Goal: Answer question/provide support: Share knowledge or assist other users

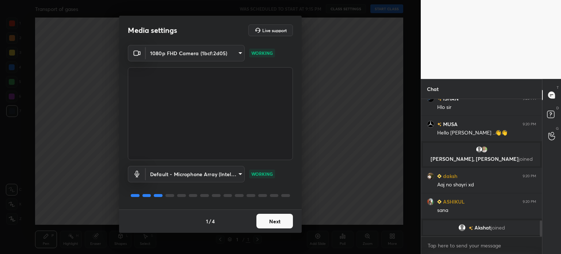
scroll to position [1040, 0]
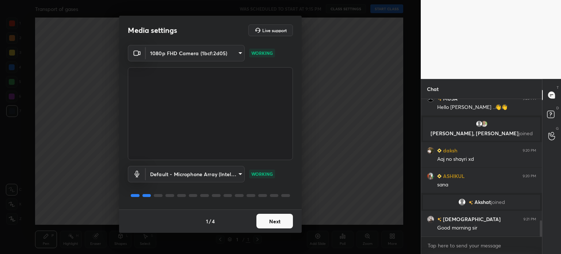
click at [280, 219] on button "Next" at bounding box center [274, 221] width 37 height 15
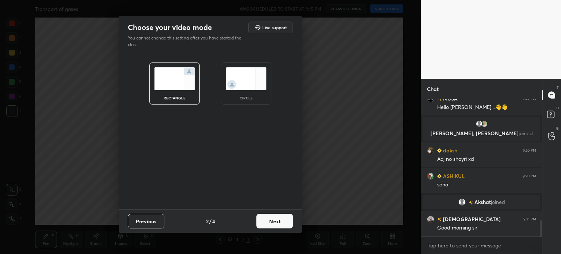
click at [279, 221] on button "Next" at bounding box center [274, 221] width 37 height 15
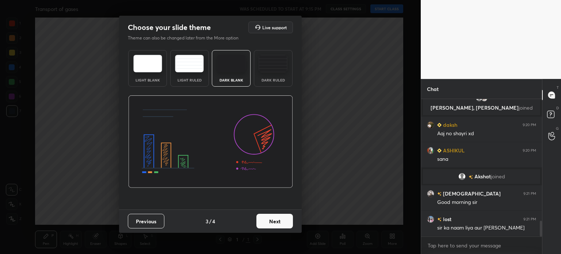
click at [280, 222] on button "Next" at bounding box center [274, 221] width 37 height 15
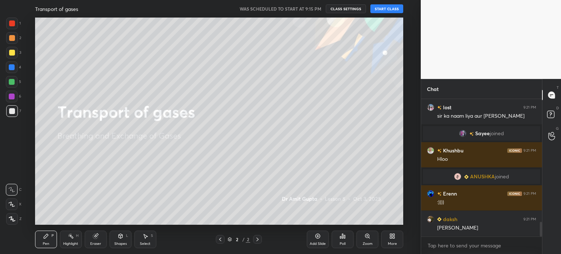
click at [390, 7] on button "START CLASS" at bounding box center [386, 8] width 33 height 9
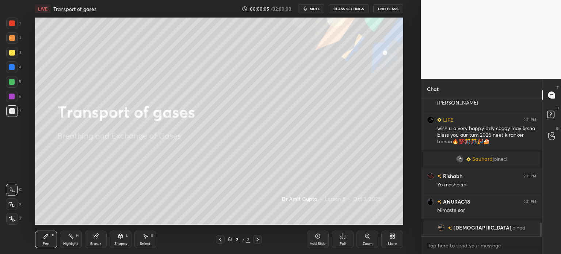
click at [12, 204] on icon at bounding box center [11, 204] width 7 height 5
drag, startPoint x: 12, startPoint y: 204, endPoint x: 31, endPoint y: 189, distance: 23.9
click at [12, 204] on icon at bounding box center [11, 204] width 7 height 5
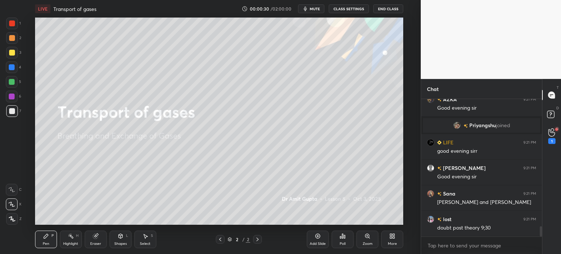
click at [319, 9] on span "mute" at bounding box center [315, 8] width 10 height 5
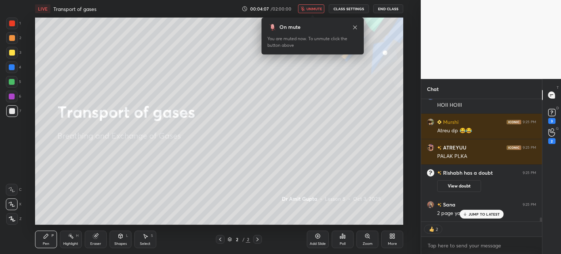
scroll to position [3717, 0]
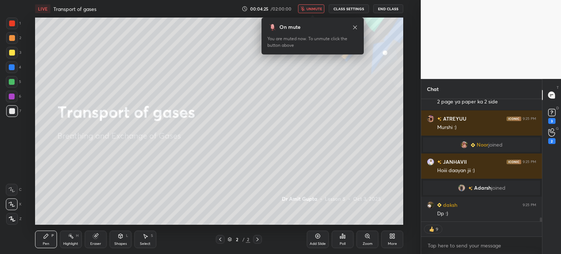
type textarea "x"
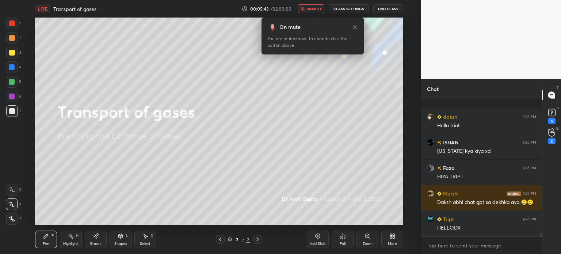
scroll to position [4955, 0]
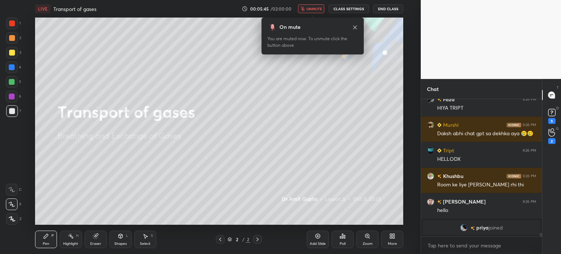
click at [310, 8] on span "unmute" at bounding box center [315, 8] width 16 height 5
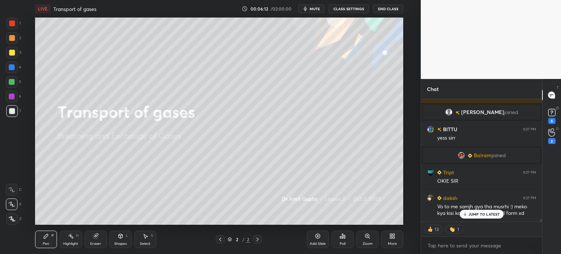
scroll to position [5501, 0]
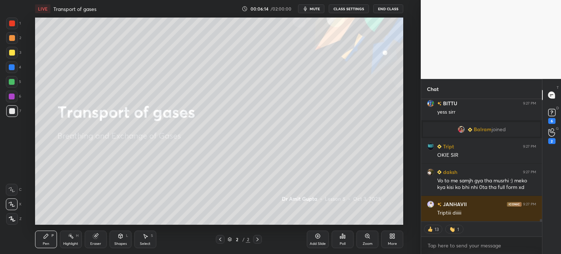
type textarea "x"
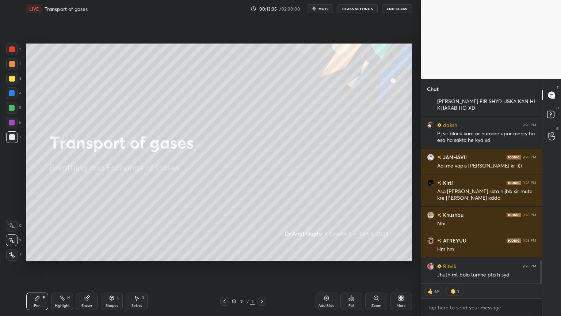
scroll to position [1306, 0]
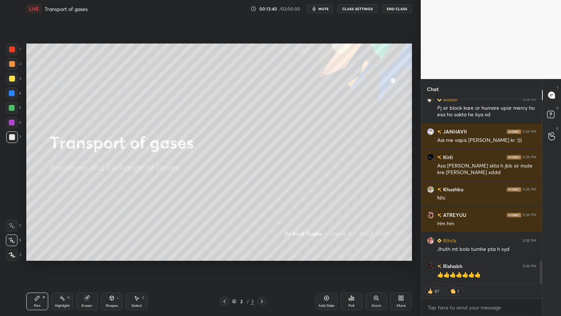
click at [327, 254] on icon at bounding box center [327, 298] width 6 height 6
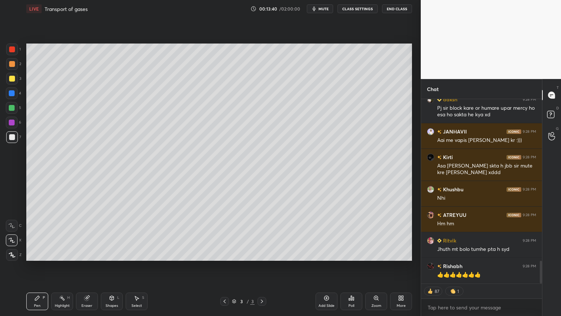
click at [327, 254] on icon at bounding box center [327, 298] width 6 height 6
click at [327, 254] on icon at bounding box center [327, 298] width 2 height 2
drag, startPoint x: 327, startPoint y: 300, endPoint x: 333, endPoint y: 293, distance: 8.6
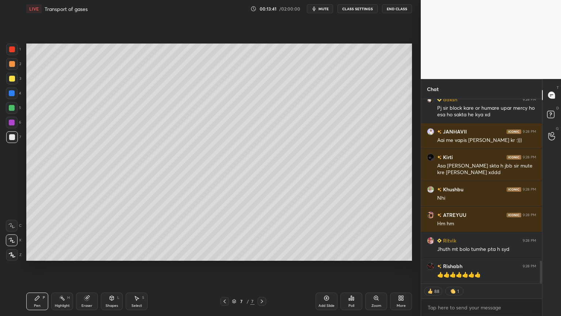
click at [327, 254] on icon at bounding box center [327, 298] width 6 height 6
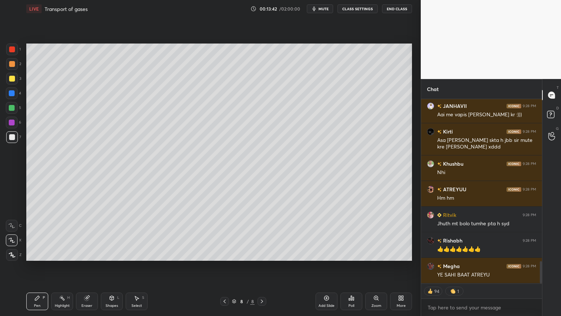
click at [549, 115] on rect at bounding box center [550, 114] width 7 height 7
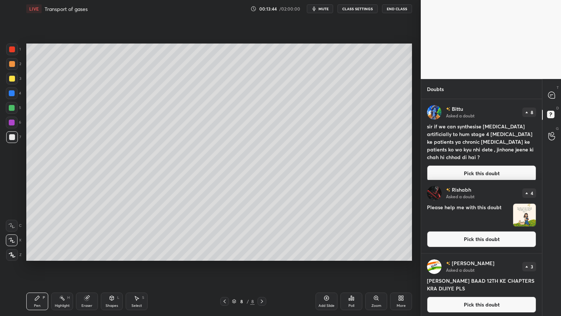
click at [478, 167] on button "Pick this doubt" at bounding box center [481, 173] width 109 height 16
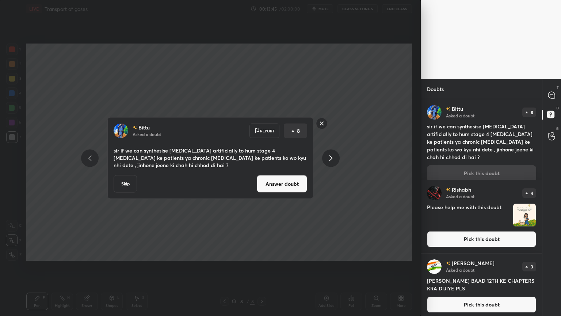
click at [293, 194] on div "[PERSON_NAME] Asked a doubt Report 8 sir if we can synthesise [MEDICAL_DATA] ar…" at bounding box center [210, 157] width 206 height 81
click at [297, 186] on button "Answer doubt" at bounding box center [282, 184] width 50 height 18
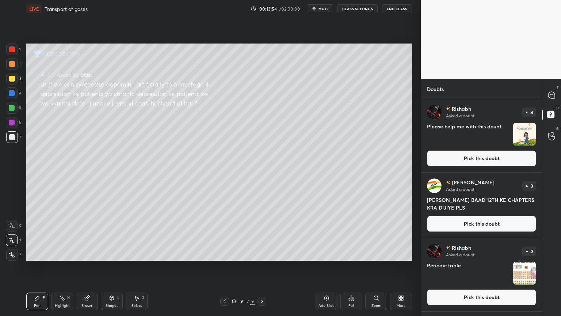
click at [454, 165] on button "Pick this doubt" at bounding box center [481, 158] width 109 height 16
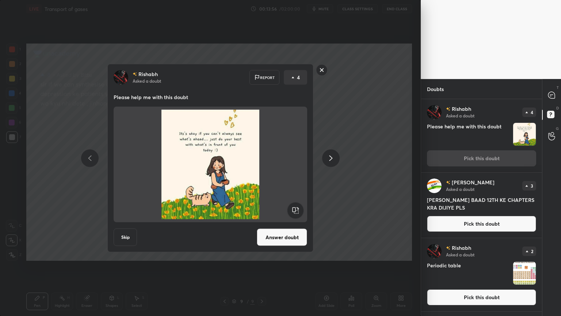
click at [302, 235] on button "Answer doubt" at bounding box center [282, 237] width 50 height 18
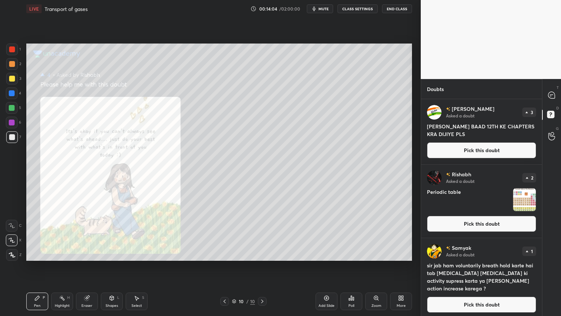
click at [475, 150] on button "Pick this doubt" at bounding box center [481, 150] width 109 height 16
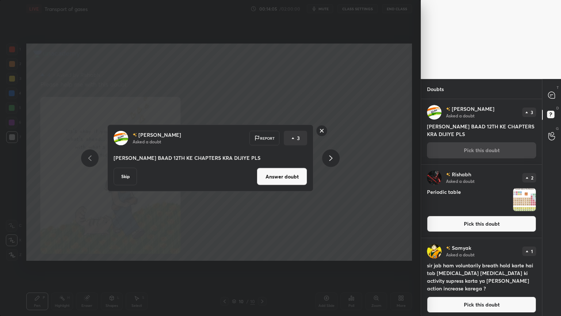
click at [310, 179] on div "[PERSON_NAME] Asked a doubt Report 3 [PERSON_NAME] BAAD 12TH KE CHAPTERS KRA DI…" at bounding box center [210, 158] width 206 height 67
click at [308, 183] on div "[PERSON_NAME] Asked a doubt Report 3 [PERSON_NAME] BAAD 12TH KE CHAPTERS KRA DI…" at bounding box center [210, 158] width 206 height 67
click at [296, 179] on button "Answer doubt" at bounding box center [282, 177] width 50 height 18
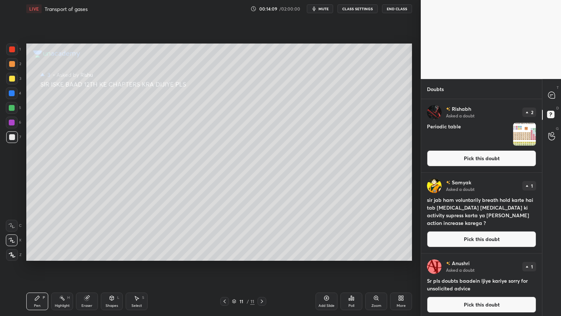
click at [458, 157] on button "Pick this doubt" at bounding box center [481, 158] width 109 height 16
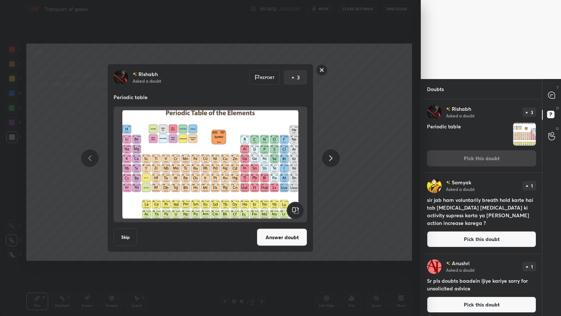
click at [290, 238] on button "Answer doubt" at bounding box center [282, 237] width 50 height 18
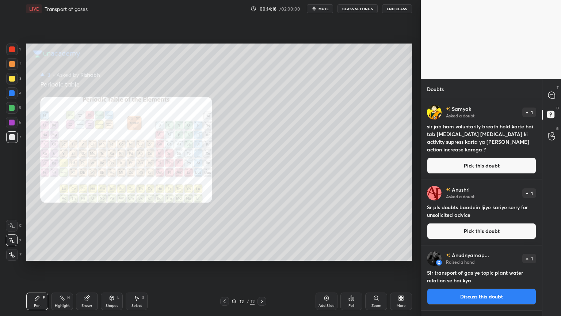
click at [379, 254] on div "Zoom" at bounding box center [376, 301] width 22 height 18
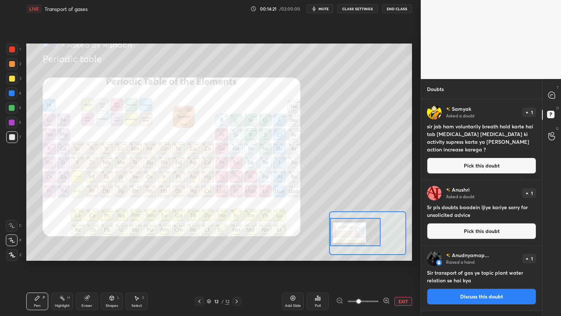
drag, startPoint x: 355, startPoint y: 232, endPoint x: 348, endPoint y: 231, distance: 7.4
click at [348, 231] on div at bounding box center [355, 232] width 50 height 28
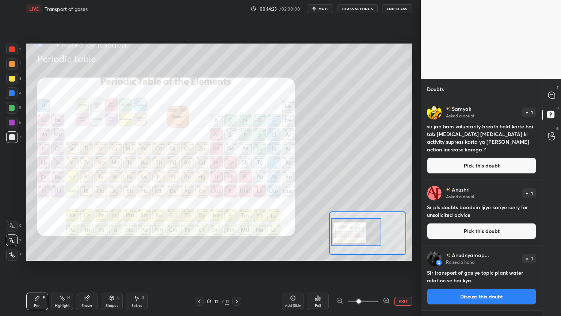
click at [11, 49] on div at bounding box center [12, 49] width 6 height 6
click at [13, 50] on div at bounding box center [12, 49] width 6 height 6
click at [555, 96] on icon at bounding box center [552, 95] width 8 height 8
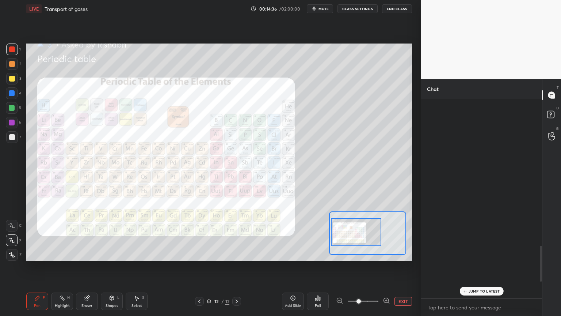
scroll to position [197, 119]
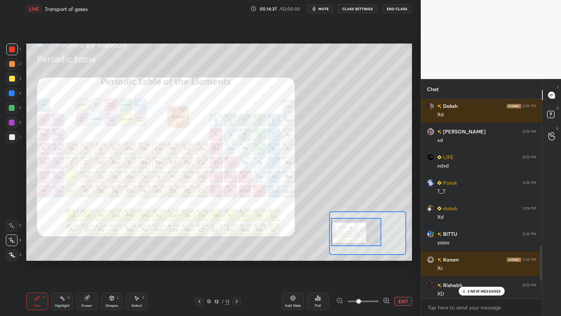
click at [482, 254] on p "3 NEW MESSAGES" at bounding box center [485, 291] width 34 height 4
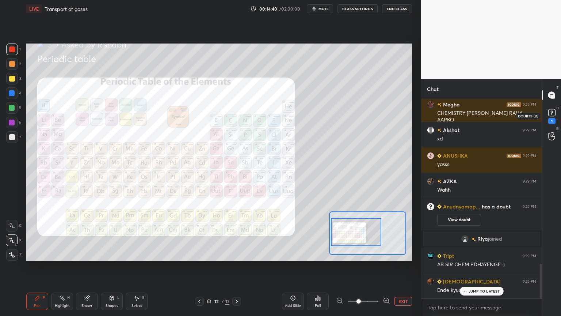
scroll to position [989, 0]
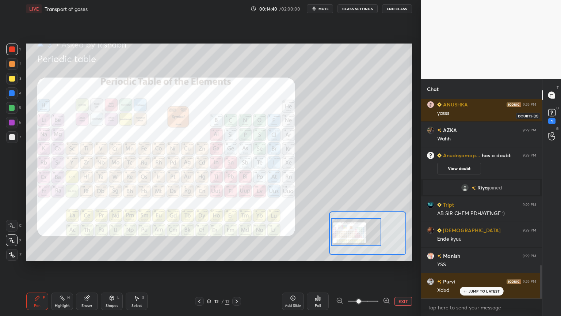
click at [554, 113] on rect at bounding box center [551, 112] width 7 height 7
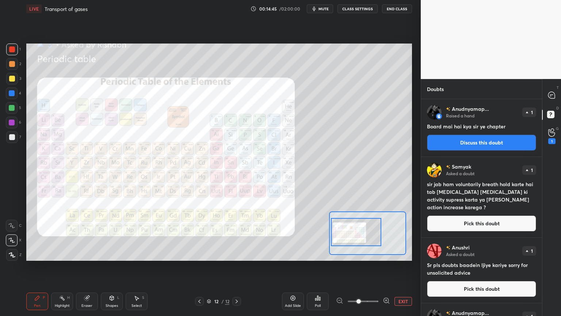
click at [495, 140] on button "Discuss this doubt" at bounding box center [481, 142] width 109 height 16
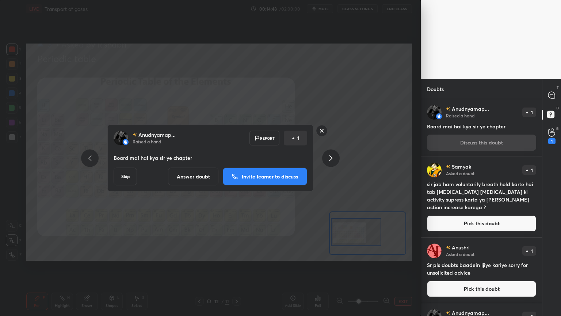
click at [197, 174] on button "Answer doubt" at bounding box center [193, 177] width 50 height 18
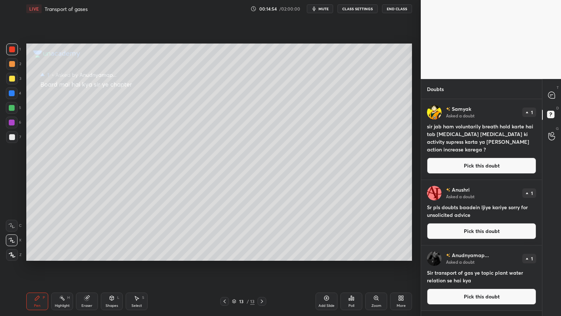
click at [450, 168] on button "Pick this doubt" at bounding box center [481, 165] width 109 height 16
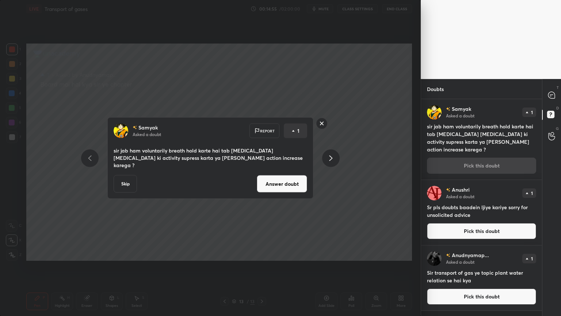
click at [288, 180] on button "Answer doubt" at bounding box center [282, 184] width 50 height 18
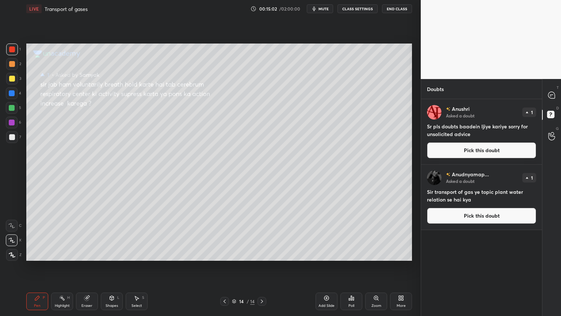
click at [458, 149] on button "Pick this doubt" at bounding box center [481, 150] width 109 height 16
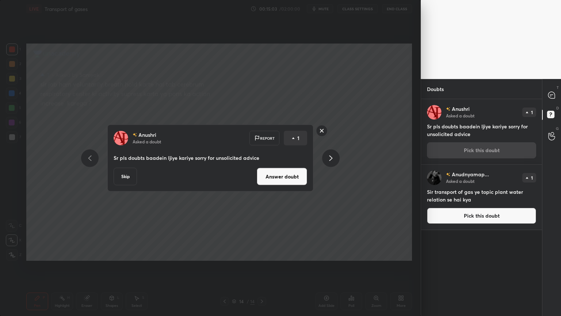
click at [304, 177] on button "Answer doubt" at bounding box center [282, 177] width 50 height 18
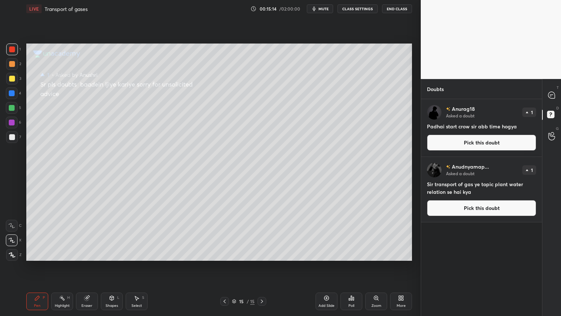
click at [458, 148] on button "Pick this doubt" at bounding box center [481, 142] width 109 height 16
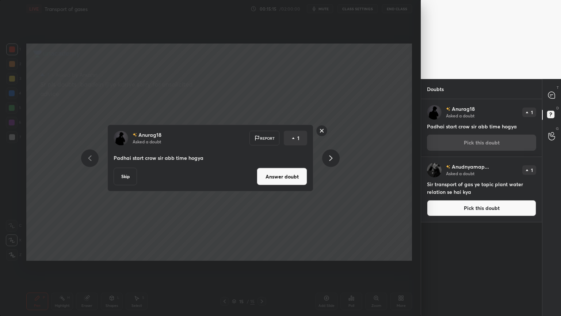
click at [292, 176] on button "Answer doubt" at bounding box center [282, 177] width 50 height 18
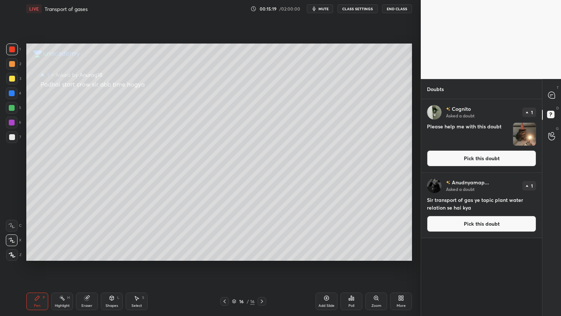
click at [475, 156] on button "Pick this doubt" at bounding box center [481, 158] width 109 height 16
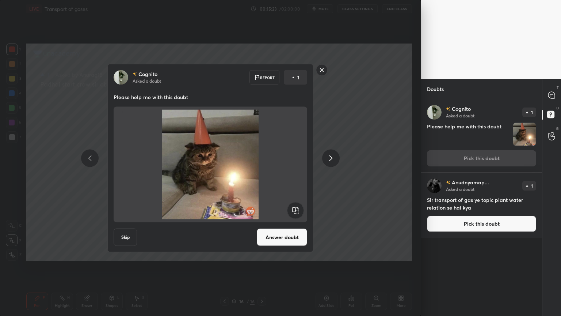
click at [291, 239] on button "Answer doubt" at bounding box center [282, 237] width 50 height 18
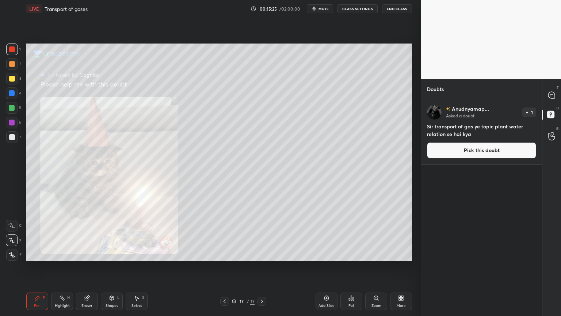
click at [479, 154] on button "Pick this doubt" at bounding box center [481, 150] width 109 height 16
click at [479, 153] on div "Anudnyamap... Asked a doubt 1 Sir transport of gas ye topic plant water relatio…" at bounding box center [481, 131] width 121 height 65
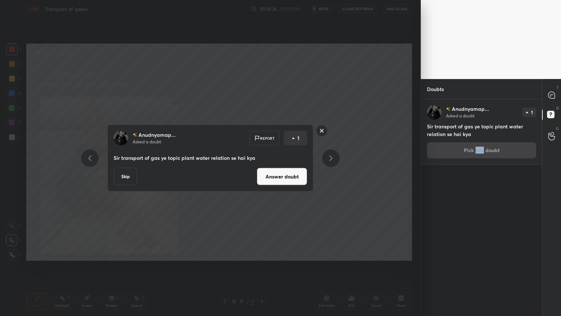
click at [298, 179] on button "Answer doubt" at bounding box center [282, 177] width 50 height 18
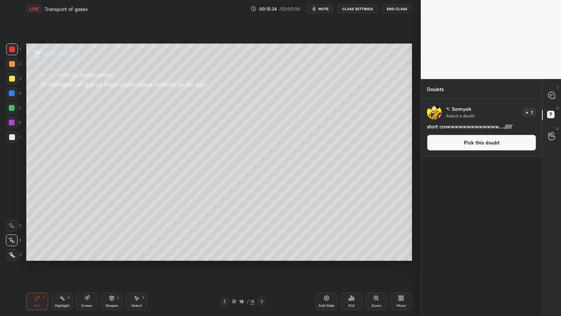
click at [474, 143] on button "Pick this doubt" at bounding box center [481, 142] width 109 height 16
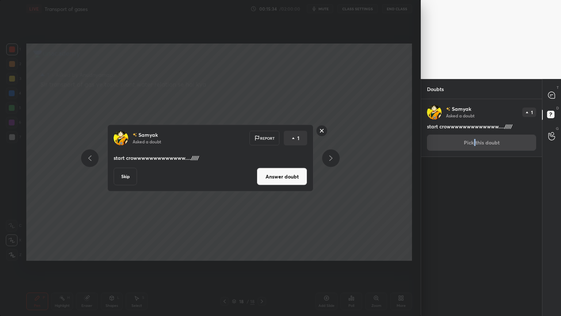
click at [301, 177] on button "Answer doubt" at bounding box center [282, 177] width 50 height 18
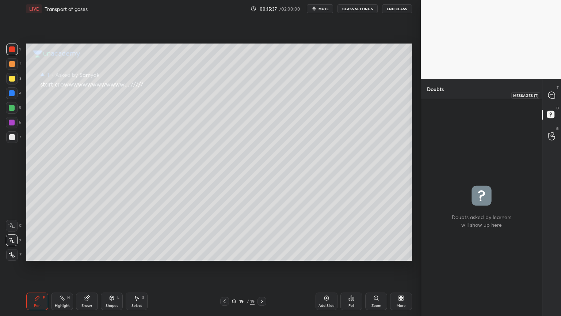
click at [551, 97] on icon at bounding box center [551, 95] width 7 height 7
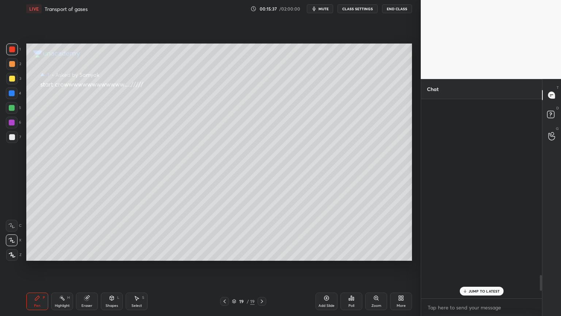
scroll to position [197, 119]
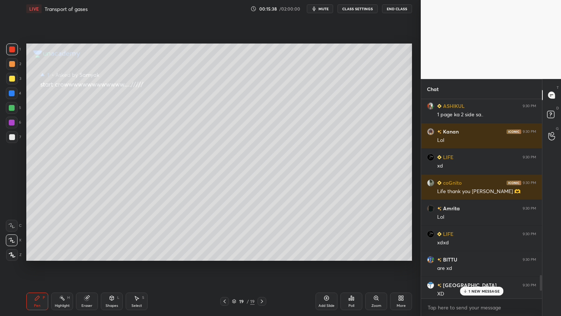
click at [477, 254] on p "1 NEW MESSAGE" at bounding box center [484, 291] width 31 height 4
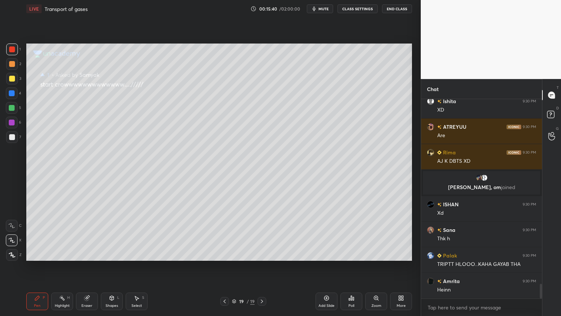
scroll to position [2518, 0]
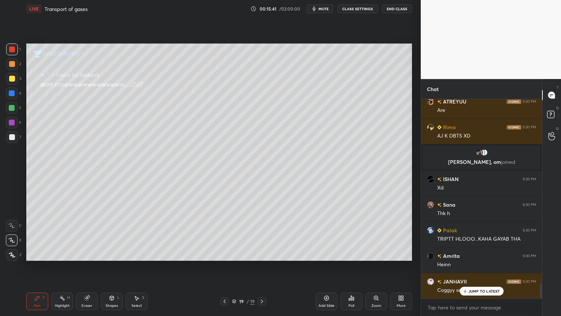
click at [234, 254] on icon at bounding box center [234, 301] width 4 height 4
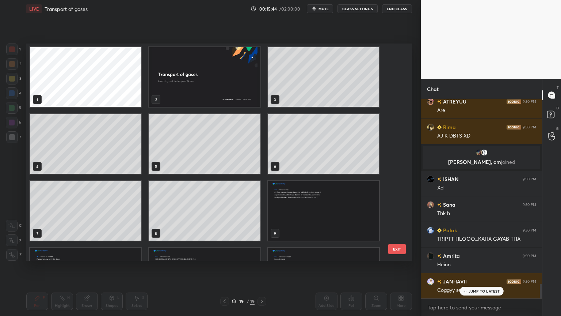
scroll to position [2544, 0]
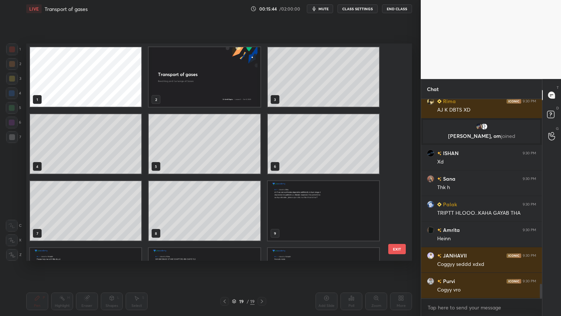
click at [238, 93] on img "grid" at bounding box center [204, 77] width 111 height 60
click at [240, 93] on img "grid" at bounding box center [204, 77] width 111 height 60
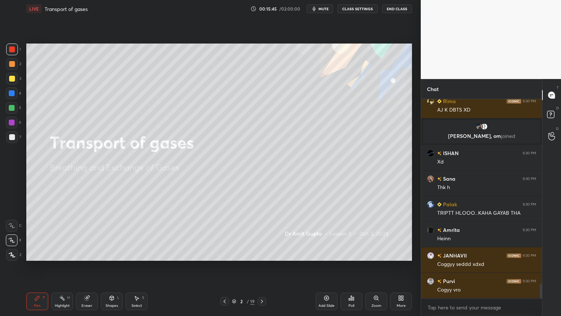
click at [244, 92] on img "grid" at bounding box center [204, 77] width 111 height 60
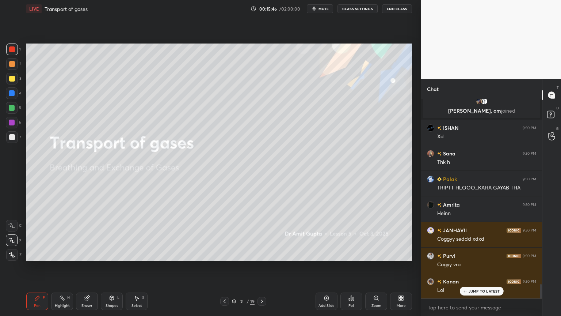
scroll to position [2595, 0]
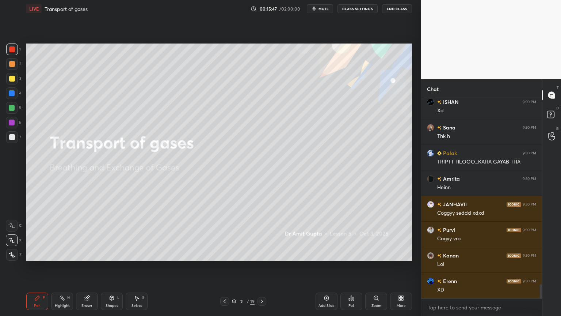
click at [360, 9] on button "CLASS SETTINGS" at bounding box center [358, 8] width 40 height 9
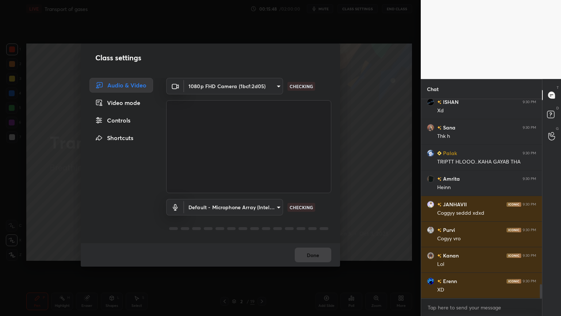
scroll to position [2671, 0]
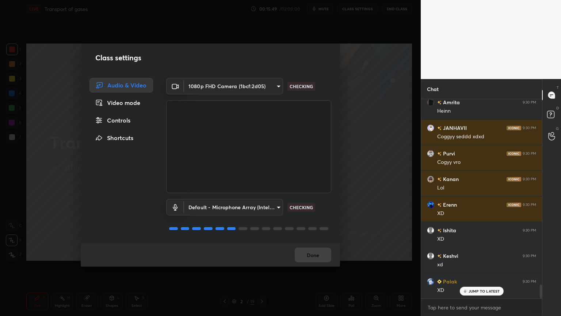
click at [128, 121] on div "Controls" at bounding box center [122, 120] width 64 height 15
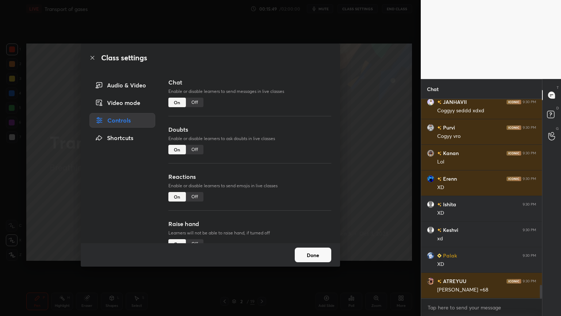
click at [193, 146] on div "Off" at bounding box center [195, 149] width 18 height 9
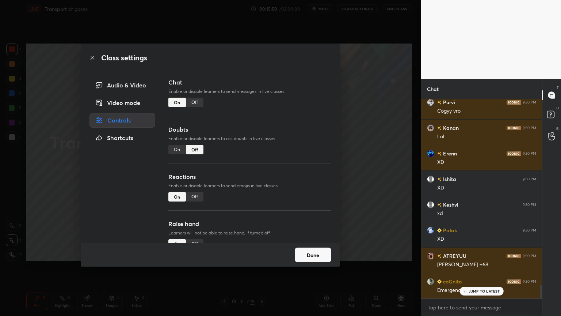
click at [194, 193] on div "Off" at bounding box center [195, 196] width 18 height 9
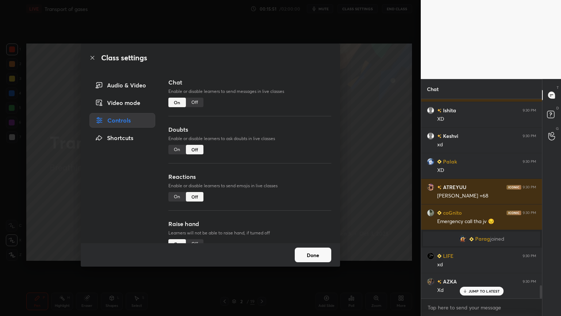
scroll to position [19, 0]
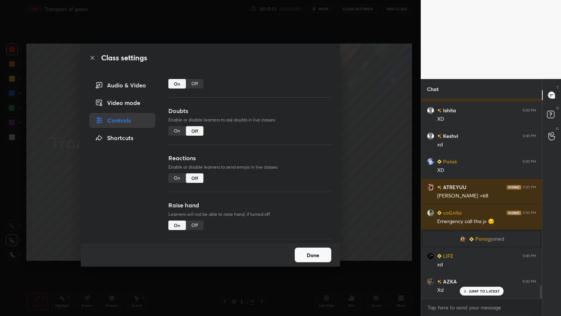
click at [329, 193] on div "Chat Enable or disable learners to send messages in live classes On Off Doubts …" at bounding box center [250, 160] width 180 height 165
click at [199, 225] on div "Off" at bounding box center [195, 224] width 18 height 9
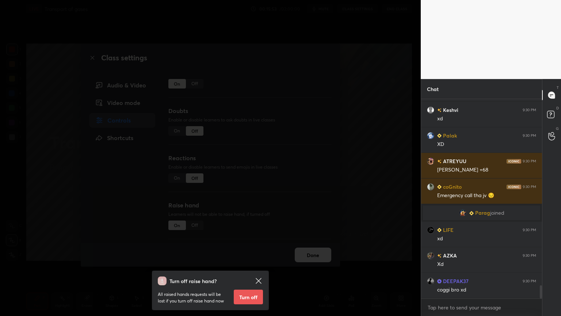
click at [256, 254] on button "Turn off" at bounding box center [248, 296] width 29 height 15
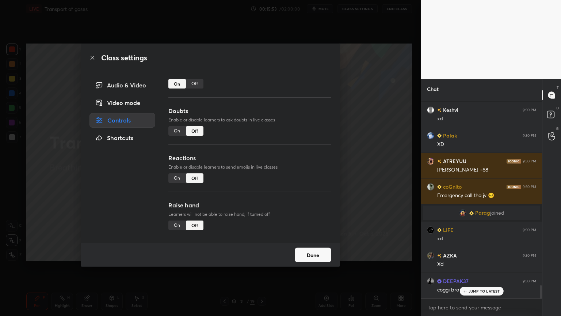
scroll to position [2842, 0]
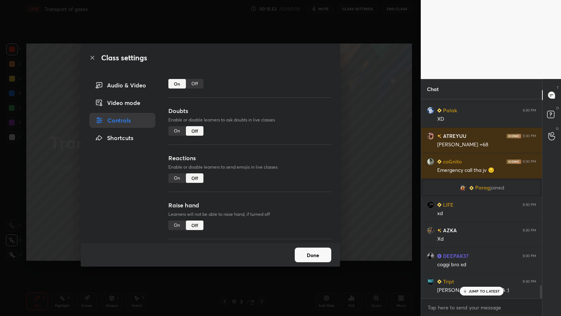
click at [312, 254] on button "Done" at bounding box center [313, 254] width 37 height 15
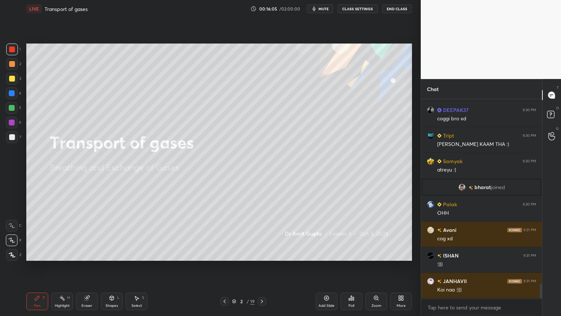
scroll to position [2532, 0]
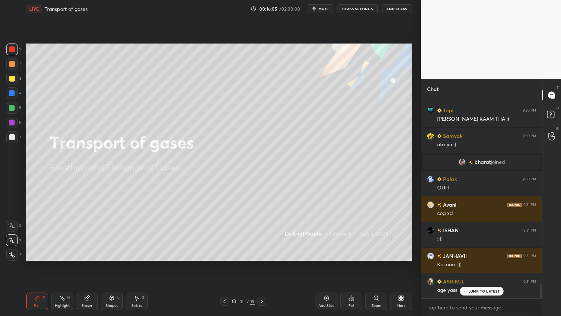
click at [401, 254] on icon at bounding box center [402, 297] width 2 height 2
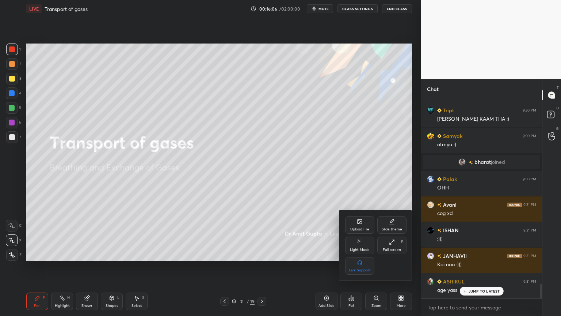
click at [297, 254] on div at bounding box center [280, 158] width 561 height 316
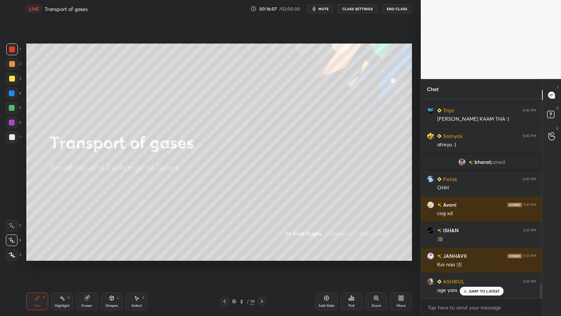
click at [263, 254] on div "Pen P Highlight H Eraser Shapes L Select S 2 / 19 Add Slide Poll Zoom More" at bounding box center [219, 300] width 386 height 29
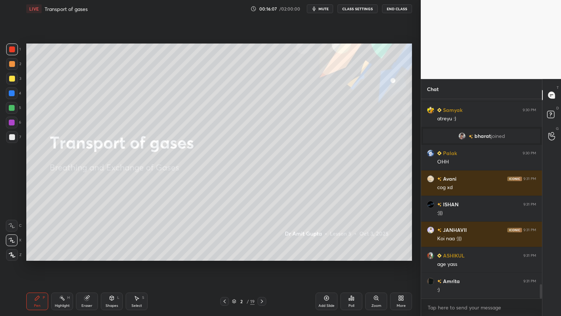
click at [263, 254] on icon at bounding box center [262, 301] width 6 height 6
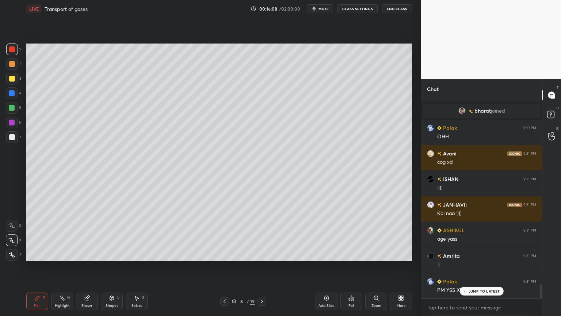
click at [263, 254] on icon at bounding box center [262, 301] width 6 height 6
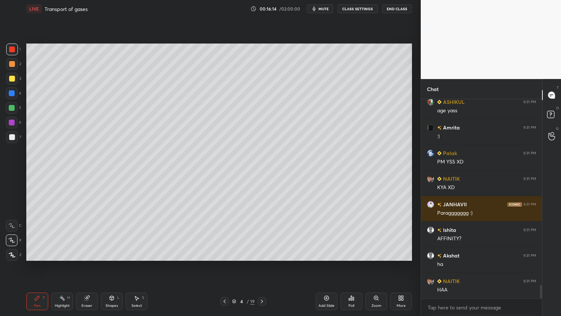
scroll to position [2737, 0]
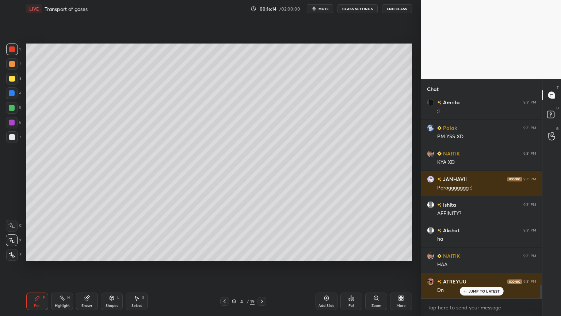
click at [224, 254] on icon at bounding box center [225, 301] width 2 height 4
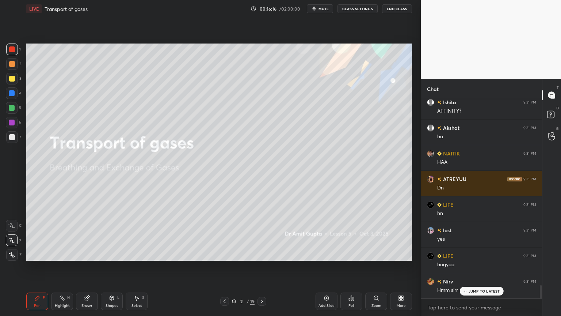
click at [262, 254] on div at bounding box center [262, 301] width 9 height 9
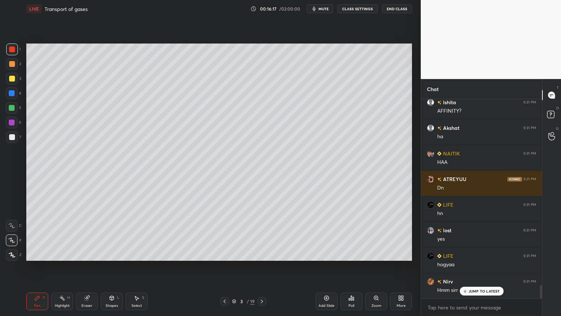
click at [406, 254] on div "More" at bounding box center [401, 301] width 22 height 18
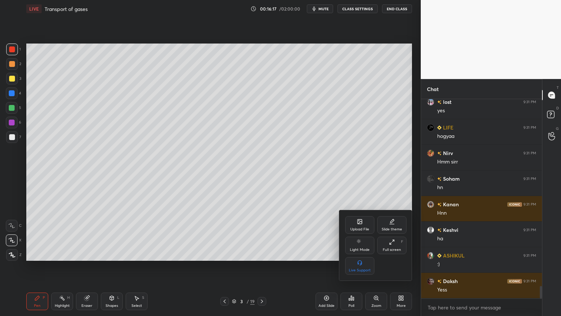
click at [405, 254] on div at bounding box center [280, 158] width 561 height 316
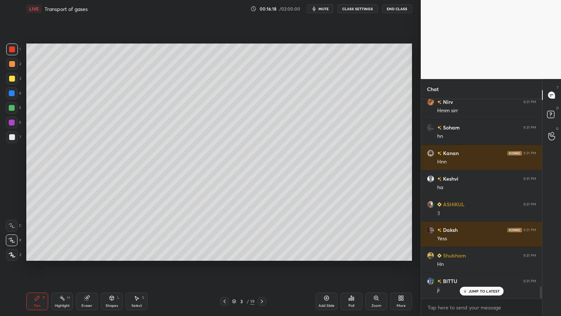
click at [219, 254] on div "3 / 19" at bounding box center [243, 301] width 145 height 9
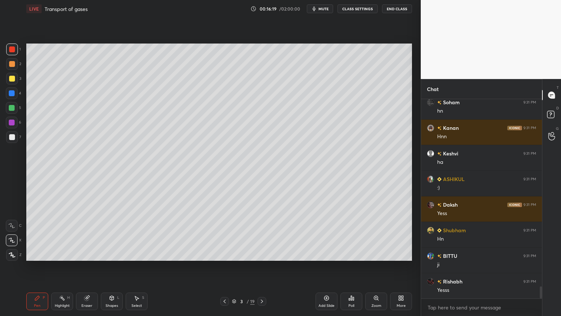
click at [225, 254] on icon at bounding box center [225, 301] width 6 height 6
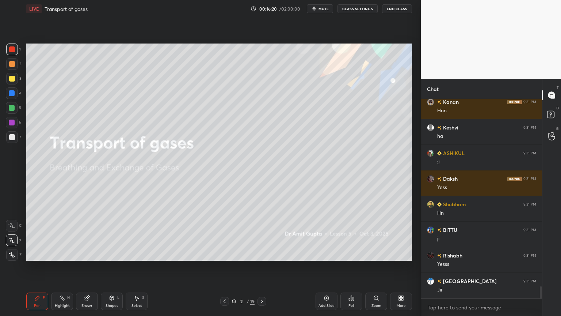
click at [264, 254] on icon at bounding box center [262, 301] width 6 height 6
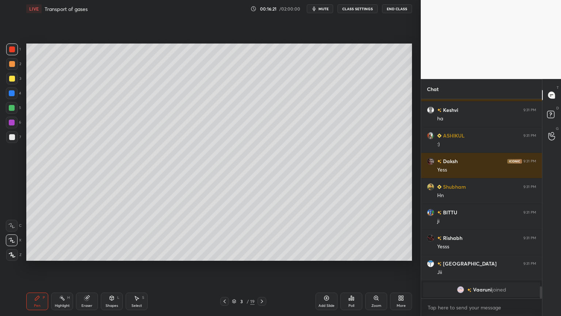
click at [400, 254] on icon at bounding box center [400, 297] width 2 height 2
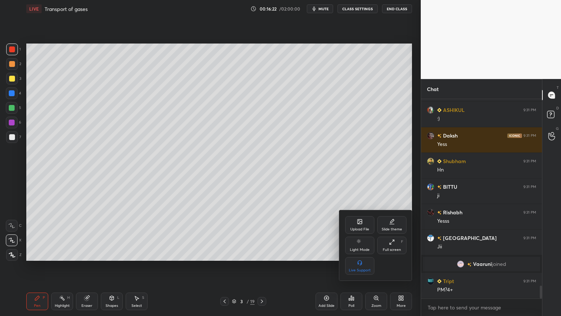
click at [361, 224] on div "Upload File" at bounding box center [359, 225] width 29 height 18
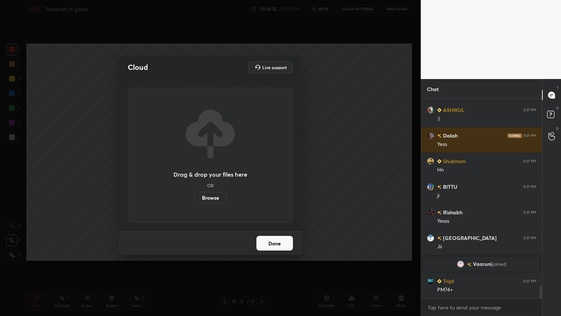
click at [210, 199] on label "Browse" at bounding box center [210, 198] width 33 height 12
click at [194, 199] on input "Browse" at bounding box center [194, 198] width 0 height 12
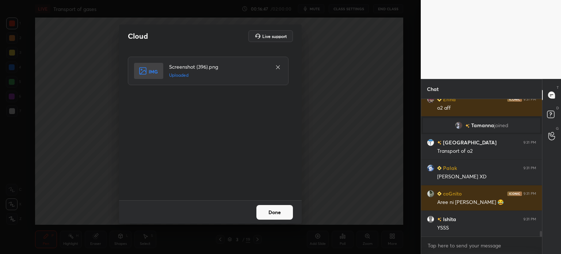
click at [279, 211] on button "Done" at bounding box center [274, 212] width 37 height 15
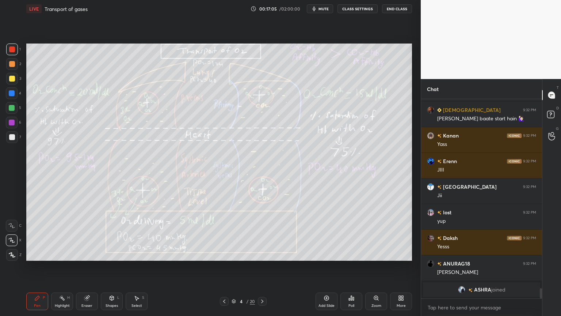
click at [66, 254] on div "Highlight H" at bounding box center [62, 301] width 22 height 18
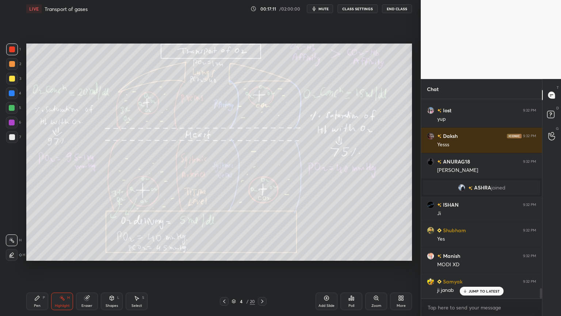
click at [15, 96] on div at bounding box center [12, 93] width 12 height 12
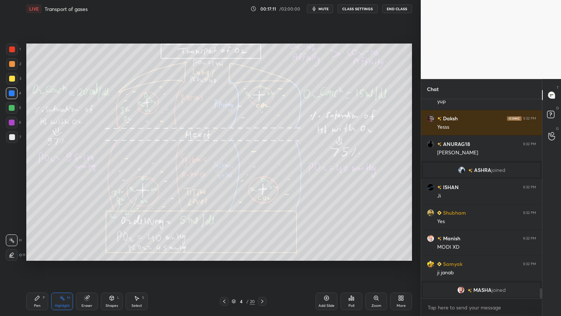
click at [12, 98] on div at bounding box center [12, 93] width 12 height 12
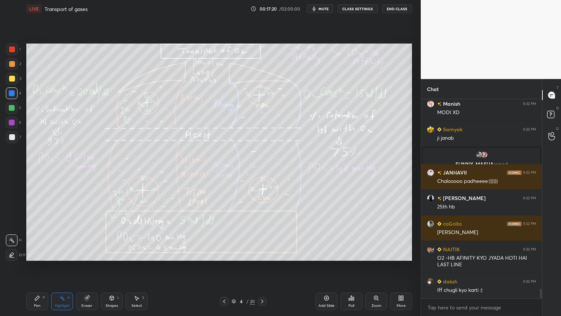
drag, startPoint x: 8, startPoint y: 133, endPoint x: 12, endPoint y: 134, distance: 4.2
click at [7, 135] on div at bounding box center [12, 137] width 12 height 12
click at [13, 135] on div at bounding box center [12, 137] width 6 height 6
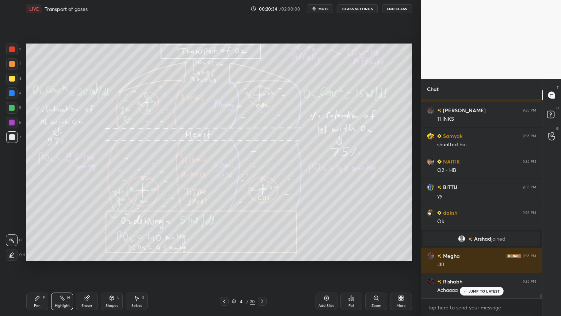
scroll to position [9071, 0]
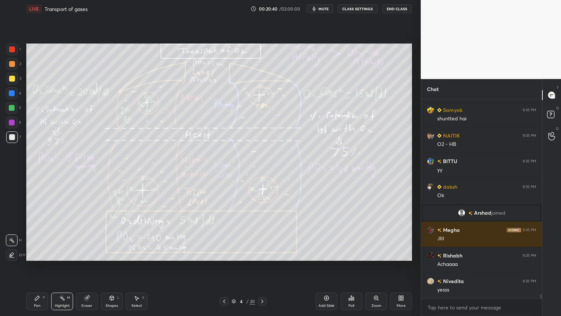
click at [34, 254] on icon at bounding box center [37, 298] width 6 height 6
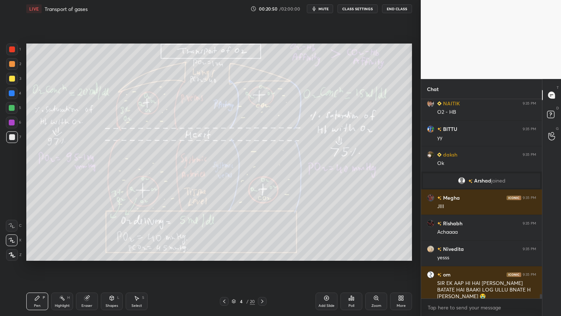
click at [59, 254] on div "Highlight H" at bounding box center [62, 301] width 22 height 18
drag, startPoint x: 60, startPoint y: 300, endPoint x: 60, endPoint y: 292, distance: 7.7
click at [60, 254] on icon at bounding box center [62, 298] width 6 height 6
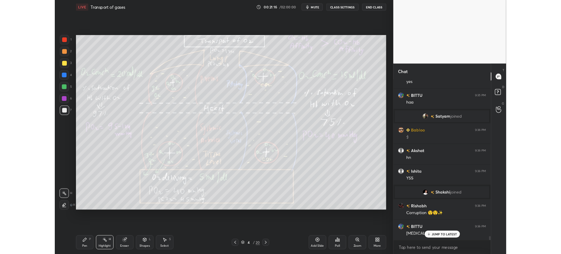
scroll to position [7952, 0]
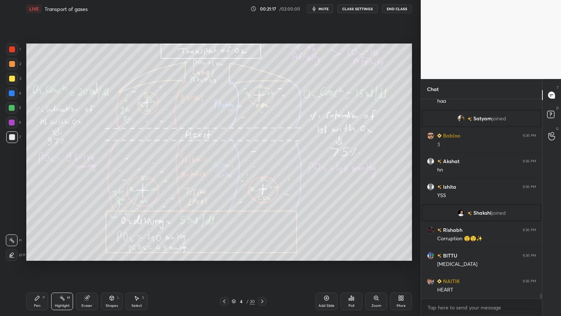
click at [400, 254] on div "More" at bounding box center [401, 301] width 22 height 18
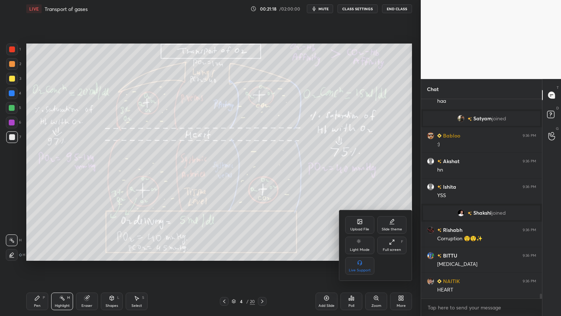
click at [359, 223] on div "Upload File" at bounding box center [359, 225] width 29 height 18
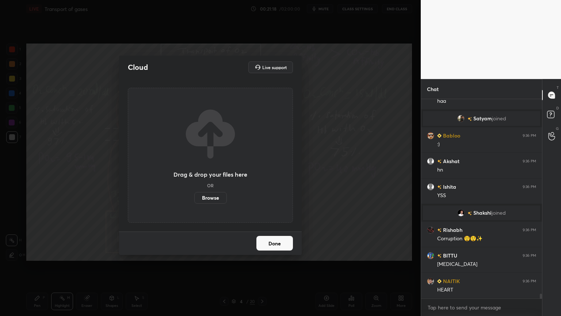
click at [215, 194] on label "Browse" at bounding box center [210, 198] width 33 height 12
click at [194, 194] on input "Browse" at bounding box center [194, 198] width 0 height 12
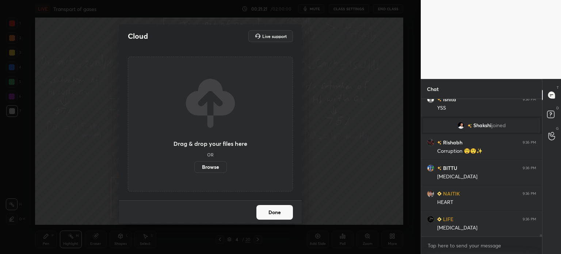
scroll to position [8065, 0]
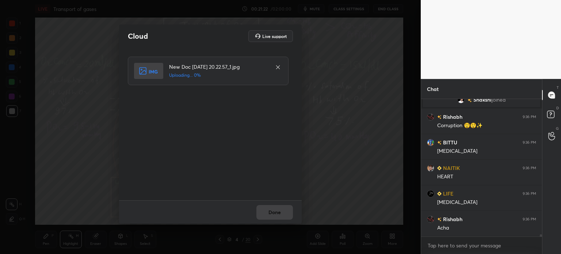
click at [161, 74] on rect at bounding box center [148, 71] width 29 height 16
click at [278, 214] on button "Done" at bounding box center [274, 212] width 37 height 15
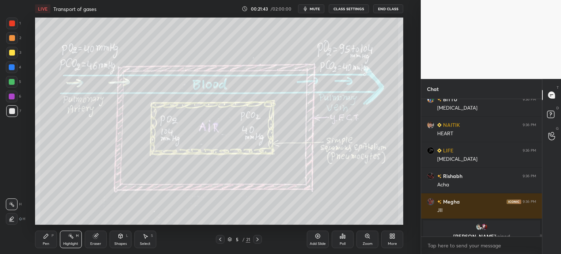
scroll to position [8117, 0]
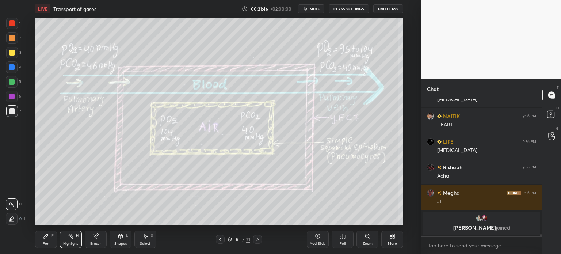
click at [12, 80] on div at bounding box center [12, 82] width 6 height 6
click at [41, 246] on div "Pen P" at bounding box center [46, 240] width 22 height 18
click at [42, 243] on div "Pen P" at bounding box center [46, 240] width 22 height 18
click at [43, 240] on div "Pen P" at bounding box center [46, 240] width 22 height 18
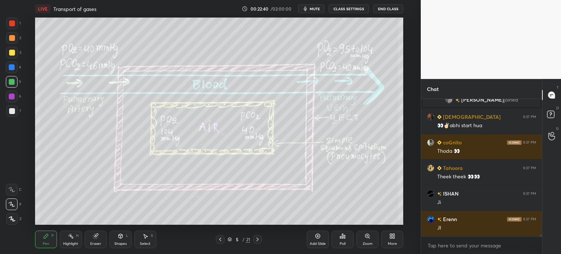
scroll to position [8253, 0]
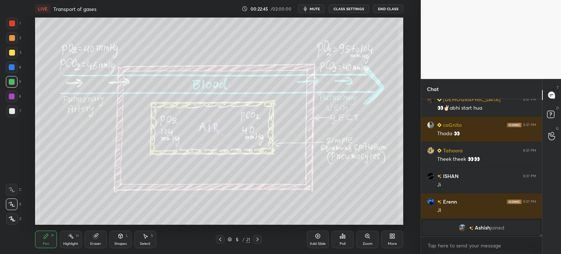
drag, startPoint x: 94, startPoint y: 242, endPoint x: 87, endPoint y: 227, distance: 16.9
click at [94, 242] on div "Eraser" at bounding box center [95, 244] width 11 height 4
click at [44, 244] on div "Pen" at bounding box center [46, 244] width 7 height 4
drag, startPoint x: 16, startPoint y: 80, endPoint x: 34, endPoint y: 82, distance: 17.3
click at [18, 83] on div "5" at bounding box center [13, 82] width 15 height 12
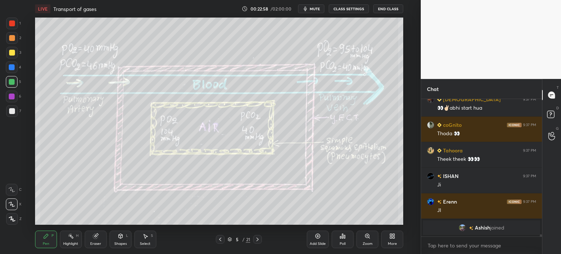
drag, startPoint x: 12, startPoint y: 65, endPoint x: 13, endPoint y: 81, distance: 16.1
click at [12, 65] on div at bounding box center [12, 67] width 6 height 6
click at [13, 216] on icon at bounding box center [12, 218] width 7 height 5
click at [12, 222] on div at bounding box center [12, 219] width 12 height 12
click at [122, 242] on div "Shapes" at bounding box center [120, 244] width 12 height 4
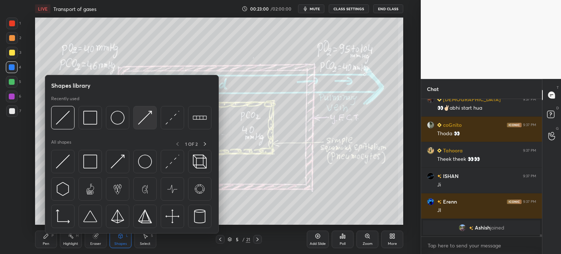
click at [143, 121] on img at bounding box center [145, 118] width 14 height 14
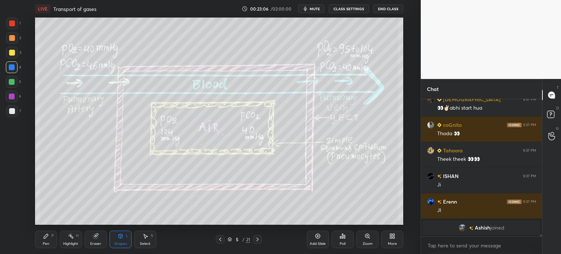
drag, startPoint x: 9, startPoint y: 23, endPoint x: 33, endPoint y: 24, distance: 23.8
click at [9, 24] on div at bounding box center [12, 23] width 6 height 6
click at [10, 70] on div at bounding box center [12, 67] width 6 height 6
click at [13, 70] on div at bounding box center [12, 67] width 6 height 6
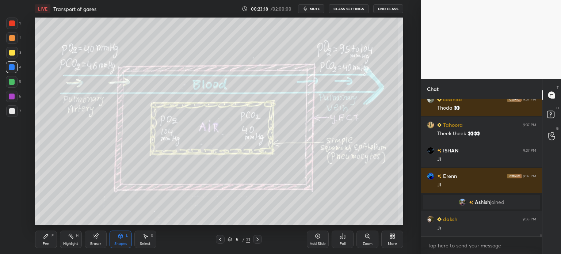
scroll to position [8251, 0]
click at [14, 112] on div at bounding box center [12, 111] width 12 height 12
drag, startPoint x: 15, startPoint y: 111, endPoint x: 17, endPoint y: 150, distance: 38.8
click at [15, 113] on div at bounding box center [12, 111] width 12 height 12
click at [45, 239] on div "Pen P" at bounding box center [46, 240] width 22 height 18
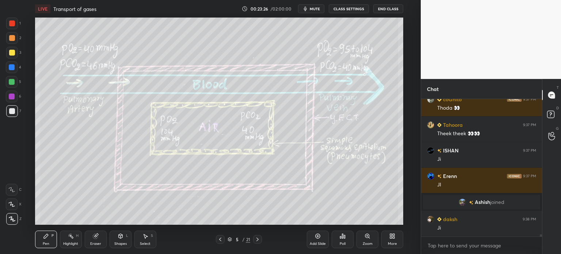
click at [16, 201] on div at bounding box center [12, 204] width 12 height 12
click at [15, 202] on div at bounding box center [12, 204] width 12 height 12
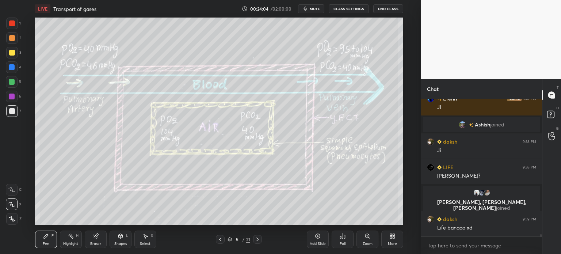
scroll to position [8299, 0]
click at [12, 22] on div at bounding box center [12, 23] width 6 height 6
click at [10, 21] on div at bounding box center [12, 23] width 6 height 6
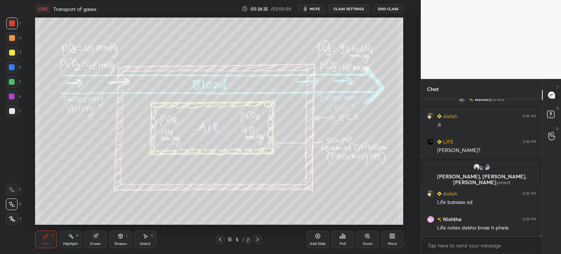
scroll to position [8351, 0]
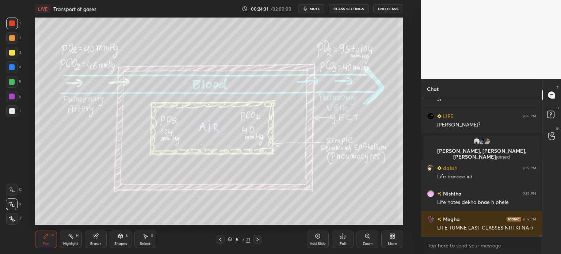
click at [70, 245] on div "Highlight" at bounding box center [70, 244] width 15 height 4
click at [73, 239] on div "Highlight H" at bounding box center [71, 240] width 22 height 18
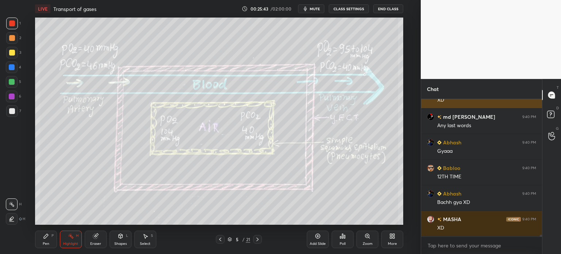
scroll to position [10396, 0]
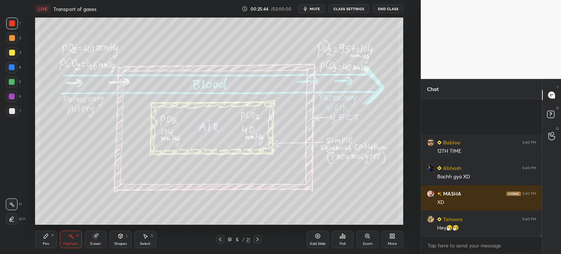
click at [223, 239] on div at bounding box center [220, 239] width 9 height 9
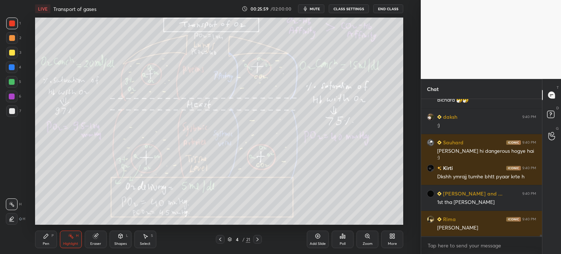
scroll to position [10857, 0]
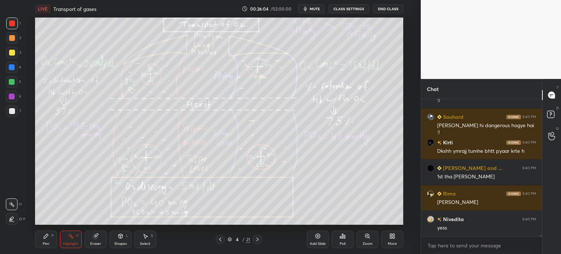
drag, startPoint x: 120, startPoint y: 237, endPoint x: 118, endPoint y: 234, distance: 4.5
click at [120, 238] on icon at bounding box center [121, 236] width 6 height 6
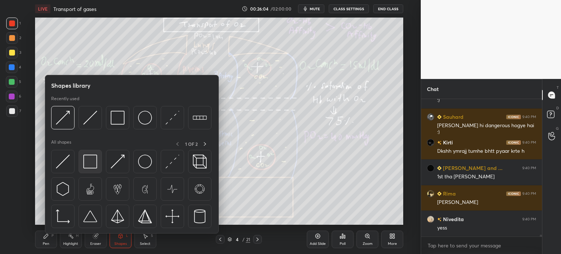
scroll to position [10882, 0]
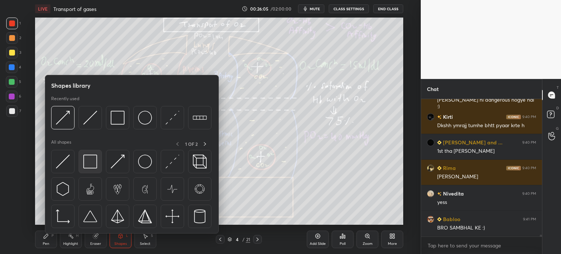
click at [95, 163] on img at bounding box center [90, 162] width 14 height 14
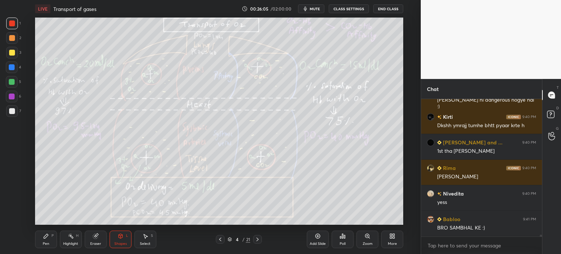
click at [9, 95] on div at bounding box center [12, 97] width 6 height 6
drag, startPoint x: 13, startPoint y: 95, endPoint x: 17, endPoint y: 95, distance: 4.4
click at [12, 98] on div at bounding box center [12, 97] width 6 height 6
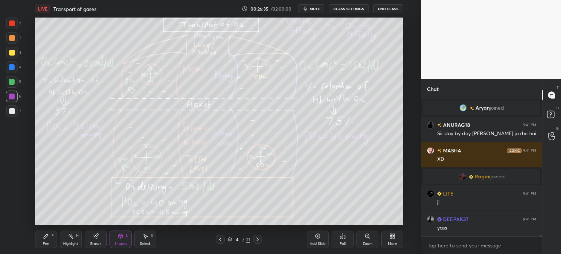
scroll to position [10346, 0]
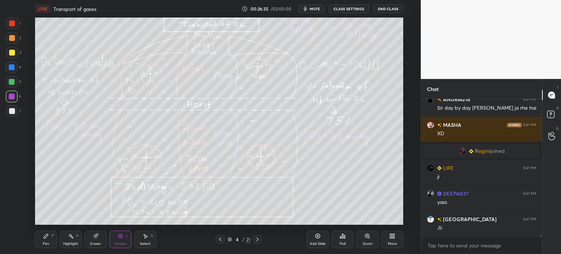
click at [70, 239] on div "Highlight H" at bounding box center [71, 240] width 22 height 18
click at [68, 243] on div "Highlight H" at bounding box center [71, 240] width 22 height 18
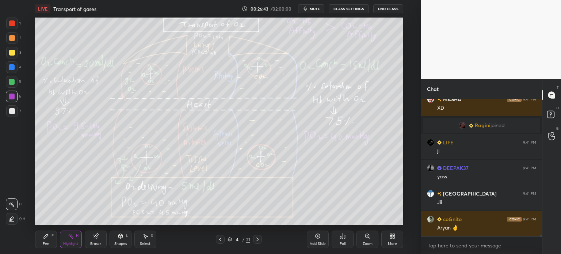
click at [16, 26] on div at bounding box center [12, 24] width 12 height 12
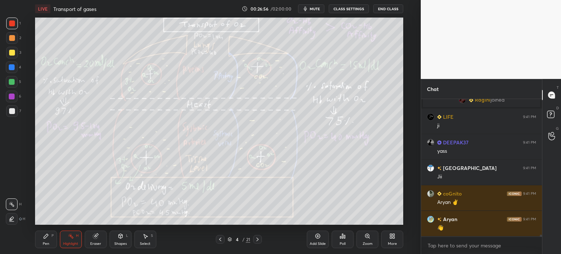
scroll to position [10423, 0]
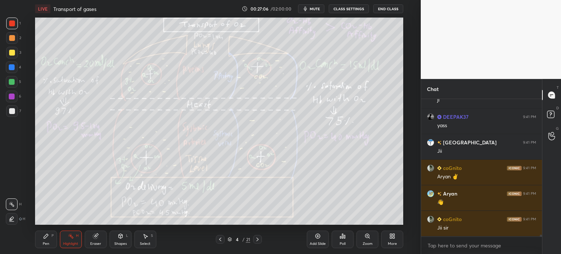
click at [12, 109] on div at bounding box center [12, 111] width 6 height 6
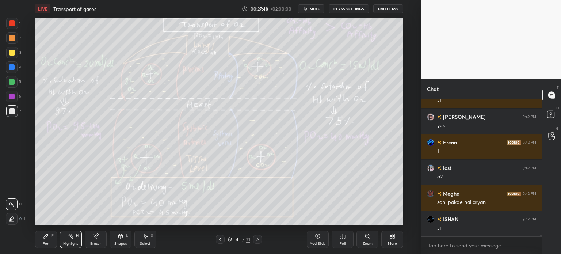
scroll to position [10627, 0]
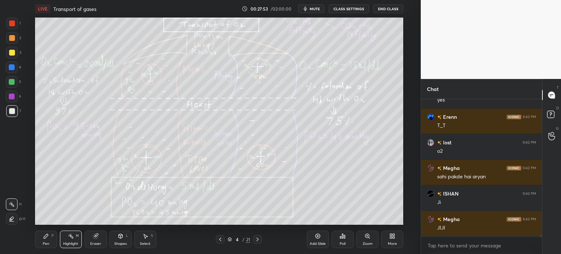
click at [339, 15] on div "LIVE Transport of gases 00:27:53 / 02:00:00 mute CLASS SETTINGS End Class Setti…" at bounding box center [219, 127] width 392 height 254
click at [317, 237] on icon at bounding box center [318, 236] width 6 height 6
click at [10, 106] on div at bounding box center [12, 111] width 12 height 12
drag, startPoint x: 47, startPoint y: 244, endPoint x: 43, endPoint y: 236, distance: 9.0
click at [47, 245] on div "Pen" at bounding box center [46, 244] width 7 height 4
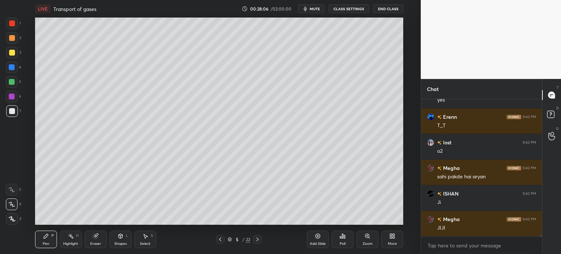
click at [15, 203] on div at bounding box center [12, 204] width 12 height 12
drag, startPoint x: 11, startPoint y: 98, endPoint x: 33, endPoint y: 88, distance: 23.7
click at [12, 98] on div at bounding box center [12, 97] width 6 height 6
click at [12, 110] on div at bounding box center [12, 111] width 6 height 6
click at [12, 99] on div at bounding box center [12, 97] width 6 height 6
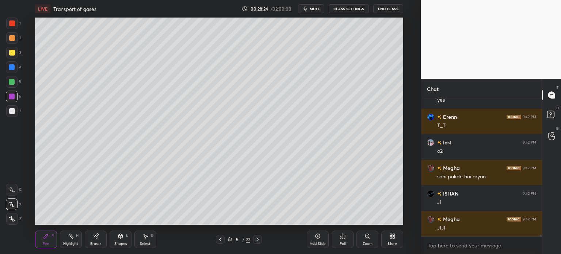
scroll to position [10644, 0]
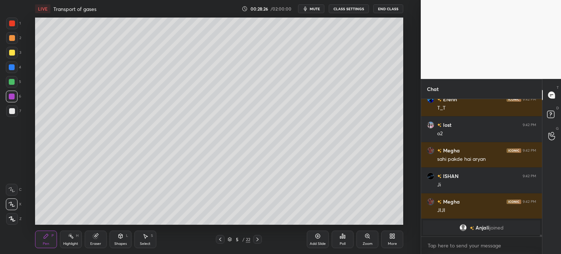
click at [12, 111] on div at bounding box center [12, 111] width 6 height 6
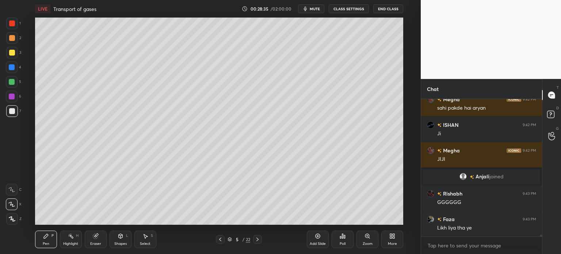
scroll to position [10678, 0]
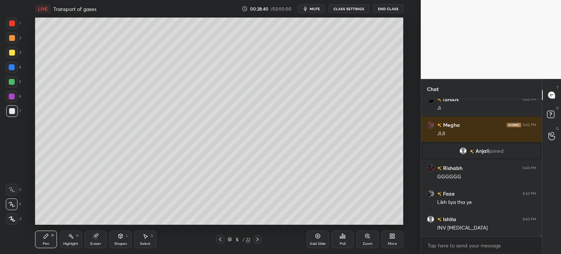
drag, startPoint x: 15, startPoint y: 94, endPoint x: 34, endPoint y: 99, distance: 19.3
click at [15, 95] on div at bounding box center [12, 97] width 12 height 12
click at [11, 114] on div at bounding box center [12, 111] width 6 height 6
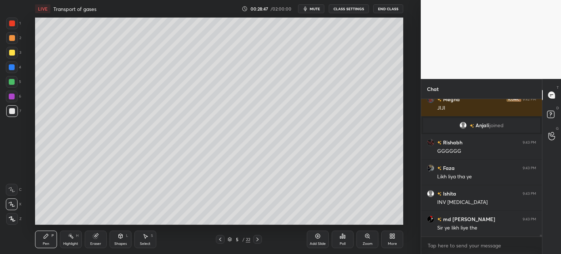
scroll to position [10730, 0]
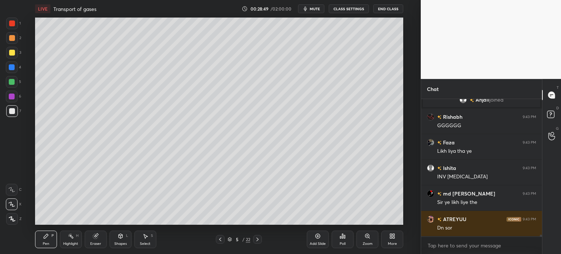
drag, startPoint x: 10, startPoint y: 99, endPoint x: 21, endPoint y: 106, distance: 12.5
click at [10, 100] on div at bounding box center [12, 97] width 12 height 12
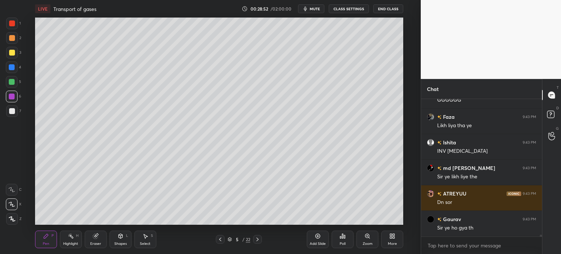
drag, startPoint x: 11, startPoint y: 111, endPoint x: 29, endPoint y: 112, distance: 18.3
click at [11, 112] on div at bounding box center [12, 111] width 6 height 6
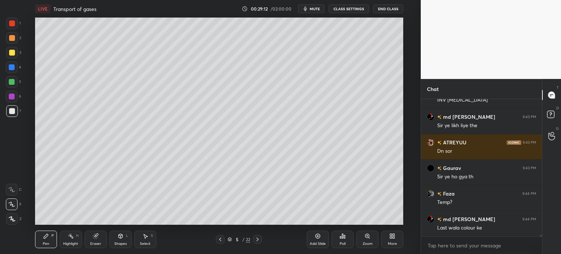
scroll to position [10832, 0]
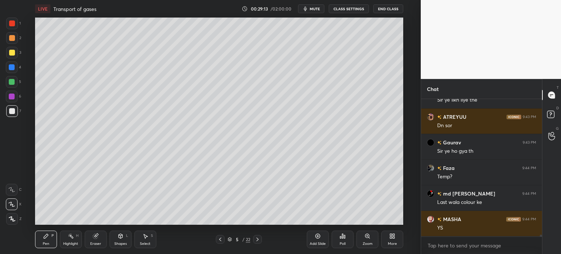
drag, startPoint x: 13, startPoint y: 67, endPoint x: 12, endPoint y: 71, distance: 4.5
click at [12, 68] on div at bounding box center [12, 67] width 6 height 6
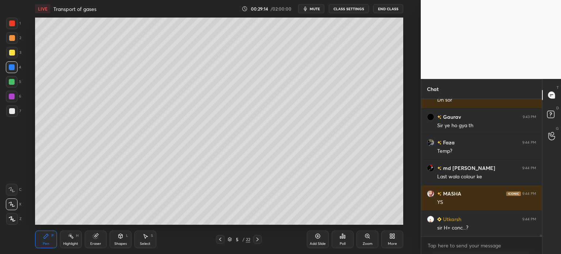
click at [126, 239] on div "Shapes L" at bounding box center [121, 240] width 22 height 18
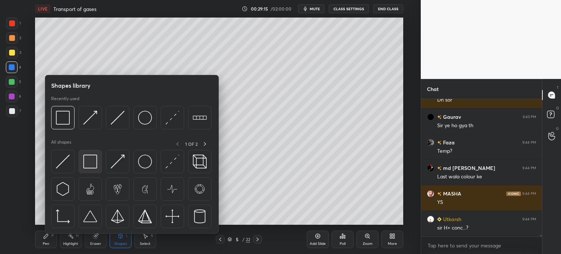
click at [94, 160] on img at bounding box center [90, 162] width 14 height 14
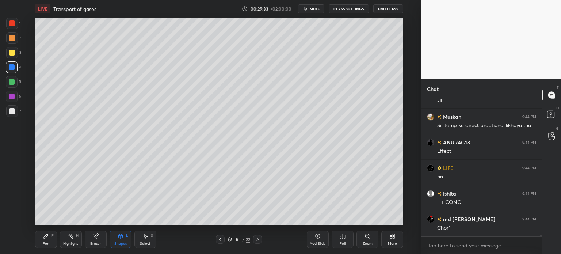
scroll to position [11036, 0]
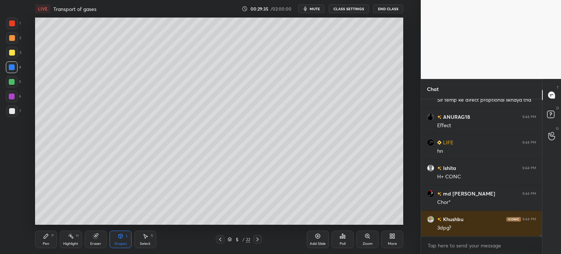
click at [220, 239] on icon at bounding box center [220, 239] width 6 height 6
click at [258, 242] on icon at bounding box center [258, 239] width 6 height 6
click at [15, 54] on div at bounding box center [12, 53] width 12 height 12
drag, startPoint x: 15, startPoint y: 53, endPoint x: 15, endPoint y: 71, distance: 17.9
click at [14, 56] on div at bounding box center [12, 53] width 12 height 12
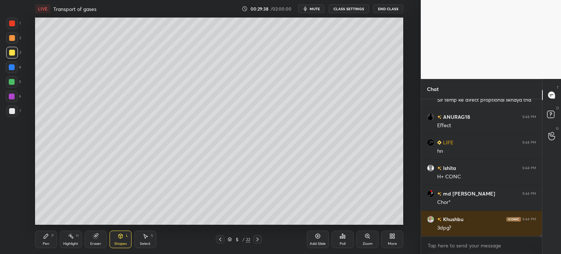
scroll to position [11062, 0]
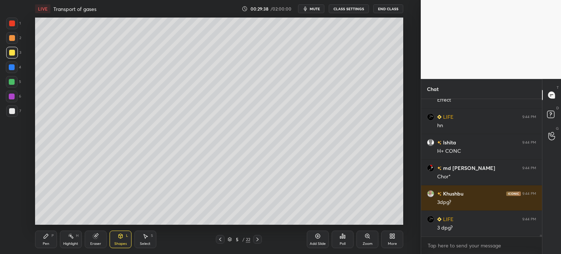
click at [47, 234] on icon at bounding box center [46, 236] width 4 height 4
drag, startPoint x: 50, startPoint y: 236, endPoint x: 33, endPoint y: 193, distance: 46.4
click at [48, 235] on div "Pen P" at bounding box center [46, 240] width 22 height 18
click at [15, 192] on icon at bounding box center [11, 189] width 7 height 5
click at [14, 193] on div at bounding box center [12, 190] width 12 height 12
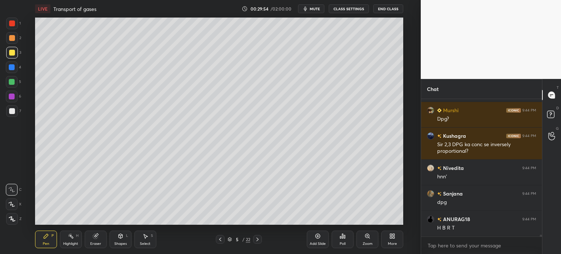
scroll to position [11222, 0]
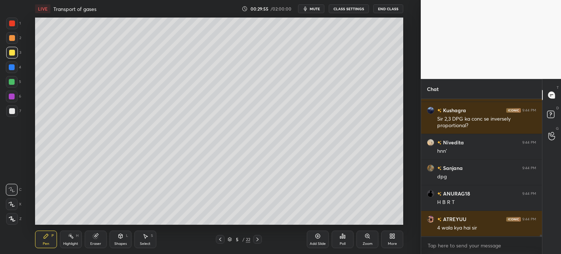
drag, startPoint x: 70, startPoint y: 241, endPoint x: 68, endPoint y: 228, distance: 13.2
click at [70, 241] on div "Highlight H" at bounding box center [71, 240] width 22 height 18
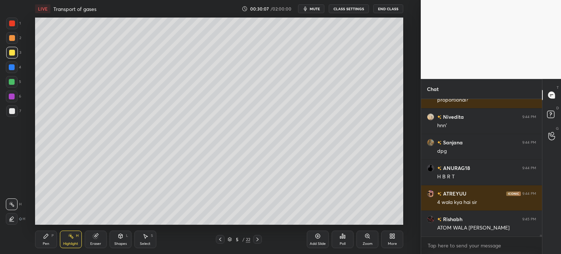
click at [221, 239] on icon at bounding box center [220, 239] width 6 height 6
click at [14, 109] on div at bounding box center [12, 111] width 12 height 12
click at [16, 108] on div at bounding box center [12, 111] width 12 height 12
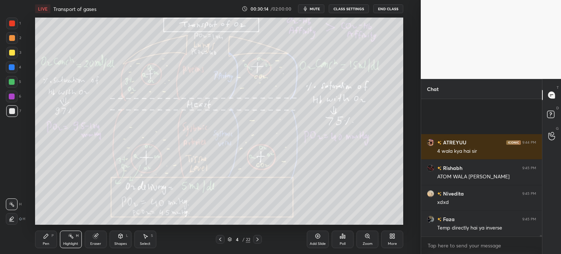
scroll to position [11376, 0]
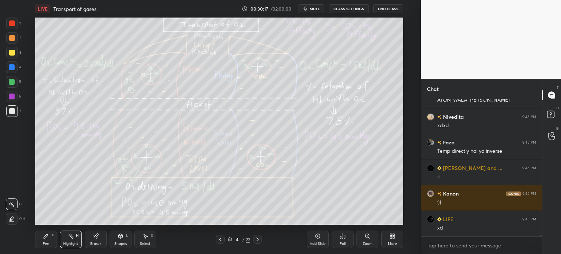
click at [11, 54] on div at bounding box center [12, 53] width 6 height 6
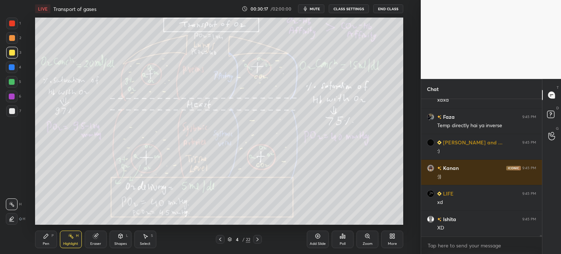
drag, startPoint x: 10, startPoint y: 56, endPoint x: 18, endPoint y: 56, distance: 8.0
click at [11, 58] on div at bounding box center [12, 53] width 12 height 12
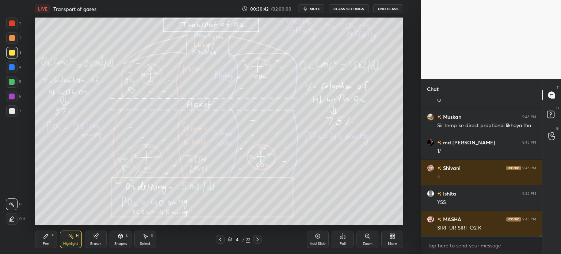
scroll to position [11902, 0]
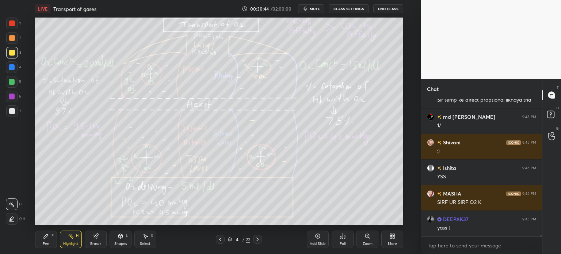
click at [257, 240] on icon at bounding box center [258, 239] width 6 height 6
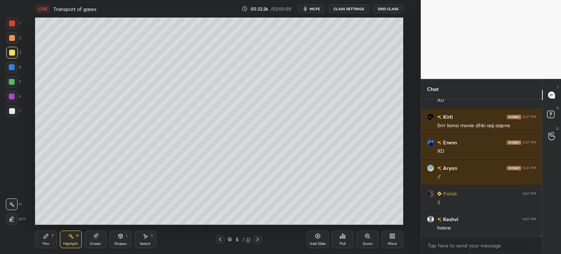
scroll to position [15335, 0]
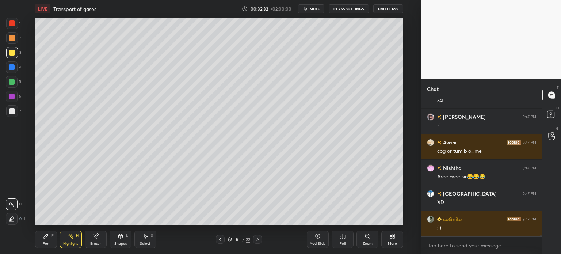
click at [220, 239] on div at bounding box center [220, 239] width 9 height 9
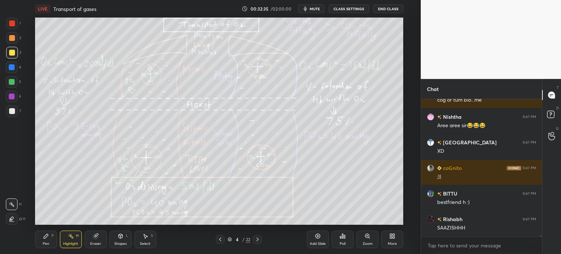
click at [52, 239] on div "Pen P" at bounding box center [46, 240] width 22 height 18
click at [42, 235] on div "Pen P" at bounding box center [46, 240] width 22 height 18
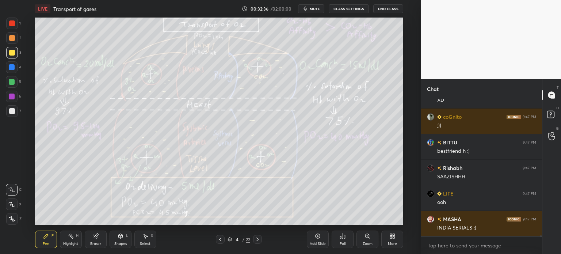
click at [15, 108] on div at bounding box center [12, 111] width 12 height 12
drag, startPoint x: 14, startPoint y: 212, endPoint x: 20, endPoint y: 205, distance: 9.6
click at [15, 212] on div "Z" at bounding box center [13, 217] width 15 height 15
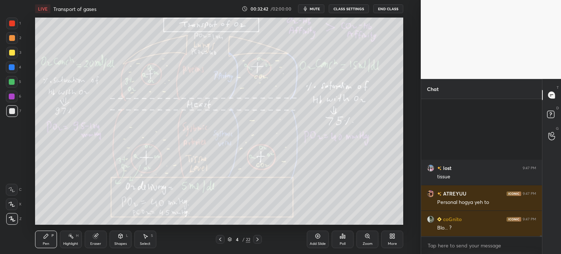
scroll to position [15872, 0]
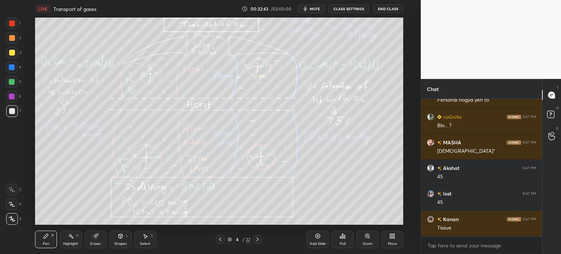
click at [15, 195] on div at bounding box center [12, 190] width 12 height 12
click at [12, 191] on icon at bounding box center [11, 189] width 7 height 5
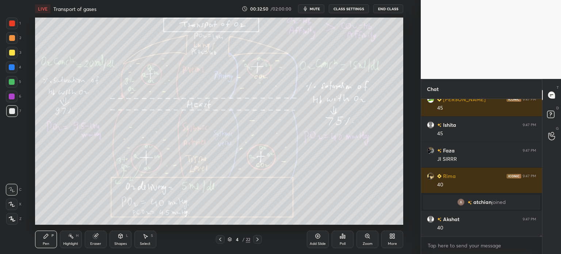
scroll to position [16094, 0]
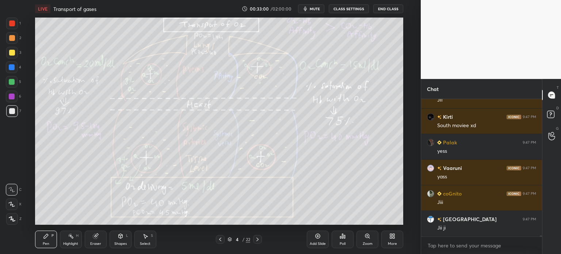
drag, startPoint x: 10, startPoint y: 110, endPoint x: 13, endPoint y: 118, distance: 8.3
click at [10, 108] on div at bounding box center [12, 111] width 12 height 12
click at [70, 242] on div "Highlight" at bounding box center [70, 244] width 15 height 4
click at [71, 242] on div "Highlight" at bounding box center [70, 244] width 15 height 4
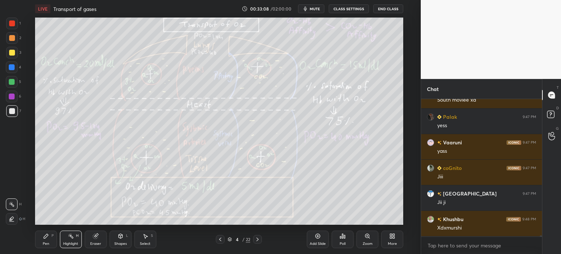
click at [48, 235] on div "Pen P" at bounding box center [46, 240] width 22 height 18
click at [45, 230] on div "Pen P Highlight H Eraser Shapes L Select S 4 / 22 Add Slide Poll Zoom More" at bounding box center [219, 239] width 368 height 29
click at [11, 50] on div at bounding box center [12, 53] width 12 height 12
click at [12, 51] on div at bounding box center [12, 53] width 12 height 12
click at [13, 53] on div at bounding box center [12, 53] width 6 height 6
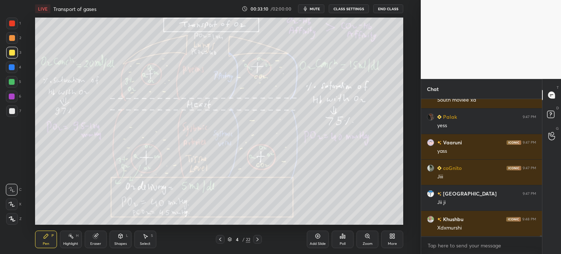
click at [15, 192] on icon at bounding box center [11, 189] width 7 height 5
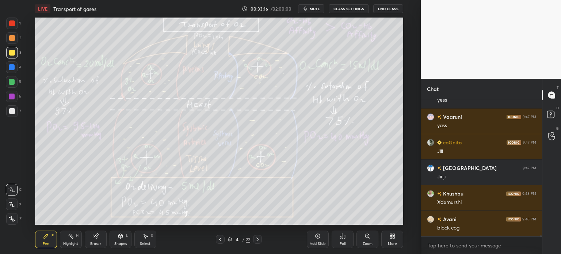
click at [69, 240] on div "Highlight H" at bounding box center [71, 240] width 22 height 18
click at [70, 238] on icon at bounding box center [71, 236] width 6 height 6
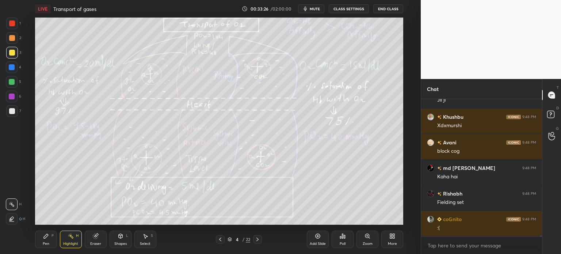
scroll to position [16427, 0]
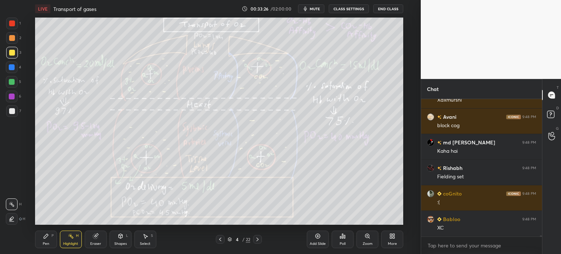
drag, startPoint x: 260, startPoint y: 240, endPoint x: 256, endPoint y: 241, distance: 4.0
click at [260, 240] on icon at bounding box center [258, 239] width 6 height 6
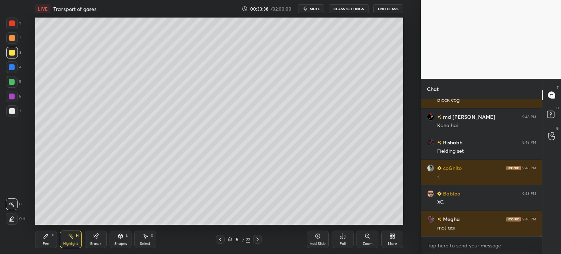
scroll to position [16478, 0]
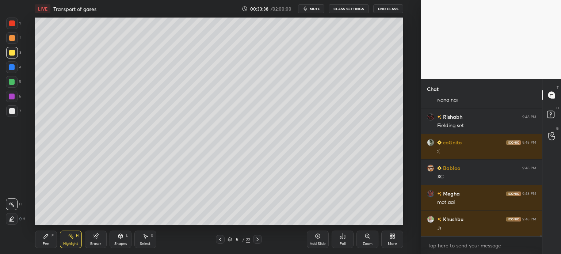
click at [221, 241] on icon at bounding box center [220, 239] width 6 height 6
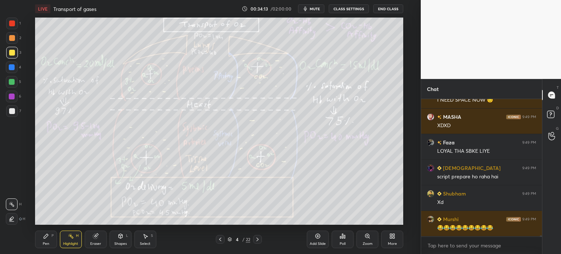
scroll to position [17174, 0]
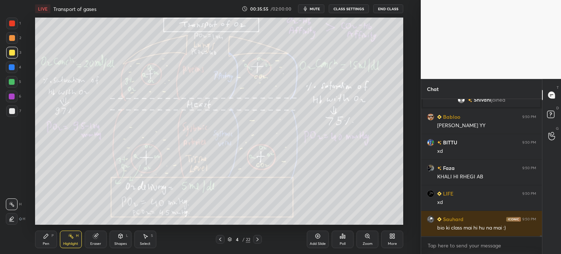
click at [255, 241] on icon at bounding box center [258, 239] width 6 height 6
drag, startPoint x: 221, startPoint y: 240, endPoint x: 218, endPoint y: 234, distance: 7.4
click at [220, 241] on icon at bounding box center [220, 239] width 6 height 6
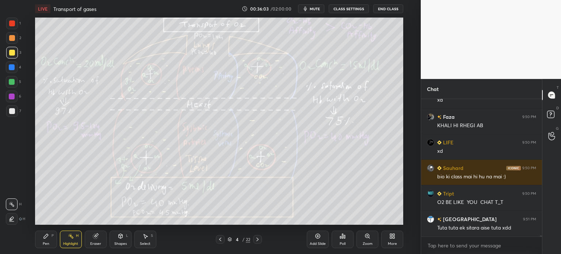
scroll to position [20002, 0]
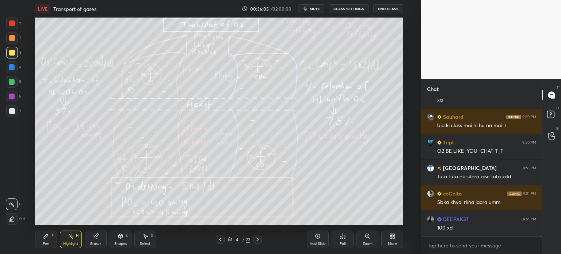
click at [14, 113] on div at bounding box center [12, 111] width 6 height 6
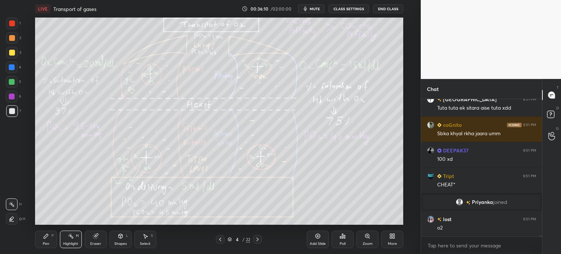
click at [256, 239] on icon at bounding box center [258, 239] width 6 height 6
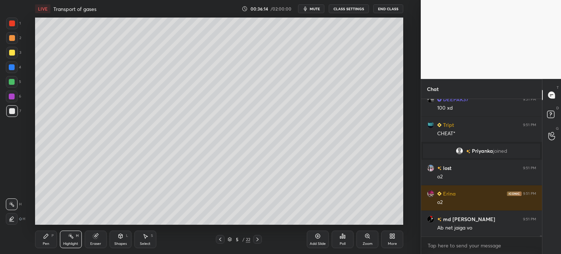
scroll to position [20093, 0]
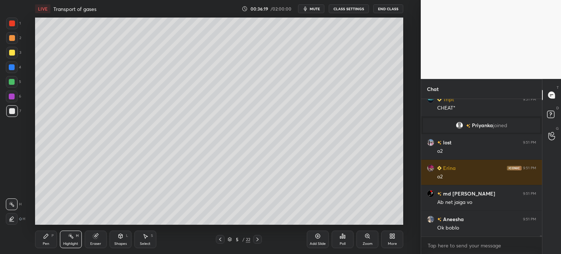
click at [221, 240] on icon at bounding box center [220, 239] width 6 height 6
click at [38, 224] on div "LIVE Transport of gases 00:36:21 / 02:00:00 mute CLASS SETTINGS End Class Setti…" at bounding box center [219, 127] width 392 height 254
click at [12, 108] on div at bounding box center [12, 111] width 6 height 6
click at [42, 244] on div "Pen P" at bounding box center [46, 240] width 22 height 18
click at [42, 241] on div "Pen P" at bounding box center [46, 240] width 22 height 18
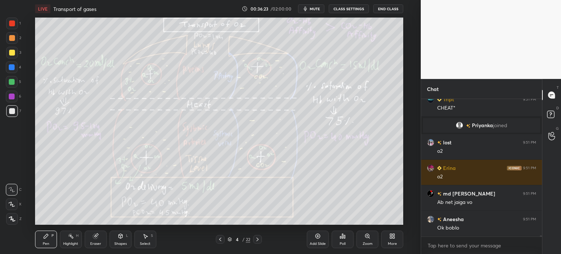
click at [13, 191] on icon at bounding box center [11, 189] width 7 height 5
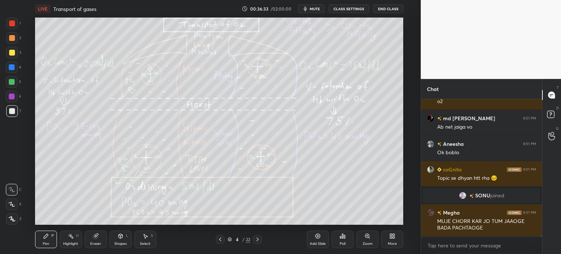
scroll to position [20132, 0]
drag, startPoint x: 70, startPoint y: 245, endPoint x: 72, endPoint y: 241, distance: 5.4
click at [71, 244] on div "Highlight" at bounding box center [70, 244] width 15 height 4
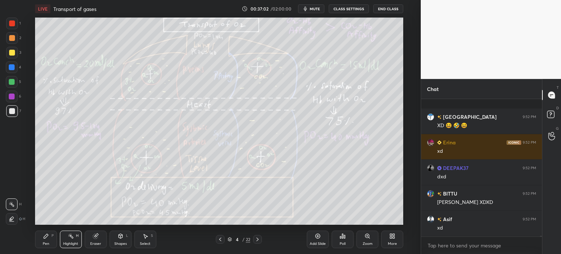
scroll to position [21239, 0]
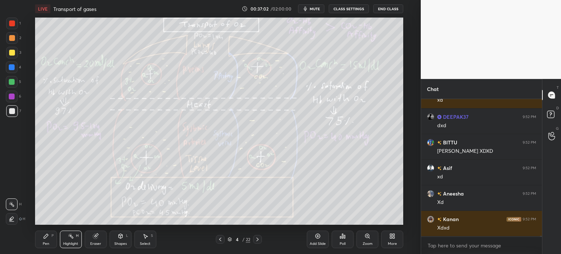
click at [13, 57] on div at bounding box center [12, 53] width 12 height 12
click at [15, 58] on div at bounding box center [12, 53] width 12 height 12
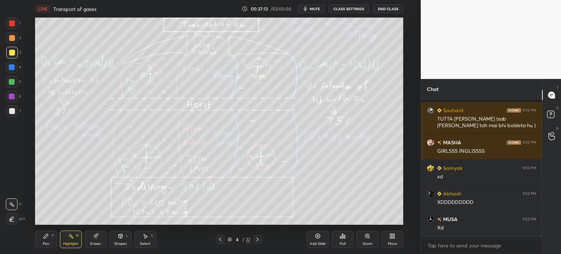
scroll to position [22115, 0]
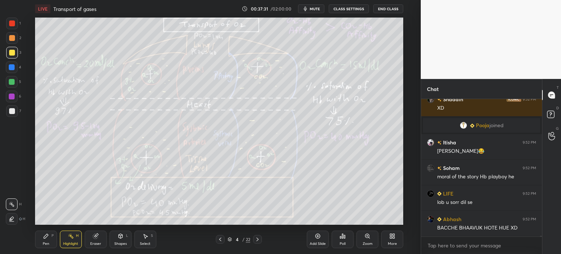
click at [283, 15] on div "LIVE Transport of gases 00:37:31 / 02:00:00 mute CLASS SETTINGS End Class Setti…" at bounding box center [219, 127] width 392 height 254
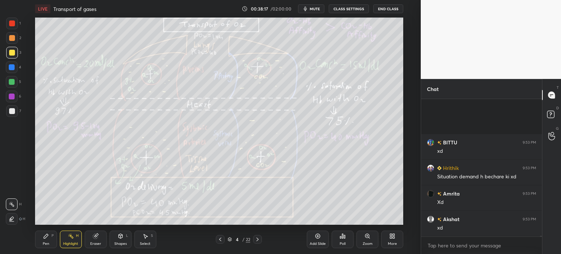
scroll to position [22761, 0]
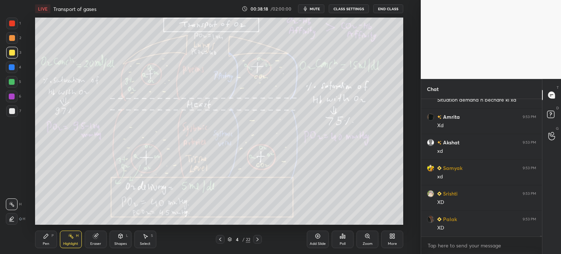
click at [258, 239] on icon at bounding box center [258, 239] width 6 height 6
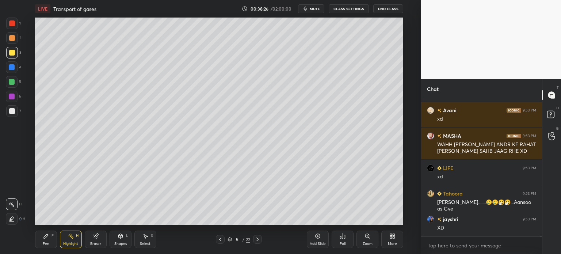
scroll to position [23107, 0]
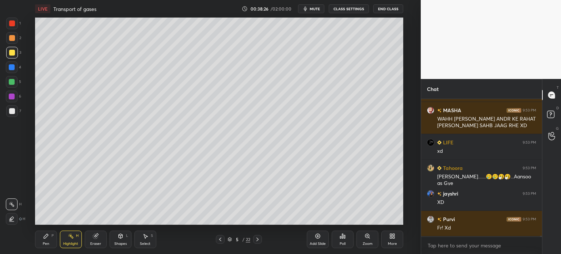
click at [221, 240] on icon at bounding box center [220, 239] width 6 height 6
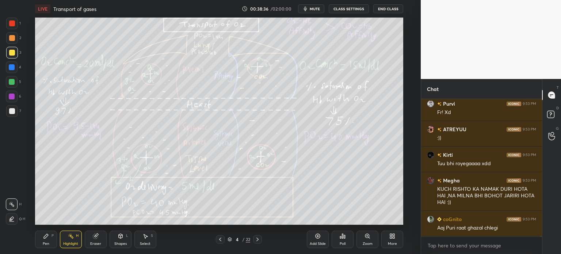
scroll to position [23248, 0]
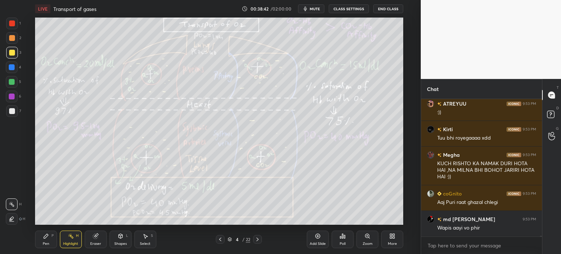
click at [15, 113] on div at bounding box center [12, 111] width 12 height 12
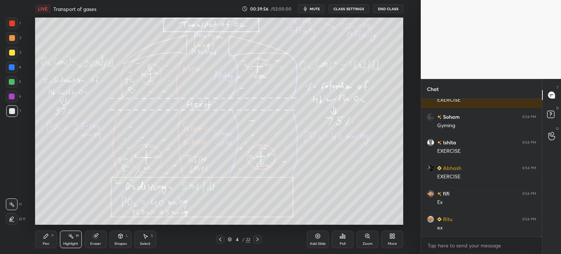
scroll to position [24205, 0]
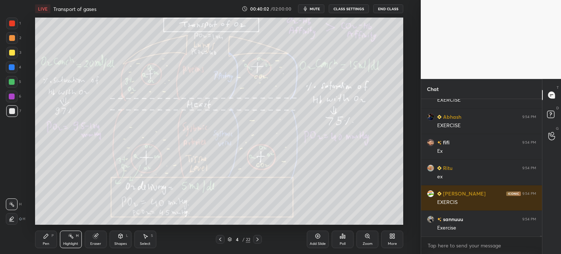
click at [255, 239] on icon at bounding box center [258, 239] width 6 height 6
click at [257, 240] on icon at bounding box center [258, 239] width 6 height 6
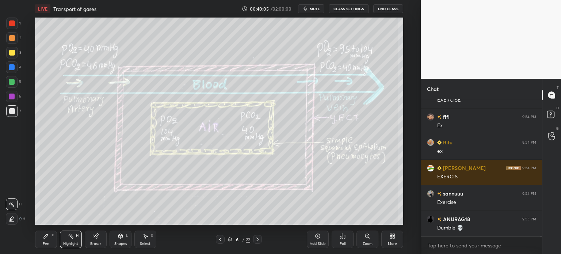
drag, startPoint x: 220, startPoint y: 242, endPoint x: 225, endPoint y: 239, distance: 6.0
click at [219, 243] on div at bounding box center [220, 239] width 9 height 9
drag, startPoint x: 317, startPoint y: 234, endPoint x: 310, endPoint y: 229, distance: 8.9
click at [316, 234] on icon at bounding box center [318, 236] width 6 height 6
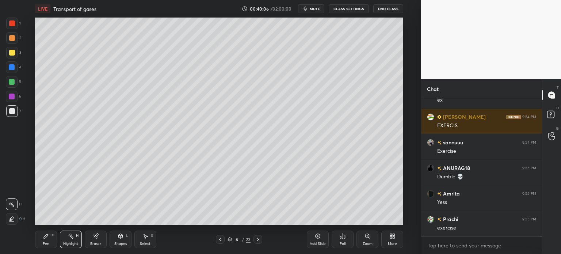
click at [10, 111] on div at bounding box center [12, 111] width 12 height 12
click at [47, 239] on div "Pen P" at bounding box center [46, 240] width 22 height 18
drag, startPoint x: 47, startPoint y: 238, endPoint x: 31, endPoint y: 207, distance: 35.1
click at [46, 236] on div "Pen P" at bounding box center [46, 240] width 22 height 18
click at [14, 193] on div at bounding box center [12, 190] width 12 height 12
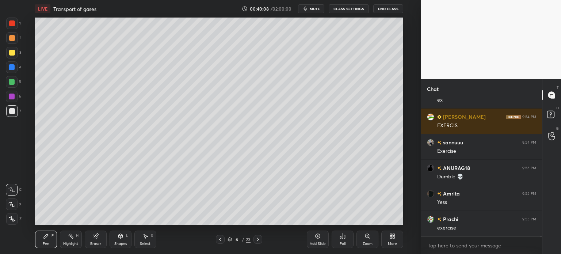
scroll to position [24333, 0]
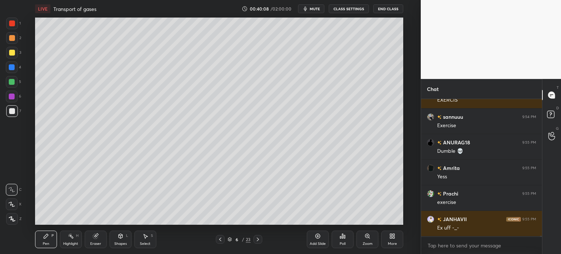
click at [12, 199] on div "X" at bounding box center [14, 202] width 16 height 15
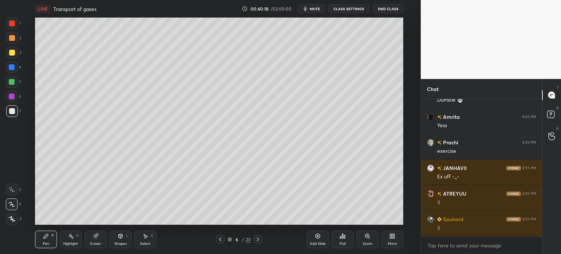
scroll to position [24410, 0]
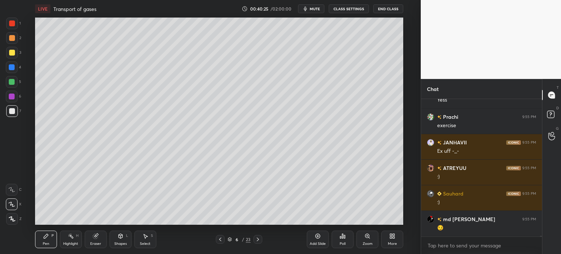
click at [119, 235] on icon at bounding box center [120, 235] width 4 height 1
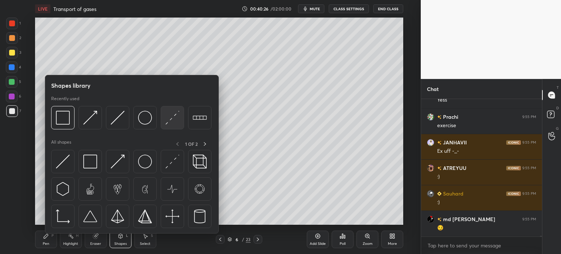
click at [173, 121] on img at bounding box center [172, 118] width 14 height 14
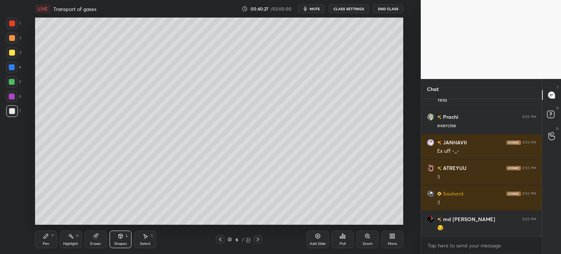
scroll to position [24435, 0]
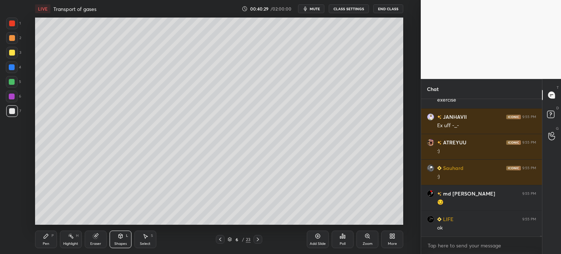
drag, startPoint x: 40, startPoint y: 244, endPoint x: 38, endPoint y: 225, distance: 18.4
click at [40, 243] on div "Pen P" at bounding box center [46, 240] width 22 height 18
click at [221, 240] on icon at bounding box center [220, 239] width 6 height 6
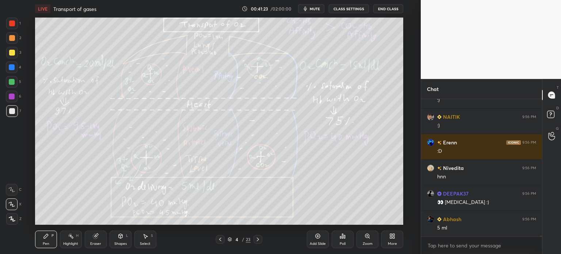
scroll to position [24844, 0]
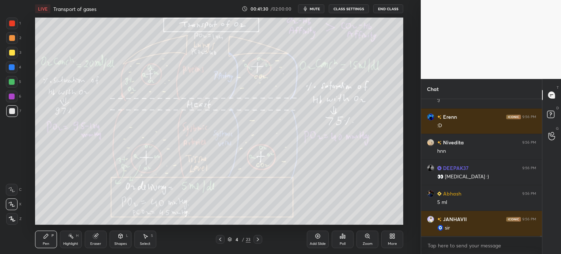
click at [257, 240] on icon at bounding box center [258, 239] width 2 height 4
click at [258, 240] on icon at bounding box center [258, 239] width 2 height 4
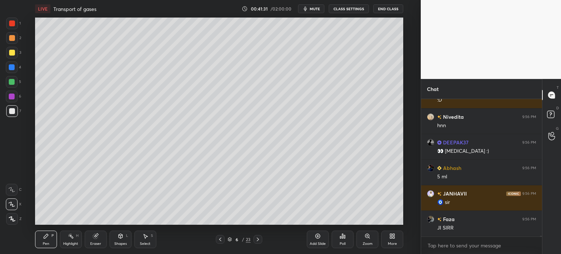
click at [8, 111] on div at bounding box center [12, 111] width 12 height 12
click at [13, 191] on icon at bounding box center [11, 189] width 7 height 5
click at [14, 190] on icon at bounding box center [11, 189] width 7 height 5
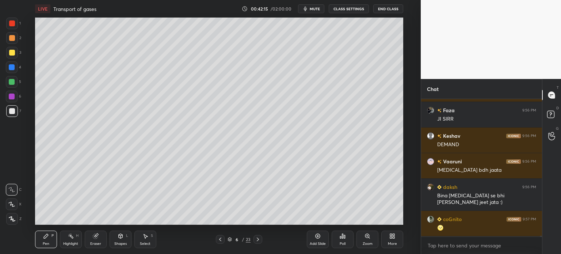
scroll to position [25004, 0]
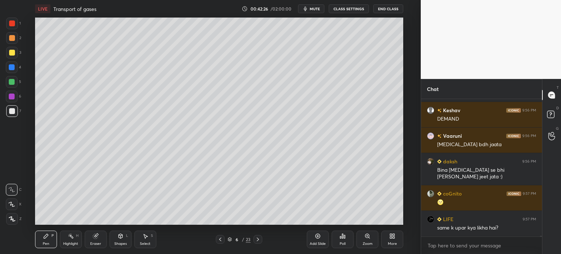
drag, startPoint x: 98, startPoint y: 237, endPoint x: 94, endPoint y: 236, distance: 4.1
click at [96, 239] on div "Eraser" at bounding box center [96, 240] width 22 height 18
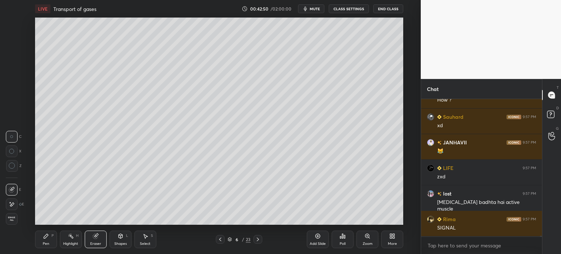
scroll to position [25209, 0]
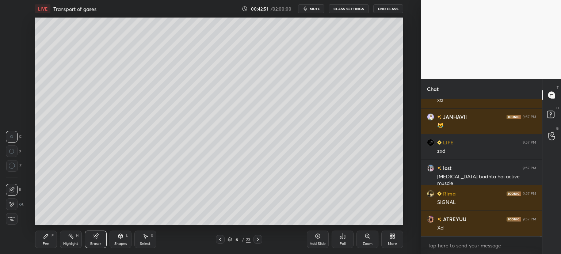
click at [223, 241] on div "6 / 23" at bounding box center [239, 239] width 46 height 9
drag, startPoint x: 216, startPoint y: 242, endPoint x: 220, endPoint y: 239, distance: 4.9
click at [218, 242] on icon at bounding box center [220, 239] width 6 height 6
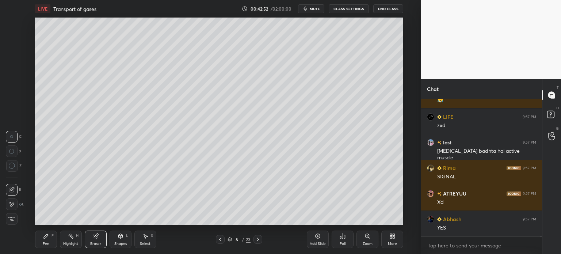
click at [221, 240] on icon at bounding box center [220, 239] width 6 height 6
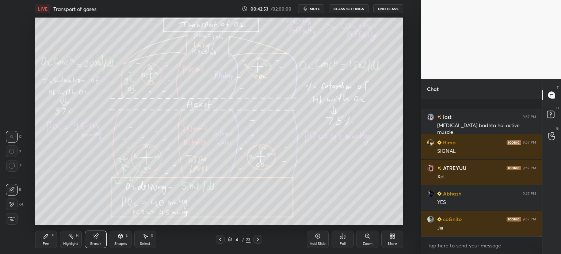
scroll to position [25311, 0]
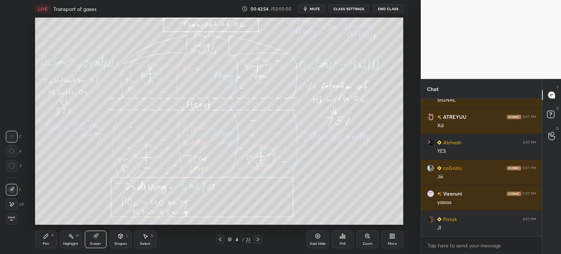
click at [65, 243] on div "Highlight" at bounding box center [70, 244] width 15 height 4
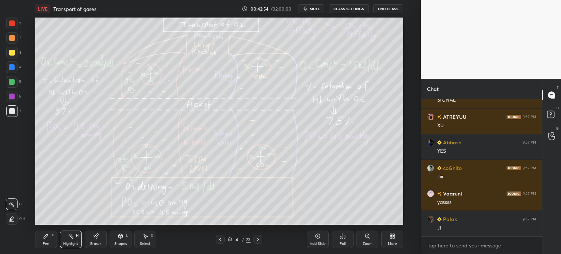
drag, startPoint x: 68, startPoint y: 240, endPoint x: 80, endPoint y: 229, distance: 16.0
click at [68, 242] on div "Highlight H" at bounding box center [71, 240] width 22 height 18
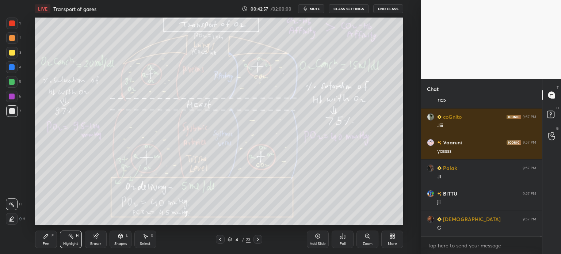
scroll to position [25388, 0]
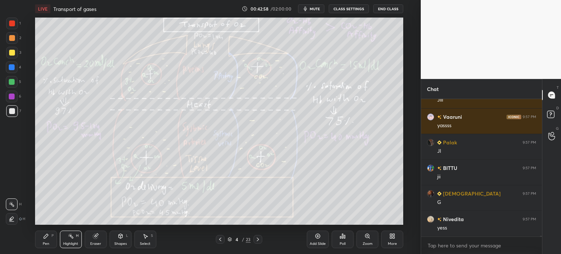
click at [9, 39] on div at bounding box center [12, 38] width 6 height 6
drag, startPoint x: 10, startPoint y: 38, endPoint x: 12, endPoint y: 44, distance: 6.8
click at [10, 38] on div at bounding box center [12, 38] width 6 height 6
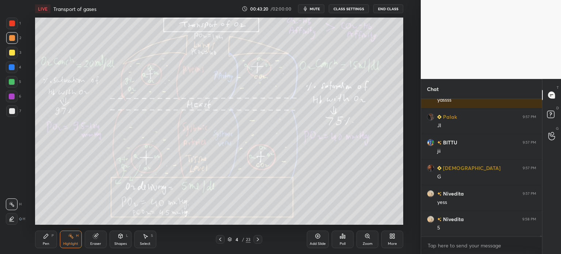
scroll to position [25439, 0]
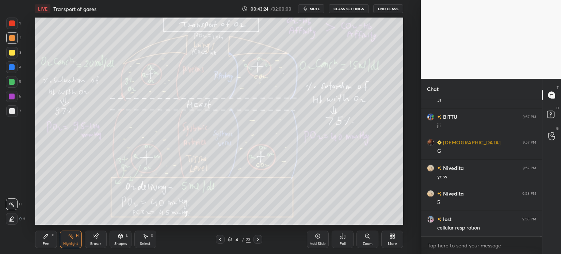
click at [121, 245] on div "Shapes" at bounding box center [120, 244] width 12 height 4
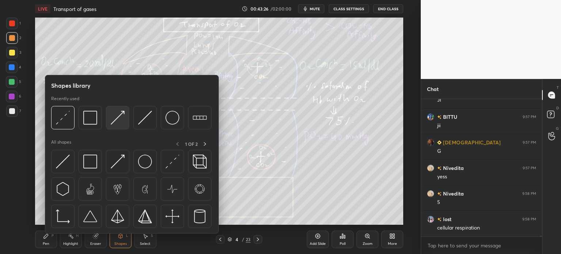
click at [117, 125] on img at bounding box center [118, 118] width 14 height 14
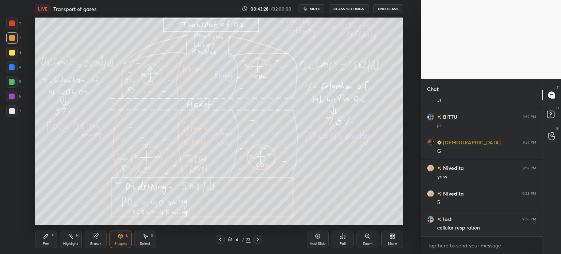
click at [71, 242] on div "Highlight H" at bounding box center [71, 240] width 22 height 18
click at [73, 241] on div "Highlight H" at bounding box center [71, 240] width 22 height 18
drag, startPoint x: 118, startPoint y: 241, endPoint x: 116, endPoint y: 235, distance: 6.8
click at [119, 242] on div "Shapes" at bounding box center [120, 244] width 12 height 4
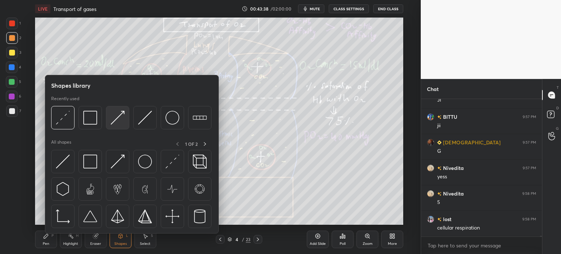
click at [115, 123] on img at bounding box center [118, 118] width 14 height 14
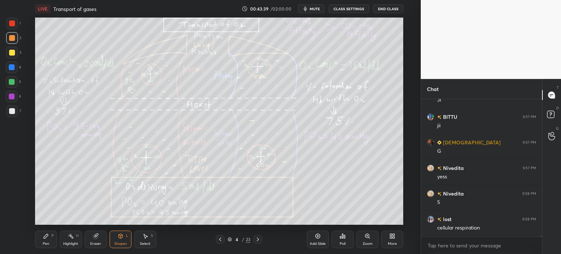
click at [13, 109] on div at bounding box center [12, 111] width 12 height 12
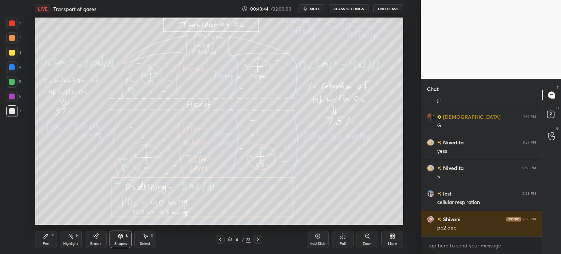
click at [47, 243] on div "Pen" at bounding box center [46, 244] width 7 height 4
drag, startPoint x: 72, startPoint y: 240, endPoint x: 76, endPoint y: 238, distance: 4.3
click at [75, 239] on div "Highlight H" at bounding box center [71, 240] width 22 height 18
drag, startPoint x: 102, startPoint y: 241, endPoint x: 114, endPoint y: 237, distance: 12.2
click at [103, 242] on div "Eraser" at bounding box center [96, 240] width 22 height 18
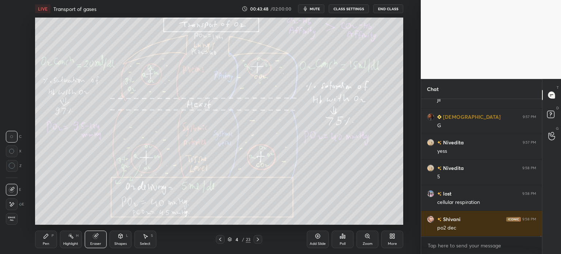
click at [45, 242] on div "Pen P" at bounding box center [46, 240] width 22 height 18
drag, startPoint x: 15, startPoint y: 110, endPoint x: 18, endPoint y: 114, distance: 4.8
click at [14, 114] on div at bounding box center [12, 111] width 12 height 12
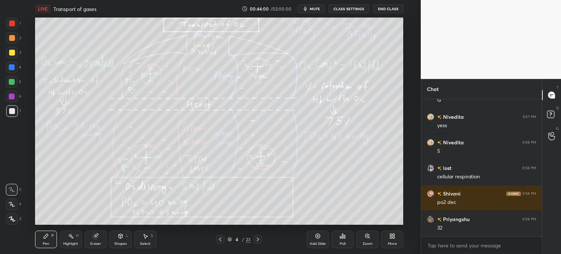
drag, startPoint x: 259, startPoint y: 240, endPoint x: 256, endPoint y: 237, distance: 3.9
click at [258, 240] on icon at bounding box center [258, 239] width 6 height 6
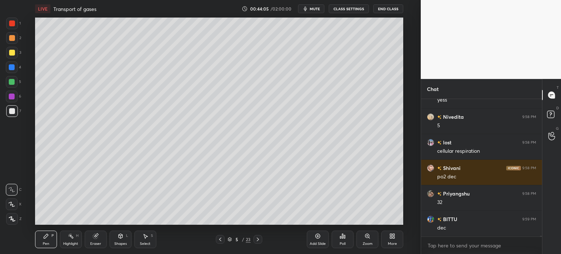
click at [222, 241] on div at bounding box center [220, 239] width 9 height 9
click at [75, 243] on div "Highlight" at bounding box center [70, 244] width 15 height 4
drag, startPoint x: 75, startPoint y: 243, endPoint x: 78, endPoint y: 240, distance: 4.6
click at [77, 242] on div "Highlight" at bounding box center [70, 244] width 15 height 4
click at [45, 236] on icon at bounding box center [46, 236] width 4 height 4
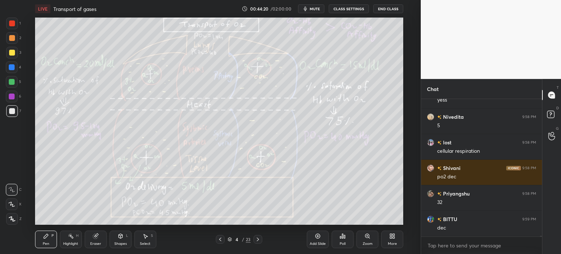
click at [46, 237] on icon at bounding box center [46, 236] width 4 height 4
click at [13, 84] on div at bounding box center [12, 82] width 12 height 12
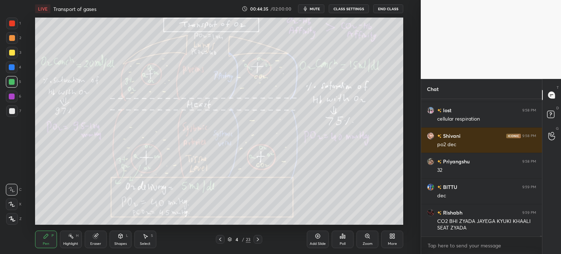
click at [73, 240] on div "Highlight H" at bounding box center [71, 240] width 22 height 18
click at [84, 232] on div "Pen P Highlight H Eraser Shapes L Select S" at bounding box center [103, 240] width 136 height 18
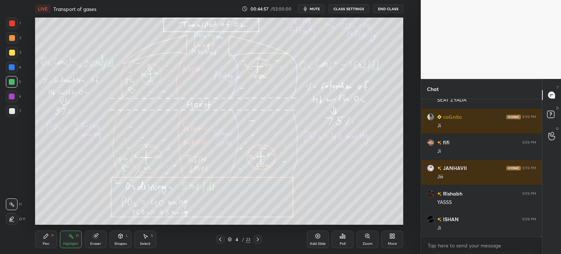
scroll to position [25701, 0]
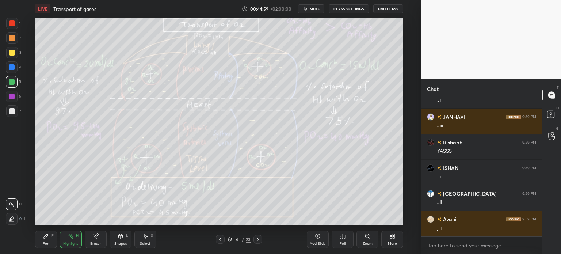
click at [77, 241] on div "Highlight H" at bounding box center [71, 240] width 22 height 18
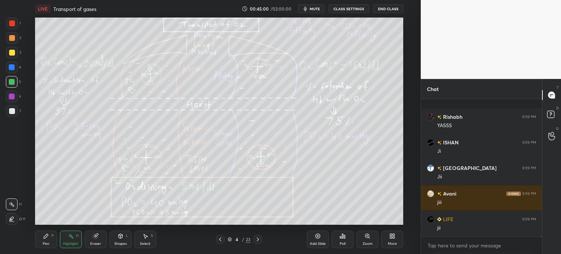
scroll to position [25804, 0]
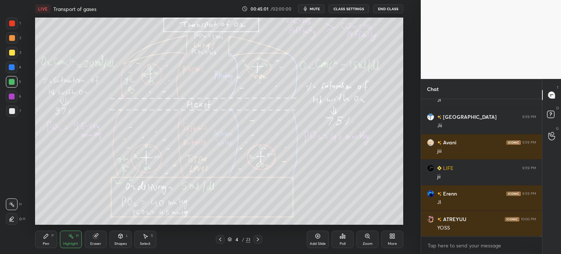
click at [14, 113] on div at bounding box center [12, 111] width 6 height 6
drag, startPoint x: 16, startPoint y: 112, endPoint x: 31, endPoint y: 119, distance: 16.4
click at [16, 114] on div at bounding box center [12, 111] width 12 height 12
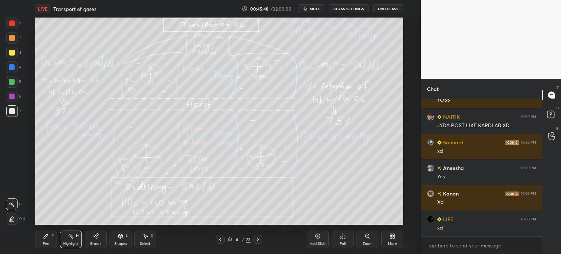
scroll to position [25957, 0]
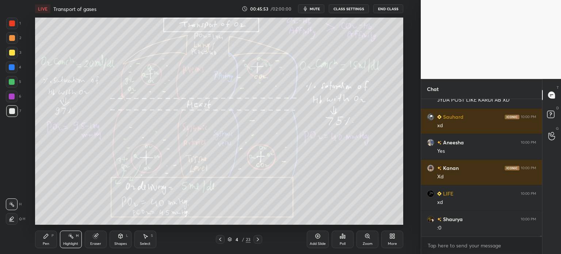
drag, startPoint x: 349, startPoint y: 224, endPoint x: 345, endPoint y: 227, distance: 5.3
click at [348, 226] on div "Poll" at bounding box center [343, 239] width 22 height 41
click at [348, 244] on div "Poll" at bounding box center [343, 240] width 22 height 18
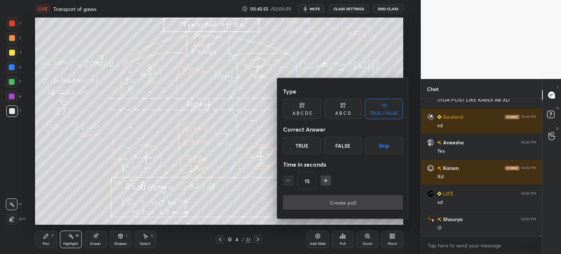
scroll to position [25983, 0]
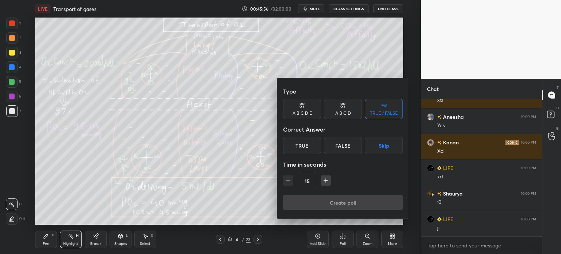
click at [390, 142] on button "Skip" at bounding box center [384, 146] width 38 height 18
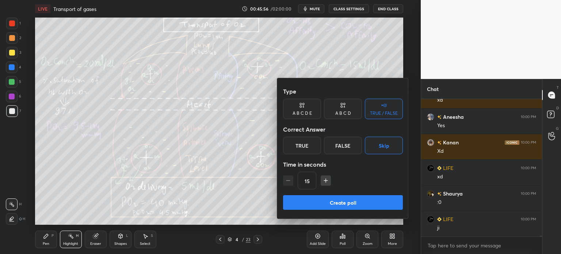
drag, startPoint x: 372, startPoint y: 195, endPoint x: 372, endPoint y: 201, distance: 5.9
click at [372, 197] on button "Create poll" at bounding box center [343, 202] width 120 height 15
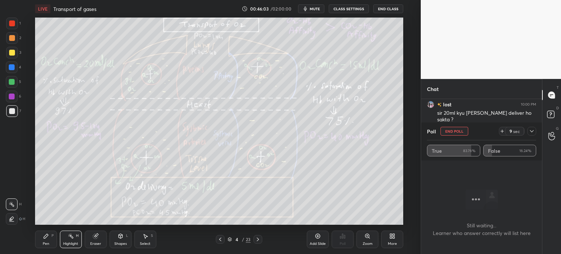
scroll to position [26225, 0]
click at [449, 132] on button "End Poll" at bounding box center [455, 131] width 28 height 9
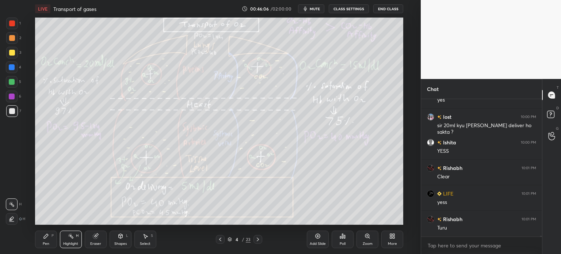
scroll to position [153, 119]
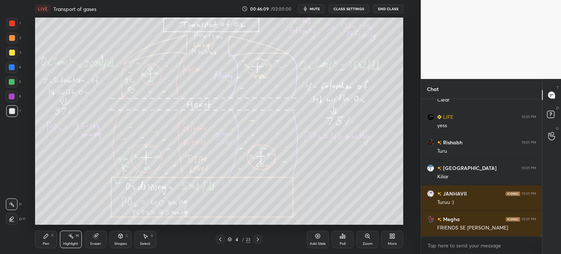
click at [259, 238] on icon at bounding box center [258, 239] width 6 height 6
click at [257, 240] on icon at bounding box center [258, 239] width 6 height 6
click at [12, 51] on div at bounding box center [12, 53] width 6 height 6
drag, startPoint x: 12, startPoint y: 54, endPoint x: 18, endPoint y: 79, distance: 26.3
click at [15, 57] on div at bounding box center [12, 53] width 12 height 12
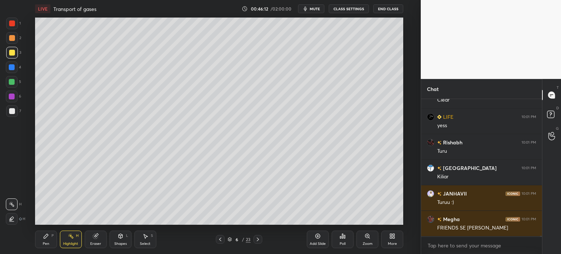
click at [44, 244] on div "Pen" at bounding box center [46, 244] width 7 height 4
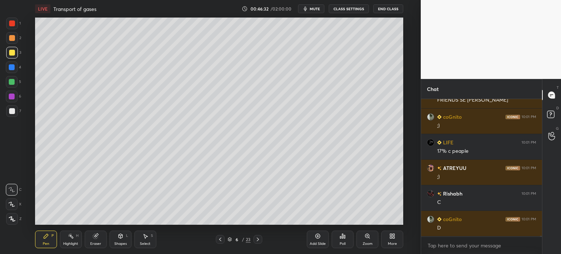
click at [8, 29] on div "1" at bounding box center [13, 25] width 15 height 15
click at [11, 28] on div at bounding box center [12, 24] width 12 height 12
click at [12, 28] on div at bounding box center [12, 24] width 12 height 12
click at [15, 204] on icon at bounding box center [11, 204] width 7 height 5
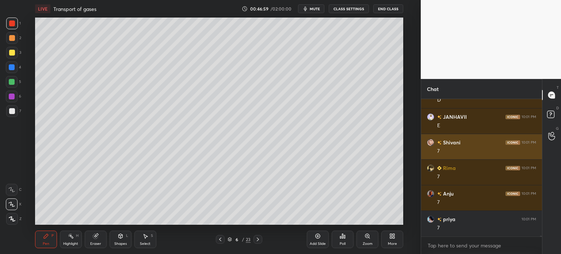
scroll to position [26545, 0]
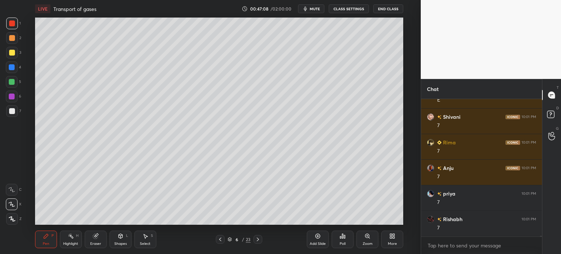
click at [13, 82] on div at bounding box center [12, 82] width 6 height 6
click at [10, 27] on div at bounding box center [12, 24] width 12 height 12
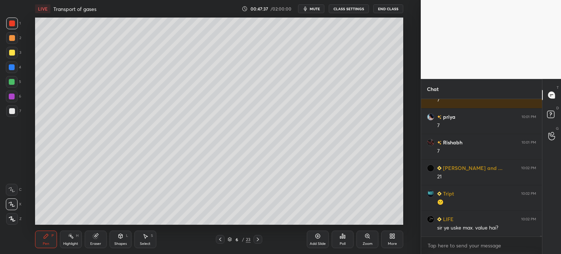
scroll to position [26648, 0]
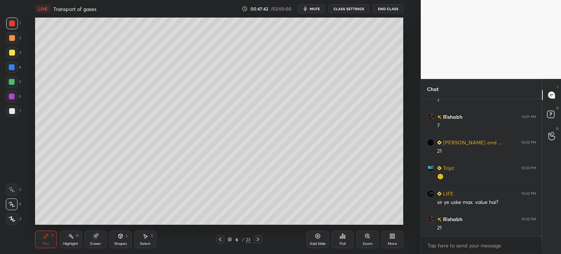
click at [97, 244] on div "Eraser" at bounding box center [95, 244] width 11 height 4
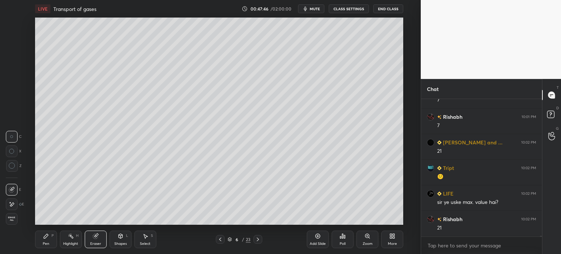
click at [48, 243] on div "Pen P" at bounding box center [46, 240] width 22 height 18
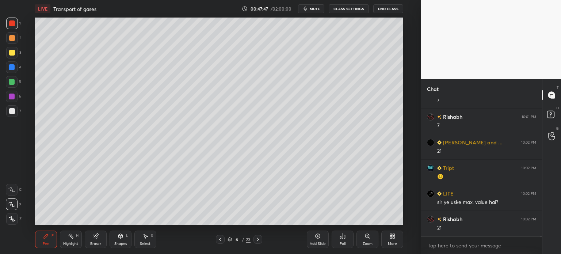
click at [51, 244] on div "Pen P" at bounding box center [46, 240] width 22 height 18
drag, startPoint x: 72, startPoint y: 240, endPoint x: 90, endPoint y: 236, distance: 18.3
click at [74, 240] on div "Highlight H" at bounding box center [71, 240] width 22 height 18
click at [93, 238] on icon at bounding box center [96, 236] width 6 height 6
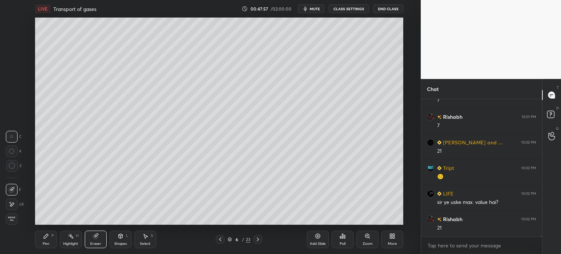
click at [45, 239] on div "Pen P" at bounding box center [46, 240] width 22 height 18
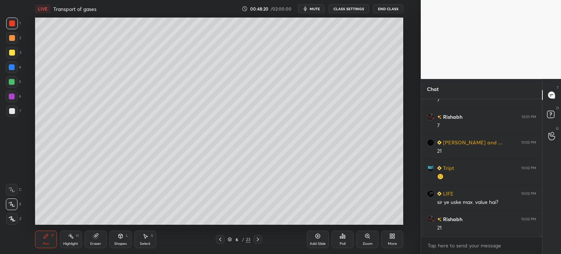
scroll to position [26673, 0]
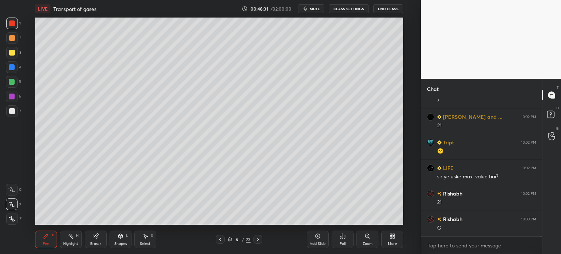
click at [9, 25] on div at bounding box center [12, 23] width 6 height 6
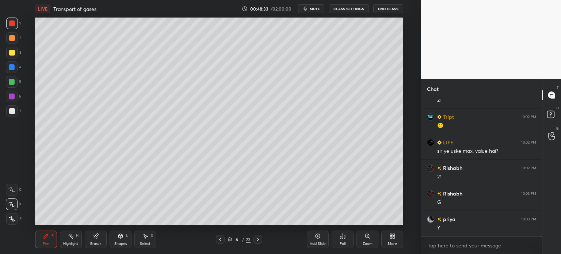
click at [349, 244] on div "Poll" at bounding box center [343, 240] width 22 height 18
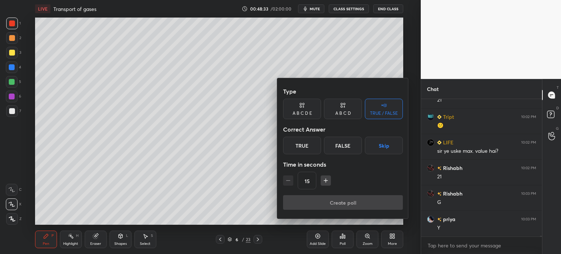
drag, startPoint x: 383, startPoint y: 151, endPoint x: 381, endPoint y: 155, distance: 4.4
click at [383, 152] on button "Skip" at bounding box center [384, 146] width 38 height 18
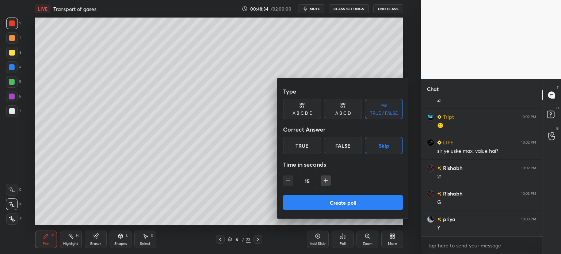
drag, startPoint x: 368, startPoint y: 201, endPoint x: 361, endPoint y: 208, distance: 9.6
click at [368, 201] on button "Create poll" at bounding box center [343, 202] width 120 height 15
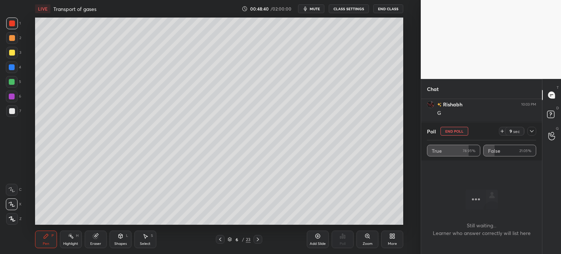
scroll to position [26813, 0]
click at [459, 130] on button "End Poll" at bounding box center [455, 131] width 28 height 9
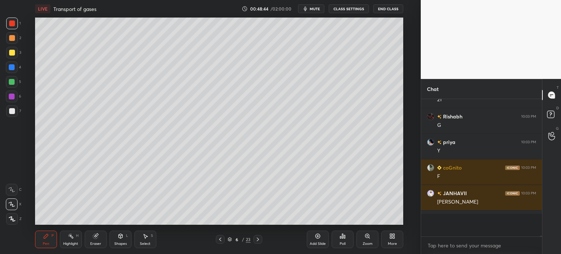
scroll to position [2, 2]
click at [222, 239] on icon at bounding box center [220, 239] width 6 height 6
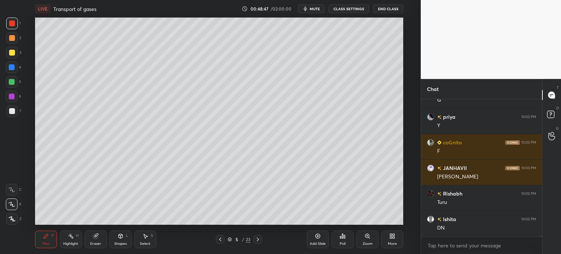
click at [221, 237] on icon at bounding box center [220, 239] width 6 height 6
click at [75, 241] on div "Highlight H" at bounding box center [71, 240] width 22 height 18
click at [346, 237] on div "Poll" at bounding box center [343, 240] width 22 height 18
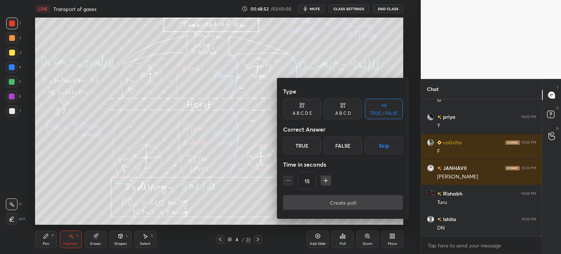
click at [388, 148] on button "Skip" at bounding box center [384, 146] width 38 height 18
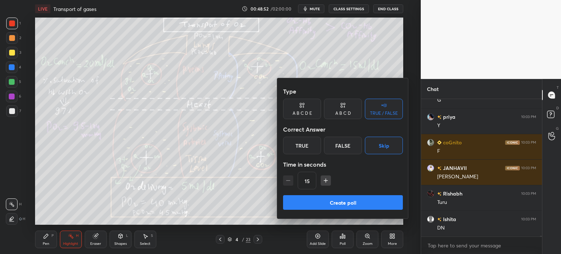
click at [355, 200] on button "Create poll" at bounding box center [343, 202] width 120 height 15
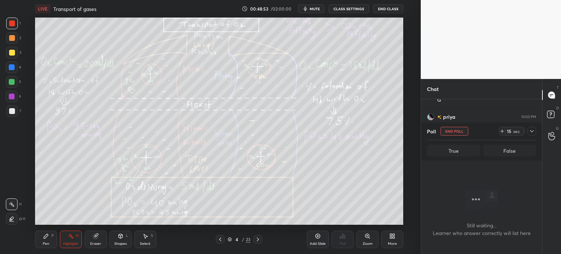
scroll to position [2, 2]
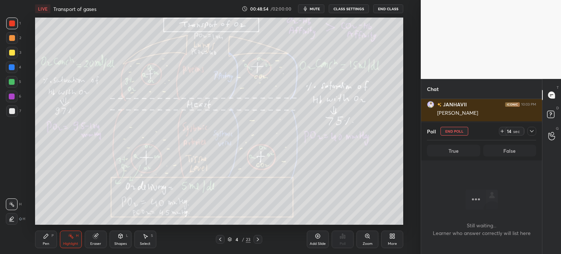
drag, startPoint x: 142, startPoint y: 242, endPoint x: 142, endPoint y: 247, distance: 5.2
click at [142, 243] on div "Select" at bounding box center [145, 244] width 11 height 4
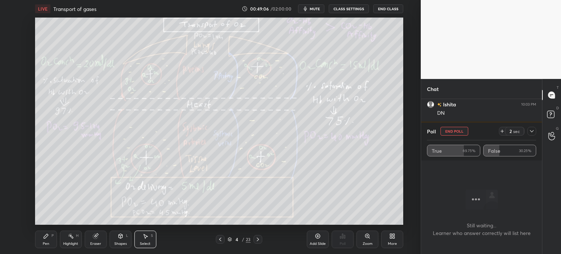
click at [452, 130] on button "End Poll" at bounding box center [455, 131] width 28 height 9
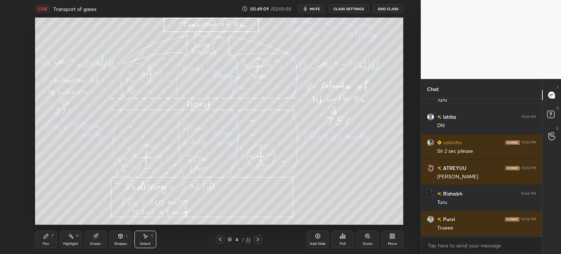
click at [319, 10] on span "mute" at bounding box center [315, 8] width 10 height 5
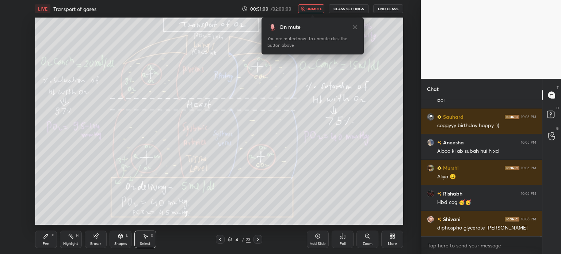
scroll to position [27284, 0]
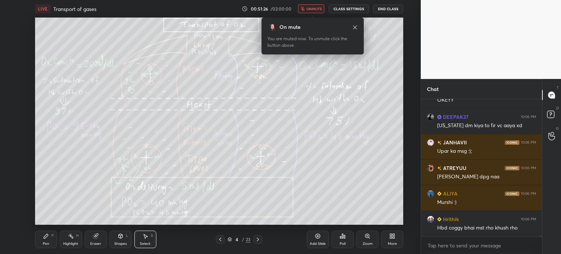
click at [316, 4] on button "unmute" at bounding box center [311, 8] width 26 height 9
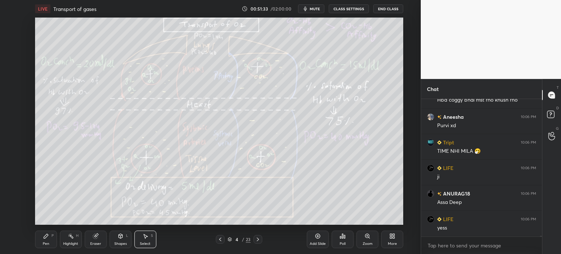
click at [343, 238] on icon at bounding box center [342, 236] width 1 height 4
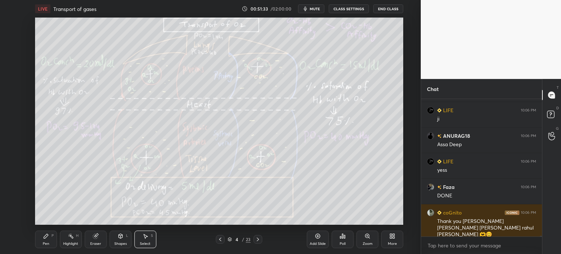
click at [345, 237] on icon at bounding box center [344, 236] width 1 height 3
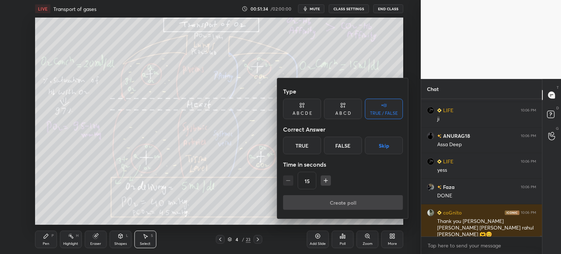
click at [345, 236] on div at bounding box center [280, 127] width 561 height 254
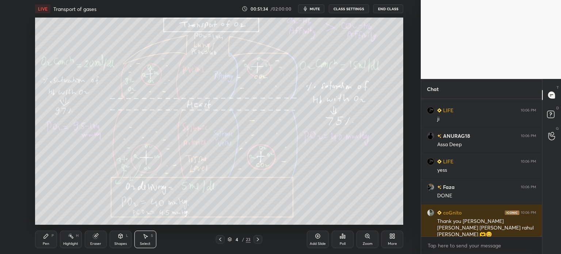
click at [345, 239] on div "Poll" at bounding box center [343, 240] width 22 height 18
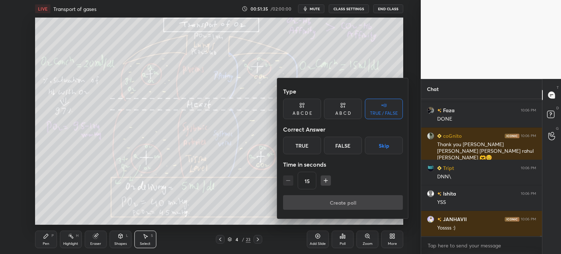
click at [388, 138] on button "Skip" at bounding box center [384, 146] width 38 height 18
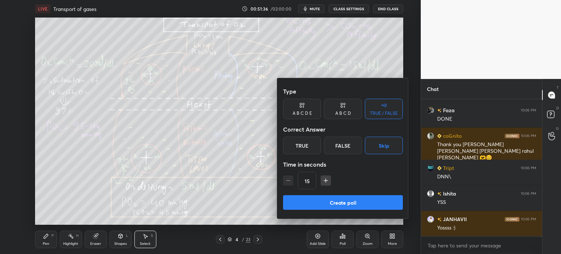
click at [365, 202] on button "Create poll" at bounding box center [343, 202] width 120 height 15
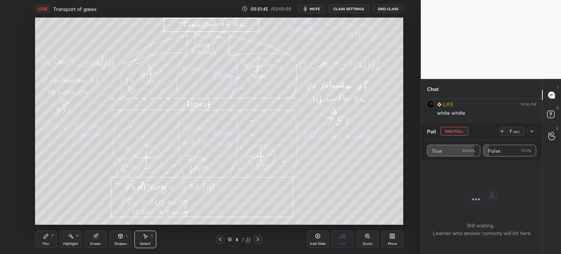
click at [456, 132] on button "End Poll" at bounding box center [455, 131] width 28 height 9
click at [456, 132] on div "Chat JANHAVII 10:06 PM Yossss :) LIFE 10:06 PM white whiite coGnito 10:06 PM Do…" at bounding box center [481, 166] width 121 height 175
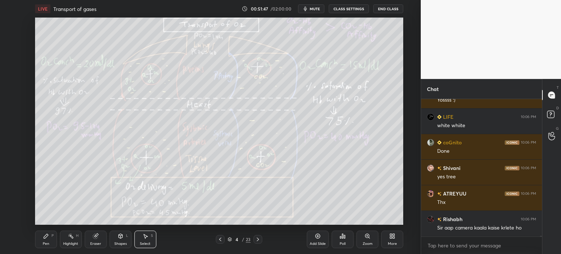
click at [218, 238] on icon at bounding box center [220, 239] width 6 height 6
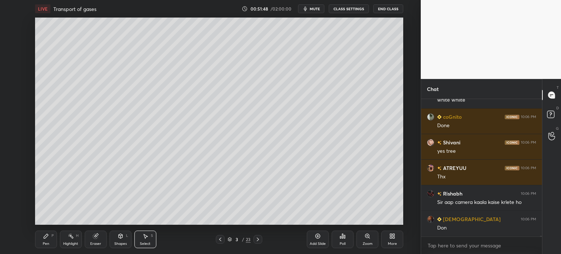
click at [255, 237] on div at bounding box center [258, 239] width 9 height 9
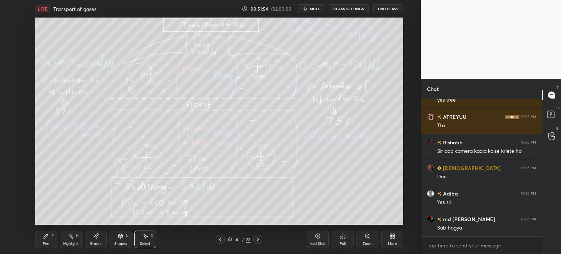
click at [259, 237] on icon at bounding box center [258, 239] width 6 height 6
click at [258, 237] on icon at bounding box center [258, 239] width 6 height 6
click at [259, 238] on icon at bounding box center [258, 239] width 6 height 6
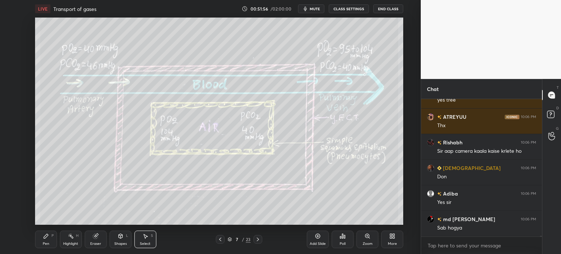
click at [259, 237] on icon at bounding box center [258, 239] width 6 height 6
click at [120, 240] on div "Shapes L" at bounding box center [121, 240] width 22 height 18
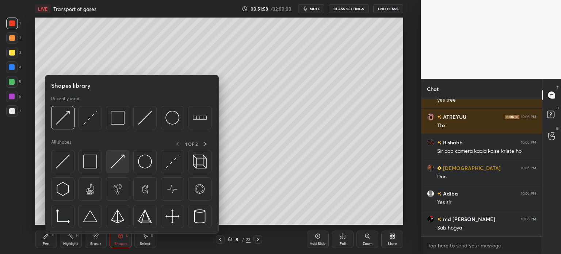
click at [115, 166] on img at bounding box center [118, 162] width 14 height 14
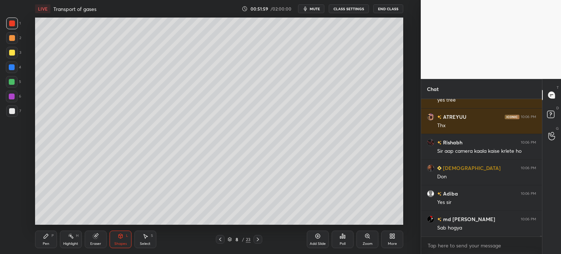
click at [13, 113] on div at bounding box center [12, 111] width 6 height 6
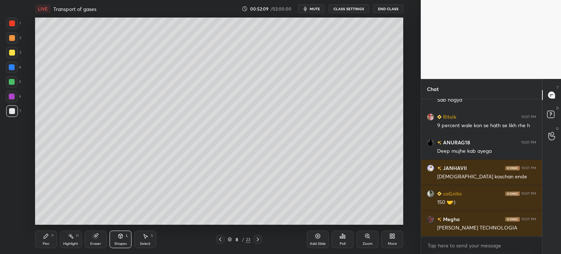
click at [45, 241] on div "Pen P" at bounding box center [46, 240] width 22 height 18
click at [45, 242] on div "Pen P" at bounding box center [46, 240] width 22 height 18
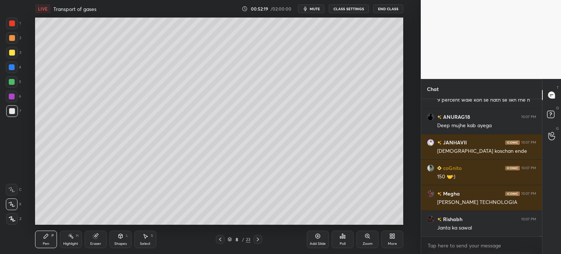
click at [145, 233] on icon at bounding box center [145, 236] width 6 height 6
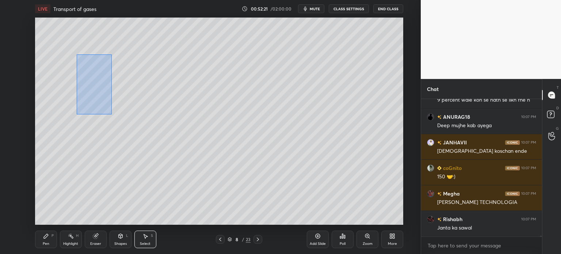
drag, startPoint x: 76, startPoint y: 54, endPoint x: 117, endPoint y: 124, distance: 80.2
click at [118, 124] on div "0 ° Undo Copy Duplicate Duplicate to new slide Delete" at bounding box center [219, 121] width 368 height 207
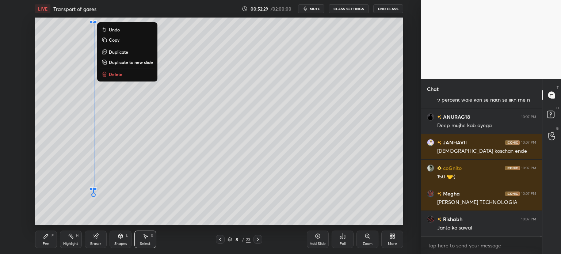
click at [95, 195] on div at bounding box center [93, 195] width 4 height 4
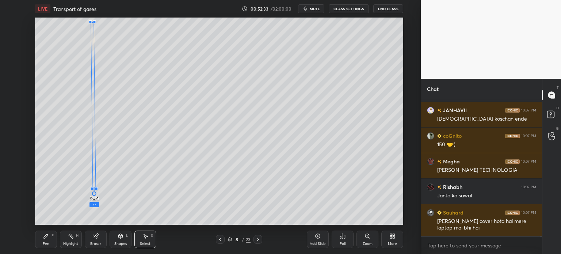
click at [96, 193] on div "1 ° Undo Copy Duplicate Duplicate to new slide Delete" at bounding box center [219, 121] width 368 height 207
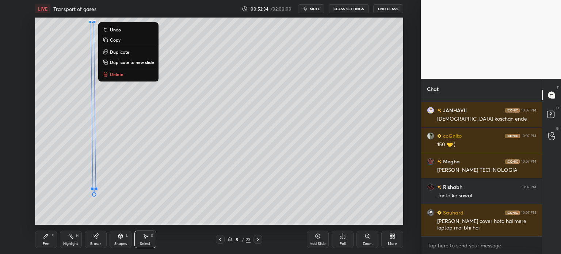
click at [121, 137] on div "1 ° Undo Copy Duplicate Duplicate to new slide Delete" at bounding box center [219, 121] width 368 height 207
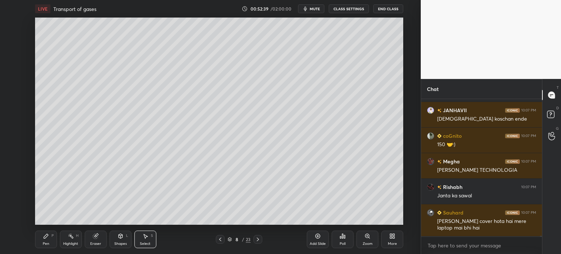
scroll to position [28403, 0]
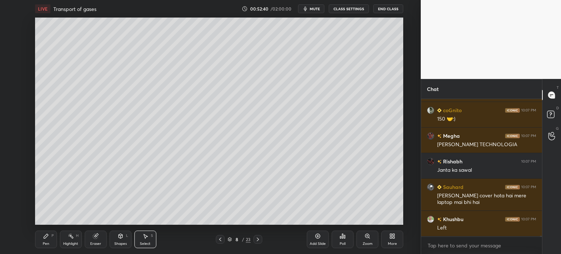
click at [48, 241] on div "Pen P" at bounding box center [46, 240] width 22 height 18
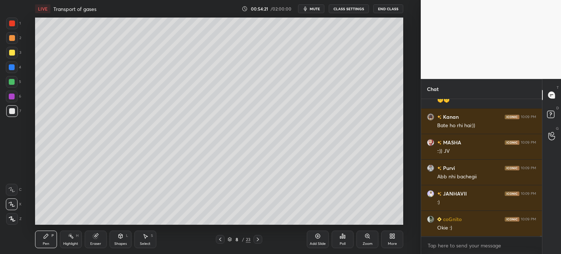
scroll to position [28590, 0]
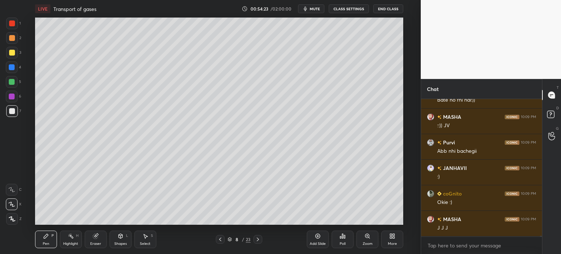
drag, startPoint x: 144, startPoint y: 238, endPoint x: 137, endPoint y: 232, distance: 9.4
click at [144, 239] on icon at bounding box center [145, 236] width 6 height 6
drag, startPoint x: 34, startPoint y: 17, endPoint x: 148, endPoint y: 80, distance: 130.0
click at [195, 108] on div "0 ° Undo Copy Duplicate Duplicate to new slide Delete Setting up your live clas…" at bounding box center [219, 121] width 392 height 207
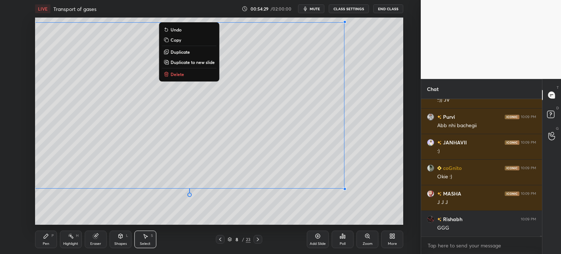
drag, startPoint x: 371, startPoint y: 182, endPoint x: 45, endPoint y: 17, distance: 365.5
click at [45, 17] on div "LIVE Transport of gases 00:54:29 / 02:00:00 mute CLASS SETTINGS End Class 0 ° U…" at bounding box center [219, 127] width 392 height 254
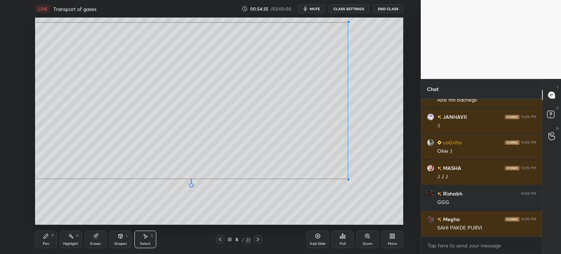
scroll to position [28673, 0]
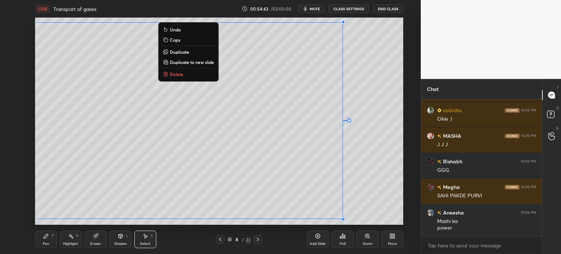
click at [345, 191] on div "0 ° Undo Copy Duplicate Duplicate to new slide Delete" at bounding box center [219, 121] width 368 height 207
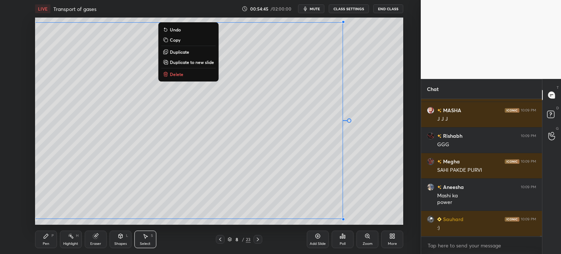
click at [349, 118] on div "0 ° Undo Copy Duplicate Duplicate to new slide Delete" at bounding box center [219, 121] width 368 height 207
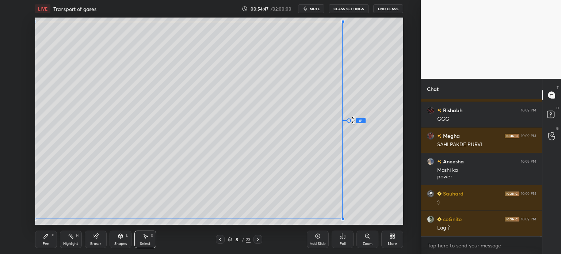
scroll to position [28750, 0]
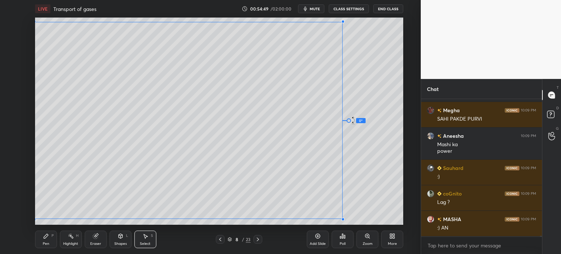
click at [349, 121] on div at bounding box center [349, 120] width 4 height 4
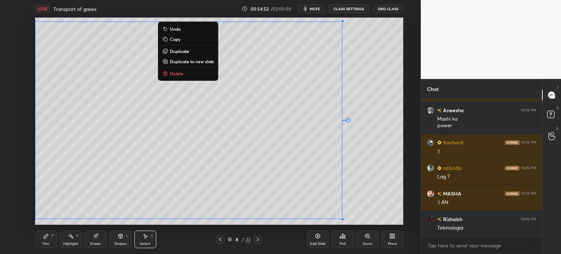
scroll to position [28801, 0]
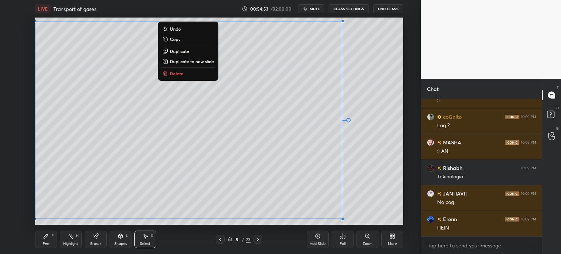
click at [348, 220] on div "Poll" at bounding box center [343, 239] width 22 height 41
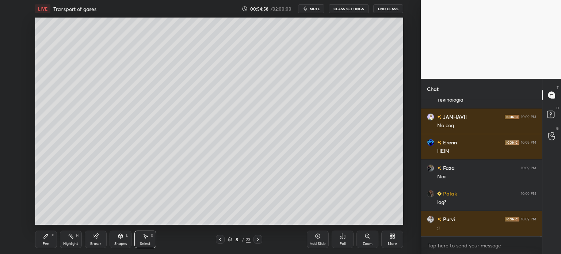
scroll to position [28929, 0]
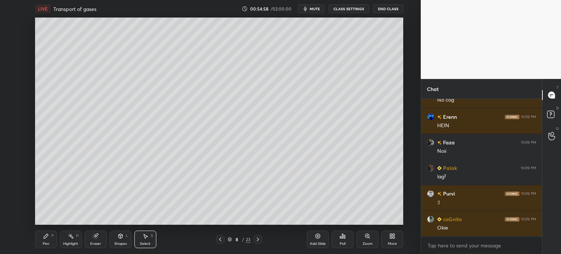
click at [340, 143] on div "0 ° Undo Copy Duplicate Duplicate to new slide Delete" at bounding box center [219, 121] width 368 height 207
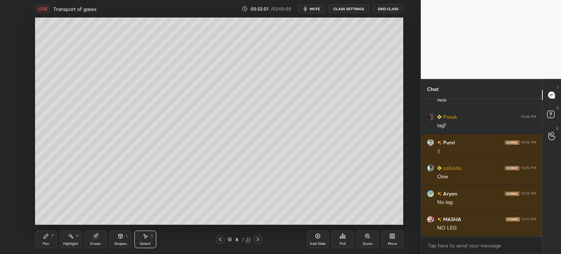
scroll to position [29005, 0]
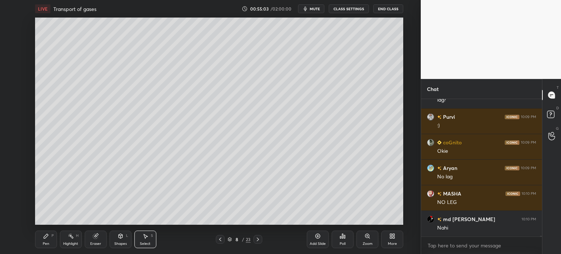
click at [42, 231] on div "Pen P" at bounding box center [46, 240] width 22 height 18
click at [43, 235] on div "Pen P" at bounding box center [46, 240] width 22 height 18
click at [12, 193] on div at bounding box center [12, 190] width 12 height 12
drag, startPoint x: 12, startPoint y: 192, endPoint x: 26, endPoint y: 192, distance: 14.6
click at [15, 194] on div at bounding box center [12, 190] width 12 height 12
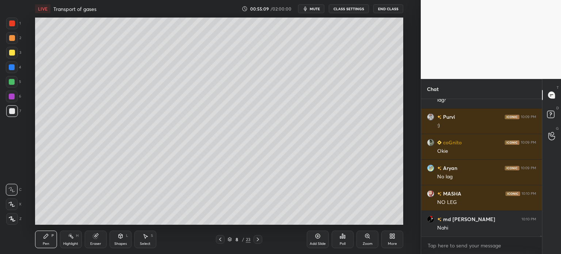
scroll to position [29031, 0]
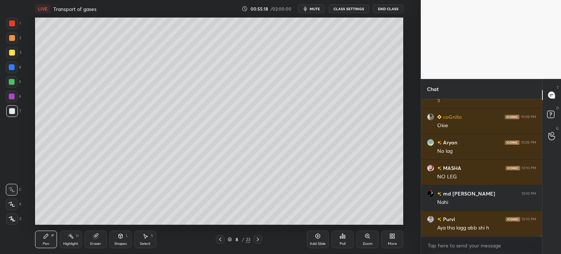
click at [15, 83] on div at bounding box center [12, 82] width 12 height 12
click at [16, 83] on div at bounding box center [12, 82] width 12 height 12
click at [121, 229] on div "Pen P Highlight H Eraser Shapes L Select S 8 / 23 Add Slide Poll Zoom More" at bounding box center [219, 239] width 368 height 29
click at [125, 237] on div "Shapes L" at bounding box center [121, 240] width 22 height 18
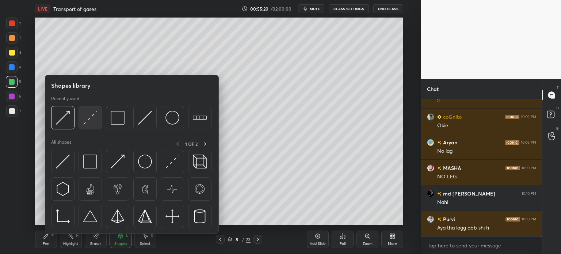
click at [97, 125] on div at bounding box center [90, 117] width 23 height 23
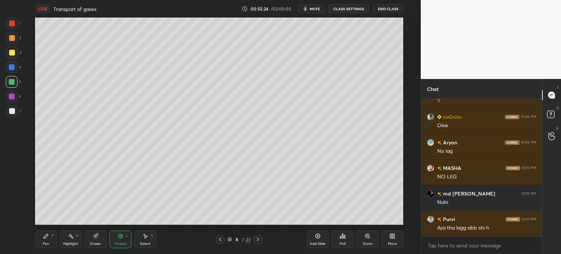
scroll to position [29057, 0]
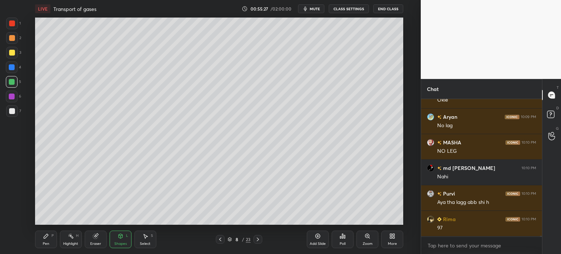
drag, startPoint x: 44, startPoint y: 236, endPoint x: 43, endPoint y: 225, distance: 11.4
click at [43, 238] on icon at bounding box center [46, 236] width 6 height 6
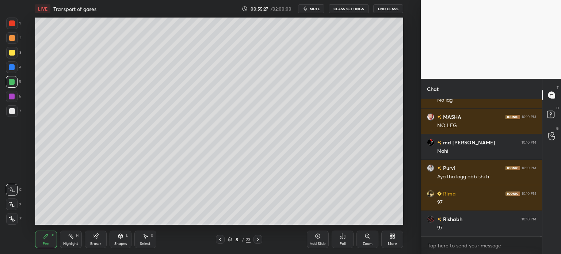
click at [13, 83] on div at bounding box center [12, 82] width 6 height 6
drag, startPoint x: 13, startPoint y: 83, endPoint x: 26, endPoint y: 76, distance: 14.2
click at [14, 84] on div at bounding box center [12, 82] width 6 height 6
click at [14, 107] on div at bounding box center [12, 111] width 12 height 12
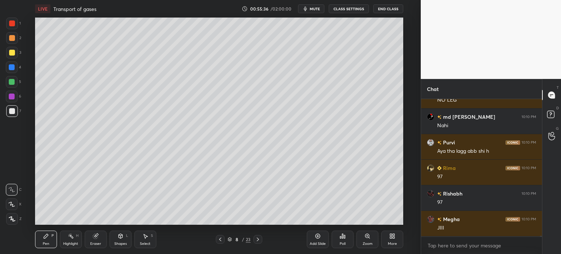
click at [125, 237] on div "Shapes L" at bounding box center [121, 240] width 22 height 18
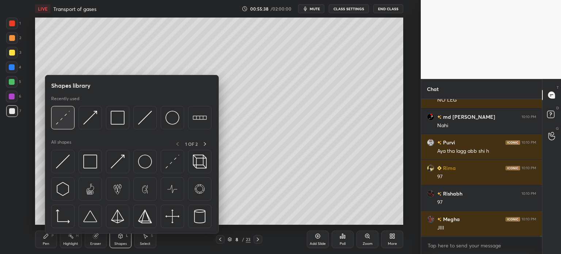
click at [70, 118] on div at bounding box center [62, 117] width 23 height 23
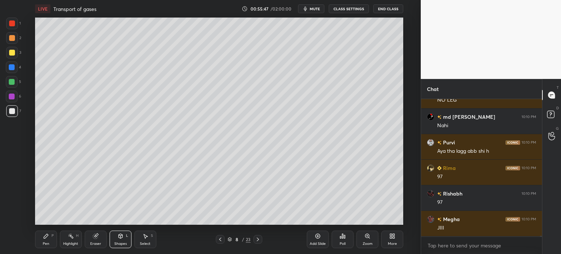
click at [13, 82] on div at bounding box center [12, 82] width 6 height 6
drag, startPoint x: 47, startPoint y: 242, endPoint x: 47, endPoint y: 238, distance: 4.0
click at [46, 242] on div "Pen P" at bounding box center [46, 240] width 22 height 18
drag, startPoint x: 13, startPoint y: 210, endPoint x: 22, endPoint y: 194, distance: 18.0
click at [12, 210] on div "C X Z" at bounding box center [14, 203] width 16 height 44
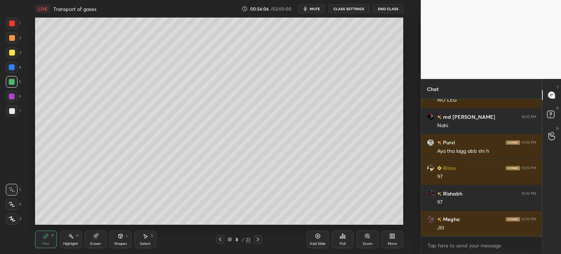
click at [128, 235] on div "Shapes L" at bounding box center [121, 240] width 22 height 18
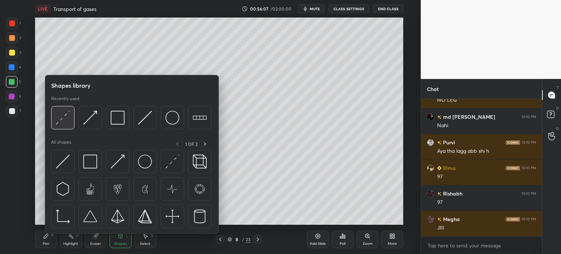
click at [66, 122] on img at bounding box center [63, 118] width 14 height 14
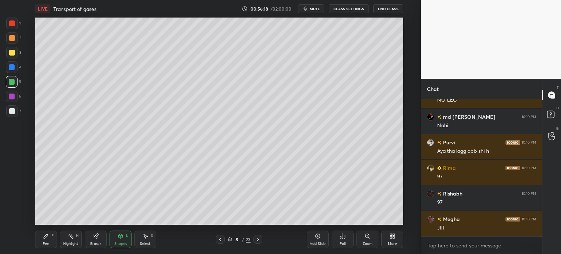
click at [47, 239] on div "Pen P" at bounding box center [46, 240] width 22 height 18
click at [48, 238] on icon at bounding box center [46, 236] width 6 height 6
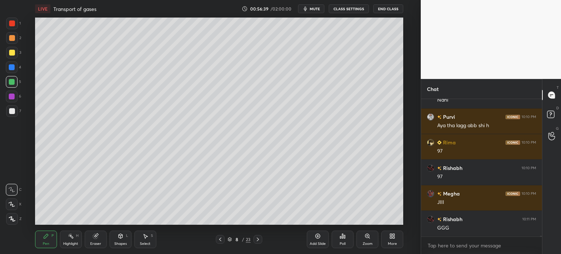
click at [121, 237] on icon at bounding box center [120, 236] width 4 height 4
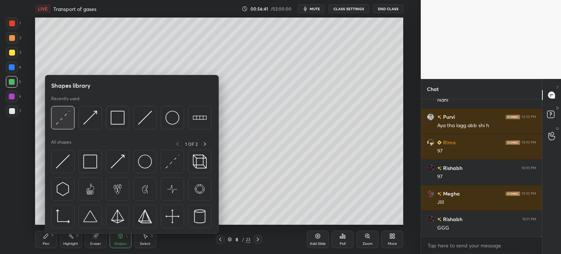
click at [64, 122] on img at bounding box center [63, 118] width 14 height 14
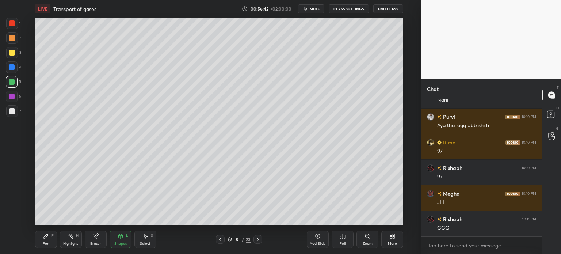
scroll to position [29159, 0]
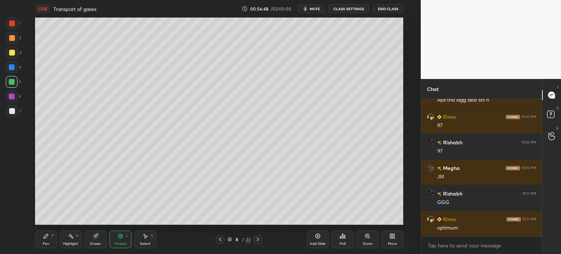
click at [122, 239] on div "Shapes L" at bounding box center [121, 240] width 22 height 18
click at [121, 244] on div "Shapes" at bounding box center [120, 244] width 12 height 4
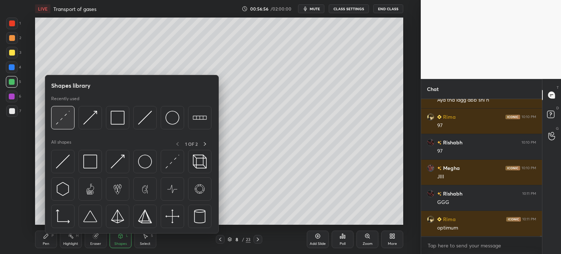
click at [65, 124] on img at bounding box center [63, 118] width 14 height 14
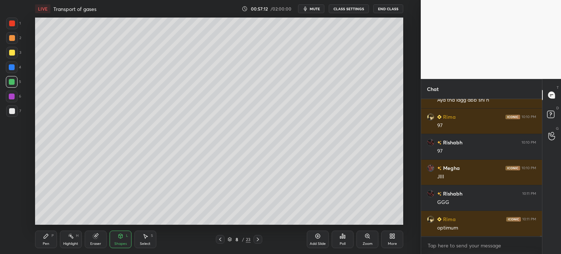
click at [55, 236] on div "Pen P" at bounding box center [46, 240] width 22 height 18
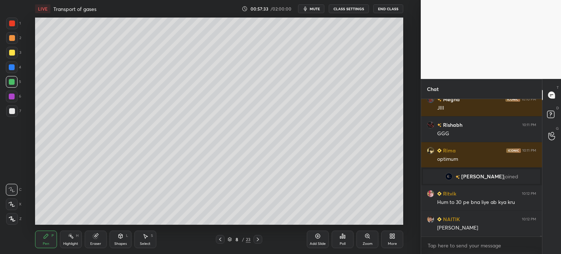
scroll to position [28905, 0]
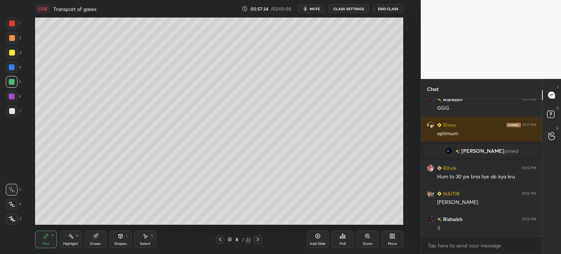
click at [12, 186] on div at bounding box center [12, 190] width 12 height 12
drag, startPoint x: 143, startPoint y: 234, endPoint x: 137, endPoint y: 228, distance: 8.5
click at [143, 235] on icon at bounding box center [145, 236] width 6 height 6
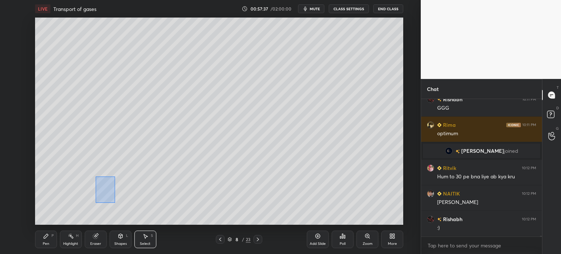
drag, startPoint x: 115, startPoint y: 203, endPoint x: 96, endPoint y: 172, distance: 35.6
click at [96, 173] on div "0 ° Undo Copy Duplicate Duplicate to new slide Delete" at bounding box center [219, 121] width 368 height 207
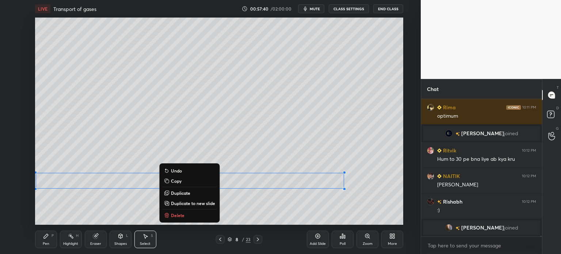
scroll to position [28926, 0]
click at [108, 119] on div "0 ° Undo Copy Duplicate Duplicate to new slide Delete" at bounding box center [219, 121] width 368 height 207
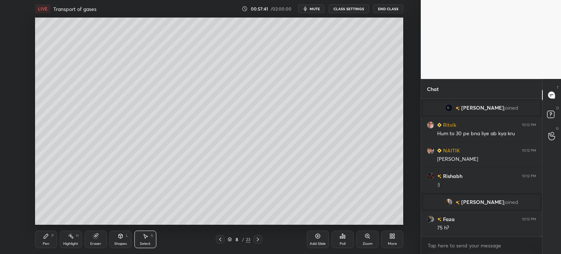
scroll to position [28952, 0]
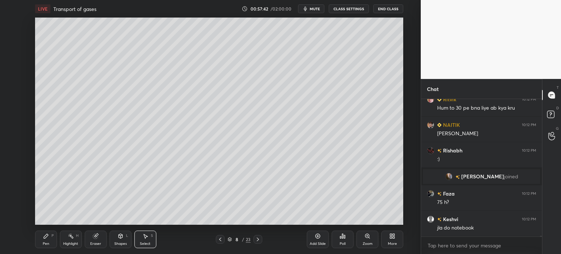
click at [92, 132] on div "0 ° Undo Copy Duplicate Duplicate to new slide Delete" at bounding box center [219, 121] width 368 height 207
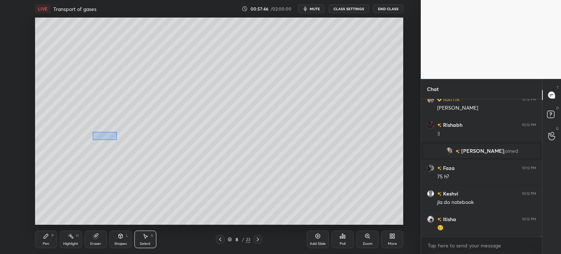
scroll to position [29003, 0]
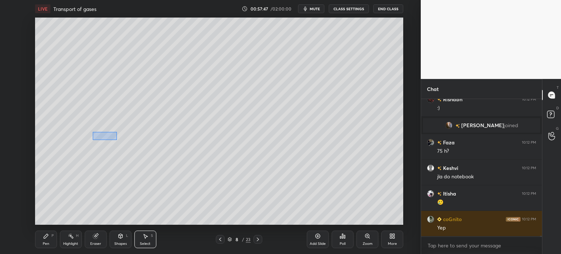
drag, startPoint x: 93, startPoint y: 132, endPoint x: 115, endPoint y: 140, distance: 23.8
click at [117, 140] on div "0 ° Undo Copy Duplicate Duplicate to new slide Delete" at bounding box center [219, 121] width 368 height 207
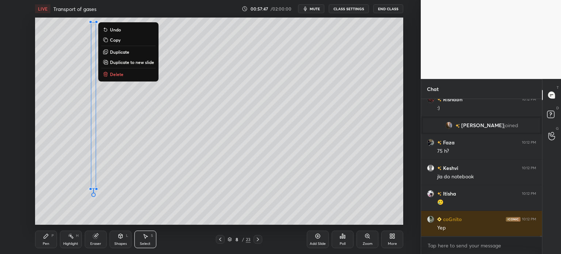
scroll to position [29029, 0]
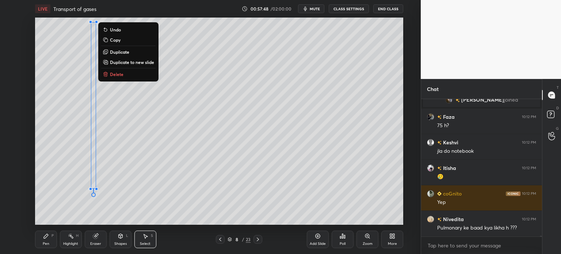
click at [115, 137] on div "0 ° Undo Copy Duplicate Duplicate to new slide Delete" at bounding box center [219, 121] width 368 height 207
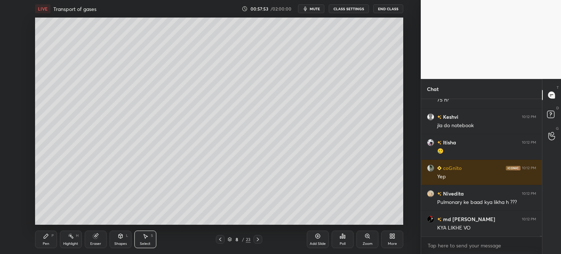
scroll to position [29080, 0]
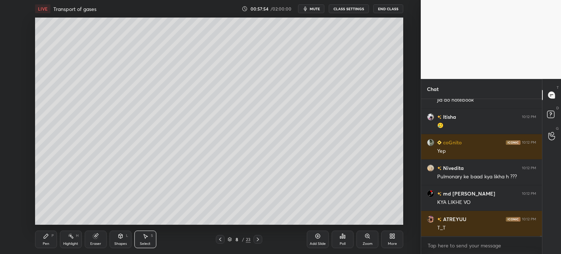
drag, startPoint x: 26, startPoint y: 119, endPoint x: 26, endPoint y: 111, distance: 8.8
click at [25, 111] on div "0 ° Undo Copy Duplicate Duplicate to new slide Delete Setting up your live clas…" at bounding box center [219, 121] width 392 height 207
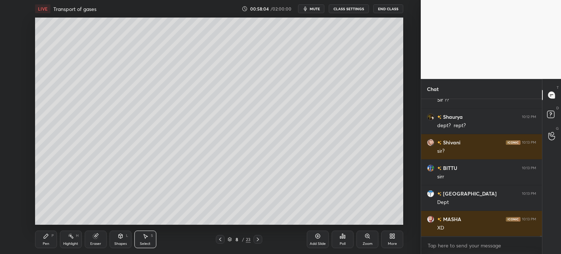
scroll to position [29285, 0]
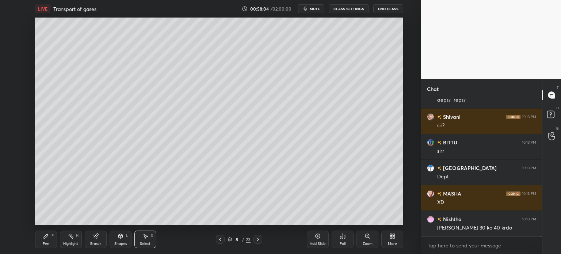
drag, startPoint x: 28, startPoint y: 108, endPoint x: 24, endPoint y: 87, distance: 21.8
click at [24, 87] on div "0 ° Undo Copy Duplicate Duplicate to new slide Delete Setting up your live clas…" at bounding box center [219, 121] width 392 height 207
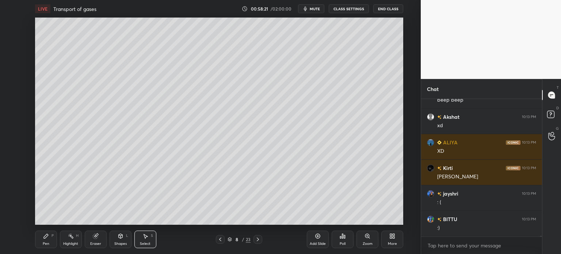
scroll to position [30384, 0]
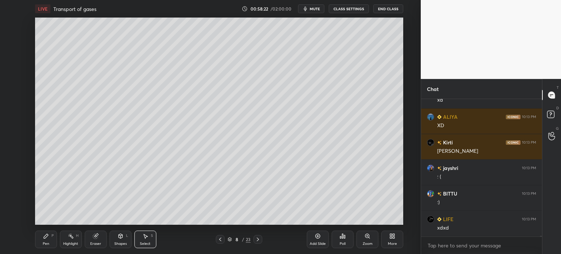
click at [41, 235] on div "Pen P" at bounding box center [46, 240] width 22 height 18
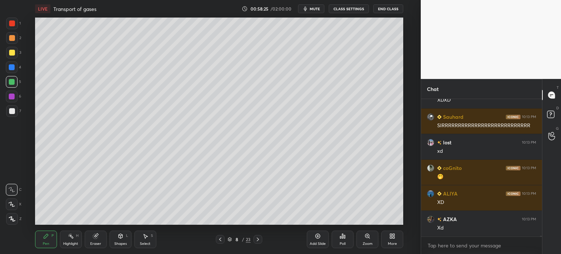
scroll to position [30691, 0]
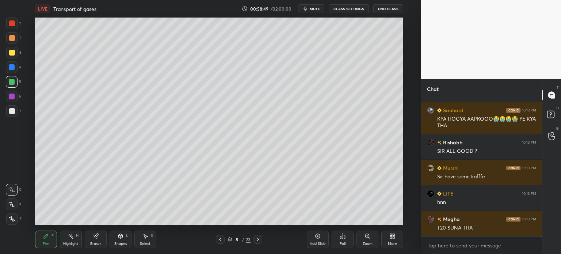
click at [16, 204] on div at bounding box center [12, 204] width 12 height 12
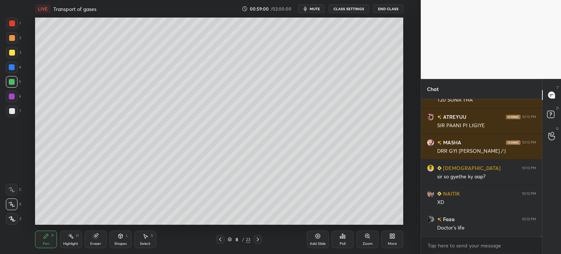
click at [125, 241] on div "Shapes L" at bounding box center [121, 240] width 22 height 18
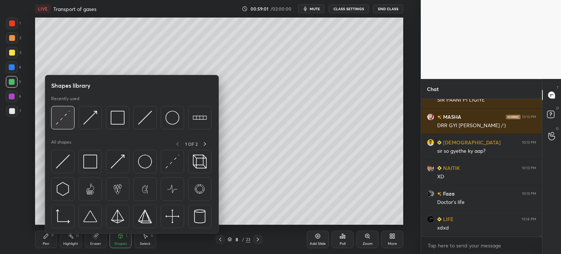
click at [64, 125] on div at bounding box center [62, 117] width 23 height 23
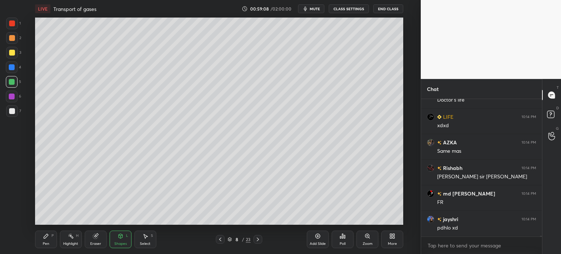
click at [49, 238] on div "Pen P" at bounding box center [46, 240] width 22 height 18
click at [46, 239] on div "Pen P" at bounding box center [46, 240] width 22 height 18
click at [15, 205] on div at bounding box center [12, 204] width 12 height 12
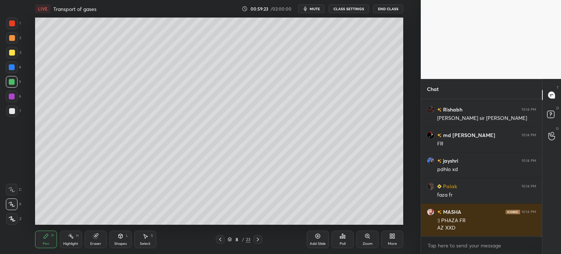
click at [12, 38] on div at bounding box center [12, 38] width 6 height 6
drag, startPoint x: 14, startPoint y: 217, endPoint x: 19, endPoint y: 212, distance: 7.8
click at [15, 217] on div at bounding box center [12, 219] width 12 height 12
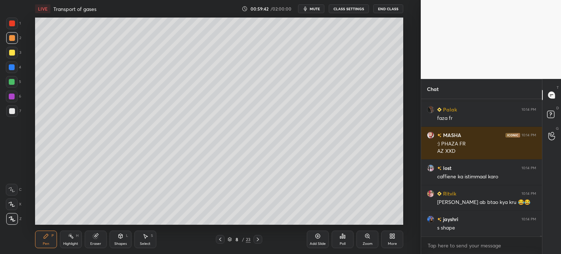
scroll to position [31734, 0]
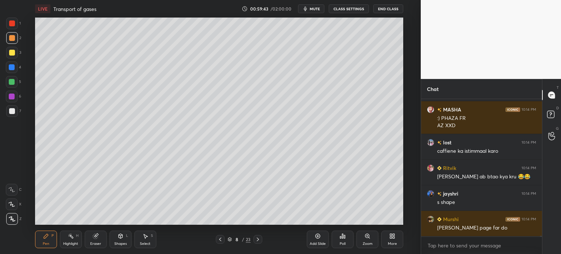
click at [98, 240] on div "Eraser" at bounding box center [96, 240] width 22 height 18
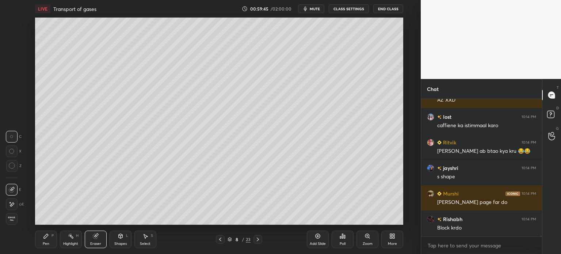
scroll to position [31786, 0]
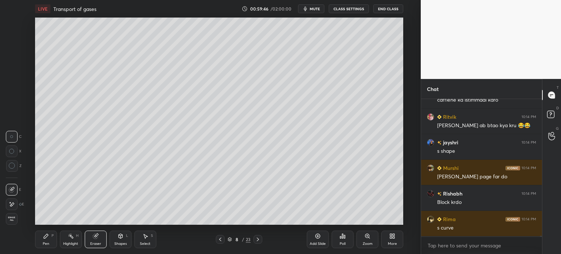
click at [67, 241] on div "Highlight H" at bounding box center [71, 240] width 22 height 18
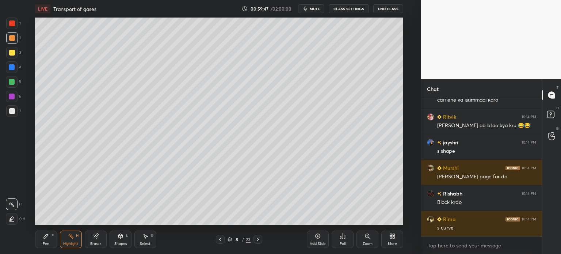
click at [69, 240] on div "Highlight H" at bounding box center [71, 240] width 22 height 18
drag, startPoint x: 45, startPoint y: 239, endPoint x: 38, endPoint y: 227, distance: 13.8
click at [44, 239] on div "Pen P" at bounding box center [46, 240] width 22 height 18
click at [13, 71] on div at bounding box center [12, 67] width 12 height 12
click at [13, 68] on div at bounding box center [12, 67] width 6 height 6
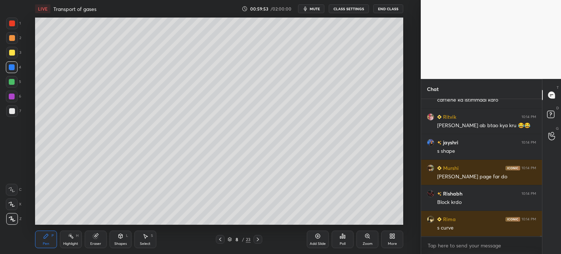
click at [15, 206] on icon at bounding box center [11, 204] width 7 height 5
click at [146, 236] on icon at bounding box center [145, 236] width 6 height 6
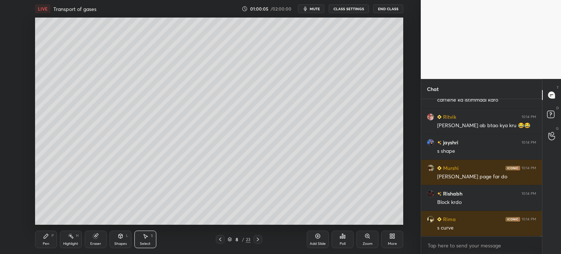
drag, startPoint x: 25, startPoint y: 20, endPoint x: 139, endPoint y: 43, distance: 116.2
click at [153, 53] on div "0 ° Undo Copy Duplicate Duplicate to new slide Delete Setting up your live clas…" at bounding box center [219, 121] width 392 height 207
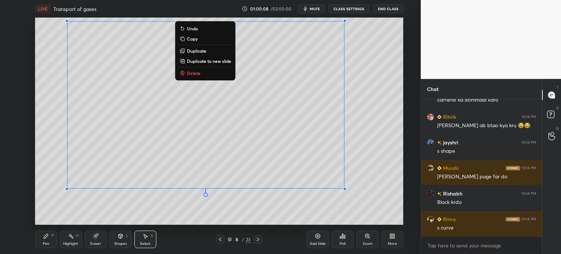
drag, startPoint x: 367, startPoint y: 174, endPoint x: 48, endPoint y: 14, distance: 356.7
click at [49, 13] on div "LIVE Transport of gases 01:00:08 / 02:00:00 mute CLASS SETTINGS End Class 0 ° U…" at bounding box center [219, 127] width 392 height 254
click at [361, 180] on div "0 ° Undo Copy Duplicate Duplicate to new slide Delete" at bounding box center [219, 121] width 368 height 207
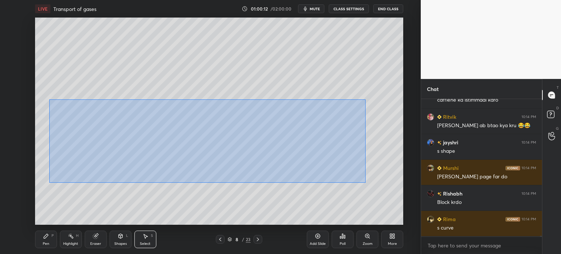
scroll to position [31811, 0]
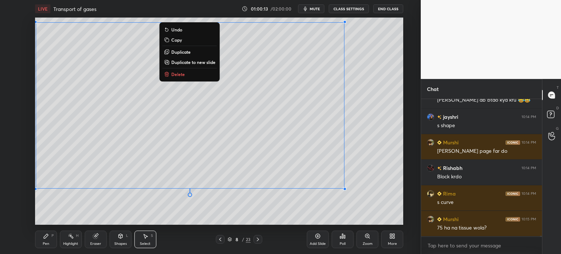
drag, startPoint x: 365, startPoint y: 183, endPoint x: 31, endPoint y: 62, distance: 354.9
click at [28, 56] on div "0 ° Undo Copy Duplicate Duplicate to new slide Delete Setting up your live clas…" at bounding box center [219, 121] width 392 height 207
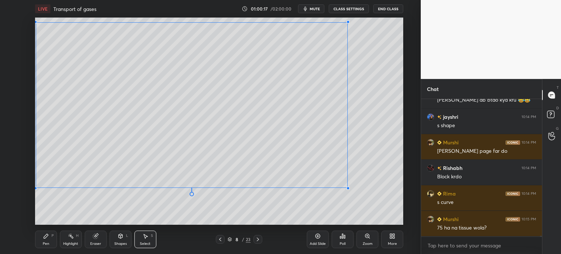
scroll to position [31837, 0]
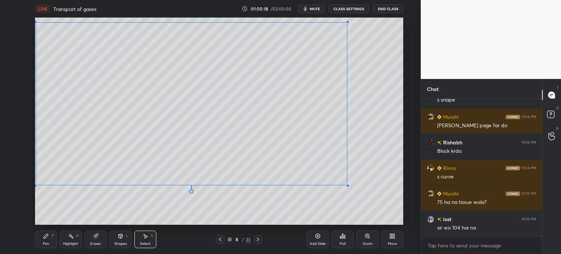
drag, startPoint x: 346, startPoint y: 189, endPoint x: 346, endPoint y: 184, distance: 5.1
click at [347, 185] on div at bounding box center [347, 185] width 3 height 3
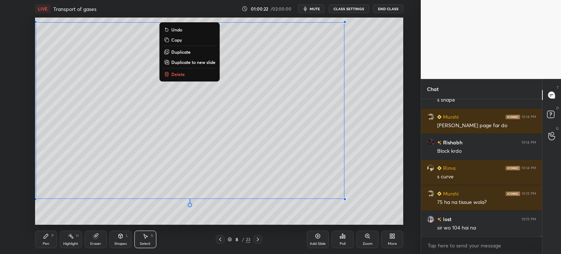
drag, startPoint x: 376, startPoint y: 196, endPoint x: 40, endPoint y: 99, distance: 349.4
click at [41, 99] on div "0 ° Undo Copy Duplicate Duplicate to new slide Delete" at bounding box center [219, 121] width 368 height 207
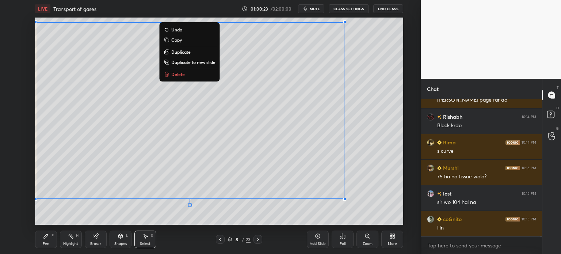
click at [179, 39] on p "Copy" at bounding box center [176, 40] width 11 height 6
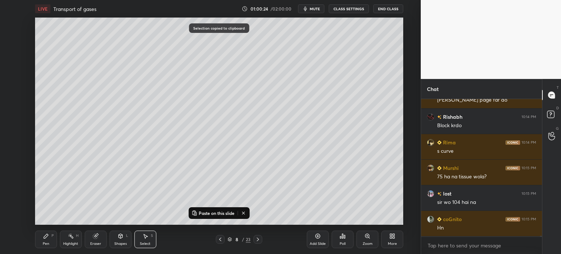
scroll to position [31888, 0]
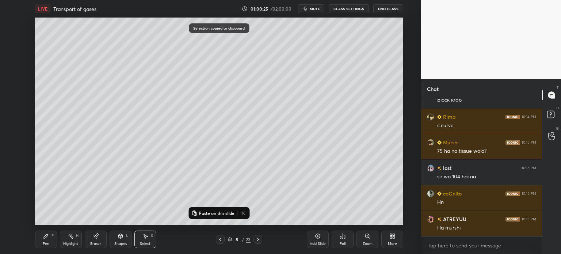
click at [317, 237] on icon at bounding box center [318, 236] width 6 height 6
click at [231, 214] on p "Paste on this slide" at bounding box center [217, 213] width 36 height 6
click at [373, 150] on div "0 ° Undo Copy Paste here Duplicate Duplicate to new slide Delete" at bounding box center [219, 121] width 368 height 207
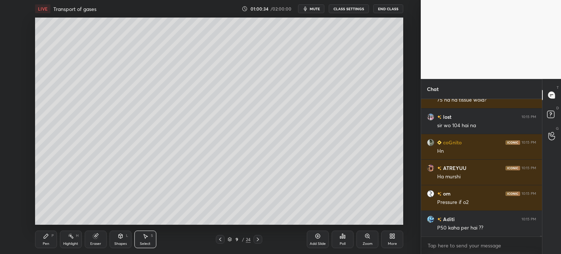
scroll to position [31965, 0]
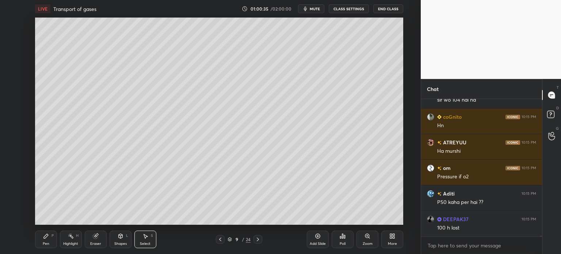
click at [219, 240] on icon at bounding box center [220, 239] width 6 height 6
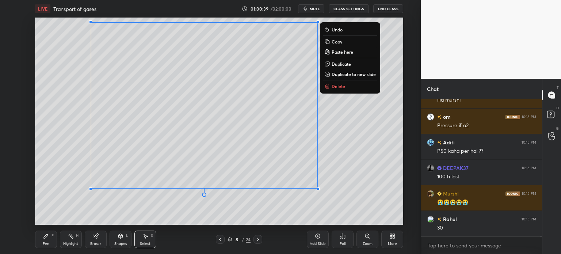
drag, startPoint x: 377, startPoint y: 182, endPoint x: 31, endPoint y: 142, distance: 347.9
click at [31, 142] on div "0 ° Undo Copy Paste here Duplicate Duplicate to new slide Delete Setting up you…" at bounding box center [219, 121] width 392 height 207
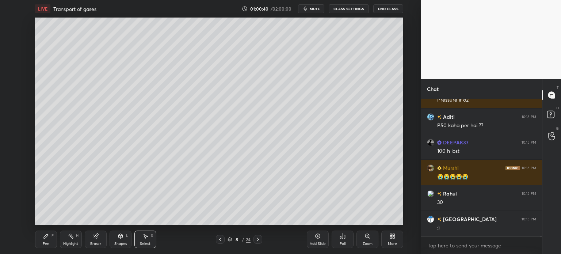
scroll to position [32067, 0]
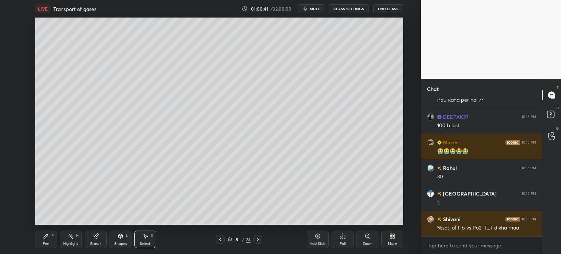
drag, startPoint x: 29, startPoint y: 20, endPoint x: 69, endPoint y: 34, distance: 42.1
click at [72, 36] on div "0 ° Undo Copy Paste here Duplicate Duplicate to new slide Delete Setting up you…" at bounding box center [219, 121] width 392 height 207
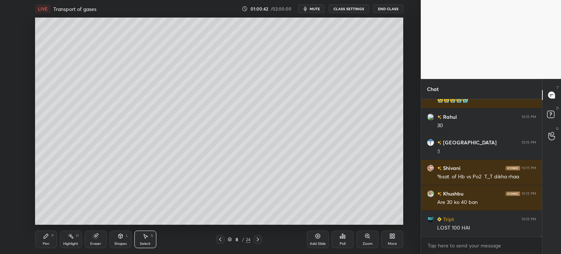
drag, startPoint x: 32, startPoint y: 24, endPoint x: 61, endPoint y: 31, distance: 29.4
click at [62, 33] on div "0 ° Undo Copy Paste here Duplicate Duplicate to new slide Delete Setting up you…" at bounding box center [219, 121] width 392 height 207
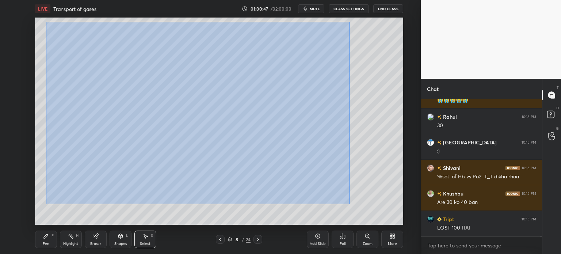
drag, startPoint x: 46, startPoint y: 22, endPoint x: 348, endPoint y: 201, distance: 351.2
click at [350, 205] on div "0 ° Undo Copy Paste here Duplicate Duplicate to new slide Delete" at bounding box center [219, 121] width 368 height 207
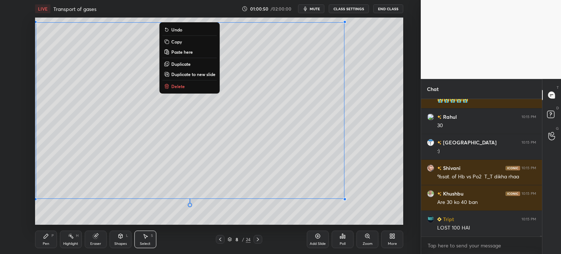
click at [176, 41] on p "Copy" at bounding box center [176, 42] width 11 height 6
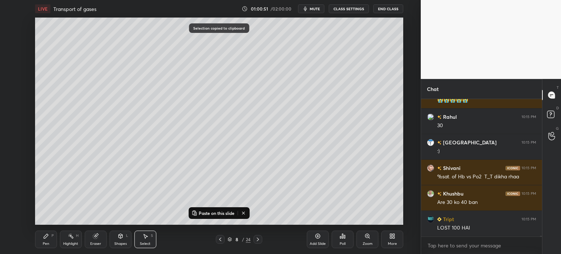
click at [322, 239] on div "Add Slide" at bounding box center [318, 240] width 22 height 18
click at [227, 214] on p "Paste on this slide" at bounding box center [217, 213] width 36 height 6
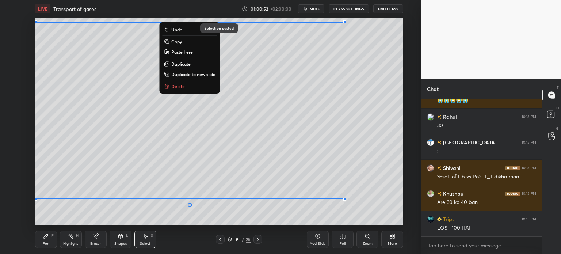
scroll to position [32144, 0]
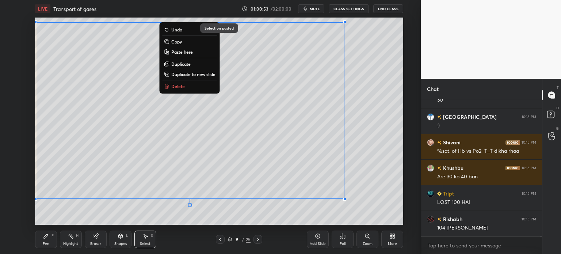
click at [364, 133] on div "0 ° Undo Copy Paste here Duplicate Duplicate to new slide Delete" at bounding box center [219, 121] width 368 height 207
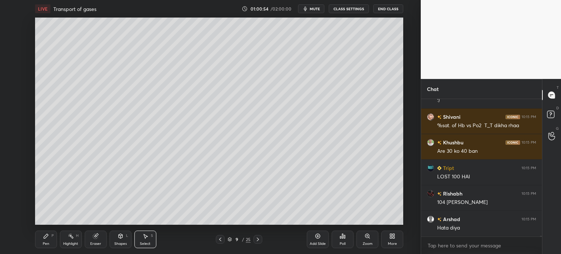
scroll to position [32195, 0]
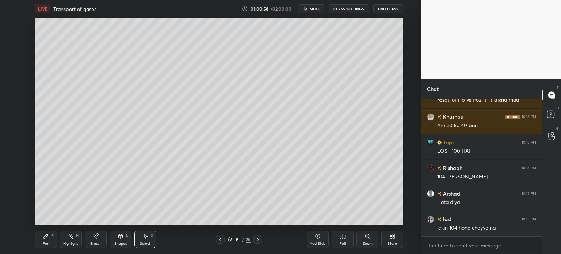
drag, startPoint x: 96, startPoint y: 236, endPoint x: 88, endPoint y: 226, distance: 13.5
click at [96, 236] on icon at bounding box center [95, 236] width 5 height 5
click at [49, 235] on div "Pen P" at bounding box center [46, 240] width 22 height 18
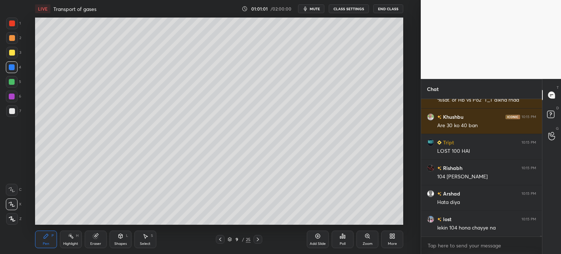
drag, startPoint x: 9, startPoint y: 110, endPoint x: 30, endPoint y: 79, distance: 36.6
click at [11, 107] on div at bounding box center [12, 111] width 12 height 12
click at [222, 240] on icon at bounding box center [220, 239] width 6 height 6
click at [12, 67] on div at bounding box center [12, 67] width 6 height 6
click at [14, 68] on div at bounding box center [12, 67] width 6 height 6
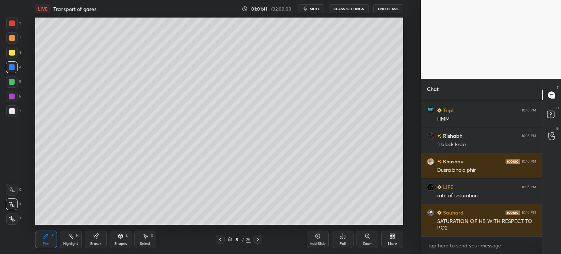
scroll to position [32412, 0]
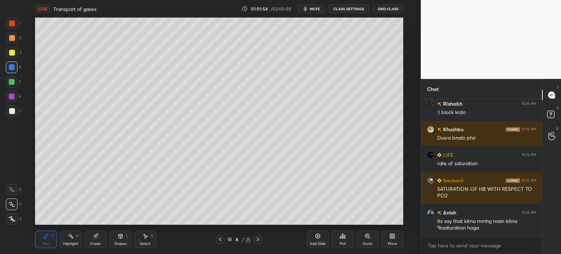
click at [71, 237] on rect at bounding box center [72, 237] width 4 height 4
click at [75, 237] on div "Highlight H" at bounding box center [71, 240] width 22 height 18
click at [14, 38] on div at bounding box center [12, 38] width 12 height 12
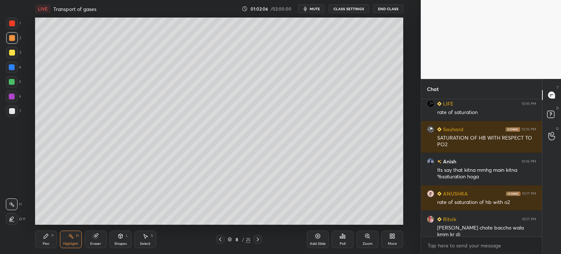
scroll to position [32489, 0]
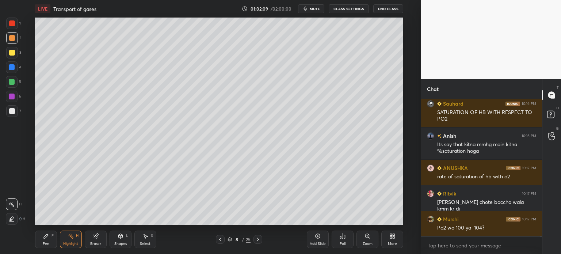
drag, startPoint x: 146, startPoint y: 235, endPoint x: 145, endPoint y: 228, distance: 6.7
click at [145, 236] on icon at bounding box center [145, 236] width 6 height 6
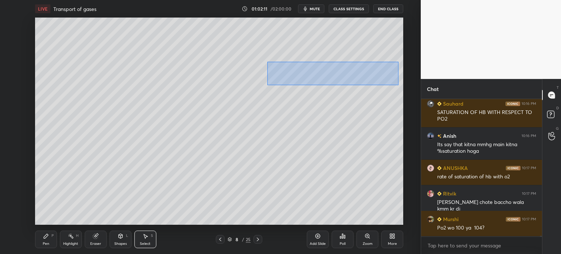
drag, startPoint x: 267, startPoint y: 61, endPoint x: 392, endPoint y: 87, distance: 126.7
click at [395, 87] on div "0 ° Undo Copy Paste here Duplicate Duplicate to new slide Delete" at bounding box center [219, 121] width 368 height 207
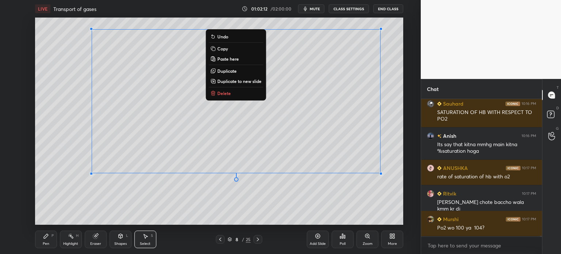
scroll to position [32521, 0]
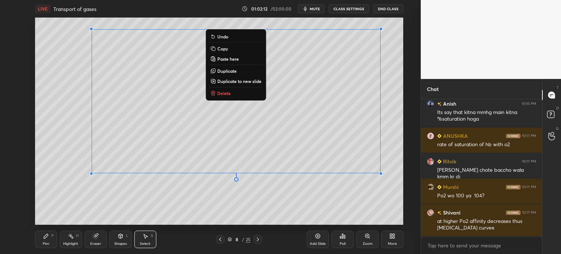
click at [334, 86] on div "0 ° Undo Copy Paste here Duplicate Duplicate to new slide Delete" at bounding box center [219, 121] width 368 height 207
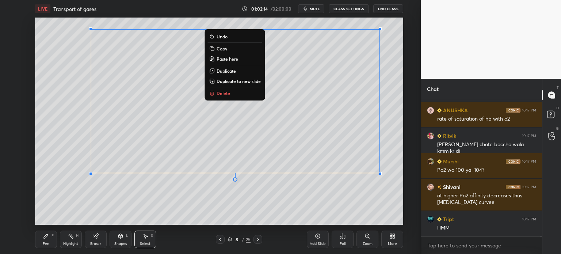
scroll to position [32572, 0]
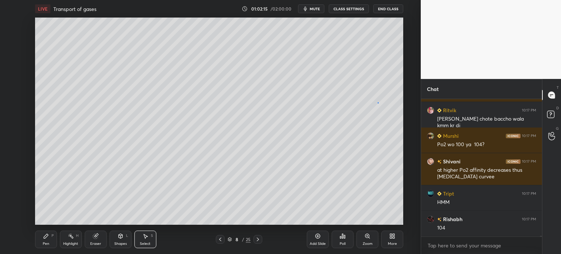
click at [376, 103] on div "0 ° Undo Copy Paste here Duplicate Duplicate to new slide Delete" at bounding box center [219, 121] width 368 height 207
click at [257, 240] on icon at bounding box center [258, 239] width 2 height 4
click at [219, 240] on icon at bounding box center [220, 239] width 6 height 6
click at [256, 240] on icon at bounding box center [258, 239] width 6 height 6
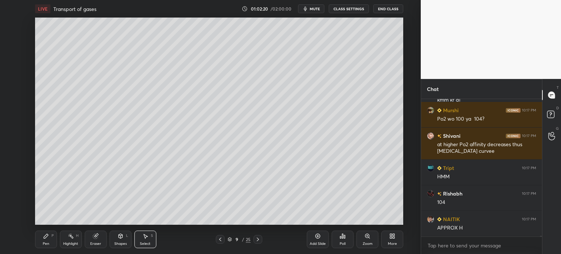
click at [44, 242] on div "Pen" at bounding box center [46, 244] width 7 height 4
click at [45, 239] on div "Pen P" at bounding box center [46, 240] width 22 height 18
click at [13, 111] on div at bounding box center [12, 111] width 6 height 6
click at [13, 112] on div at bounding box center [12, 111] width 6 height 6
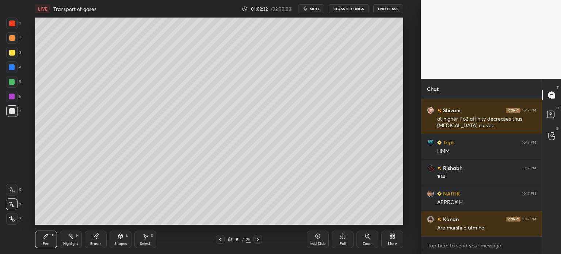
scroll to position [32649, 0]
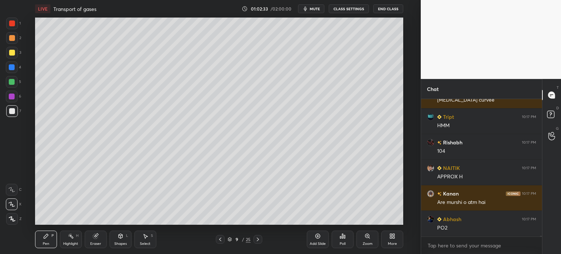
click at [69, 233] on div "Highlight H" at bounding box center [71, 240] width 22 height 18
click at [75, 233] on div "Highlight H" at bounding box center [71, 240] width 22 height 18
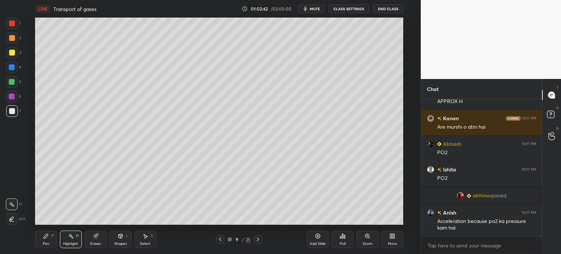
scroll to position [31639, 0]
click at [219, 238] on icon at bounding box center [220, 239] width 6 height 6
click at [50, 245] on div "Pen P" at bounding box center [46, 240] width 22 height 18
click at [48, 242] on div "Pen" at bounding box center [46, 244] width 7 height 4
click at [15, 208] on div at bounding box center [12, 204] width 12 height 12
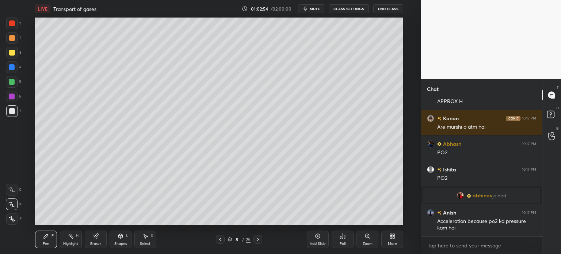
click at [13, 41] on div at bounding box center [12, 38] width 12 height 12
drag, startPoint x: 14, startPoint y: 41, endPoint x: 19, endPoint y: 41, distance: 5.2
click at [15, 42] on div at bounding box center [12, 38] width 12 height 12
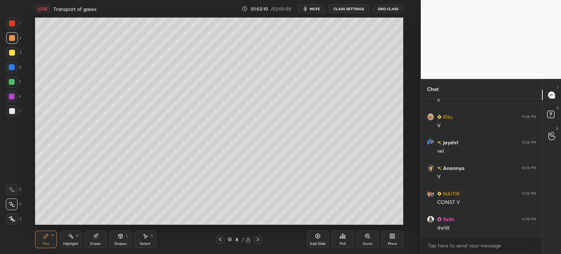
scroll to position [32099, 0]
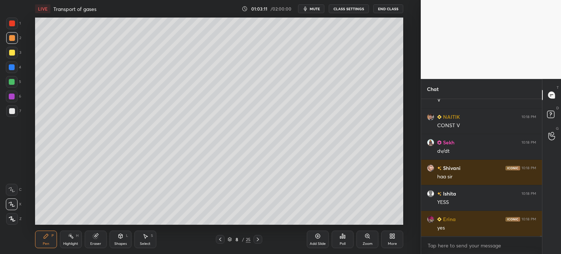
click at [66, 245] on div "Highlight H" at bounding box center [71, 240] width 22 height 18
click at [76, 242] on div "Highlight" at bounding box center [70, 244] width 15 height 4
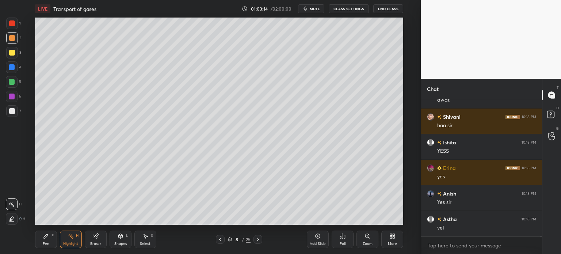
scroll to position [32252, 0]
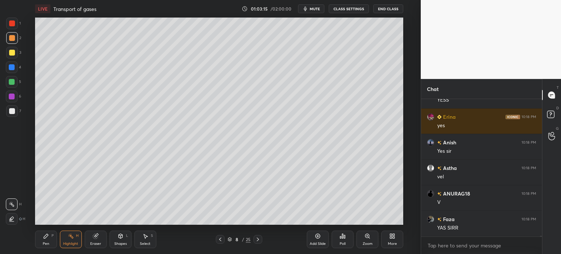
drag, startPoint x: 49, startPoint y: 237, endPoint x: 67, endPoint y: 229, distance: 20.0
click at [50, 239] on div "Pen P" at bounding box center [46, 240] width 22 height 18
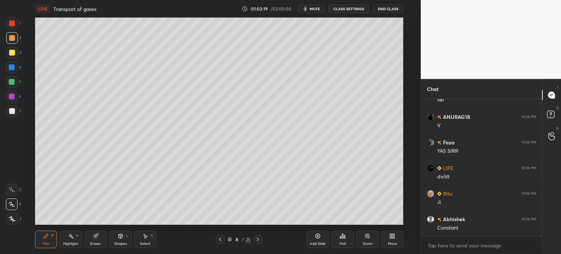
scroll to position [32355, 0]
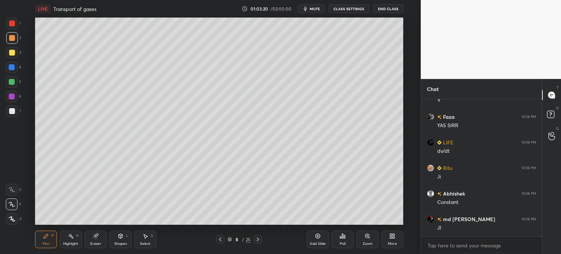
click at [103, 240] on div "Eraser" at bounding box center [96, 240] width 22 height 18
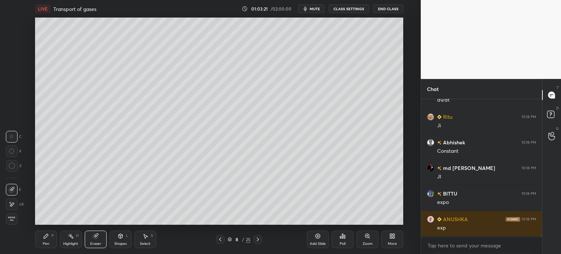
scroll to position [32508, 0]
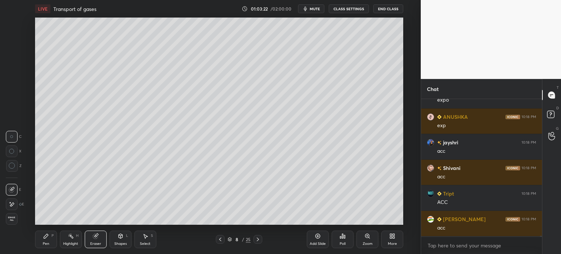
click at [73, 240] on div "Highlight H" at bounding box center [71, 240] width 22 height 18
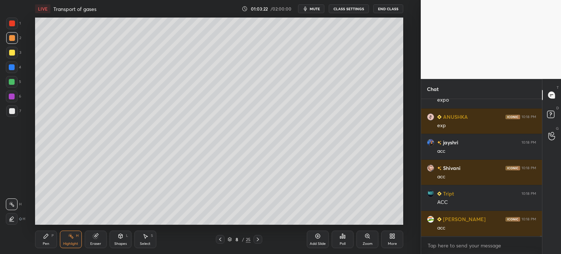
click at [74, 240] on div "Highlight H" at bounding box center [71, 240] width 22 height 18
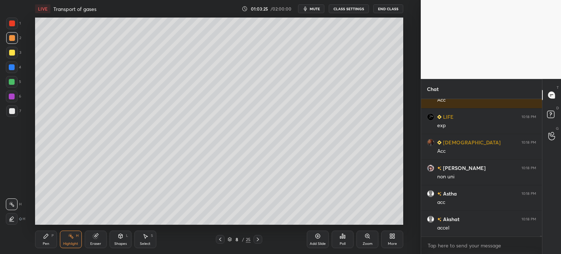
scroll to position [32713, 0]
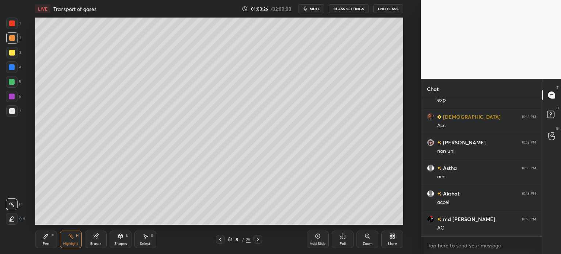
click at [52, 240] on div "Pen P" at bounding box center [46, 240] width 22 height 18
drag, startPoint x: 54, startPoint y: 239, endPoint x: 69, endPoint y: 227, distance: 18.4
click at [57, 238] on div "Pen P" at bounding box center [46, 240] width 22 height 18
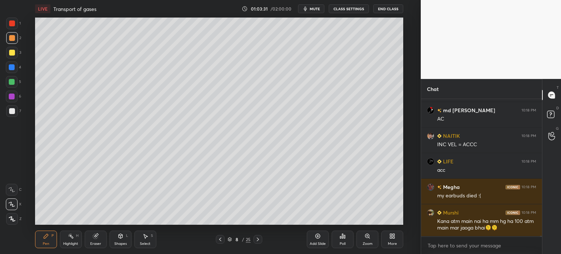
scroll to position [32847, 0]
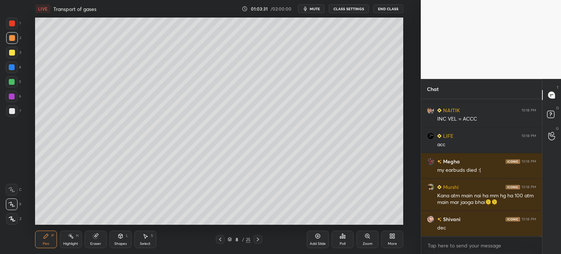
click at [72, 238] on div "Highlight H" at bounding box center [71, 240] width 22 height 18
drag, startPoint x: 75, startPoint y: 236, endPoint x: 92, endPoint y: 226, distance: 20.0
click at [79, 238] on div "Highlight H" at bounding box center [71, 240] width 22 height 18
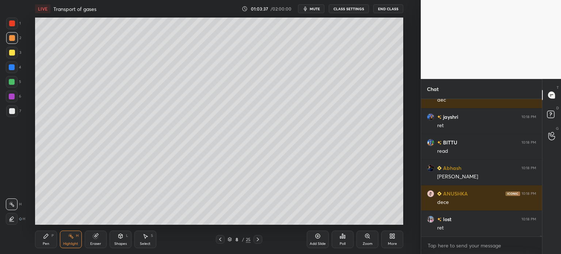
scroll to position [33001, 0]
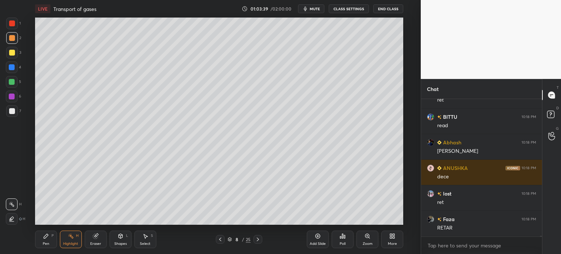
click at [124, 248] on div "Pen P Highlight H Eraser Shapes L Select S 8 / 25 Add Slide Poll Zoom More" at bounding box center [219, 239] width 368 height 29
click at [119, 238] on icon at bounding box center [121, 236] width 6 height 6
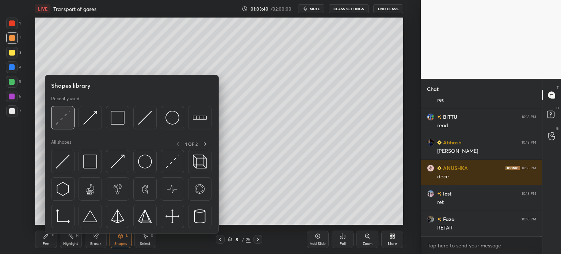
click at [68, 119] on img at bounding box center [63, 118] width 14 height 14
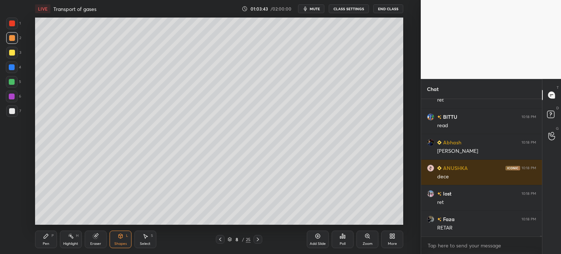
scroll to position [33018, 0]
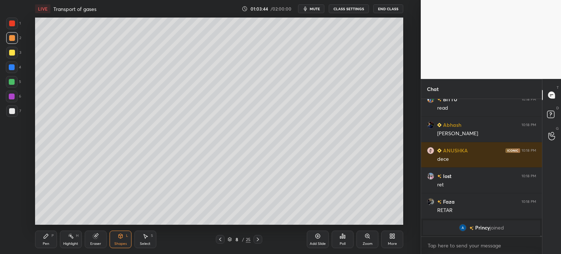
click at [71, 240] on div "Highlight H" at bounding box center [71, 240] width 22 height 18
click at [71, 235] on icon at bounding box center [71, 236] width 6 height 6
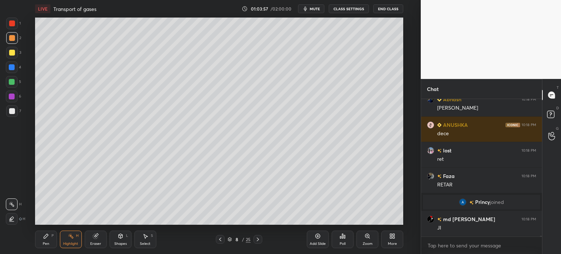
click at [41, 241] on div "Pen P" at bounding box center [46, 240] width 22 height 18
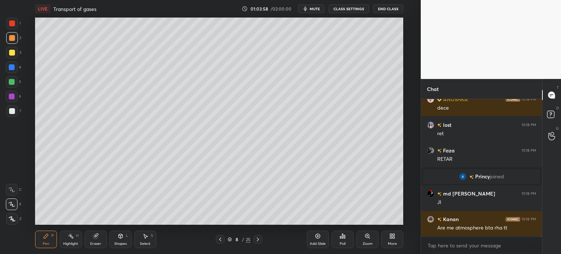
drag, startPoint x: 11, startPoint y: 53, endPoint x: 15, endPoint y: 74, distance: 21.5
click at [13, 55] on div at bounding box center [12, 53] width 6 height 6
click at [12, 190] on icon at bounding box center [11, 189] width 7 height 5
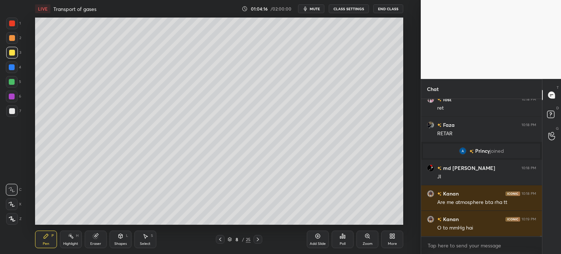
drag, startPoint x: 95, startPoint y: 237, endPoint x: 103, endPoint y: 225, distance: 14.0
click at [98, 236] on icon at bounding box center [96, 236] width 6 height 6
click at [44, 244] on div "Pen" at bounding box center [46, 244] width 7 height 4
click at [49, 239] on div "Pen P" at bounding box center [46, 240] width 22 height 18
click at [72, 241] on div "Highlight H" at bounding box center [71, 240] width 22 height 18
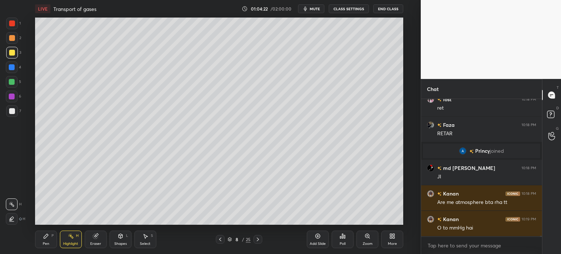
click at [72, 241] on div "Highlight H" at bounding box center [71, 240] width 22 height 18
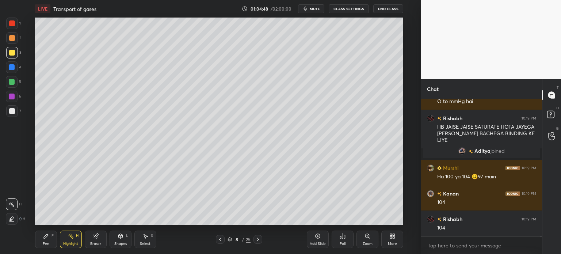
scroll to position [32790, 0]
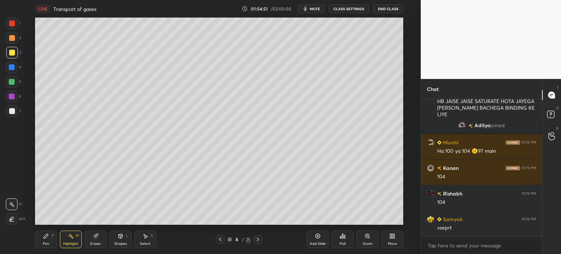
drag, startPoint x: 98, startPoint y: 244, endPoint x: 110, endPoint y: 239, distance: 13.2
click at [100, 244] on div "Eraser" at bounding box center [95, 244] width 11 height 4
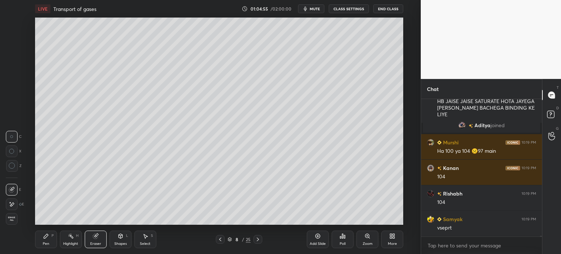
drag, startPoint x: 44, startPoint y: 241, endPoint x: 47, endPoint y: 241, distance: 3.7
click at [43, 243] on div "Pen" at bounding box center [46, 244] width 7 height 4
click at [15, 188] on div at bounding box center [12, 190] width 12 height 12
click at [19, 112] on div "7" at bounding box center [13, 111] width 15 height 12
drag, startPoint x: 12, startPoint y: 206, endPoint x: 30, endPoint y: 204, distance: 18.3
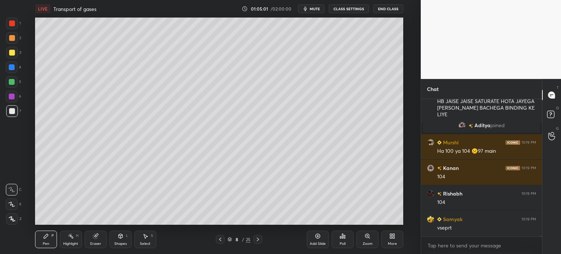
click at [13, 207] on div at bounding box center [12, 204] width 12 height 12
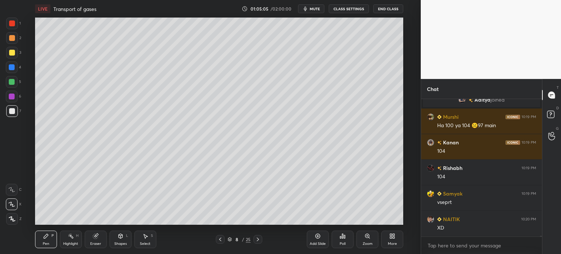
click at [257, 239] on icon at bounding box center [258, 239] width 6 height 6
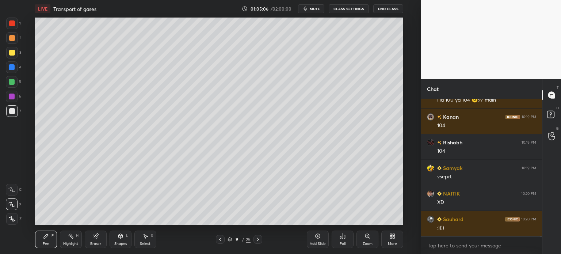
click at [123, 240] on div "Shapes L" at bounding box center [121, 240] width 22 height 18
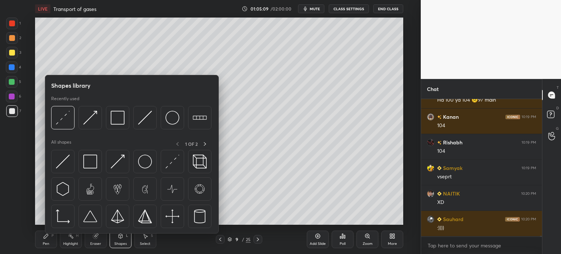
scroll to position [32867, 0]
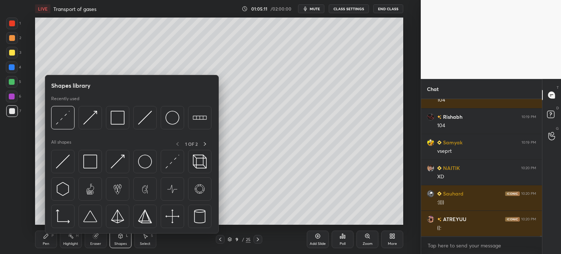
click at [160, 238] on div "Pen P Highlight H Eraser Shapes L Select S" at bounding box center [103, 240] width 136 height 18
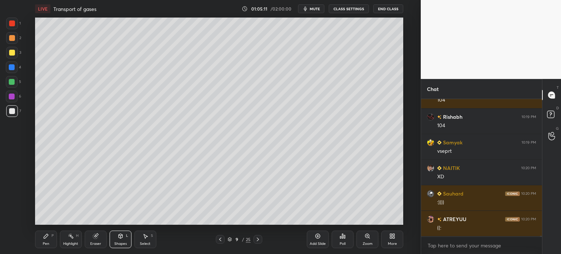
scroll to position [32892, 0]
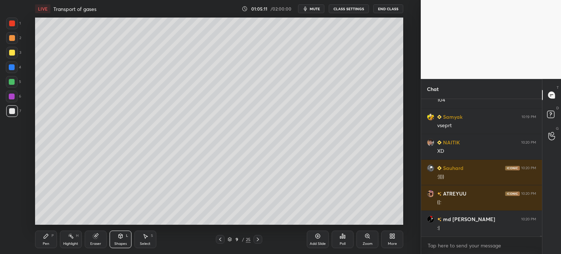
drag, startPoint x: 98, startPoint y: 236, endPoint x: 102, endPoint y: 235, distance: 4.6
click at [99, 236] on div "Eraser" at bounding box center [96, 240] width 22 height 18
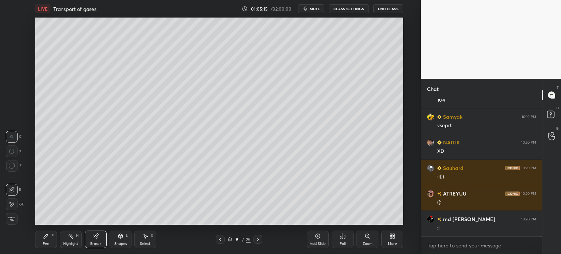
scroll to position [32918, 0]
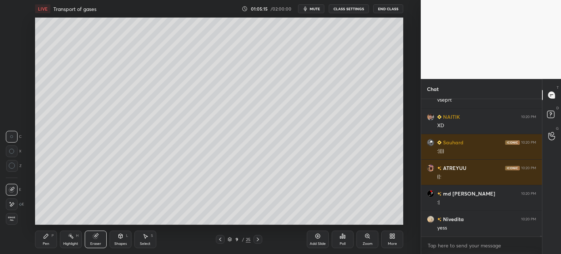
click at [53, 236] on div "Pen P" at bounding box center [46, 240] width 22 height 18
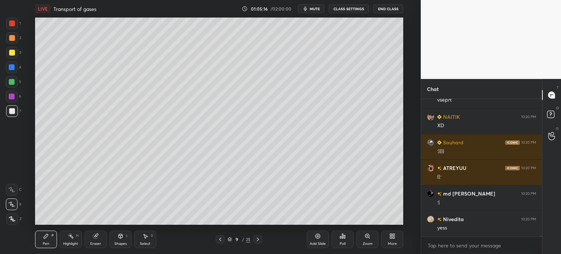
scroll to position [32944, 0]
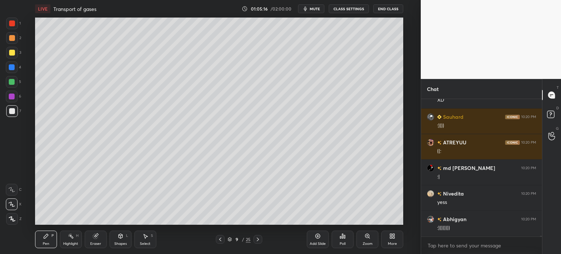
click at [14, 114] on div at bounding box center [12, 111] width 12 height 12
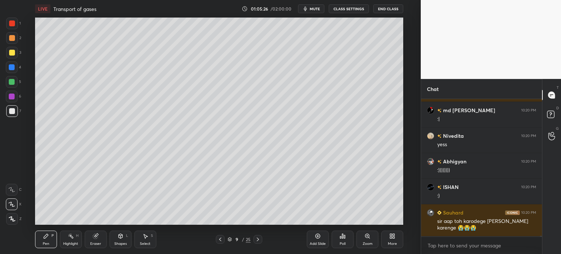
scroll to position [33027, 0]
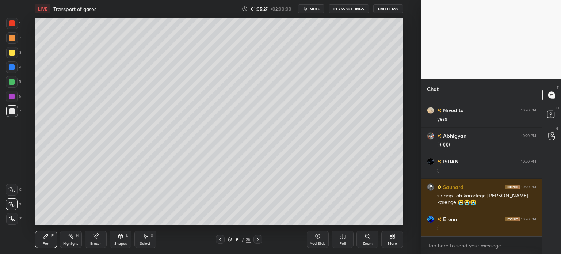
drag, startPoint x: 69, startPoint y: 246, endPoint x: 74, endPoint y: 245, distance: 4.8
click at [73, 247] on div "Highlight H" at bounding box center [71, 240] width 22 height 18
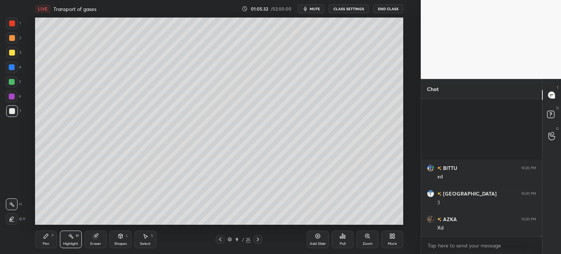
scroll to position [33308, 0]
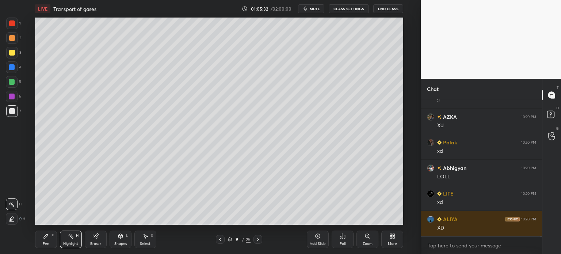
click at [219, 243] on div at bounding box center [220, 239] width 9 height 9
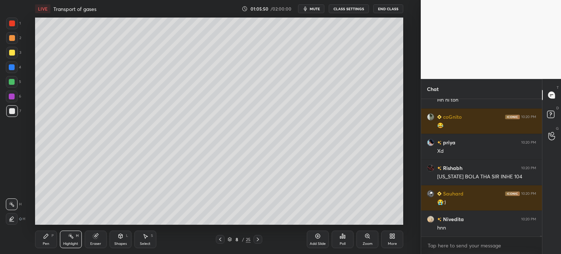
scroll to position [33615, 0]
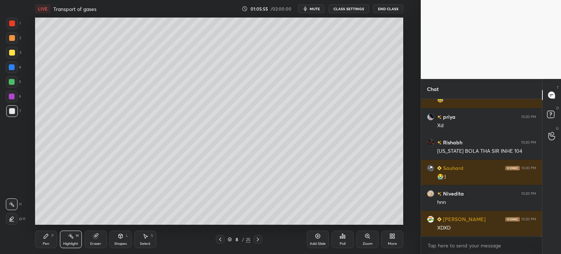
click at [256, 239] on icon at bounding box center [258, 239] width 6 height 6
click at [257, 239] on icon at bounding box center [258, 239] width 6 height 6
click at [220, 240] on icon at bounding box center [220, 239] width 6 height 6
click at [219, 242] on icon at bounding box center [220, 239] width 6 height 6
click at [219, 241] on icon at bounding box center [220, 239] width 6 height 6
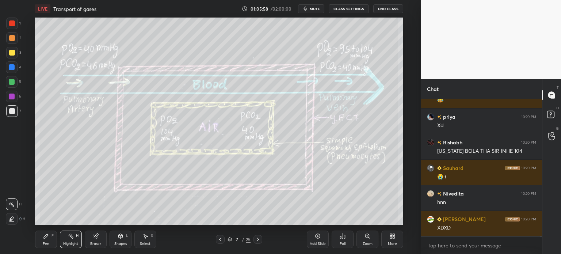
scroll to position [33641, 0]
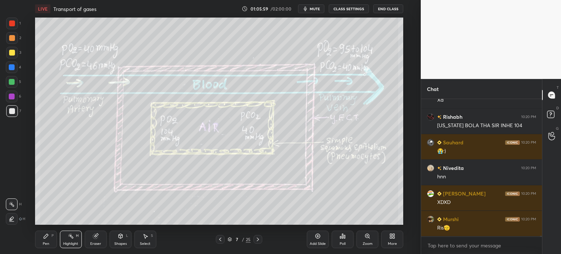
drag, startPoint x: 317, startPoint y: 234, endPoint x: 313, endPoint y: 233, distance: 4.3
click at [316, 235] on icon at bounding box center [318, 236] width 6 height 6
click at [13, 114] on div at bounding box center [12, 111] width 12 height 12
drag, startPoint x: 14, startPoint y: 117, endPoint x: 16, endPoint y: 122, distance: 6.1
click at [15, 119] on div "7" at bounding box center [13, 112] width 15 height 15
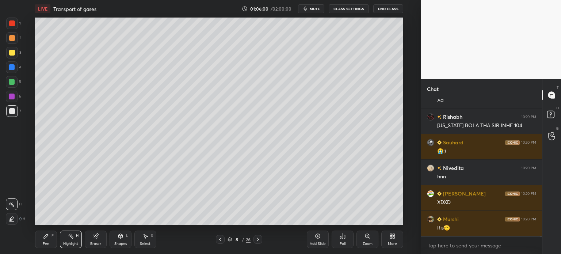
click at [51, 235] on div "Pen P" at bounding box center [46, 240] width 22 height 18
click at [50, 236] on div "Pen P" at bounding box center [46, 240] width 22 height 18
drag, startPoint x: 16, startPoint y: 221, endPoint x: 31, endPoint y: 160, distance: 62.3
click at [16, 219] on div at bounding box center [12, 219] width 12 height 12
click at [15, 80] on div at bounding box center [12, 82] width 12 height 12
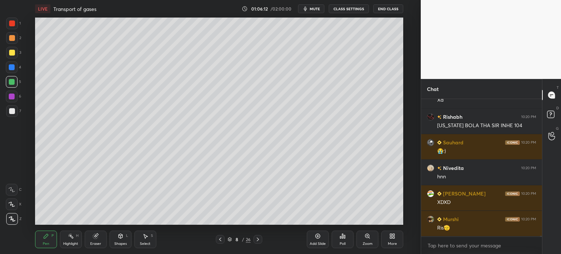
scroll to position [33666, 0]
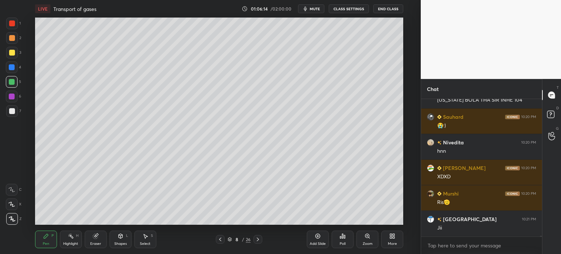
click at [14, 94] on div at bounding box center [12, 97] width 6 height 6
click at [16, 42] on div at bounding box center [12, 38] width 12 height 12
drag, startPoint x: 14, startPoint y: 38, endPoint x: 18, endPoint y: 84, distance: 46.2
click at [14, 41] on div at bounding box center [12, 38] width 6 height 6
click at [16, 202] on div at bounding box center [12, 204] width 12 height 12
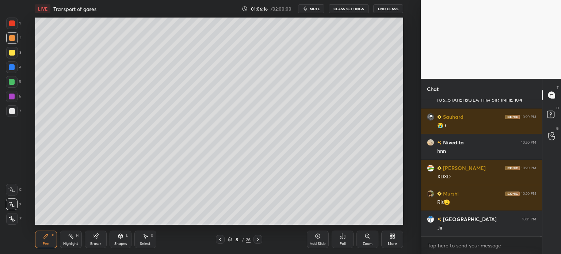
click at [14, 203] on div at bounding box center [12, 204] width 12 height 12
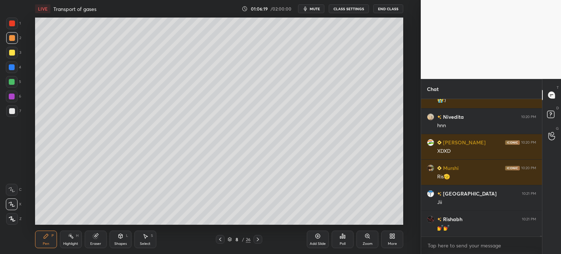
drag, startPoint x: 12, startPoint y: 82, endPoint x: 18, endPoint y: 80, distance: 5.8
click at [16, 81] on div at bounding box center [12, 82] width 12 height 12
click at [13, 108] on div at bounding box center [12, 111] width 12 height 12
drag, startPoint x: 14, startPoint y: 80, endPoint x: 34, endPoint y: 71, distance: 22.1
click at [15, 80] on div at bounding box center [12, 82] width 12 height 12
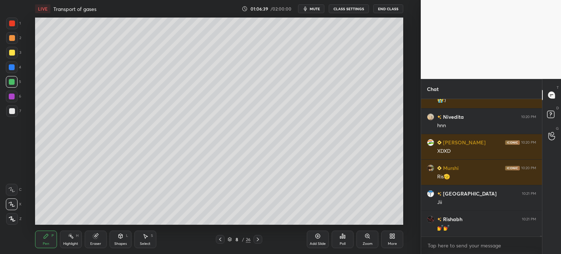
click at [11, 40] on div at bounding box center [12, 38] width 6 height 6
click at [12, 82] on div at bounding box center [12, 82] width 6 height 6
drag, startPoint x: 10, startPoint y: 45, endPoint x: 10, endPoint y: 36, distance: 8.8
click at [9, 42] on div "2" at bounding box center [13, 39] width 15 height 15
click at [11, 39] on div at bounding box center [12, 38] width 6 height 6
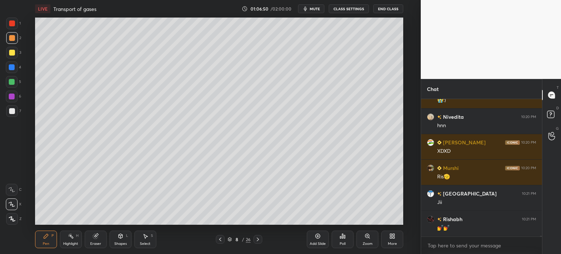
click at [15, 81] on div at bounding box center [12, 82] width 12 height 12
drag, startPoint x: 13, startPoint y: 38, endPoint x: 21, endPoint y: 45, distance: 10.6
click at [13, 39] on div at bounding box center [12, 38] width 6 height 6
click at [15, 81] on div at bounding box center [12, 82] width 6 height 6
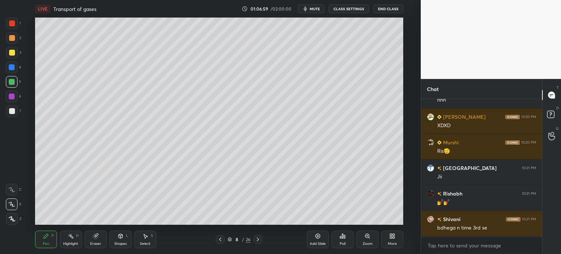
click at [15, 51] on div at bounding box center [12, 53] width 12 height 12
click at [70, 235] on rect at bounding box center [72, 237] width 4 height 4
click at [218, 241] on div at bounding box center [220, 239] width 9 height 9
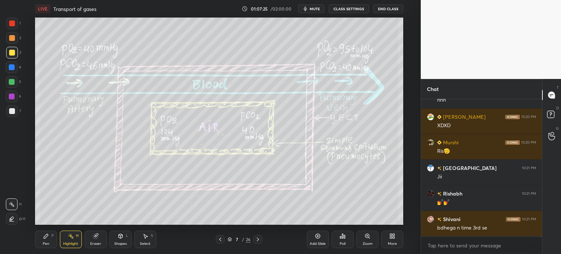
scroll to position [33743, 0]
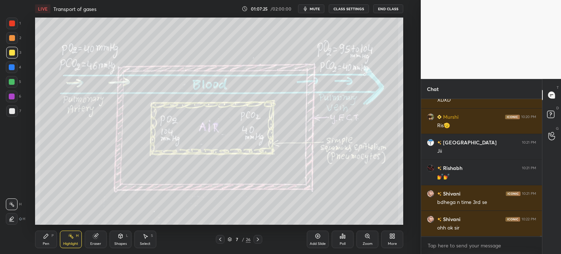
drag, startPoint x: 252, startPoint y: 238, endPoint x: 258, endPoint y: 239, distance: 6.0
click at [256, 240] on div "7 / 26" at bounding box center [239, 239] width 46 height 9
click at [258, 239] on icon at bounding box center [258, 239] width 6 height 6
click at [257, 240] on icon at bounding box center [258, 239] width 6 height 6
click at [257, 241] on icon at bounding box center [258, 239] width 6 height 6
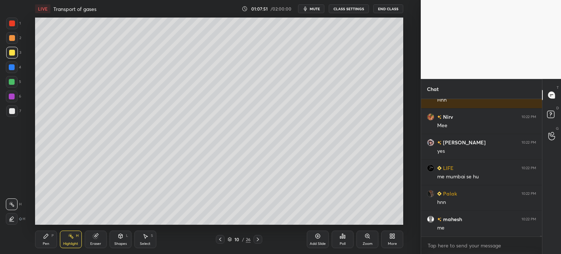
scroll to position [33922, 0]
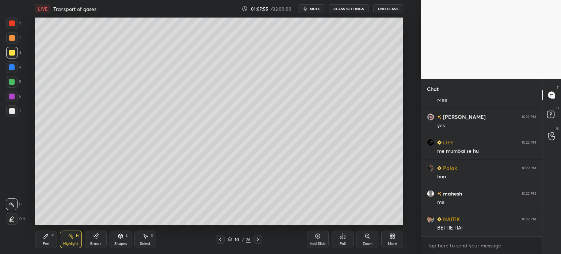
click at [11, 41] on div at bounding box center [12, 38] width 12 height 12
click at [13, 41] on div at bounding box center [12, 38] width 6 height 6
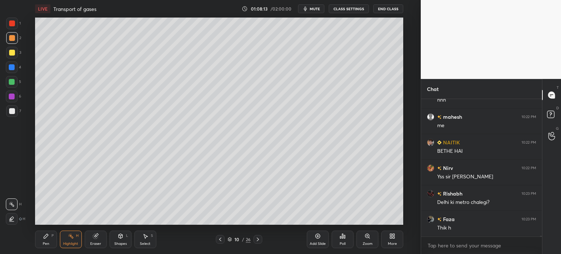
scroll to position [34024, 0]
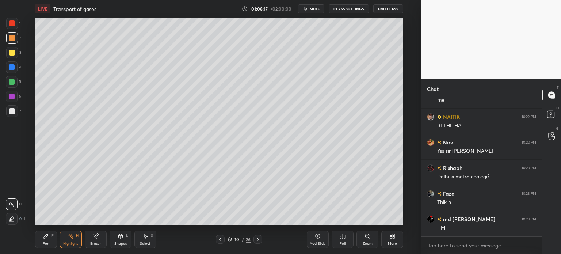
click at [12, 68] on div at bounding box center [12, 67] width 6 height 6
click at [14, 66] on div at bounding box center [12, 67] width 6 height 6
drag, startPoint x: 14, startPoint y: 220, endPoint x: 22, endPoint y: 227, distance: 10.7
click at [13, 220] on icon at bounding box center [12, 219] width 6 height 6
click at [44, 243] on div "Pen" at bounding box center [46, 244] width 7 height 4
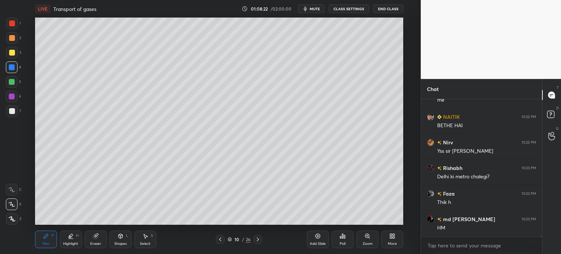
click at [11, 39] on div at bounding box center [12, 38] width 6 height 6
click at [13, 41] on div at bounding box center [12, 38] width 12 height 12
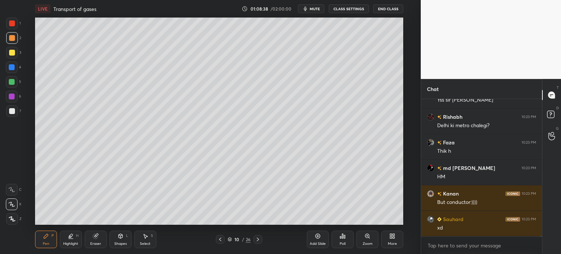
scroll to position [34101, 0]
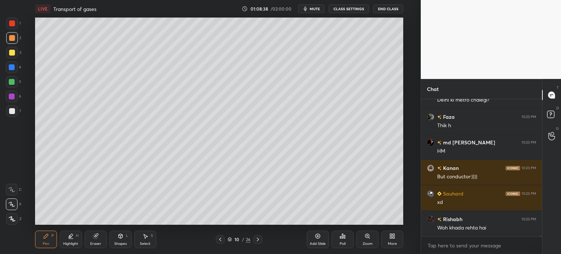
click at [72, 239] on div "Highlight H" at bounding box center [71, 240] width 22 height 18
click at [74, 239] on div "Highlight H" at bounding box center [71, 240] width 22 height 18
click at [13, 206] on div at bounding box center [12, 204] width 12 height 12
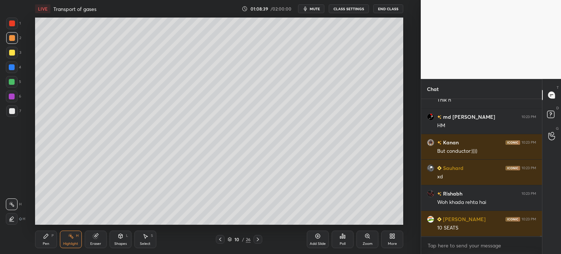
click at [12, 206] on icon at bounding box center [12, 204] width 6 height 6
drag, startPoint x: 42, startPoint y: 241, endPoint x: 10, endPoint y: 185, distance: 64.6
click at [42, 243] on div "Pen P" at bounding box center [46, 240] width 22 height 18
click at [38, 75] on div "Setting up your live class Poll for secs No correct answer Start poll" at bounding box center [219, 121] width 392 height 207
drag, startPoint x: 70, startPoint y: 239, endPoint x: 70, endPoint y: 232, distance: 6.6
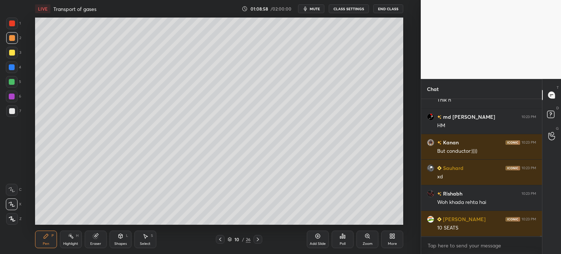
click at [70, 240] on div "Highlight H" at bounding box center [71, 240] width 22 height 18
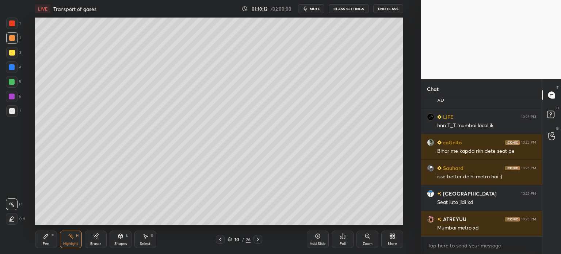
scroll to position [34771, 0]
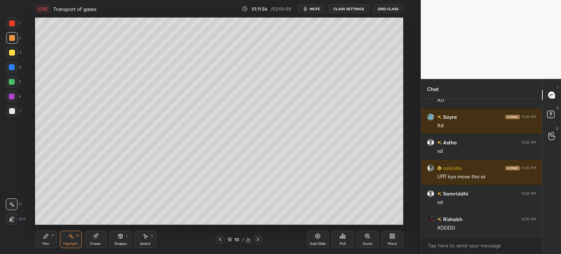
click at [258, 242] on icon at bounding box center [258, 239] width 6 height 6
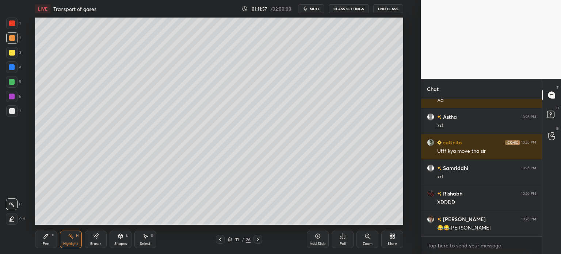
click at [219, 242] on icon at bounding box center [220, 239] width 6 height 6
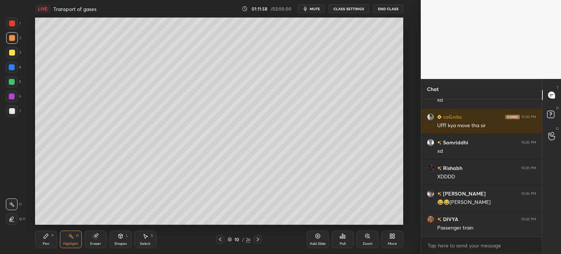
click at [220, 240] on icon at bounding box center [220, 239] width 6 height 6
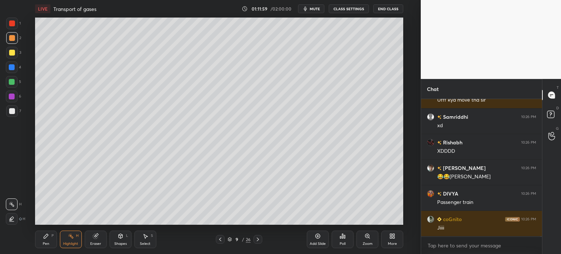
click at [220, 240] on icon at bounding box center [220, 239] width 6 height 6
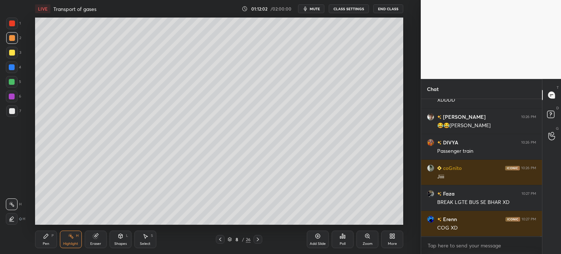
click at [259, 238] on icon at bounding box center [258, 239] width 6 height 6
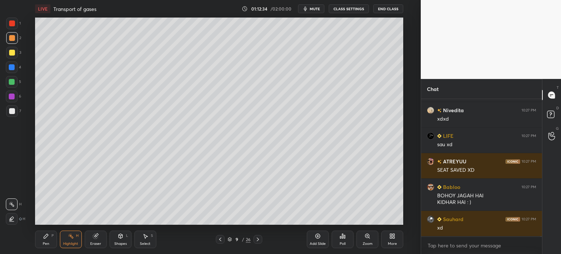
scroll to position [37744, 0]
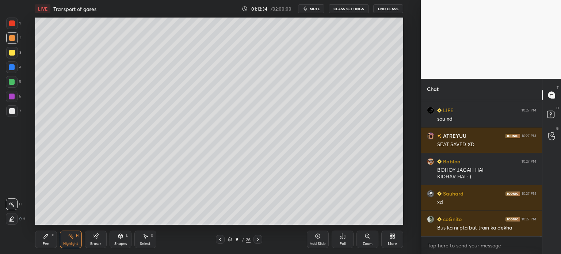
click at [8, 117] on div at bounding box center [12, 111] width 12 height 12
click at [11, 113] on div at bounding box center [12, 111] width 6 height 6
click at [257, 240] on icon at bounding box center [258, 239] width 6 height 6
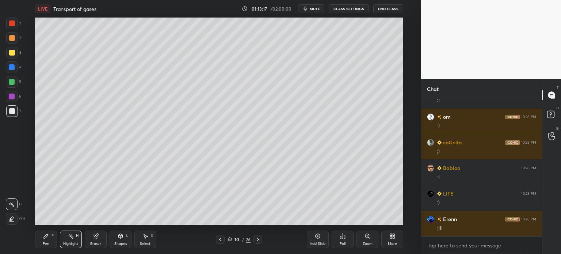
scroll to position [37974, 0]
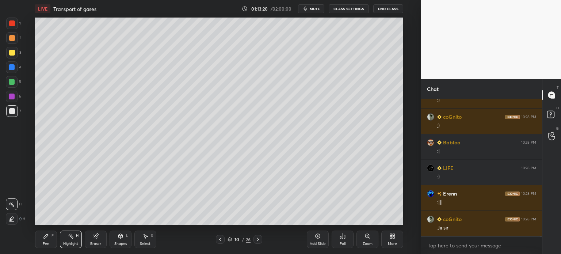
click at [257, 240] on icon at bounding box center [258, 239] width 6 height 6
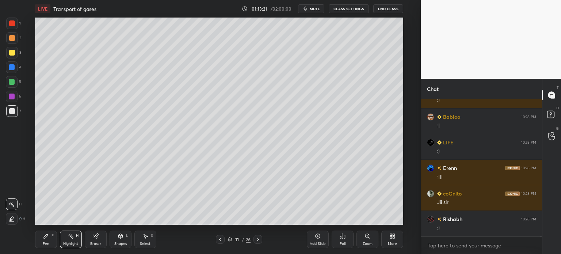
click at [220, 242] on icon at bounding box center [220, 239] width 6 height 6
click at [257, 238] on div at bounding box center [258, 239] width 9 height 9
click at [260, 238] on icon at bounding box center [258, 239] width 6 height 6
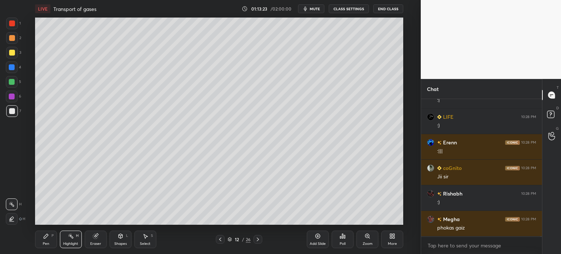
click at [258, 240] on icon at bounding box center [258, 239] width 6 height 6
click at [221, 239] on icon at bounding box center [220, 239] width 6 height 6
click at [222, 239] on icon at bounding box center [220, 239] width 6 height 6
click at [260, 241] on icon at bounding box center [258, 239] width 6 height 6
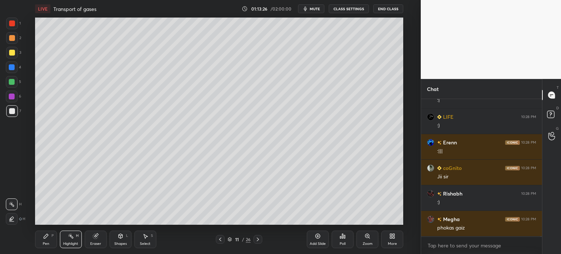
drag, startPoint x: 259, startPoint y: 240, endPoint x: 241, endPoint y: 229, distance: 21.2
click at [259, 240] on icon at bounding box center [258, 239] width 6 height 6
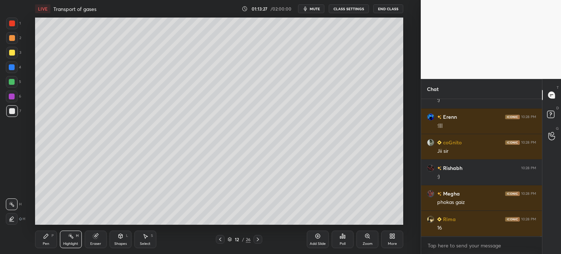
click at [50, 243] on div "Pen P" at bounding box center [46, 240] width 22 height 18
click at [49, 240] on div "Pen P" at bounding box center [46, 240] width 22 height 18
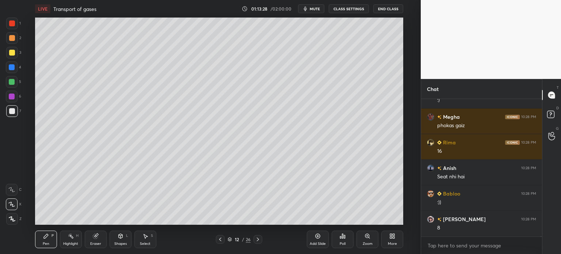
click at [15, 192] on div at bounding box center [12, 190] width 12 height 12
click at [15, 191] on div at bounding box center [12, 190] width 12 height 12
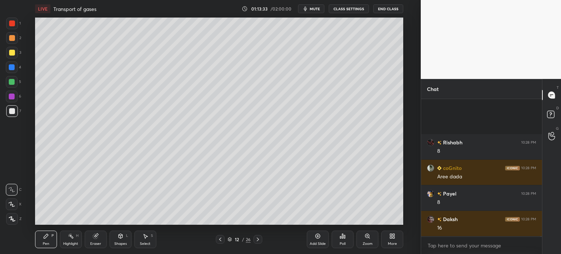
scroll to position [38460, 0]
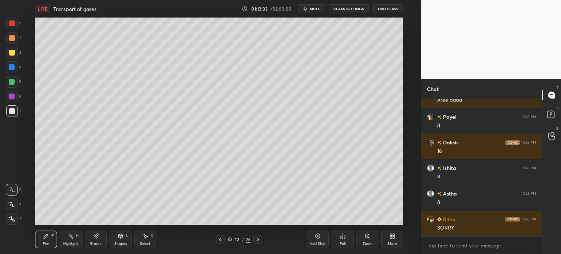
drag, startPoint x: 12, startPoint y: 108, endPoint x: 15, endPoint y: 107, distance: 3.8
click at [12, 108] on div at bounding box center [12, 111] width 12 height 12
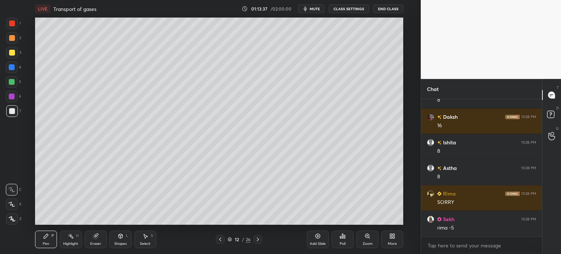
click at [222, 241] on icon at bounding box center [220, 239] width 6 height 6
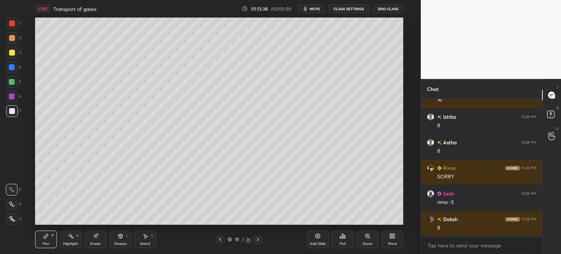
click at [219, 239] on icon at bounding box center [220, 239] width 6 height 6
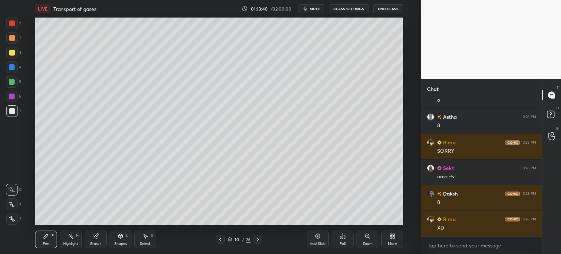
click at [220, 239] on icon at bounding box center [220, 239] width 6 height 6
click at [221, 239] on icon at bounding box center [220, 239] width 6 height 6
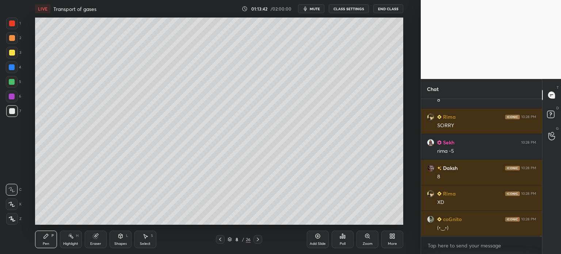
scroll to position [38588, 0]
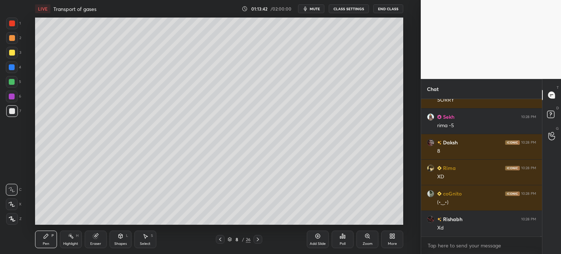
click at [16, 113] on div at bounding box center [12, 111] width 12 height 12
click at [15, 214] on div at bounding box center [12, 219] width 12 height 12
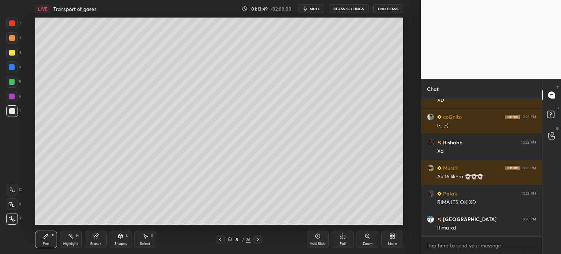
scroll to position [38690, 0]
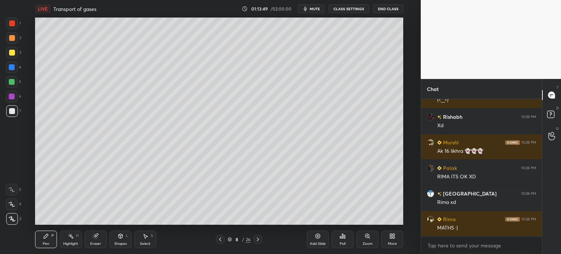
click at [75, 242] on div "Highlight" at bounding box center [70, 244] width 15 height 4
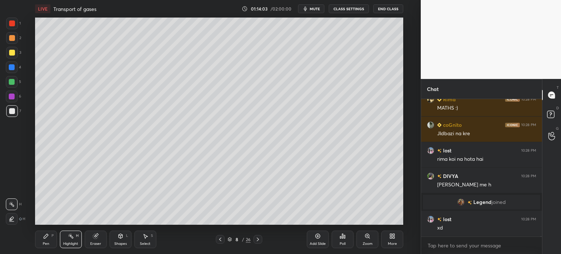
scroll to position [38488, 0]
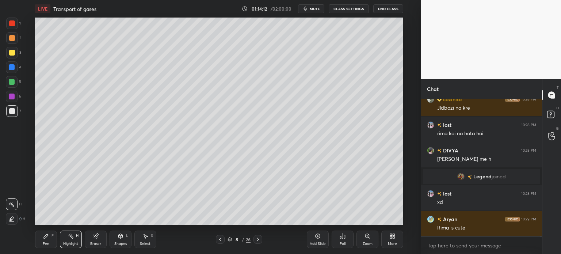
click at [46, 241] on div "Pen P" at bounding box center [46, 240] width 22 height 18
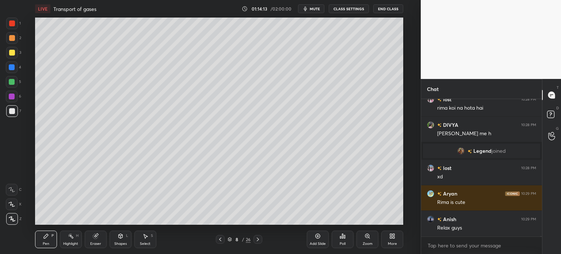
click at [12, 202] on icon at bounding box center [12, 204] width 6 height 4
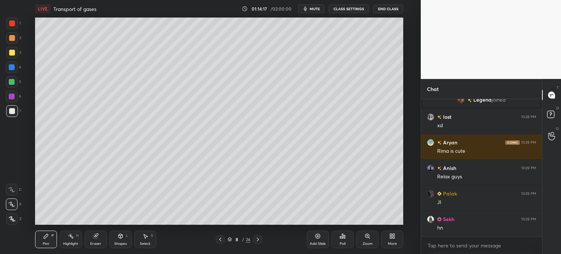
click at [78, 238] on div "Highlight H" at bounding box center [71, 240] width 22 height 18
drag, startPoint x: 73, startPoint y: 232, endPoint x: 75, endPoint y: 227, distance: 5.7
click at [74, 229] on div "Pen P Highlight H Eraser Shapes L Select S 8 / 26 Add Slide Poll Zoom More" at bounding box center [219, 239] width 368 height 29
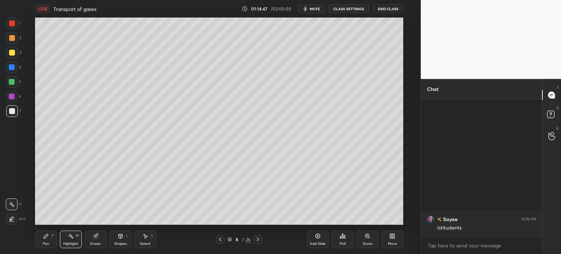
scroll to position [41095, 0]
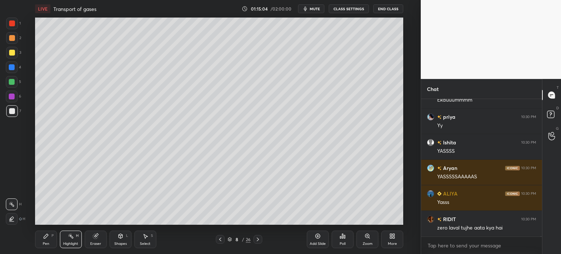
click at [260, 239] on icon at bounding box center [258, 239] width 6 height 6
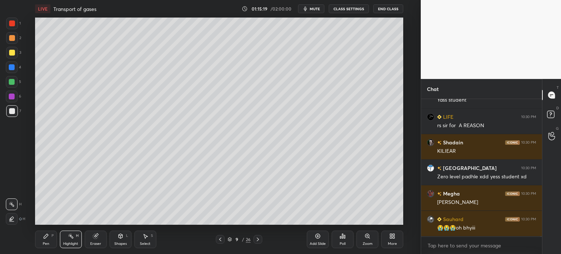
click at [95, 239] on div "Eraser" at bounding box center [96, 240] width 22 height 18
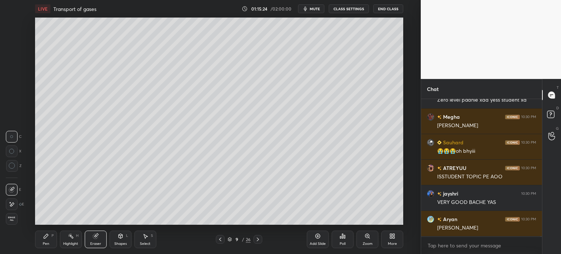
click at [38, 248] on div "Pen P Highlight H Eraser Shapes L Select S 9 / 26 Add Slide Poll Zoom More" at bounding box center [219, 239] width 368 height 29
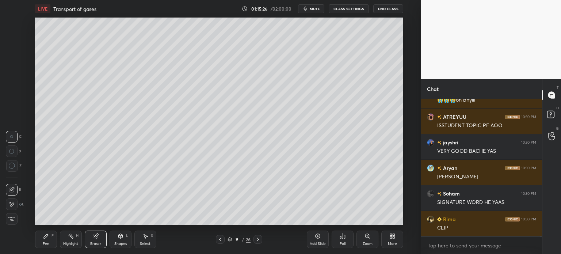
drag, startPoint x: 77, startPoint y: 237, endPoint x: 82, endPoint y: 236, distance: 4.8
click at [74, 240] on div "Highlight H" at bounding box center [71, 240] width 22 height 18
click at [79, 238] on div "Highlight H" at bounding box center [71, 240] width 22 height 18
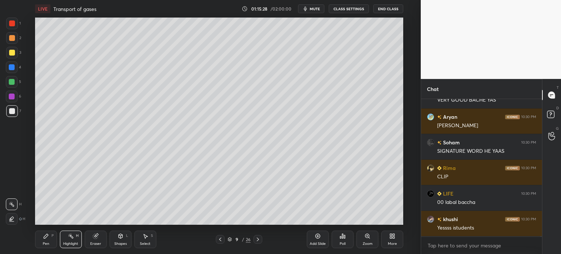
click at [9, 56] on div at bounding box center [12, 53] width 12 height 12
click at [48, 244] on div "Pen" at bounding box center [46, 244] width 7 height 4
click at [14, 190] on icon at bounding box center [11, 189] width 7 height 5
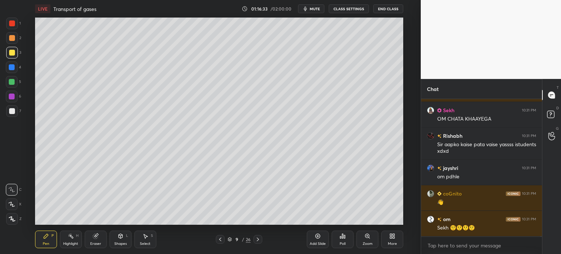
scroll to position [43826, 0]
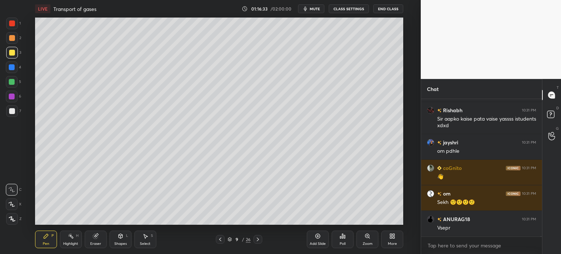
click at [65, 242] on div "Highlight" at bounding box center [70, 244] width 15 height 4
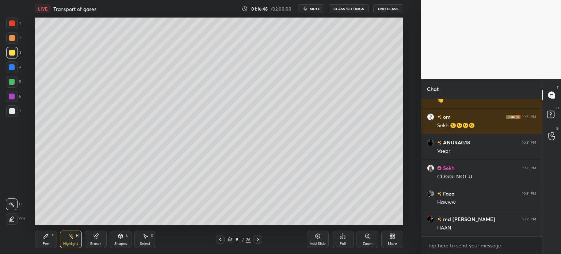
scroll to position [43910, 0]
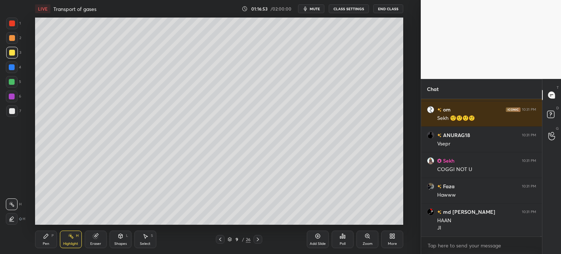
click at [219, 239] on icon at bounding box center [220, 239] width 6 height 6
click at [223, 239] on div at bounding box center [220, 239] width 9 height 9
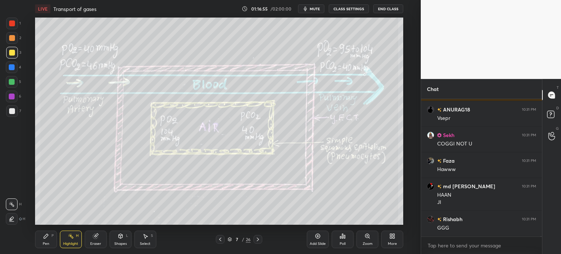
click at [258, 239] on icon at bounding box center [258, 239] width 2 height 4
click at [257, 238] on icon at bounding box center [258, 239] width 2 height 4
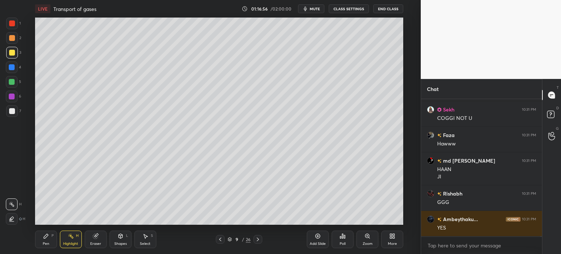
click at [257, 238] on icon at bounding box center [258, 239] width 6 height 6
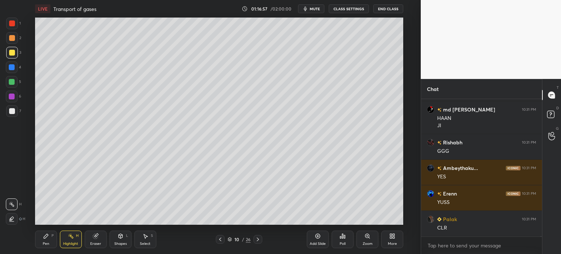
click at [257, 238] on icon at bounding box center [258, 239] width 6 height 6
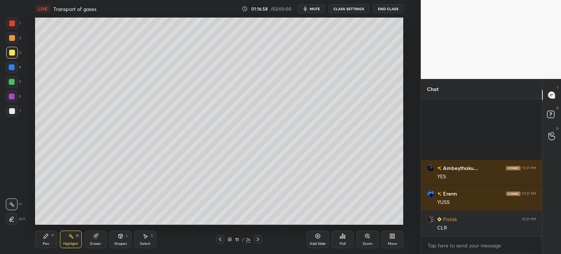
click at [224, 240] on div "11 / 26" at bounding box center [239, 239] width 46 height 9
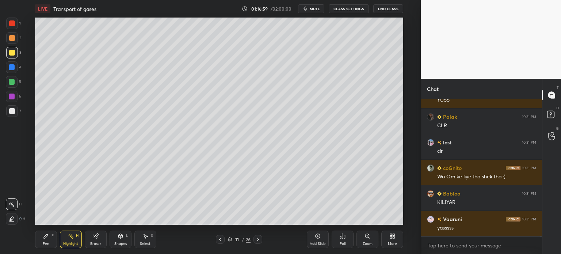
click at [221, 239] on icon at bounding box center [220, 239] width 6 height 6
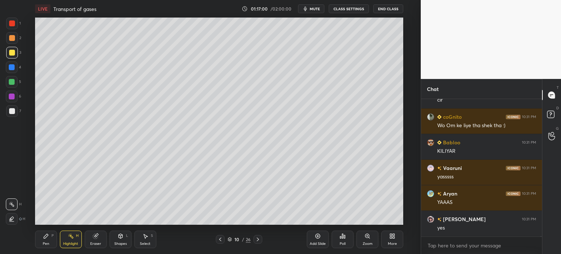
click at [222, 240] on icon at bounding box center [220, 239] width 6 height 6
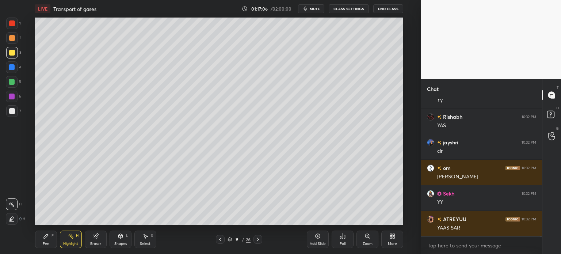
scroll to position [44345, 0]
click at [343, 242] on div "Poll" at bounding box center [343, 240] width 22 height 18
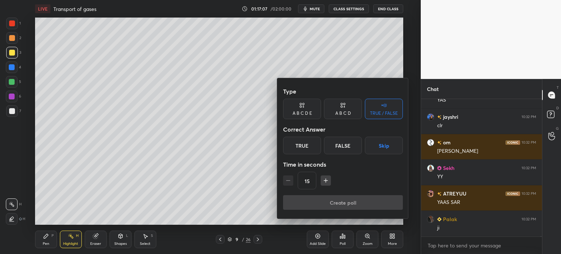
click at [387, 153] on button "Skip" at bounding box center [384, 146] width 38 height 18
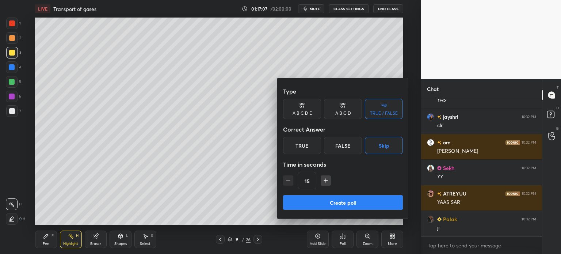
scroll to position [44370, 0]
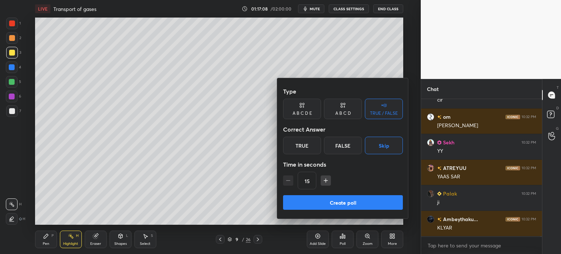
click at [345, 209] on button "Create poll" at bounding box center [343, 202] width 120 height 15
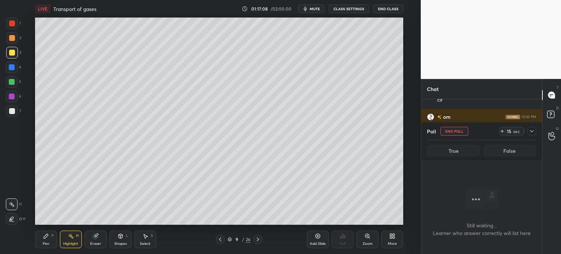
scroll to position [2, 2]
click at [79, 238] on div "Highlight H" at bounding box center [71, 240] width 22 height 18
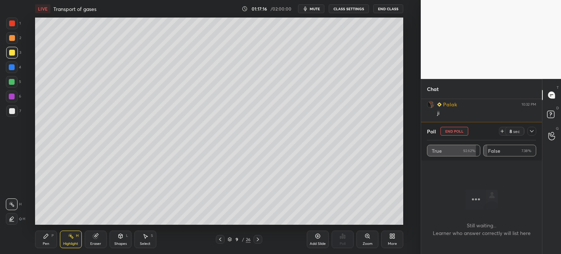
drag, startPoint x: 455, startPoint y: 130, endPoint x: 445, endPoint y: 135, distance: 11.3
click at [455, 131] on button "End Poll" at bounding box center [455, 131] width 28 height 9
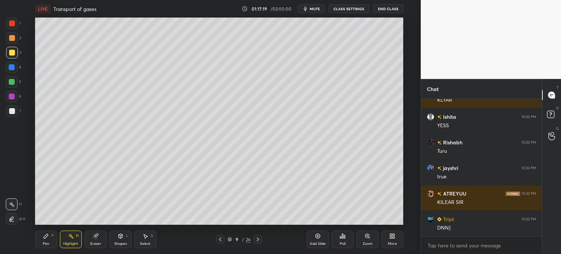
click at [343, 240] on div "Poll" at bounding box center [343, 240] width 22 height 18
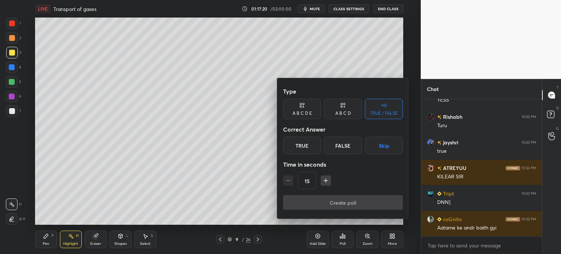
click at [387, 145] on button "Skip" at bounding box center [384, 146] width 38 height 18
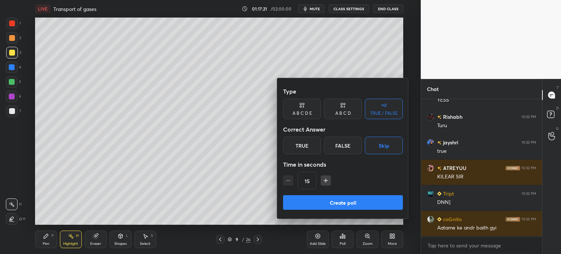
click at [349, 200] on button "Create poll" at bounding box center [343, 202] width 120 height 15
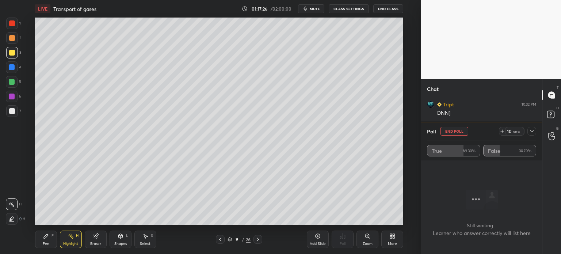
click at [458, 128] on button "End Poll" at bounding box center [455, 131] width 28 height 9
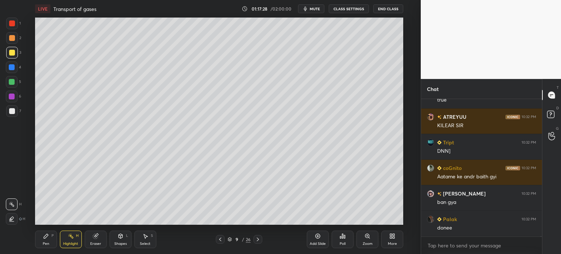
click at [148, 237] on div "Select S" at bounding box center [145, 240] width 22 height 18
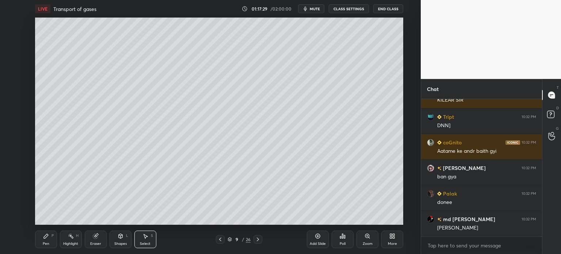
click at [51, 241] on div "Pen P" at bounding box center [46, 240] width 22 height 18
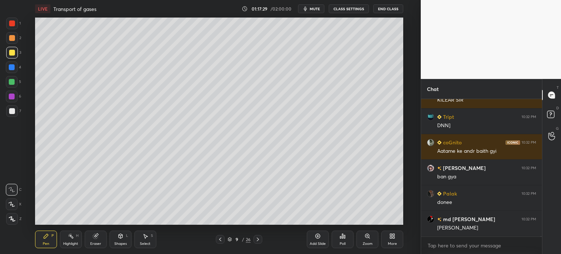
click at [317, 9] on span "mute" at bounding box center [315, 8] width 10 height 5
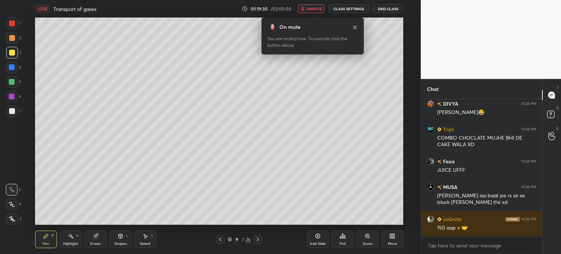
scroll to position [44886, 0]
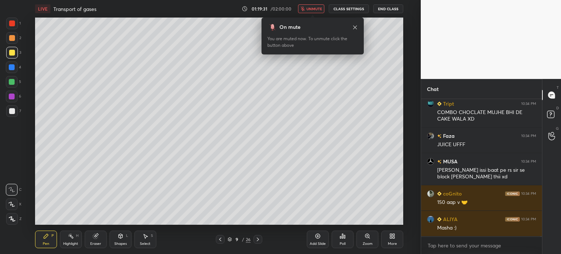
click at [314, 7] on span "unmute" at bounding box center [315, 8] width 16 height 5
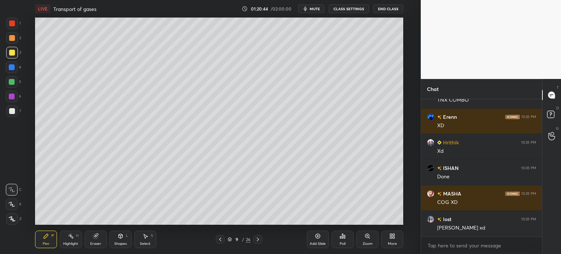
scroll to position [45500, 0]
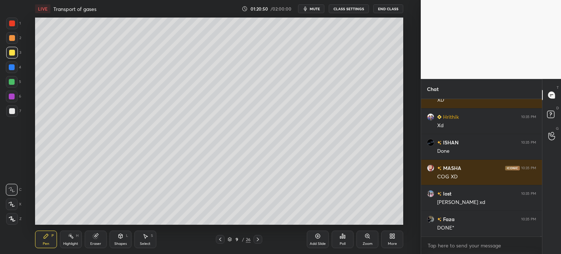
click at [346, 236] on div "Poll" at bounding box center [343, 240] width 22 height 18
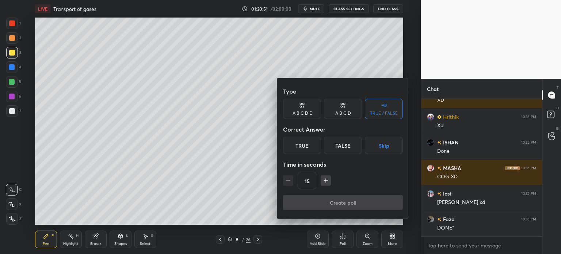
click at [382, 147] on button "Skip" at bounding box center [384, 146] width 38 height 18
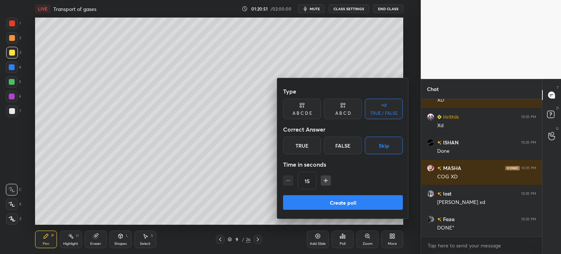
drag, startPoint x: 357, startPoint y: 200, endPoint x: 355, endPoint y: 204, distance: 4.1
click at [357, 201] on button "Create poll" at bounding box center [343, 202] width 120 height 15
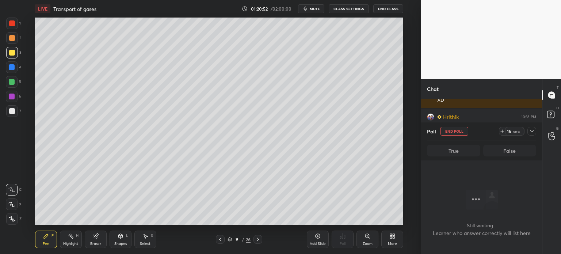
scroll to position [97, 119]
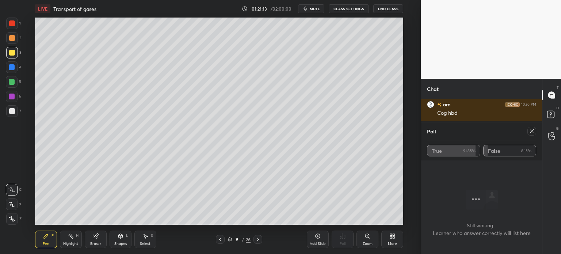
click at [532, 130] on icon at bounding box center [532, 131] width 6 height 6
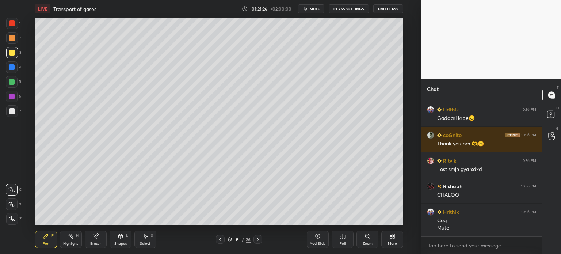
click at [256, 238] on icon at bounding box center [258, 239] width 6 height 6
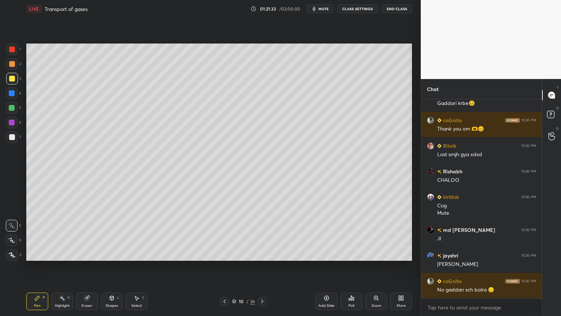
click at [264, 254] on icon at bounding box center [262, 301] width 6 height 6
drag, startPoint x: 12, startPoint y: 137, endPoint x: 23, endPoint y: 145, distance: 12.9
click at [13, 137] on div at bounding box center [12, 137] width 12 height 12
drag, startPoint x: 113, startPoint y: 300, endPoint x: 114, endPoint y: 297, distance: 3.9
click at [114, 254] on div "Shapes L" at bounding box center [112, 301] width 22 height 18
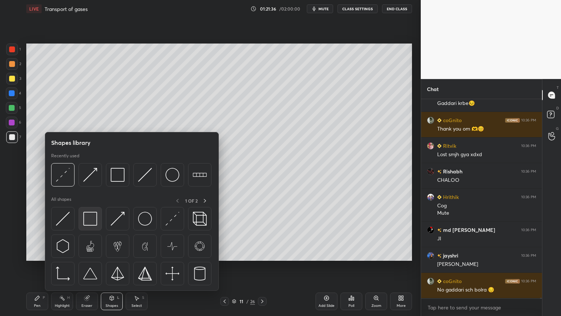
click at [91, 223] on img at bounding box center [90, 219] width 14 height 14
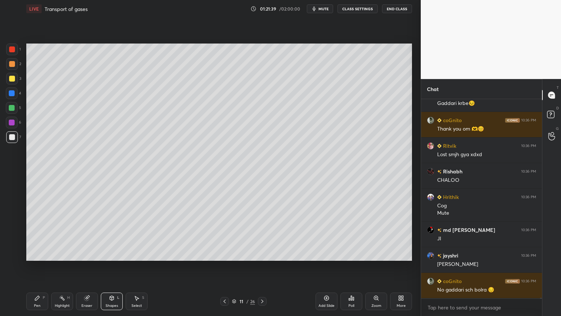
click at [14, 79] on div at bounding box center [12, 79] width 12 height 12
click at [41, 254] on div "Pen P" at bounding box center [37, 301] width 22 height 18
click at [15, 238] on div at bounding box center [12, 240] width 12 height 12
click at [15, 244] on div at bounding box center [12, 240] width 12 height 12
drag, startPoint x: 15, startPoint y: 243, endPoint x: 18, endPoint y: 218, distance: 25.7
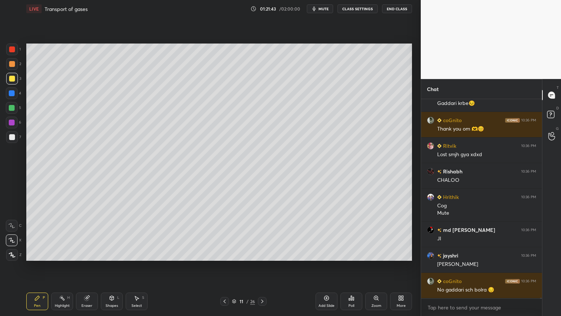
click at [14, 245] on div at bounding box center [12, 240] width 12 height 12
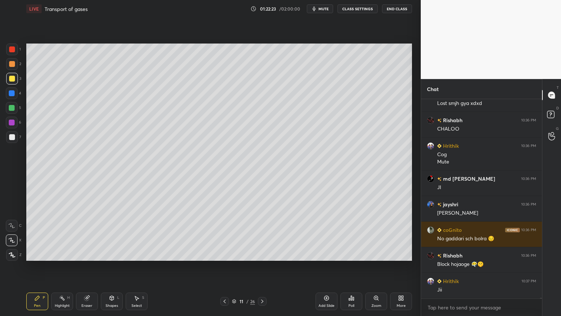
drag, startPoint x: 11, startPoint y: 105, endPoint x: 26, endPoint y: 99, distance: 16.7
click at [11, 105] on div at bounding box center [12, 108] width 6 height 6
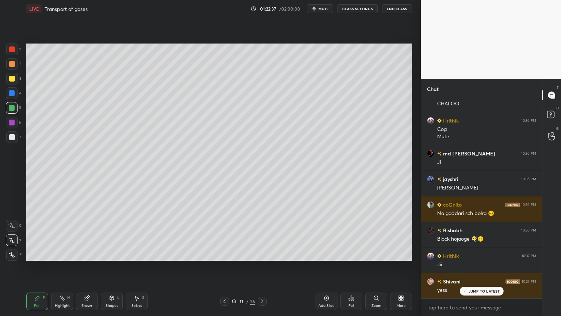
drag, startPoint x: 16, startPoint y: 50, endPoint x: 19, endPoint y: 54, distance: 4.8
click at [16, 51] on div at bounding box center [12, 49] width 12 height 12
click at [16, 137] on div at bounding box center [12, 137] width 12 height 12
drag, startPoint x: 113, startPoint y: 299, endPoint x: 110, endPoint y: 292, distance: 8.2
click at [113, 254] on icon at bounding box center [112, 298] width 4 height 4
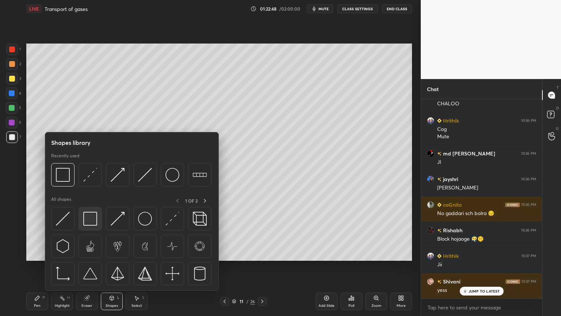
click at [91, 215] on img at bounding box center [90, 219] width 14 height 14
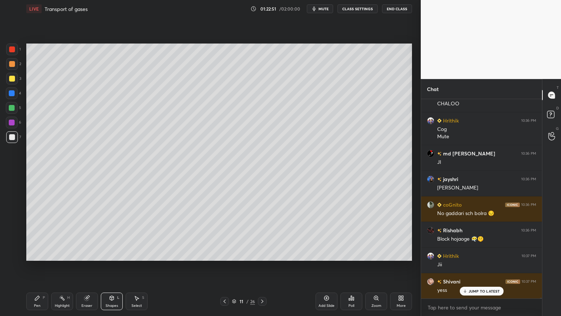
scroll to position [45743, 0]
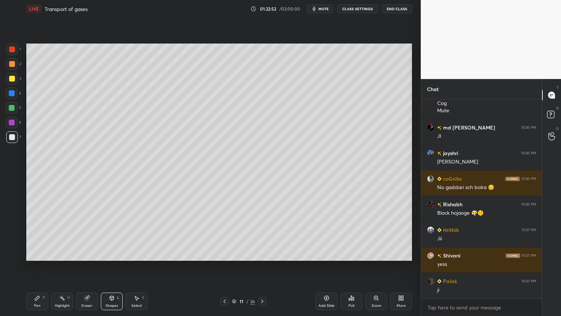
click at [42, 254] on div "Pen P" at bounding box center [37, 301] width 22 height 18
click at [12, 77] on div at bounding box center [12, 79] width 6 height 6
drag, startPoint x: 13, startPoint y: 78, endPoint x: 19, endPoint y: 84, distance: 8.5
click at [14, 79] on div at bounding box center [12, 79] width 6 height 6
click at [12, 109] on div at bounding box center [12, 108] width 6 height 6
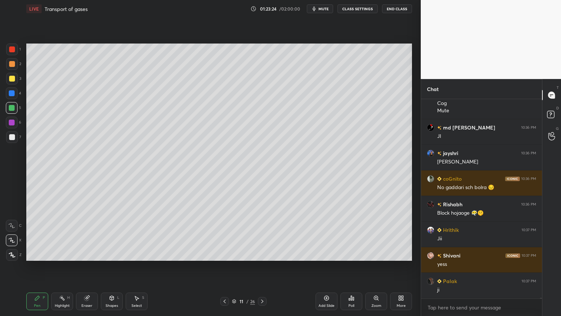
click at [14, 110] on div at bounding box center [12, 108] width 6 height 6
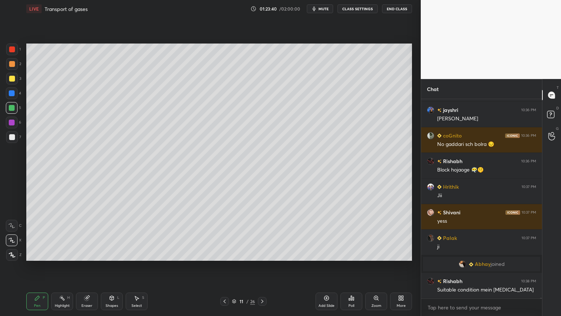
scroll to position [45655, 0]
click at [15, 92] on div at bounding box center [12, 93] width 12 height 12
click at [16, 93] on div at bounding box center [12, 93] width 12 height 12
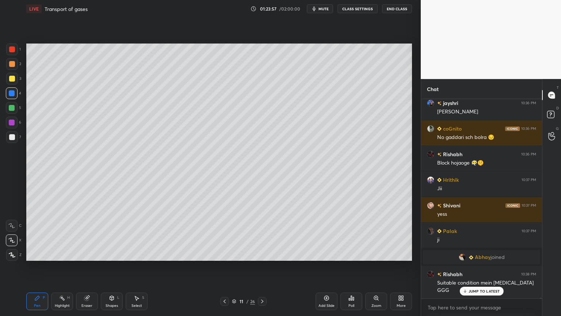
click at [224, 254] on icon at bounding box center [225, 301] width 6 height 6
click at [260, 254] on icon at bounding box center [262, 301] width 6 height 6
click at [66, 254] on div "Highlight H" at bounding box center [62, 301] width 22 height 18
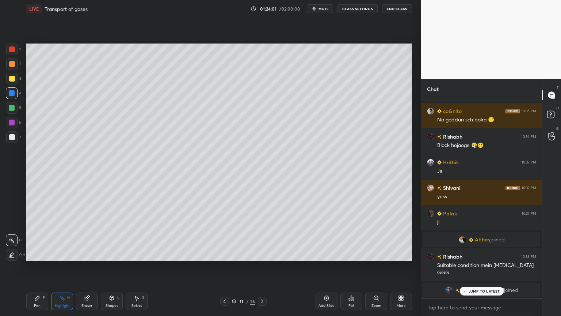
click at [14, 50] on div at bounding box center [12, 49] width 12 height 12
drag, startPoint x: 15, startPoint y: 49, endPoint x: 23, endPoint y: 54, distance: 9.3
click at [18, 52] on div at bounding box center [12, 49] width 12 height 12
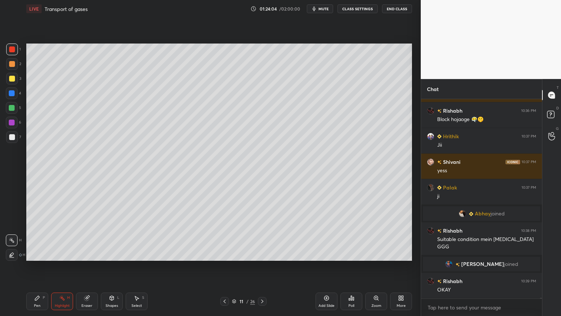
click at [225, 254] on icon at bounding box center [225, 301] width 6 height 6
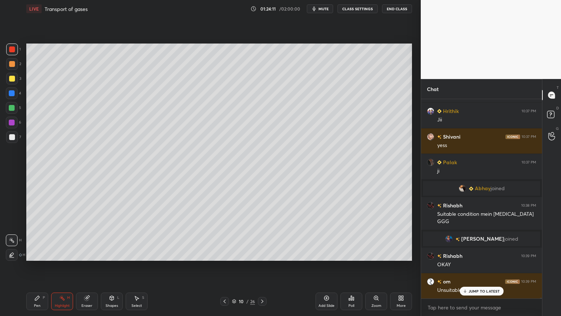
click at [12, 48] on div at bounding box center [12, 49] width 6 height 6
click at [12, 54] on div at bounding box center [12, 49] width 12 height 12
click at [35, 254] on div "Pen P" at bounding box center [37, 301] width 22 height 18
click at [35, 254] on div "Pen" at bounding box center [37, 306] width 7 height 4
click at [37, 254] on div "Pen P" at bounding box center [37, 301] width 22 height 18
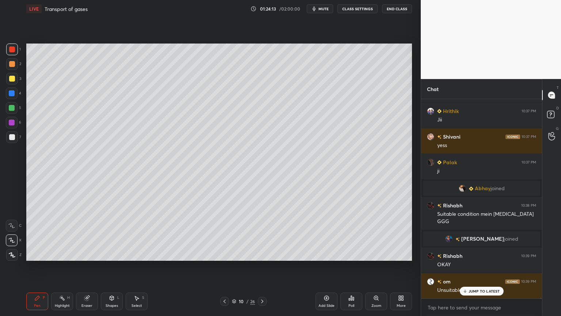
click at [15, 238] on div at bounding box center [12, 240] width 12 height 12
click at [13, 240] on div at bounding box center [12, 240] width 12 height 12
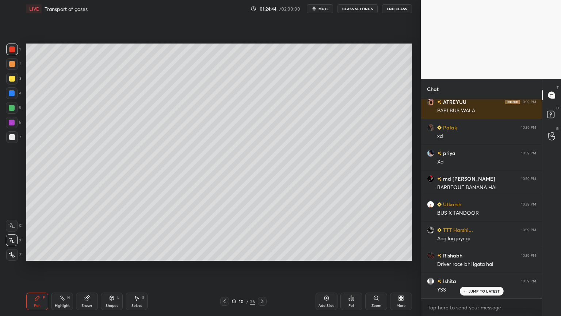
scroll to position [46192, 0]
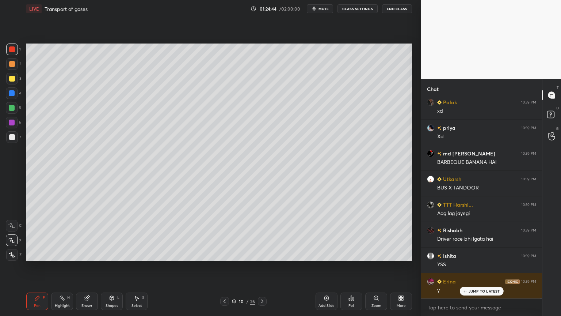
drag, startPoint x: 11, startPoint y: 60, endPoint x: 13, endPoint y: 54, distance: 6.4
click at [12, 58] on div at bounding box center [12, 64] width 12 height 12
click at [13, 53] on div at bounding box center [12, 49] width 12 height 12
drag, startPoint x: 12, startPoint y: 62, endPoint x: 22, endPoint y: 72, distance: 14.5
click at [14, 63] on div at bounding box center [12, 64] width 6 height 6
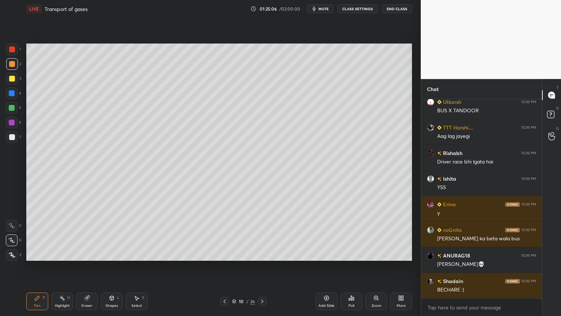
scroll to position [46294, 0]
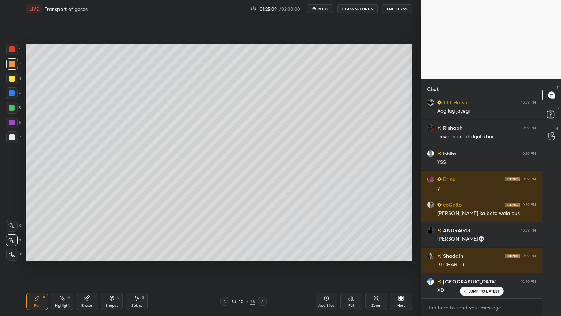
click at [67, 254] on div "Highlight H" at bounding box center [62, 301] width 22 height 18
click at [66, 254] on div "Highlight H" at bounding box center [62, 301] width 22 height 18
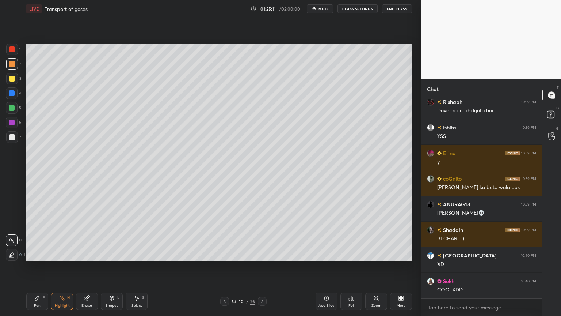
click at [10, 120] on div at bounding box center [12, 122] width 6 height 6
click at [12, 121] on div at bounding box center [12, 122] width 6 height 6
click at [41, 254] on div "Pen P" at bounding box center [37, 301] width 22 height 18
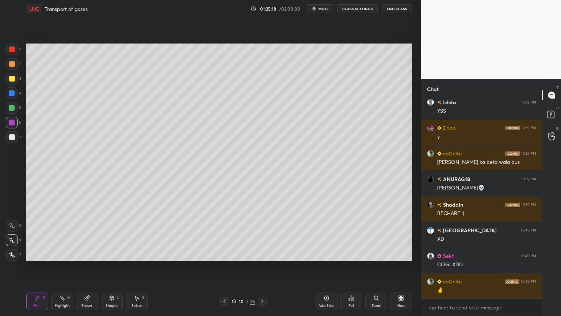
scroll to position [46371, 0]
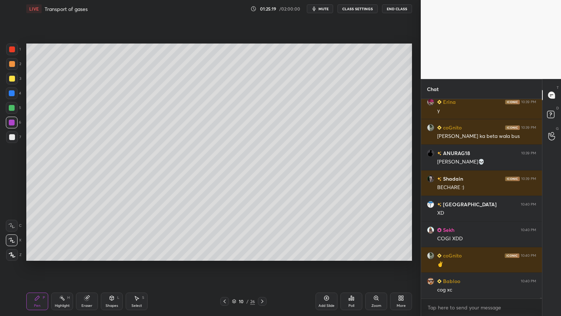
click at [24, 145] on div "1 2 3 4 5 6 7 C X Z C X Z E E Erase all H H LIVE Transport of gases 01:25:19 / …" at bounding box center [207, 158] width 415 height 316
click at [26, 148] on div "Setting up your live class Poll for secs No correct answer Start poll" at bounding box center [219, 152] width 392 height 269
click at [60, 254] on icon at bounding box center [62, 298] width 6 height 6
click at [61, 254] on icon at bounding box center [62, 298] width 6 height 6
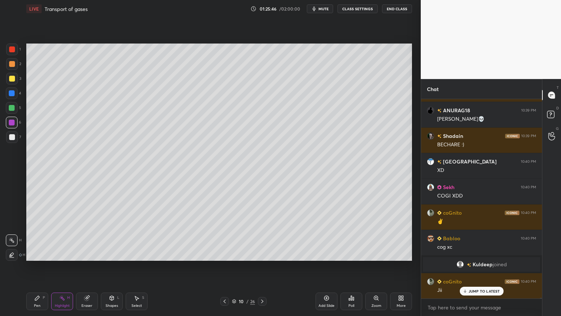
click at [261, 254] on icon at bounding box center [262, 301] width 6 height 6
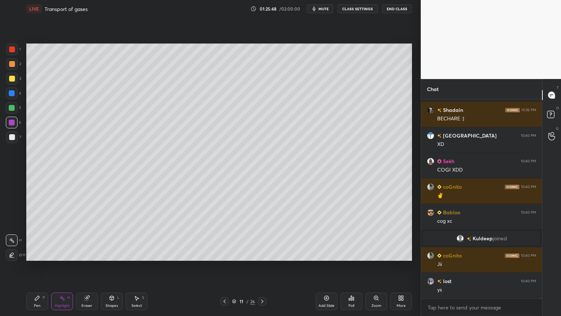
scroll to position [46255, 0]
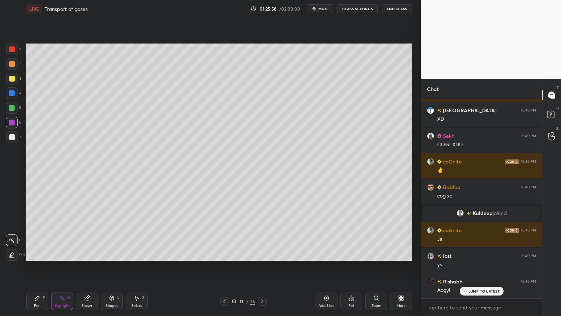
click at [222, 254] on icon at bounding box center [225, 301] width 6 height 6
click at [13, 51] on div at bounding box center [12, 49] width 6 height 6
click at [39, 254] on div "Pen P" at bounding box center [37, 301] width 22 height 18
click at [39, 254] on icon at bounding box center [37, 298] width 6 height 6
click at [12, 239] on icon at bounding box center [11, 239] width 7 height 5
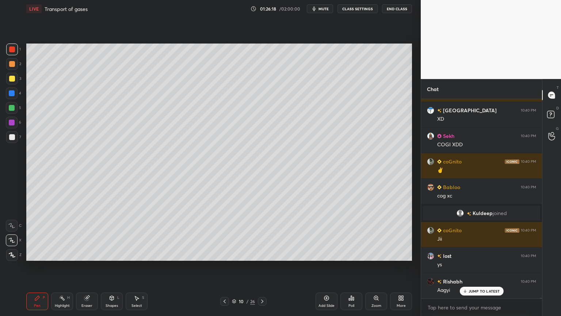
click at [65, 254] on div "Highlight" at bounding box center [62, 306] width 15 height 4
click at [36, 254] on icon at bounding box center [37, 298] width 4 height 4
drag, startPoint x: 64, startPoint y: 301, endPoint x: 79, endPoint y: 267, distance: 37.3
click at [64, 254] on div "Highlight H" at bounding box center [62, 301] width 22 height 18
click at [47, 254] on div "Pen P" at bounding box center [37, 301] width 22 height 18
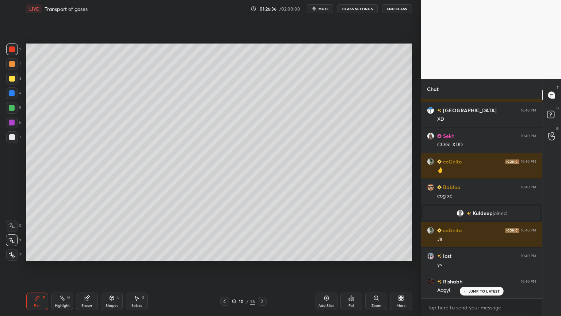
drag, startPoint x: 61, startPoint y: 300, endPoint x: 92, endPoint y: 285, distance: 34.3
click at [63, 254] on div "Highlight H" at bounding box center [62, 301] width 22 height 18
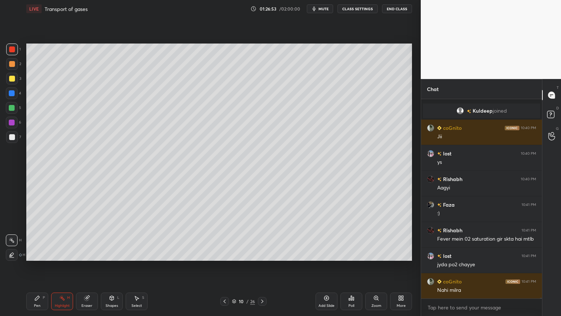
scroll to position [46383, 0]
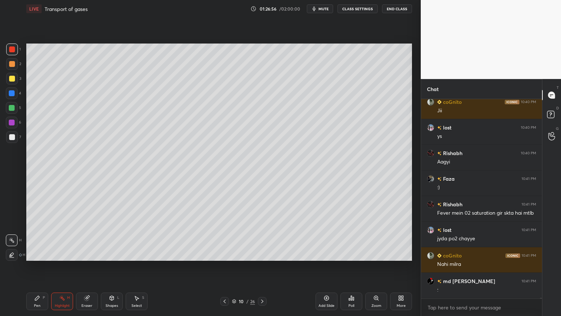
click at [10, 137] on div at bounding box center [12, 137] width 6 height 6
drag, startPoint x: 13, startPoint y: 135, endPoint x: 19, endPoint y: 136, distance: 5.5
click at [13, 136] on div at bounding box center [12, 137] width 6 height 6
click at [35, 254] on div "Pen" at bounding box center [37, 306] width 7 height 4
click at [14, 107] on div at bounding box center [12, 108] width 12 height 12
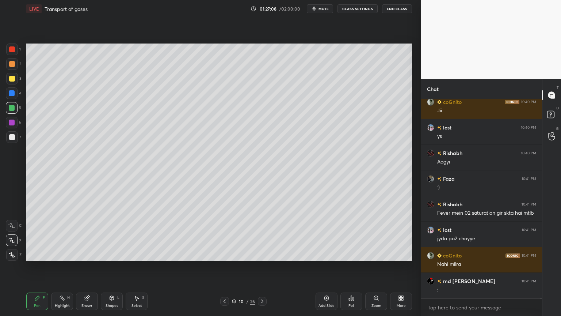
click at [12, 224] on div at bounding box center [12, 226] width 12 height 12
drag, startPoint x: 114, startPoint y: 298, endPoint x: 111, endPoint y: 291, distance: 8.0
click at [114, 254] on icon at bounding box center [112, 298] width 6 height 6
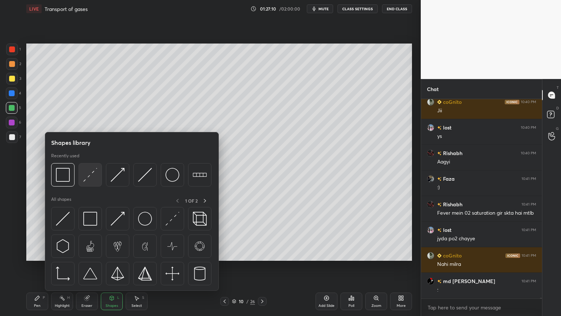
click at [88, 181] on img at bounding box center [90, 175] width 14 height 14
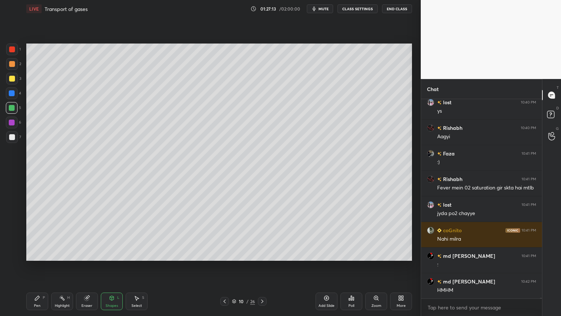
scroll to position [46434, 0]
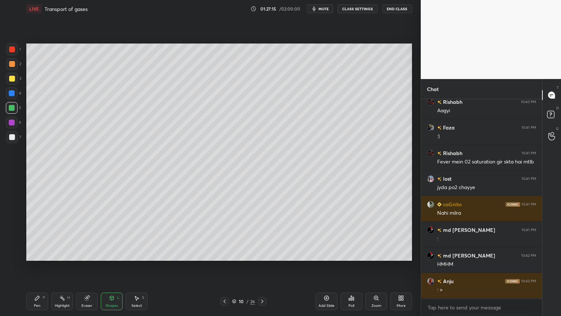
click at [65, 254] on div "Highlight H" at bounding box center [62, 301] width 22 height 18
drag, startPoint x: 68, startPoint y: 292, endPoint x: 81, endPoint y: 261, distance: 34.0
click at [73, 254] on div "LIVE Transport of gases 01:27:15 / 02:00:00 mute CLASS SETTINGS End Class Setti…" at bounding box center [219, 158] width 392 height 316
drag, startPoint x: 260, startPoint y: 299, endPoint x: 254, endPoint y: 297, distance: 7.4
click at [259, 254] on div at bounding box center [262, 301] width 9 height 9
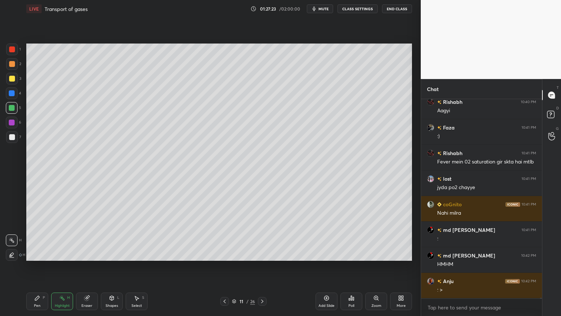
drag, startPoint x: 224, startPoint y: 301, endPoint x: 221, endPoint y: 297, distance: 4.6
click at [223, 254] on icon at bounding box center [225, 301] width 6 height 6
drag, startPoint x: 31, startPoint y: 298, endPoint x: 32, endPoint y: 263, distance: 34.7
click at [31, 254] on div "Pen P" at bounding box center [37, 301] width 22 height 18
click at [11, 52] on div at bounding box center [12, 49] width 6 height 6
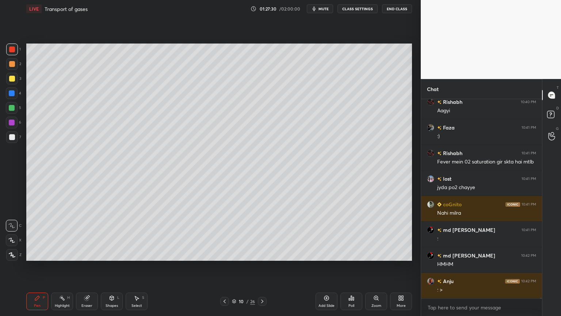
click at [14, 240] on icon at bounding box center [11, 239] width 7 height 5
click at [9, 53] on div at bounding box center [12, 49] width 12 height 12
drag, startPoint x: 11, startPoint y: 52, endPoint x: 14, endPoint y: 85, distance: 33.4
click at [11, 53] on div at bounding box center [12, 49] width 12 height 12
drag, startPoint x: 13, startPoint y: 255, endPoint x: 23, endPoint y: 243, distance: 15.8
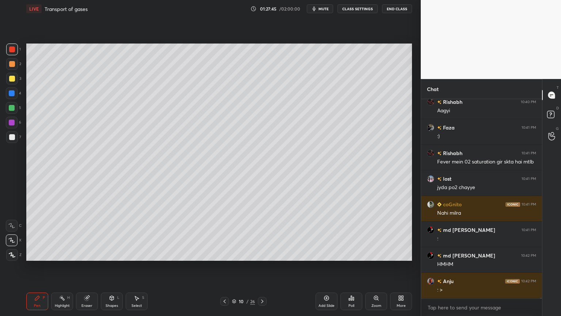
click at [13, 254] on icon at bounding box center [12, 254] width 7 height 5
drag, startPoint x: 88, startPoint y: 297, endPoint x: 91, endPoint y: 283, distance: 13.6
click at [89, 254] on icon at bounding box center [87, 297] width 4 height 4
click at [39, 254] on icon at bounding box center [37, 298] width 6 height 6
click at [62, 254] on div "Highlight H" at bounding box center [62, 301] width 22 height 18
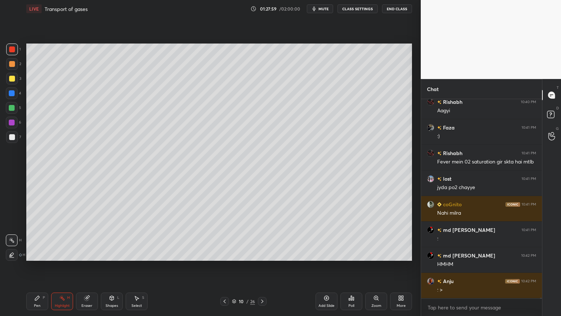
click at [15, 111] on div at bounding box center [12, 108] width 12 height 12
click at [12, 112] on div at bounding box center [12, 108] width 12 height 12
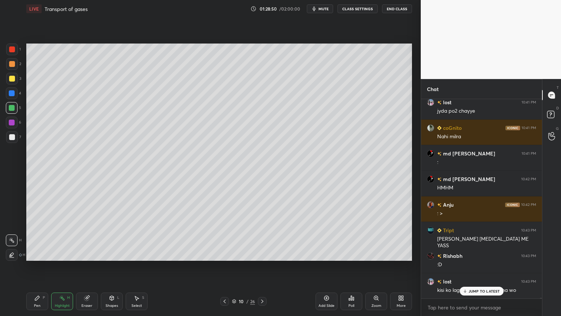
scroll to position [46536, 0]
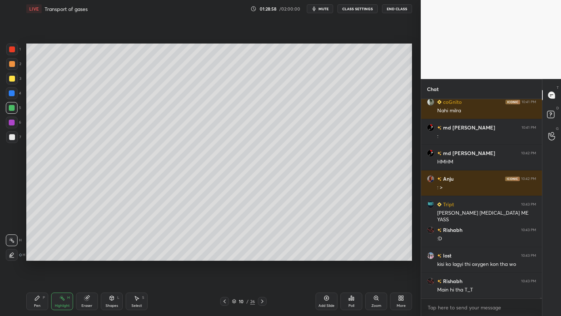
drag, startPoint x: 37, startPoint y: 301, endPoint x: 38, endPoint y: 296, distance: 5.7
click at [37, 254] on div "Pen P" at bounding box center [37, 301] width 22 height 18
click at [36, 254] on icon at bounding box center [37, 298] width 6 height 6
click at [12, 240] on icon at bounding box center [11, 239] width 7 height 5
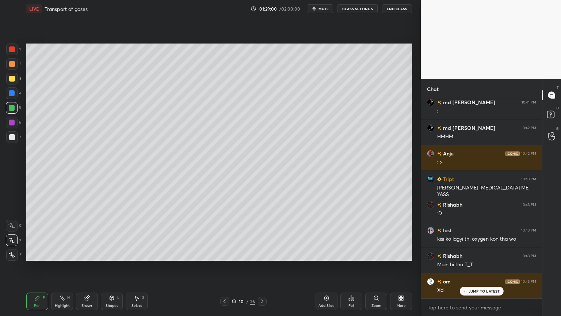
click at [13, 50] on div at bounding box center [12, 49] width 12 height 12
click at [13, 52] on div at bounding box center [12, 49] width 6 height 6
click at [58, 254] on div "Highlight H" at bounding box center [62, 301] width 22 height 18
click at [64, 254] on rect at bounding box center [63, 299] width 4 height 4
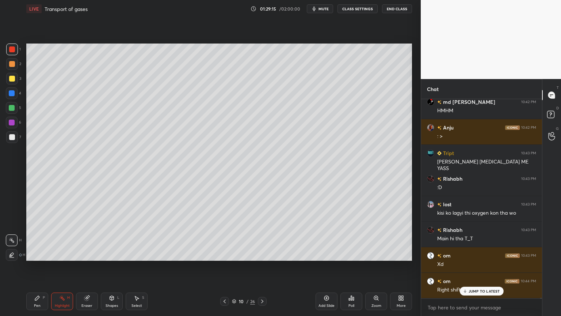
scroll to position [46613, 0]
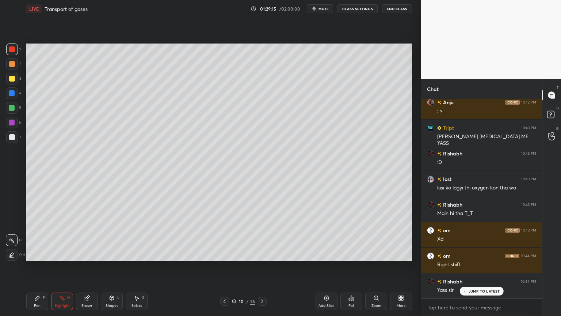
click at [41, 148] on div "1 2 3 4 5 6 7 C X Z C X Z E E Erase all H H LIVE Transport of gases 01:29:15 / …" at bounding box center [207, 158] width 415 height 316
drag, startPoint x: 263, startPoint y: 301, endPoint x: 248, endPoint y: 286, distance: 21.2
click at [263, 254] on icon at bounding box center [262, 301] width 6 height 6
click at [223, 254] on icon at bounding box center [225, 301] width 6 height 6
click at [14, 92] on div at bounding box center [12, 93] width 6 height 6
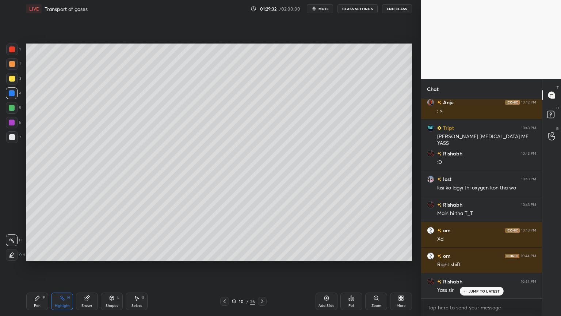
drag, startPoint x: 15, startPoint y: 93, endPoint x: 15, endPoint y: 96, distance: 3.7
click at [15, 94] on div at bounding box center [12, 93] width 12 height 12
click at [33, 254] on div "Pen P" at bounding box center [37, 301] width 22 height 18
click at [34, 254] on div "Pen" at bounding box center [37, 306] width 7 height 4
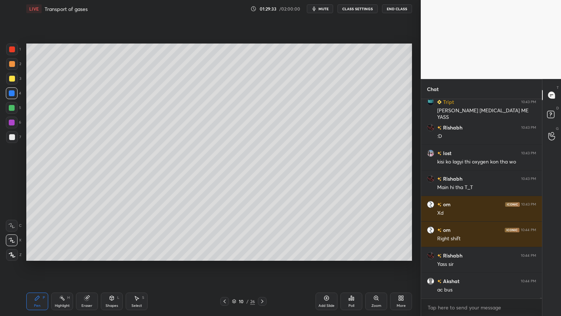
drag, startPoint x: 10, startPoint y: 241, endPoint x: 11, endPoint y: 236, distance: 5.1
click at [10, 241] on icon at bounding box center [11, 239] width 7 height 5
click at [11, 240] on icon at bounding box center [11, 239] width 7 height 5
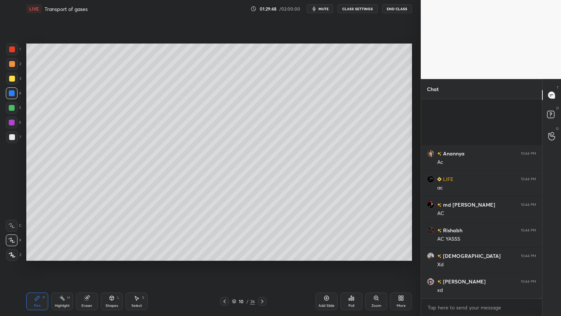
scroll to position [46945, 0]
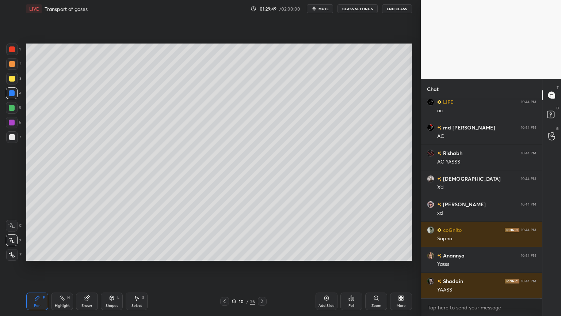
click at [65, 254] on div "Highlight H" at bounding box center [62, 301] width 22 height 18
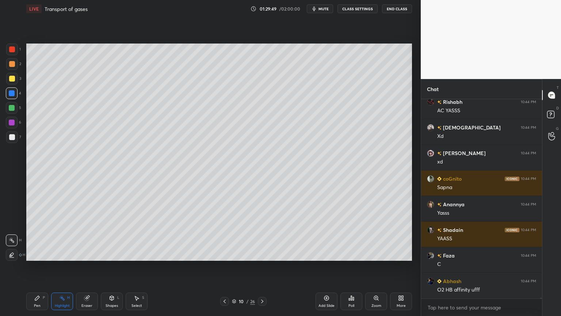
click at [67, 254] on div "Highlight H" at bounding box center [62, 301] width 22 height 18
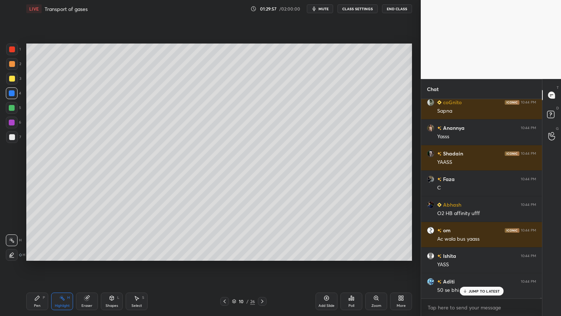
scroll to position [47099, 0]
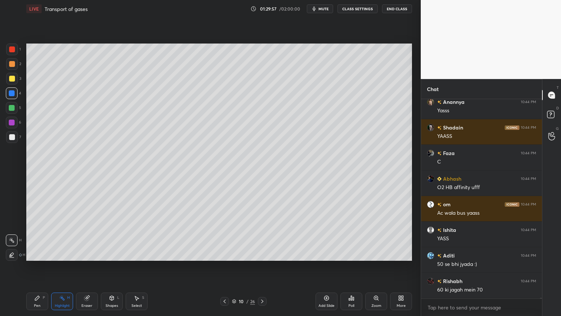
click at [40, 254] on div "Pen P" at bounding box center [37, 301] width 22 height 18
click at [38, 254] on icon at bounding box center [37, 298] width 6 height 6
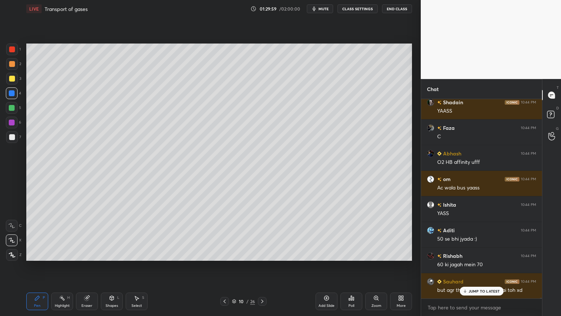
click at [11, 64] on div at bounding box center [12, 64] width 6 height 6
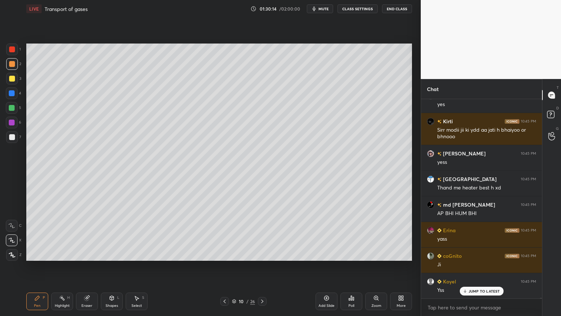
scroll to position [47540, 0]
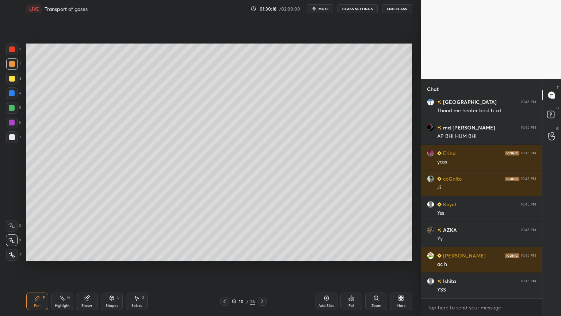
drag, startPoint x: 12, startPoint y: 108, endPoint x: 22, endPoint y: 105, distance: 10.3
click at [13, 108] on div at bounding box center [12, 108] width 6 height 6
click at [62, 254] on div "Highlight H" at bounding box center [62, 301] width 22 height 18
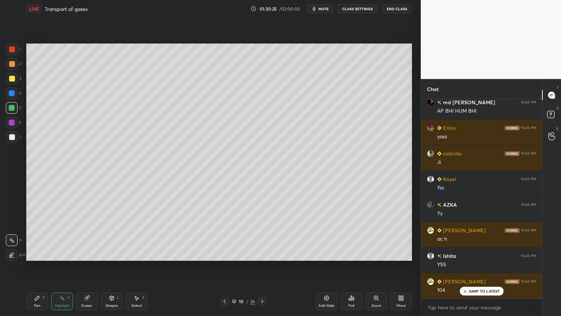
scroll to position [47591, 0]
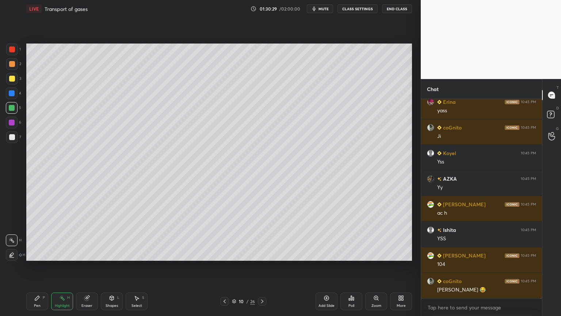
drag, startPoint x: 38, startPoint y: 301, endPoint x: 24, endPoint y: 220, distance: 82.3
click at [38, 254] on div "Pen P" at bounding box center [37, 301] width 22 height 18
click at [13, 93] on div at bounding box center [12, 93] width 6 height 6
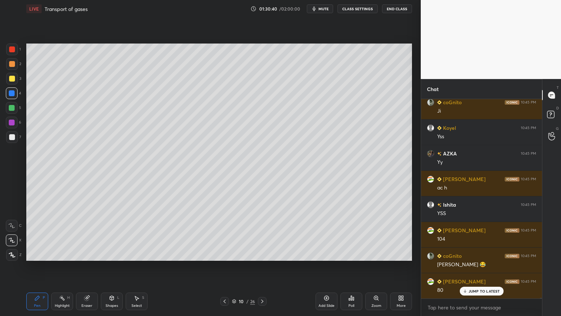
scroll to position [47642, 0]
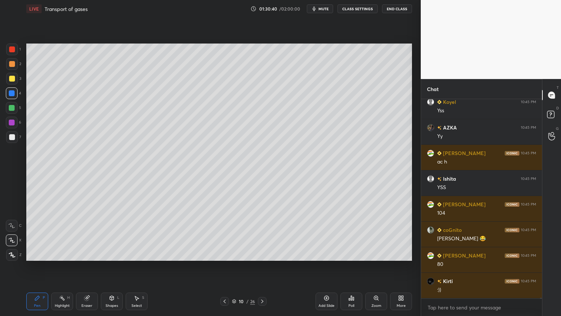
click at [61, 254] on div "Highlight" at bounding box center [62, 306] width 15 height 4
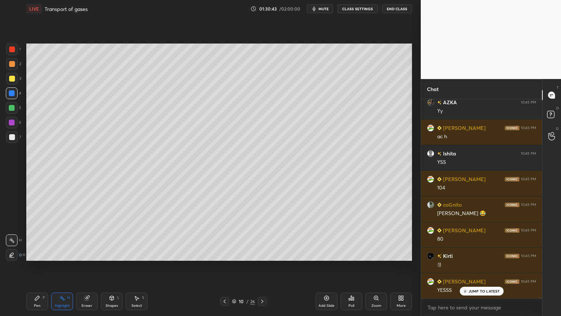
click at [40, 254] on icon at bounding box center [37, 298] width 6 height 6
click at [8, 254] on div at bounding box center [12, 255] width 12 height 12
click at [12, 251] on div at bounding box center [12, 255] width 12 height 12
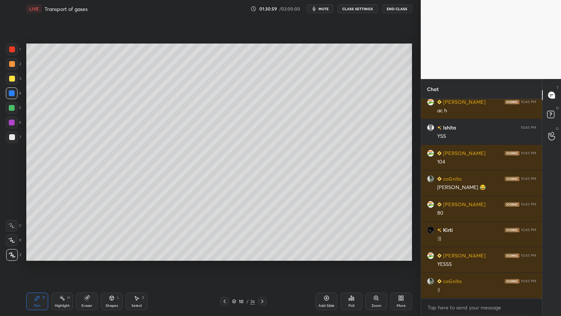
drag, startPoint x: 64, startPoint y: 300, endPoint x: 67, endPoint y: 279, distance: 21.4
click at [65, 254] on div "Highlight H" at bounding box center [62, 301] width 22 height 18
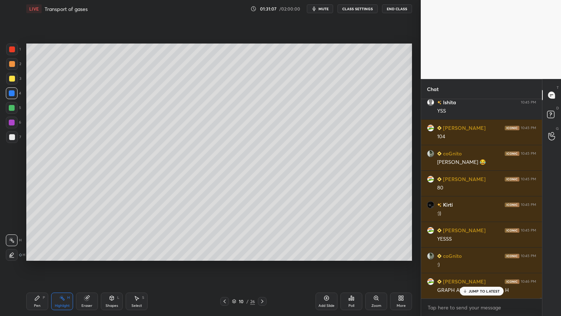
scroll to position [47751, 0]
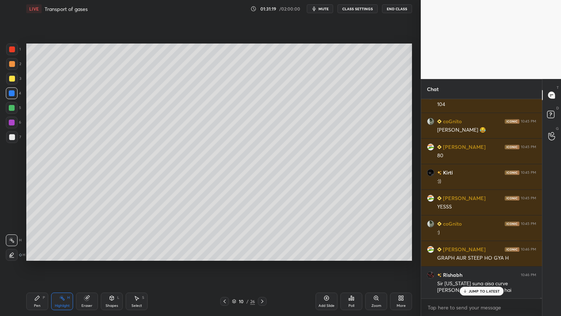
click at [37, 254] on icon at bounding box center [37, 298] width 4 height 4
click at [12, 239] on icon at bounding box center [11, 239] width 7 height 5
click at [66, 254] on div "Highlight H" at bounding box center [62, 301] width 22 height 18
drag, startPoint x: 91, startPoint y: 302, endPoint x: 89, endPoint y: 293, distance: 8.5
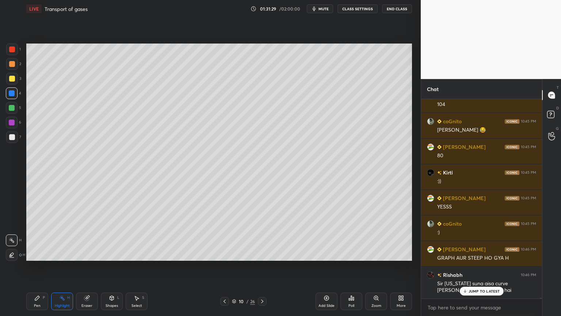
click at [91, 254] on div "Eraser" at bounding box center [87, 301] width 22 height 18
click at [39, 254] on icon at bounding box center [37, 298] width 4 height 4
click at [14, 92] on div at bounding box center [12, 93] width 6 height 6
click at [69, 254] on div "Highlight H" at bounding box center [62, 301] width 22 height 18
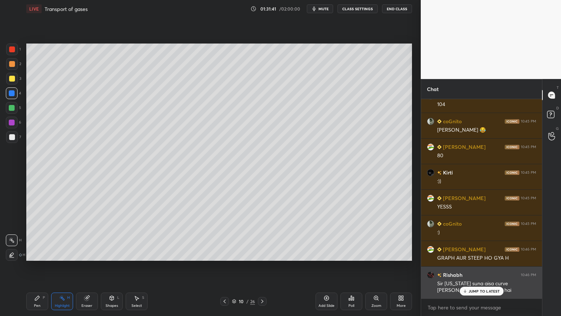
drag, startPoint x: 468, startPoint y: 289, endPoint x: 461, endPoint y: 294, distance: 8.8
click at [468, 254] on div "JUMP TO LATEST" at bounding box center [482, 290] width 44 height 9
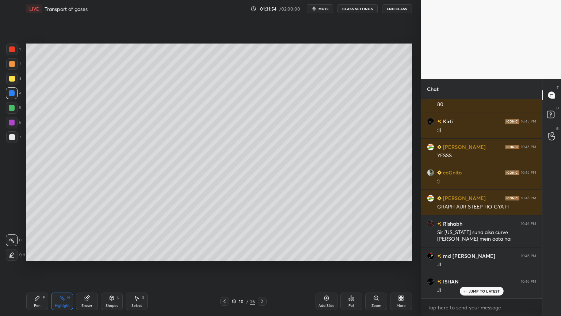
scroll to position [47828, 0]
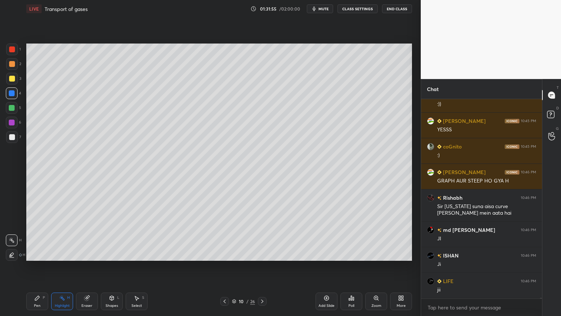
click at [264, 254] on icon at bounding box center [262, 301] width 6 height 6
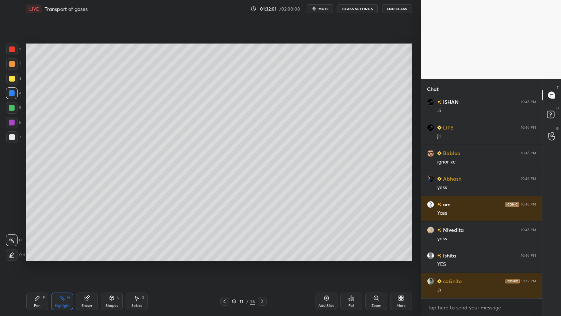
scroll to position [48007, 0]
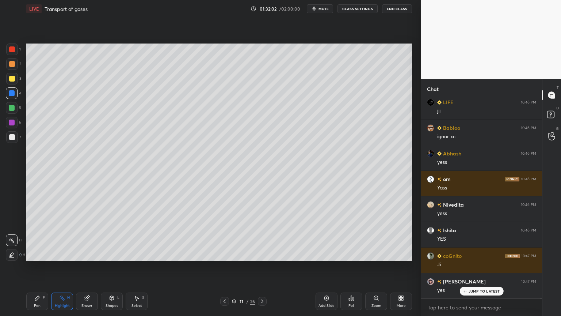
click at [327, 9] on span "mute" at bounding box center [324, 8] width 10 height 5
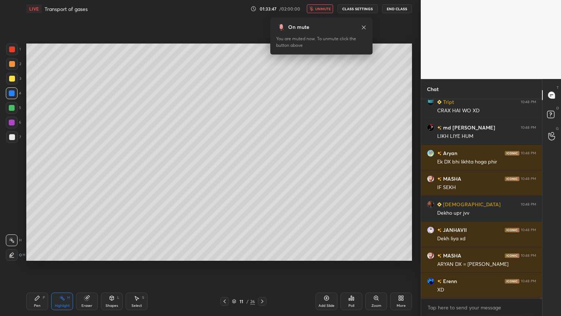
scroll to position [49266, 0]
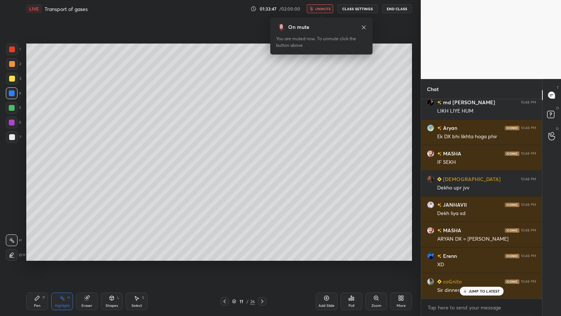
click at [321, 10] on span "unmute" at bounding box center [323, 8] width 16 height 5
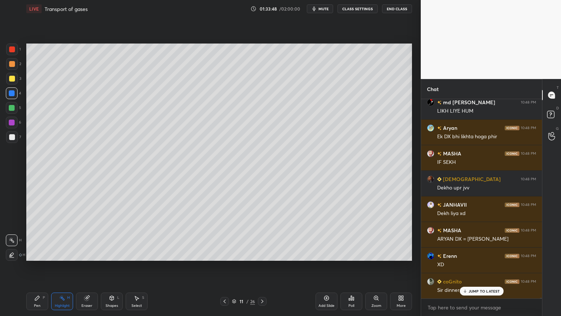
drag, startPoint x: 324, startPoint y: 9, endPoint x: 328, endPoint y: 11, distance: 5.4
click at [324, 11] on button "mute" at bounding box center [320, 8] width 26 height 9
click at [328, 10] on span "unmute" at bounding box center [323, 8] width 16 height 5
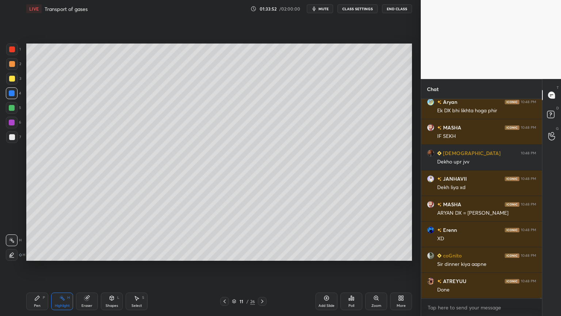
click at [351, 254] on div "Poll" at bounding box center [352, 306] width 6 height 4
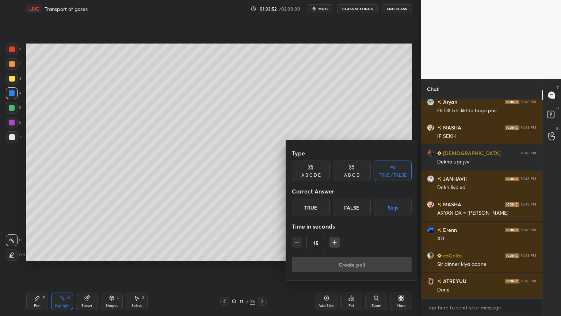
click at [396, 210] on button "Skip" at bounding box center [393, 207] width 38 height 18
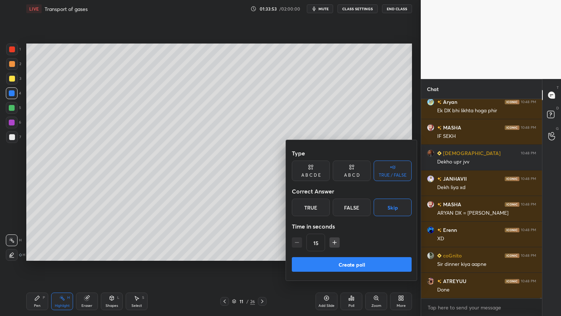
scroll to position [49317, 0]
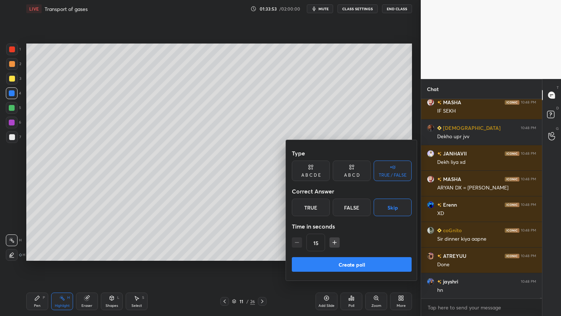
click at [359, 254] on button "Create poll" at bounding box center [352, 264] width 120 height 15
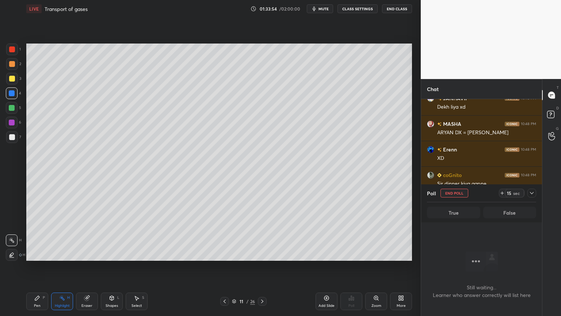
scroll to position [2, 2]
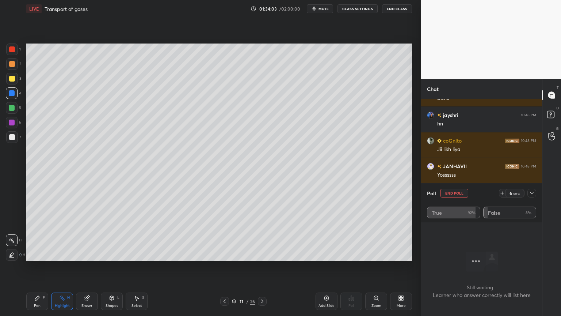
click at [227, 254] on div at bounding box center [224, 301] width 9 height 9
click at [326, 8] on span "mute" at bounding box center [324, 8] width 10 height 5
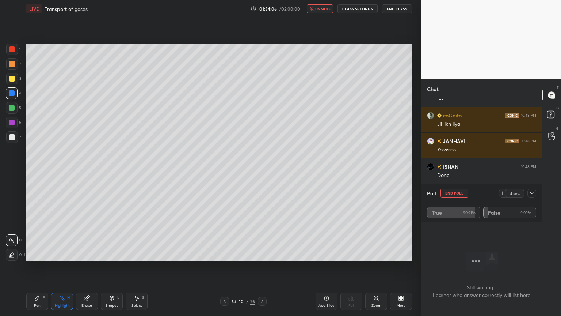
drag, startPoint x: 454, startPoint y: 193, endPoint x: 451, endPoint y: 195, distance: 4.0
click at [454, 193] on button "End Poll" at bounding box center [455, 193] width 28 height 9
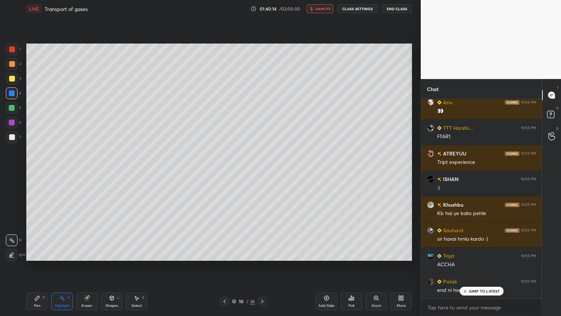
scroll to position [53434, 0]
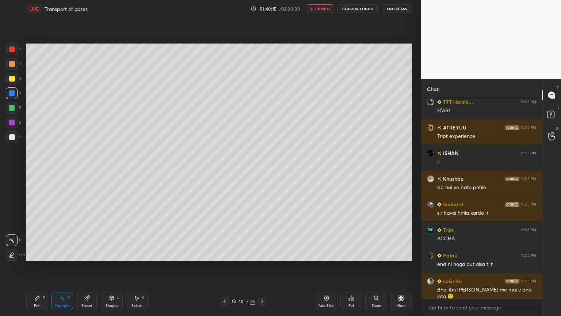
click at [324, 9] on span "unmute" at bounding box center [323, 8] width 16 height 5
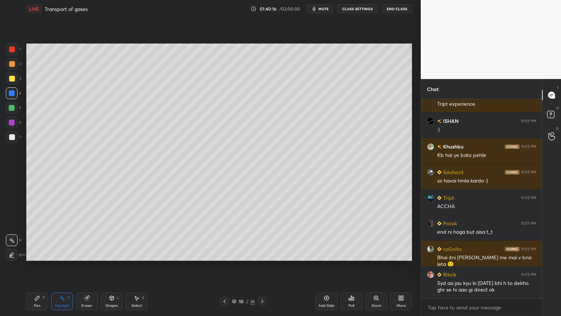
click at [349, 254] on div "Poll" at bounding box center [352, 306] width 6 height 4
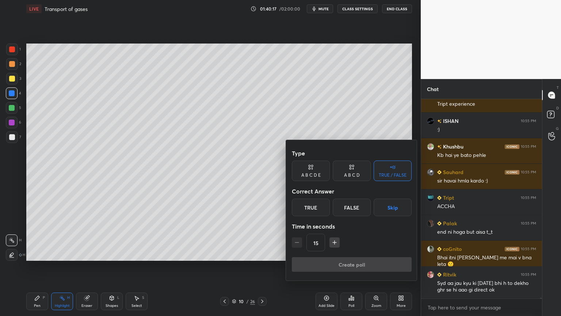
scroll to position [53491, 0]
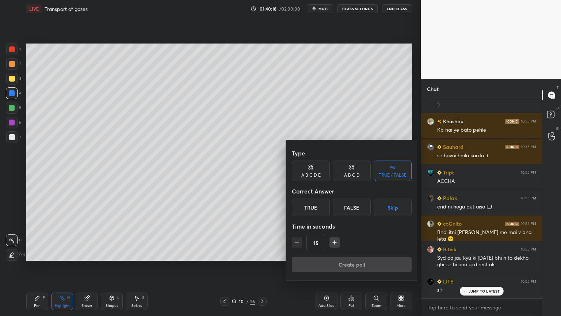
drag, startPoint x: 398, startPoint y: 210, endPoint x: 393, endPoint y: 220, distance: 10.9
click at [398, 210] on button "Skip" at bounding box center [393, 207] width 38 height 18
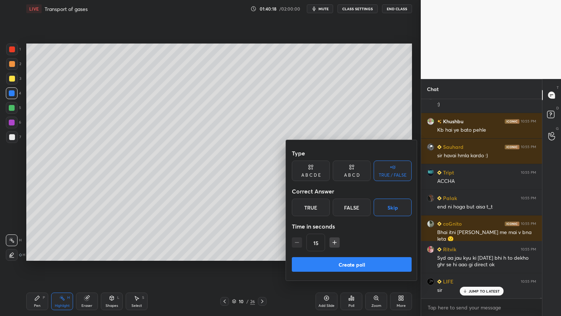
click at [378, 254] on button "Create poll" at bounding box center [352, 264] width 120 height 15
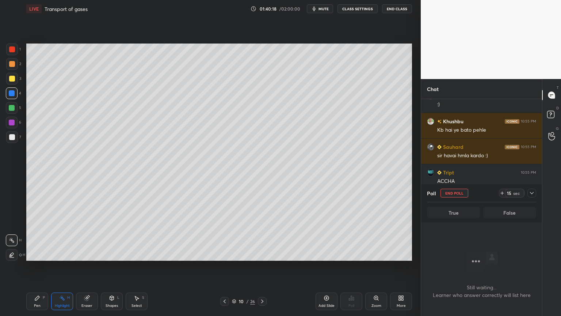
scroll to position [185, 119]
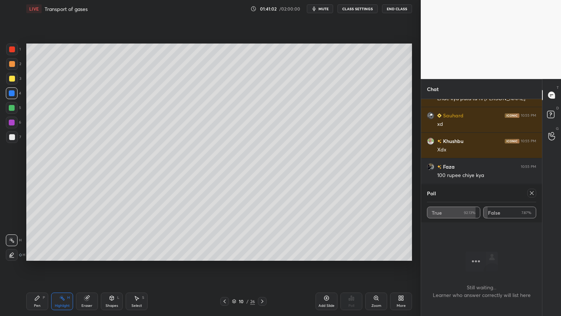
drag, startPoint x: 533, startPoint y: 191, endPoint x: 526, endPoint y: 193, distance: 7.9
click at [533, 191] on icon at bounding box center [532, 193] width 6 height 6
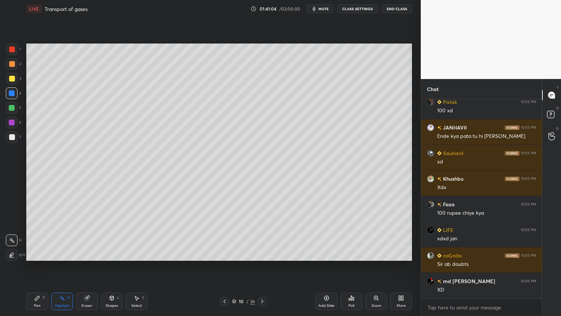
click at [225, 254] on icon at bounding box center [225, 301] width 6 height 6
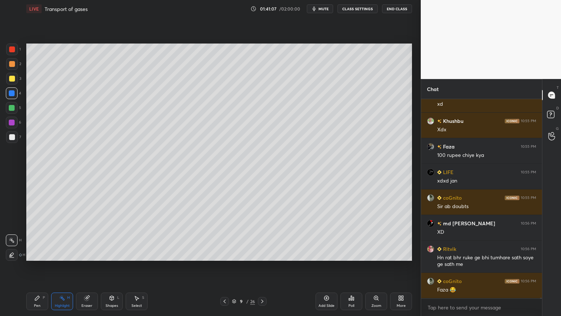
click at [263, 254] on icon at bounding box center [262, 301] width 6 height 6
click at [11, 137] on div at bounding box center [12, 137] width 6 height 6
click at [13, 138] on div at bounding box center [12, 137] width 6 height 6
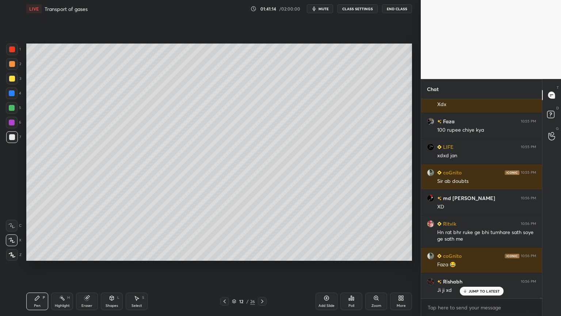
click at [12, 64] on div at bounding box center [12, 64] width 6 height 6
click at [14, 62] on div at bounding box center [12, 64] width 6 height 6
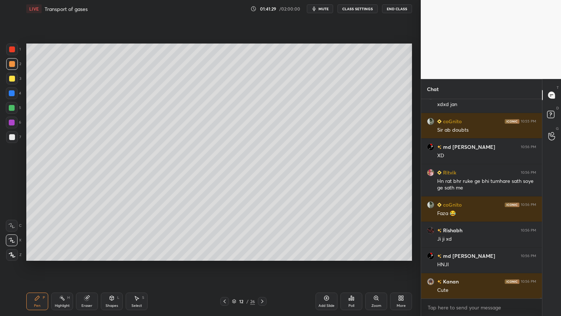
scroll to position [54316, 0]
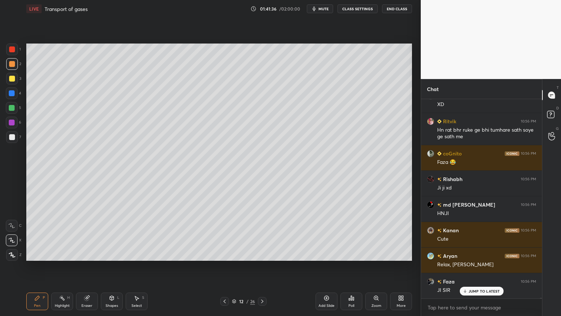
click at [13, 123] on div at bounding box center [12, 123] width 12 height 12
click at [13, 122] on div at bounding box center [12, 123] width 12 height 12
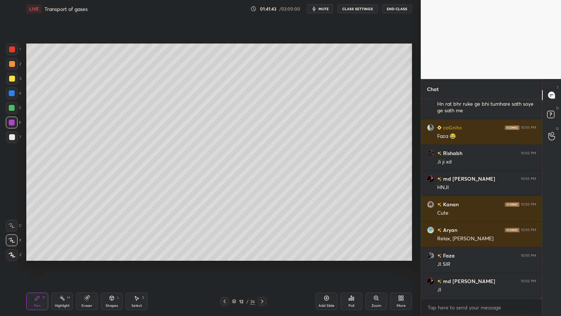
scroll to position [54393, 0]
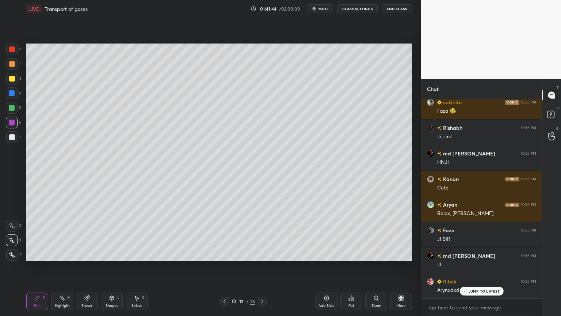
click at [10, 50] on div at bounding box center [12, 49] width 6 height 6
click at [12, 50] on div at bounding box center [12, 49] width 6 height 6
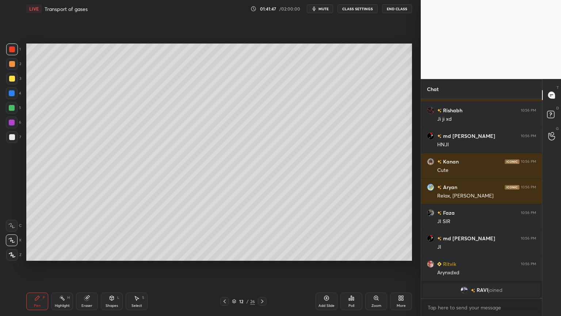
scroll to position [54436, 0]
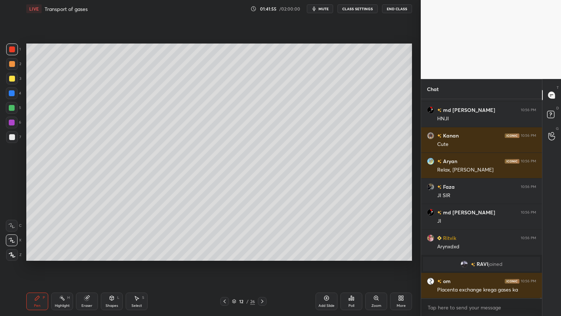
click at [12, 67] on div at bounding box center [12, 64] width 12 height 12
drag, startPoint x: 14, startPoint y: 67, endPoint x: 14, endPoint y: 71, distance: 3.7
click at [14, 68] on div at bounding box center [12, 64] width 12 height 12
click at [15, 49] on div at bounding box center [12, 49] width 12 height 12
drag, startPoint x: 15, startPoint y: 49, endPoint x: 18, endPoint y: 54, distance: 5.4
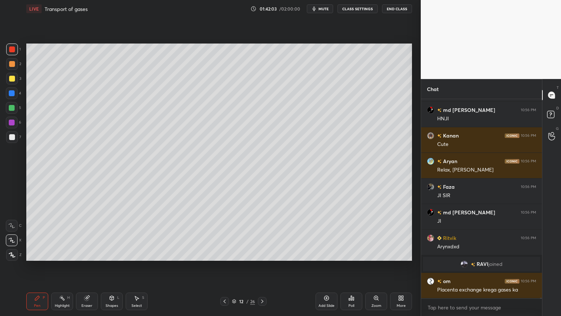
click at [15, 50] on div at bounding box center [12, 49] width 12 height 12
click at [11, 95] on div at bounding box center [12, 93] width 6 height 6
drag, startPoint x: 12, startPoint y: 95, endPoint x: 15, endPoint y: 100, distance: 6.4
click at [12, 97] on div at bounding box center [12, 93] width 12 height 12
click at [8, 53] on div at bounding box center [12, 49] width 12 height 12
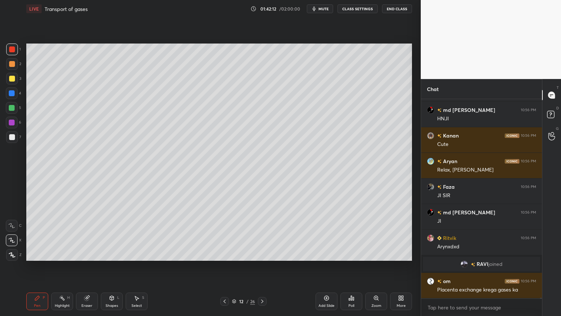
drag, startPoint x: 10, startPoint y: 51, endPoint x: 24, endPoint y: 61, distance: 16.5
click at [10, 52] on div at bounding box center [12, 49] width 6 height 6
drag, startPoint x: 9, startPoint y: 91, endPoint x: 12, endPoint y: 94, distance: 4.1
click at [10, 92] on div at bounding box center [12, 93] width 6 height 6
drag, startPoint x: 12, startPoint y: 94, endPoint x: 20, endPoint y: 99, distance: 9.6
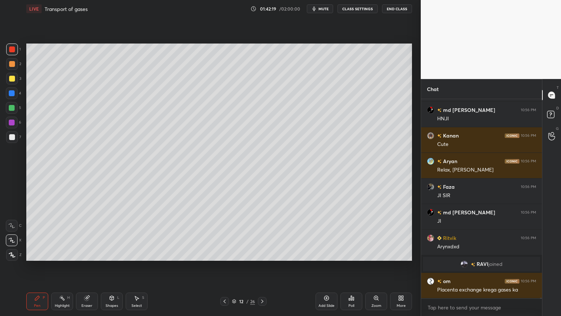
click at [12, 95] on div at bounding box center [12, 93] width 6 height 6
click at [13, 68] on div at bounding box center [12, 64] width 12 height 12
click at [15, 65] on div at bounding box center [12, 64] width 12 height 12
click at [12, 134] on div at bounding box center [12, 137] width 6 height 6
click at [16, 136] on div at bounding box center [12, 137] width 12 height 12
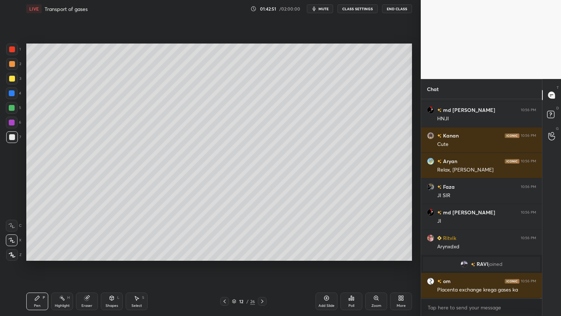
click at [225, 254] on icon at bounding box center [225, 301] width 6 height 6
click at [264, 254] on icon at bounding box center [262, 301] width 6 height 6
click at [265, 254] on icon at bounding box center [262, 301] width 6 height 6
click at [266, 254] on div at bounding box center [262, 301] width 9 height 9
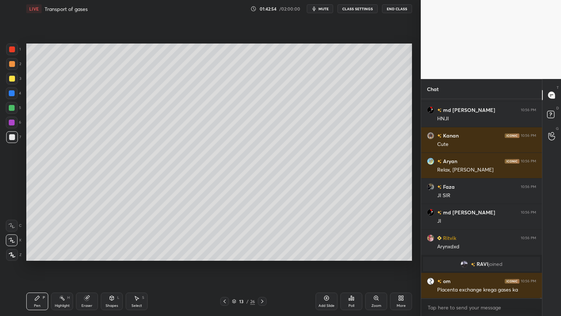
click at [267, 254] on div "13 / 26" at bounding box center [243, 301] width 145 height 9
click at [226, 254] on icon at bounding box center [225, 301] width 6 height 6
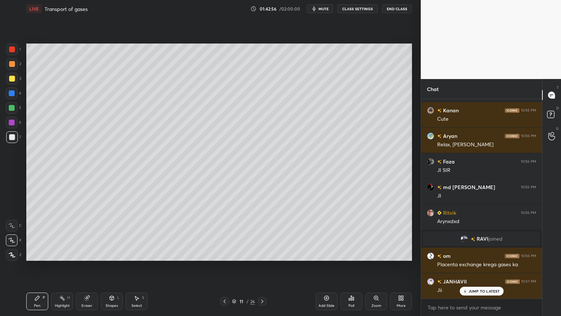
click at [227, 254] on icon at bounding box center [225, 301] width 6 height 6
click at [327, 254] on icon at bounding box center [327, 298] width 6 height 6
click at [10, 108] on div at bounding box center [12, 108] width 6 height 6
drag, startPoint x: 12, startPoint y: 253, endPoint x: 18, endPoint y: 258, distance: 7.2
click at [12, 254] on icon at bounding box center [12, 254] width 7 height 5
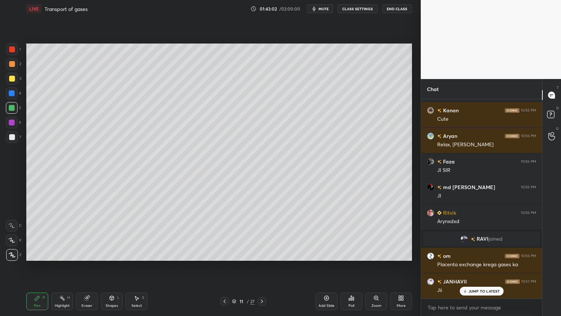
drag, startPoint x: 112, startPoint y: 304, endPoint x: 106, endPoint y: 294, distance: 11.8
click at [111, 254] on div "Shapes" at bounding box center [112, 306] width 12 height 4
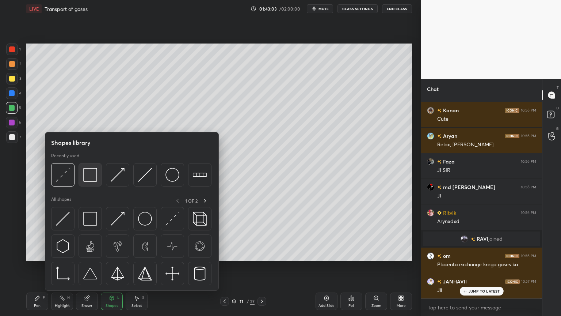
click at [95, 179] on img at bounding box center [90, 175] width 14 height 14
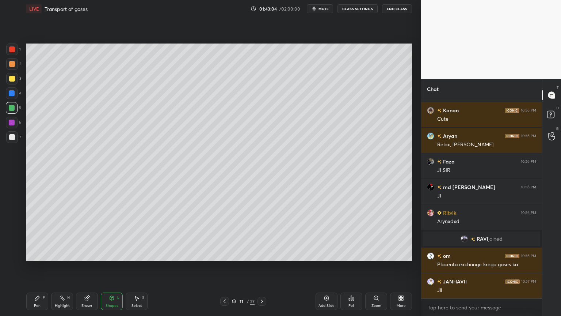
scroll to position [54487, 0]
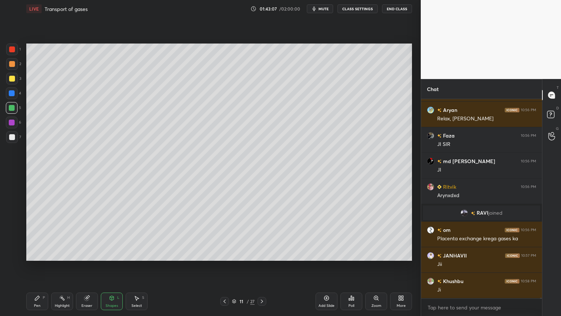
click at [39, 254] on div "Pen P" at bounding box center [37, 301] width 22 height 18
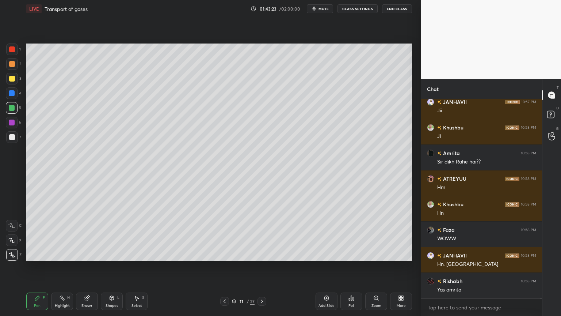
scroll to position [54666, 0]
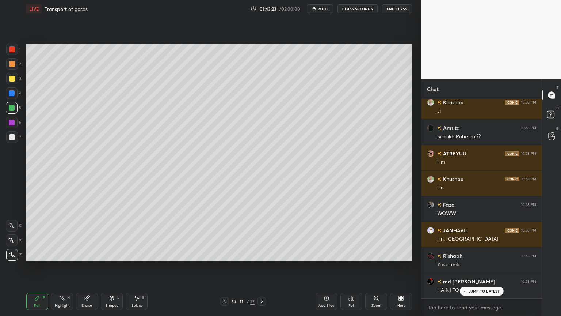
drag, startPoint x: 14, startPoint y: 136, endPoint x: 13, endPoint y: 117, distance: 18.6
click at [12, 136] on div at bounding box center [12, 137] width 6 height 6
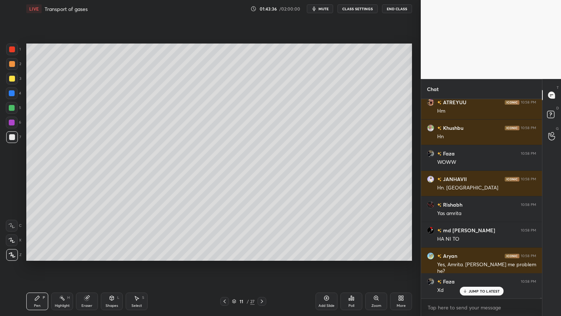
scroll to position [54743, 0]
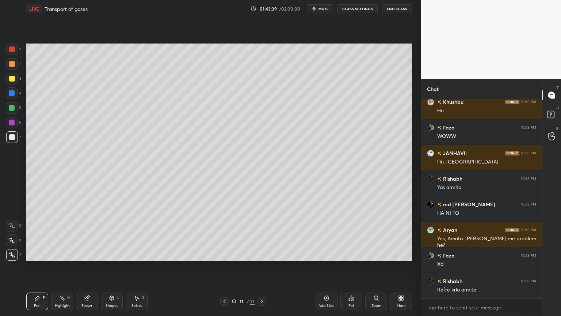
drag, startPoint x: 107, startPoint y: 298, endPoint x: 102, endPoint y: 293, distance: 6.7
click at [108, 254] on div "Shapes L" at bounding box center [112, 301] width 22 height 18
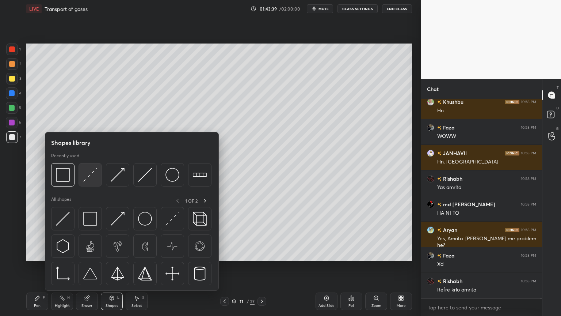
click at [88, 178] on img at bounding box center [90, 175] width 14 height 14
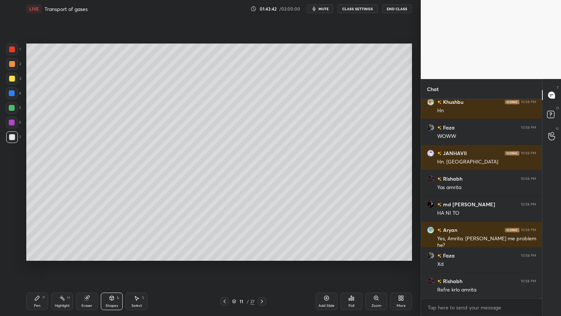
scroll to position [54768, 0]
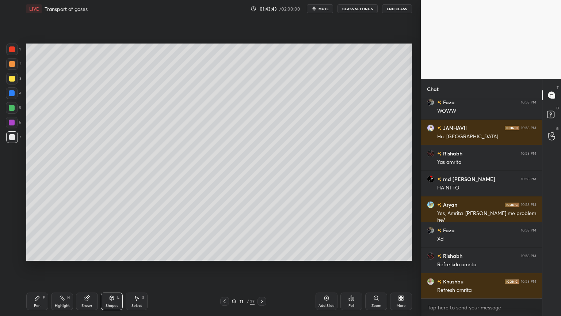
click at [324, 10] on span "mute" at bounding box center [324, 8] width 10 height 5
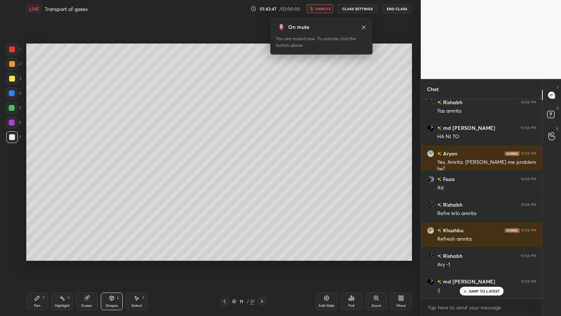
scroll to position [54845, 0]
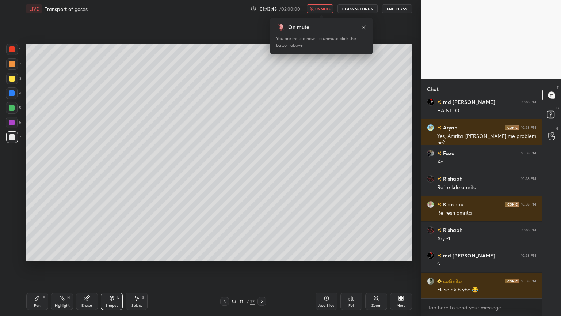
drag, startPoint x: 323, startPoint y: 12, endPoint x: 330, endPoint y: 7, distance: 8.6
click at [325, 10] on button "unmute" at bounding box center [320, 8] width 26 height 9
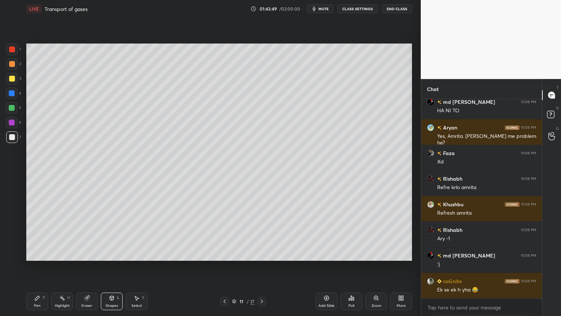
click at [11, 51] on div at bounding box center [12, 49] width 6 height 6
click at [13, 52] on div at bounding box center [12, 49] width 6 height 6
drag, startPoint x: 115, startPoint y: 299, endPoint x: 110, endPoint y: 292, distance: 9.4
click at [116, 254] on div "Shapes L" at bounding box center [112, 301] width 22 height 18
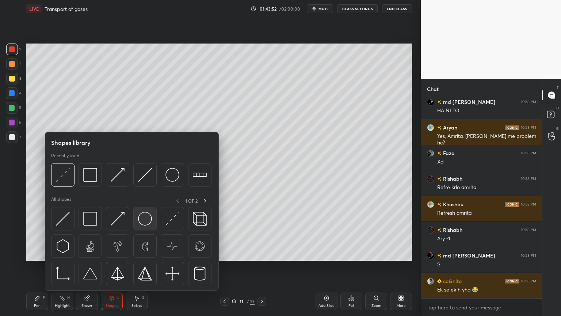
click at [145, 225] on div at bounding box center [144, 218] width 23 height 23
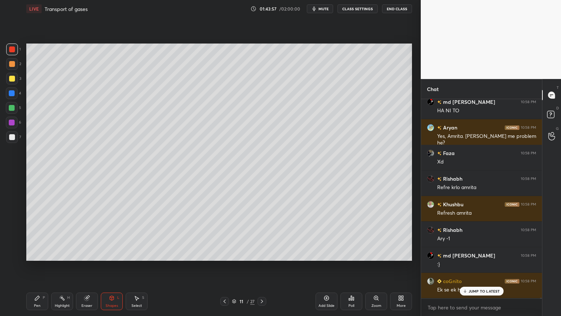
scroll to position [54870, 0]
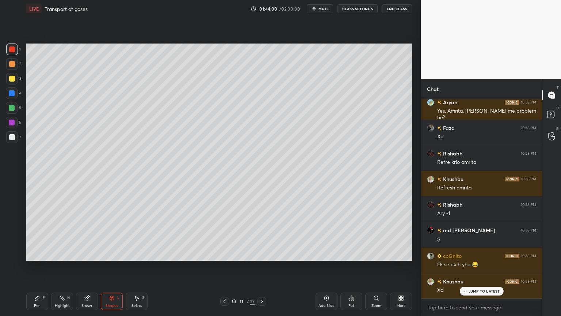
click at [63, 254] on icon at bounding box center [62, 298] width 6 height 6
click at [14, 139] on div at bounding box center [12, 137] width 12 height 12
click at [12, 139] on div at bounding box center [12, 137] width 6 height 6
click at [89, 254] on div "Eraser" at bounding box center [87, 301] width 22 height 18
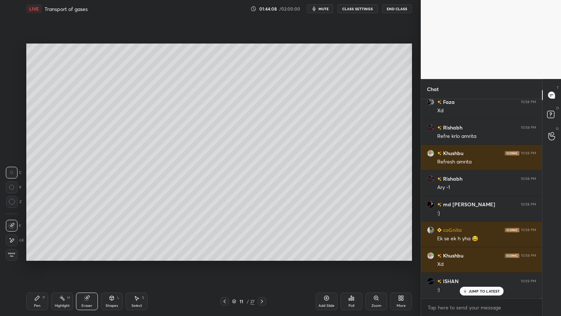
scroll to position [54922, 0]
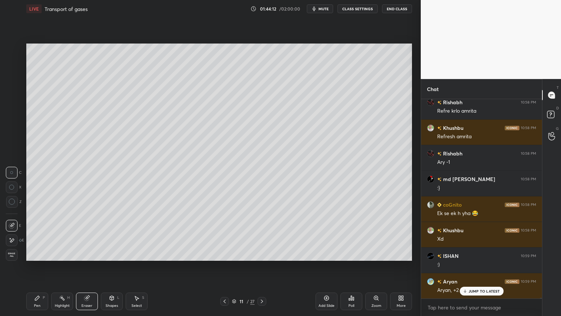
click at [35, 254] on div "Pen P" at bounding box center [37, 301] width 22 height 18
click at [38, 254] on div "Pen P" at bounding box center [37, 301] width 22 height 18
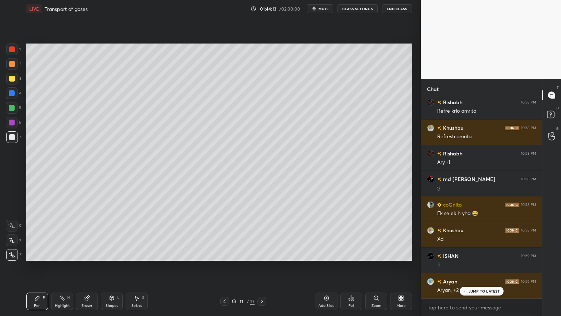
click at [14, 140] on div at bounding box center [12, 137] width 12 height 12
click at [13, 140] on div at bounding box center [12, 137] width 12 height 12
click at [12, 91] on div at bounding box center [12, 93] width 6 height 6
click at [12, 137] on div at bounding box center [12, 137] width 6 height 6
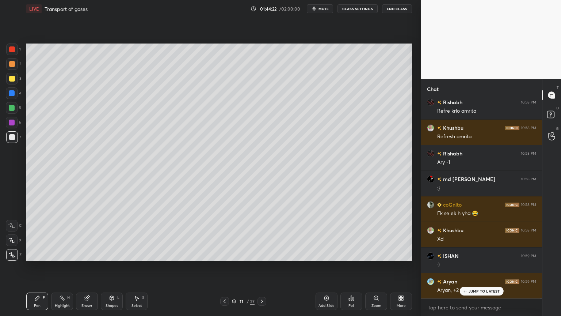
click at [12, 243] on div at bounding box center [12, 240] width 12 height 12
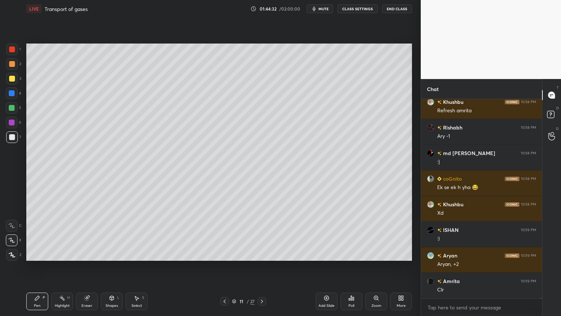
scroll to position [54973, 0]
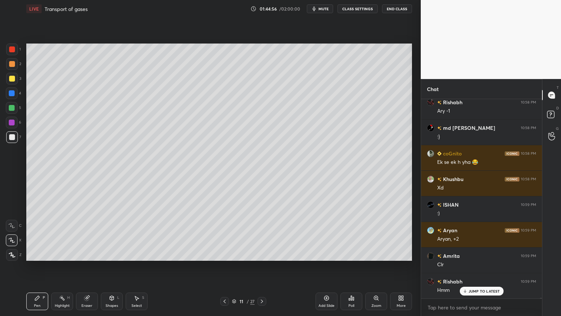
drag, startPoint x: 11, startPoint y: 110, endPoint x: 24, endPoint y: 101, distance: 15.2
click at [12, 108] on div at bounding box center [12, 108] width 6 height 6
click at [13, 92] on div at bounding box center [12, 93] width 6 height 6
drag, startPoint x: 12, startPoint y: 107, endPoint x: 12, endPoint y: 119, distance: 12.4
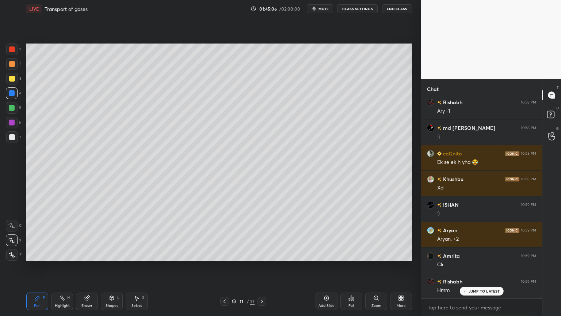
click at [12, 107] on div at bounding box center [12, 108] width 6 height 6
click at [13, 123] on div at bounding box center [12, 122] width 6 height 6
click at [74, 254] on div "Pen P Highlight H Eraser Shapes L Select S 11 / 27 Add Slide Poll Zoom More" at bounding box center [219, 300] width 386 height 29
drag, startPoint x: 92, startPoint y: 293, endPoint x: 101, endPoint y: 266, distance: 28.4
click at [95, 254] on div "Pen P Highlight H Eraser Shapes L Select S 11 / 27 Add Slide Poll Zoom More" at bounding box center [219, 300] width 386 height 29
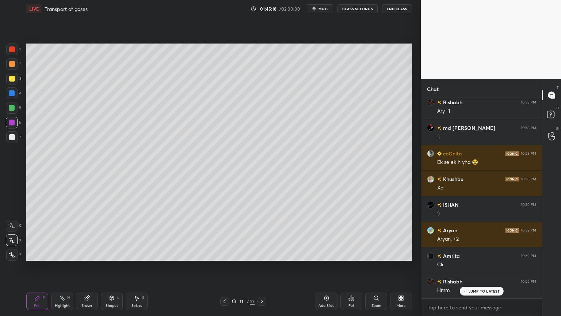
click at [91, 254] on div "Eraser" at bounding box center [87, 301] width 22 height 18
drag, startPoint x: 43, startPoint y: 298, endPoint x: 40, endPoint y: 292, distance: 7.2
click at [42, 254] on div "Pen P" at bounding box center [37, 301] width 22 height 18
click at [13, 136] on div at bounding box center [12, 137] width 6 height 6
drag, startPoint x: 13, startPoint y: 125, endPoint x: 19, endPoint y: 126, distance: 6.3
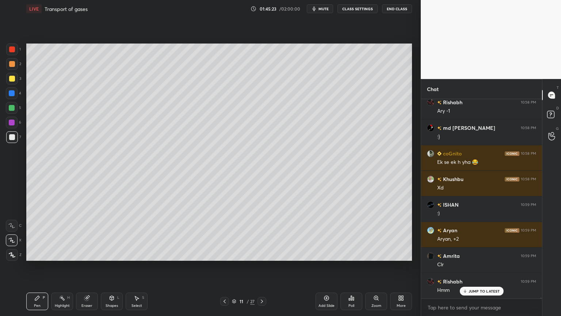
click at [13, 127] on div at bounding box center [12, 123] width 12 height 12
drag, startPoint x: 12, startPoint y: 109, endPoint x: 15, endPoint y: 106, distance: 4.0
click at [13, 108] on div at bounding box center [12, 108] width 6 height 6
click at [13, 122] on div at bounding box center [12, 122] width 6 height 6
click at [7, 108] on div at bounding box center [12, 108] width 12 height 12
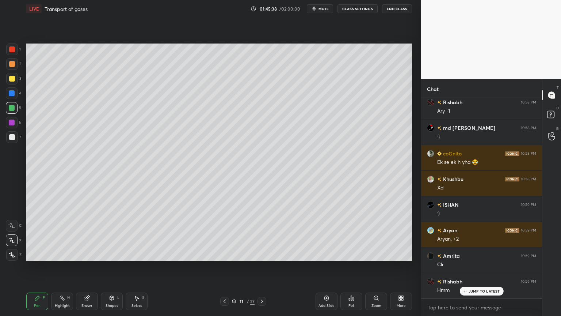
drag, startPoint x: 10, startPoint y: 108, endPoint x: 23, endPoint y: 109, distance: 12.8
click at [10, 108] on div at bounding box center [12, 108] width 6 height 6
click at [69, 254] on div "Highlight H" at bounding box center [62, 301] width 22 height 18
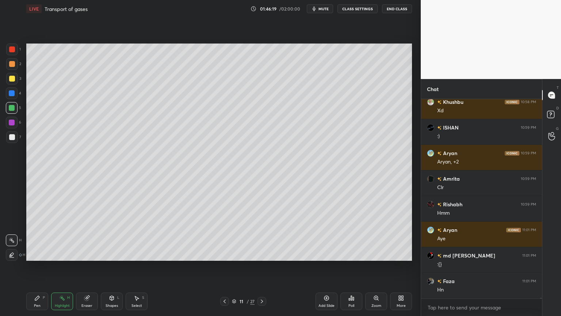
scroll to position [55075, 0]
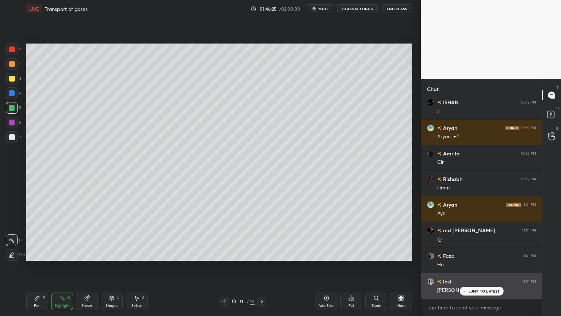
drag, startPoint x: 475, startPoint y: 288, endPoint x: 472, endPoint y: 292, distance: 5.4
click at [475, 254] on p "JUMP TO LATEST" at bounding box center [484, 291] width 31 height 4
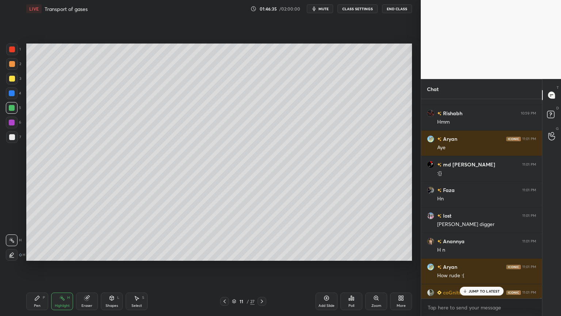
scroll to position [55178, 0]
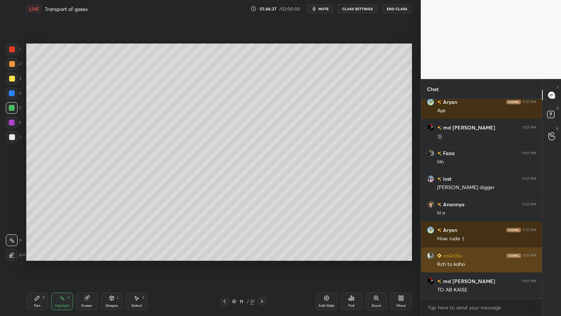
click at [467, 254] on div "Kch to kaho" at bounding box center [486, 263] width 99 height 7
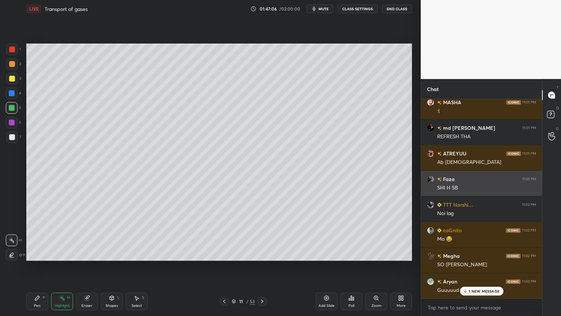
scroll to position [55766, 0]
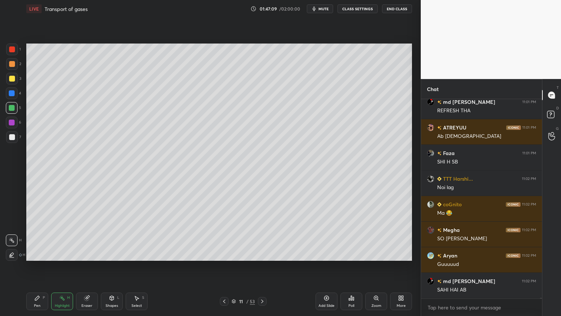
click at [70, 254] on div "Highlight H" at bounding box center [62, 301] width 22 height 18
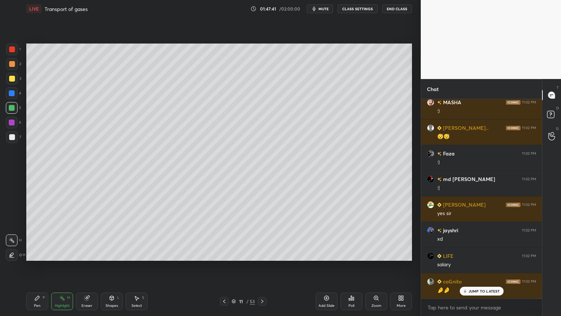
scroll to position [56098, 0]
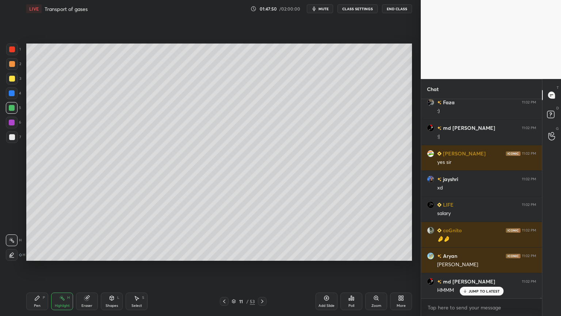
drag, startPoint x: 31, startPoint y: 300, endPoint x: 37, endPoint y: 299, distance: 5.9
click at [32, 254] on div "Pen P" at bounding box center [37, 301] width 22 height 18
drag, startPoint x: 37, startPoint y: 299, endPoint x: 31, endPoint y: 293, distance: 9.3
click at [36, 254] on icon at bounding box center [37, 298] width 6 height 6
click at [14, 243] on div at bounding box center [12, 240] width 12 height 12
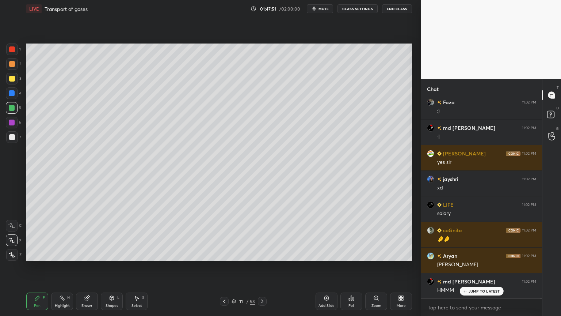
click at [9, 237] on icon at bounding box center [11, 239] width 7 height 5
click at [13, 134] on div at bounding box center [12, 137] width 12 height 12
drag, startPoint x: 12, startPoint y: 138, endPoint x: 18, endPoint y: 139, distance: 6.3
click at [12, 138] on div at bounding box center [12, 137] width 6 height 6
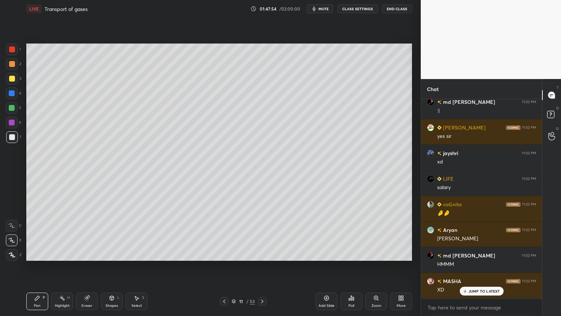
scroll to position [56149, 0]
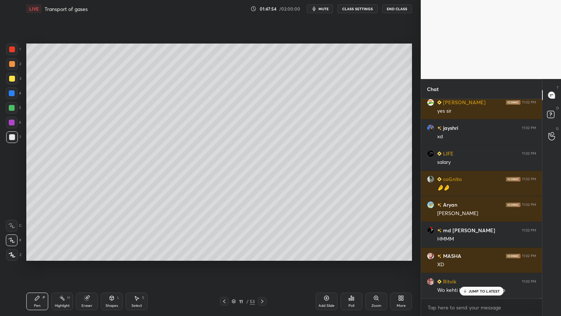
drag, startPoint x: 69, startPoint y: 301, endPoint x: 89, endPoint y: 267, distance: 39.7
click at [69, 254] on div "Highlight H" at bounding box center [62, 301] width 22 height 18
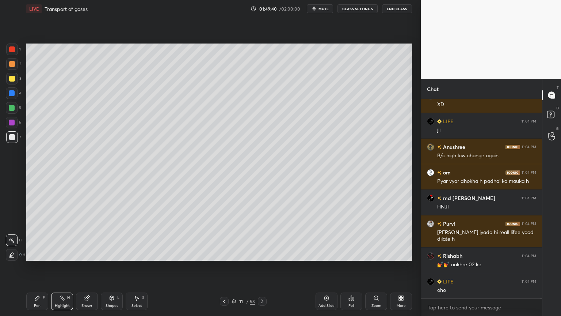
scroll to position [58311, 0]
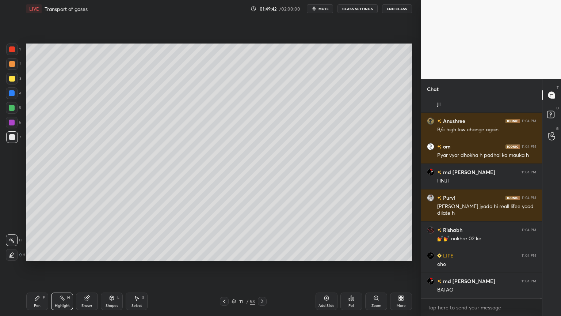
click at [84, 254] on div "Eraser" at bounding box center [87, 301] width 22 height 18
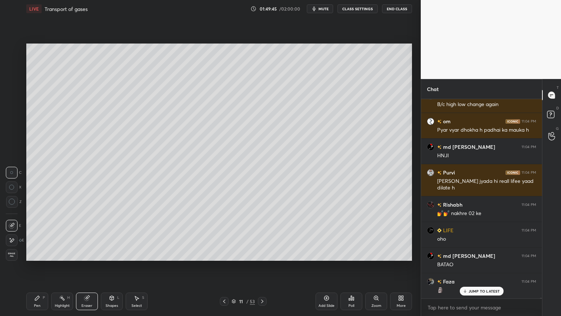
scroll to position [58363, 0]
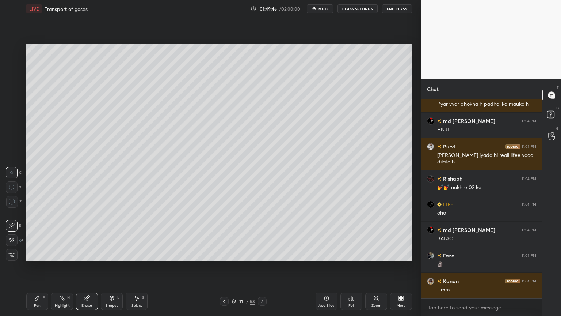
click at [64, 254] on div "Pen P Highlight H Eraser Shapes L Select S 11 / 53 Add Slide Poll Zoom More" at bounding box center [219, 300] width 386 height 29
click at [67, 254] on div "Highlight H" at bounding box center [62, 301] width 22 height 18
click at [71, 254] on div "Highlight H" at bounding box center [62, 301] width 22 height 18
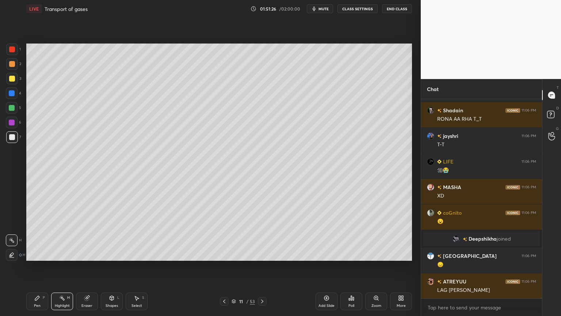
scroll to position [56849, 0]
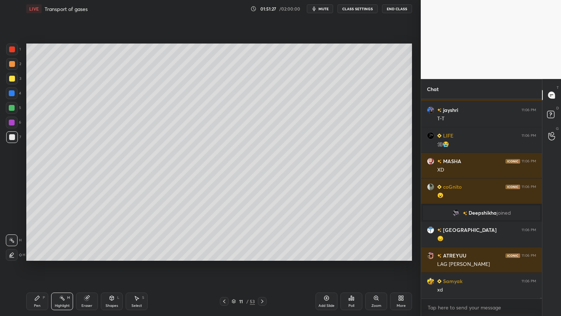
click at [89, 254] on icon at bounding box center [87, 298] width 6 height 6
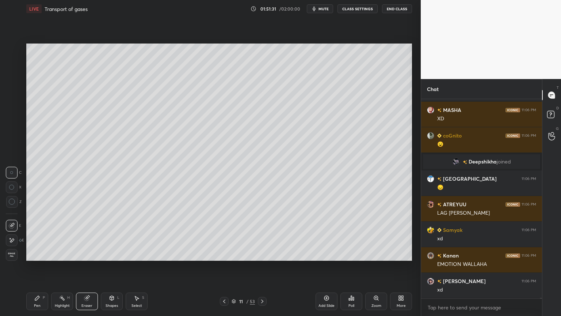
scroll to position [56925, 0]
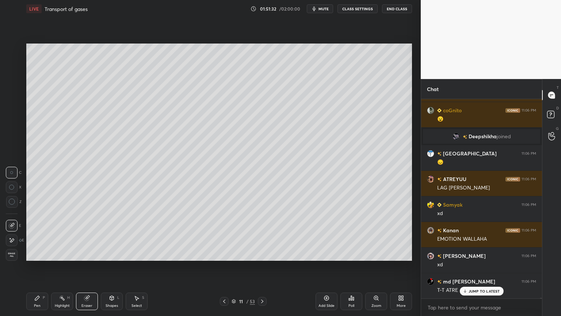
drag, startPoint x: 38, startPoint y: 299, endPoint x: 33, endPoint y: 284, distance: 15.7
click at [36, 254] on icon at bounding box center [37, 298] width 6 height 6
click at [11, 139] on div at bounding box center [12, 137] width 6 height 6
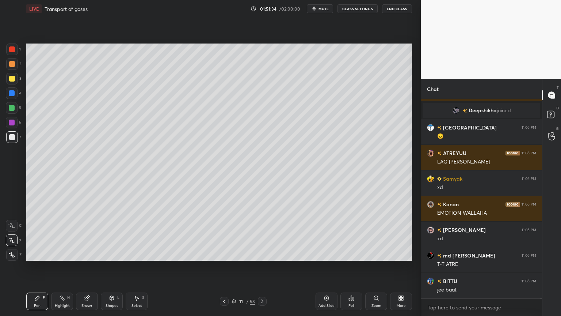
scroll to position [56976, 0]
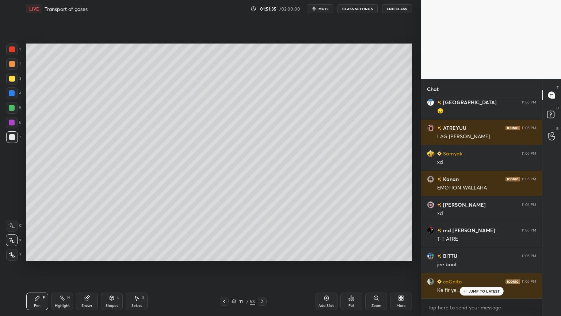
click at [14, 97] on div at bounding box center [12, 93] width 12 height 12
click at [14, 96] on div at bounding box center [12, 93] width 12 height 12
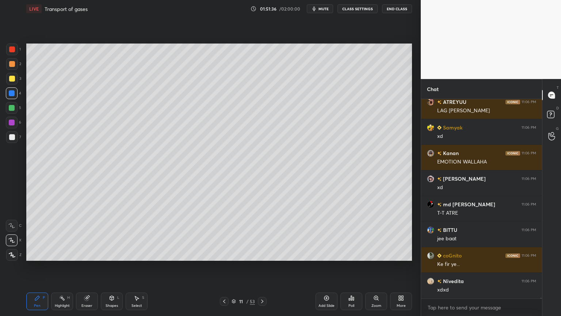
click at [9, 254] on icon at bounding box center [12, 254] width 7 height 5
click at [11, 254] on icon at bounding box center [12, 254] width 7 height 5
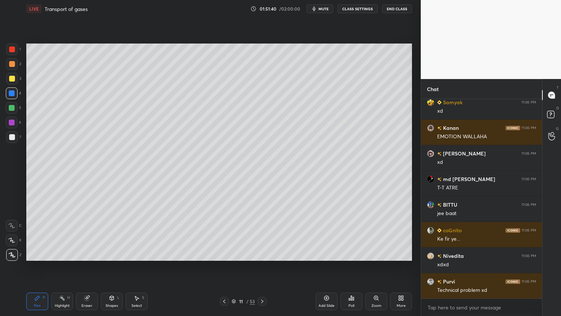
scroll to position [57053, 0]
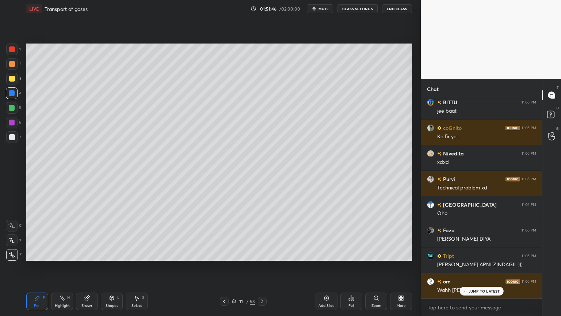
click at [90, 254] on icon at bounding box center [87, 298] width 6 height 6
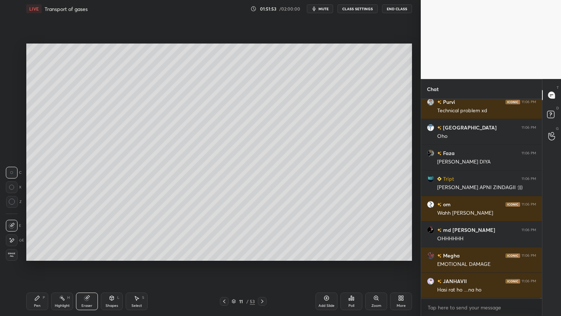
click at [39, 254] on icon at bounding box center [37, 298] width 6 height 6
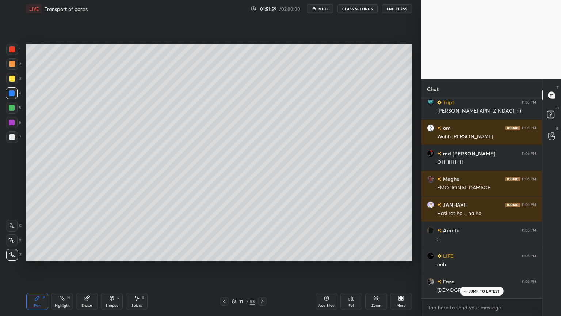
drag, startPoint x: 60, startPoint y: 299, endPoint x: 61, endPoint y: 262, distance: 36.9
click at [61, 254] on icon at bounding box center [62, 298] width 6 height 6
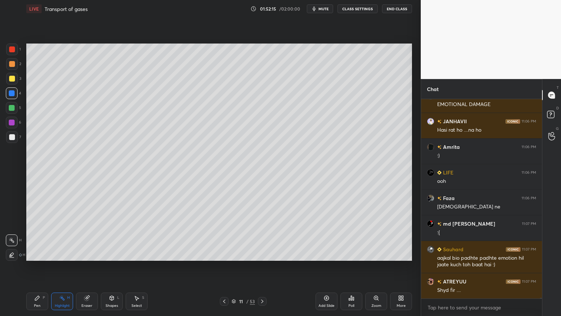
scroll to position [57405, 0]
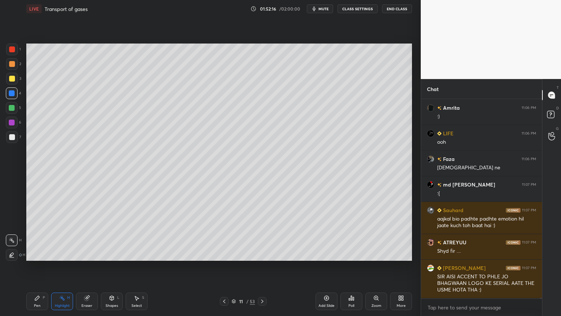
click at [16, 141] on div at bounding box center [12, 137] width 12 height 12
click at [15, 141] on div at bounding box center [12, 137] width 12 height 12
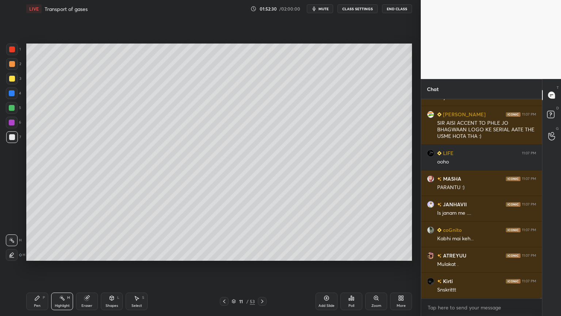
scroll to position [57584, 0]
click at [66, 254] on div "Highlight H" at bounding box center [62, 301] width 22 height 18
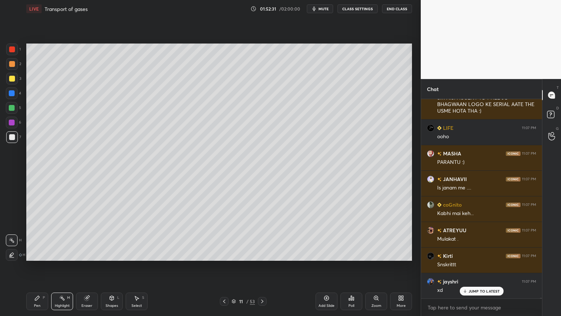
click at [12, 96] on div at bounding box center [12, 93] width 12 height 12
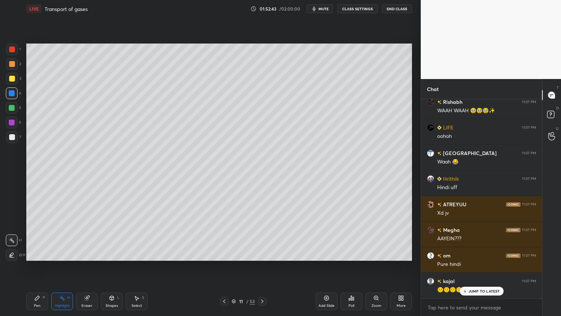
scroll to position [58044, 0]
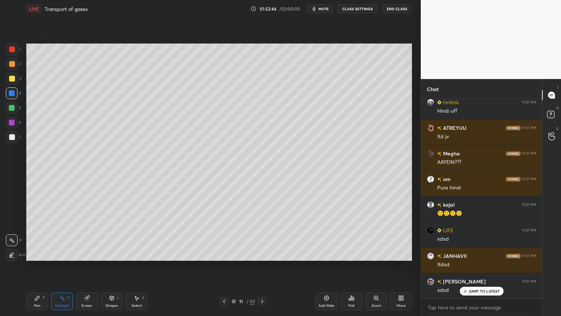
click at [10, 111] on div at bounding box center [12, 108] width 12 height 12
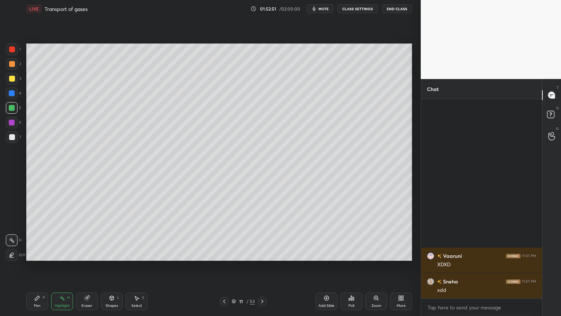
scroll to position [58633, 0]
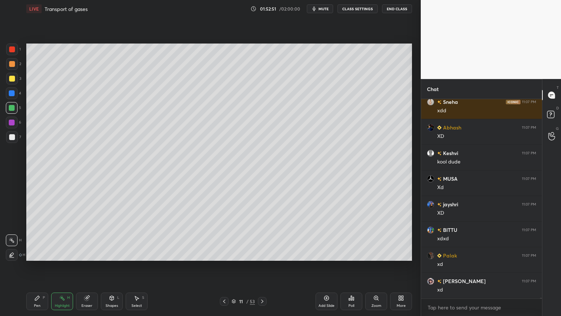
click at [36, 254] on div "Pen" at bounding box center [37, 306] width 7 height 4
click at [37, 254] on icon at bounding box center [37, 298] width 4 height 4
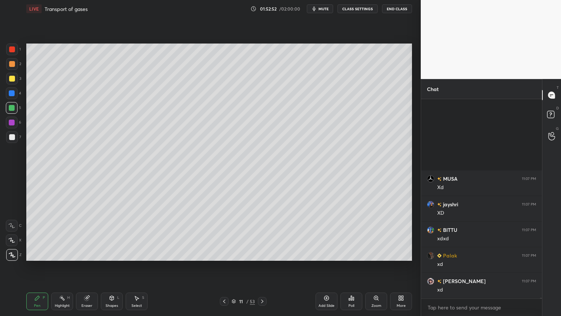
scroll to position [58735, 0]
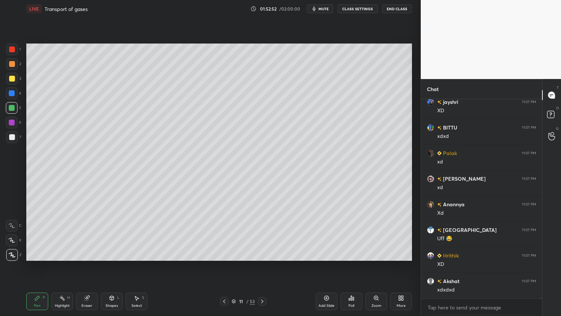
click at [11, 241] on icon at bounding box center [11, 239] width 7 height 5
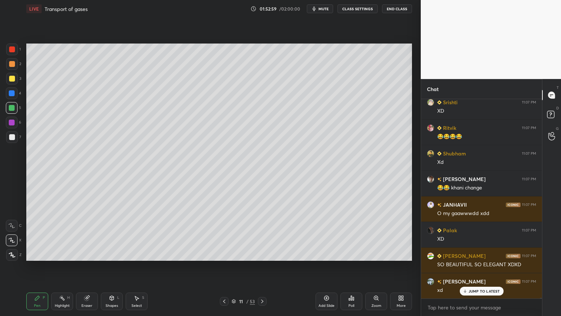
scroll to position [59611, 0]
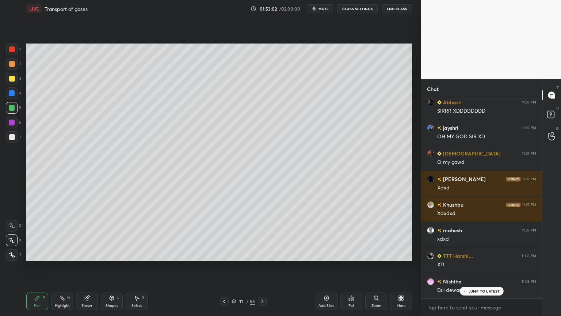
click at [16, 243] on div at bounding box center [12, 240] width 12 height 12
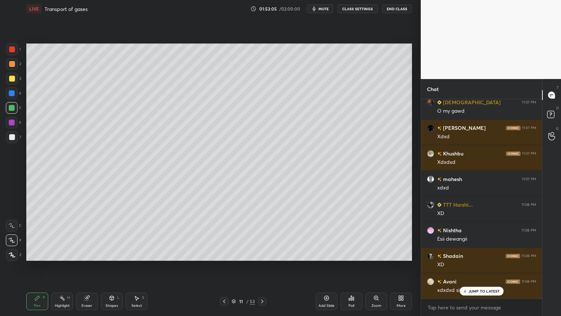
click at [12, 95] on div at bounding box center [12, 93] width 6 height 6
click at [15, 96] on div at bounding box center [12, 93] width 12 height 12
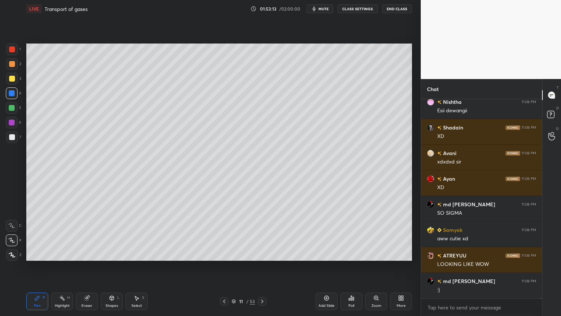
drag, startPoint x: 66, startPoint y: 302, endPoint x: 76, endPoint y: 286, distance: 18.0
click at [67, 254] on div "Highlight H" at bounding box center [62, 301] width 22 height 18
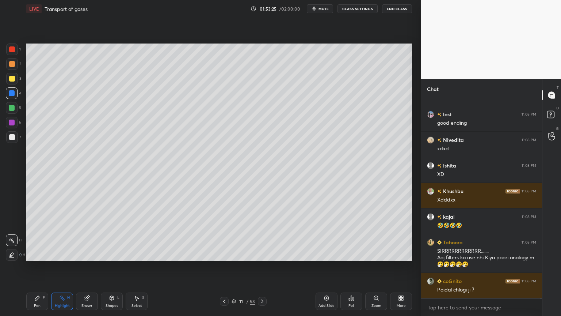
drag, startPoint x: 32, startPoint y: 301, endPoint x: 26, endPoint y: 274, distance: 27.5
click at [32, 254] on div "Pen P" at bounding box center [37, 301] width 22 height 18
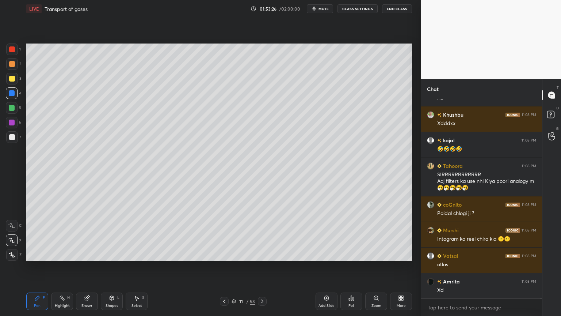
drag, startPoint x: 11, startPoint y: 85, endPoint x: 15, endPoint y: 120, distance: 34.5
click at [12, 86] on div "3" at bounding box center [13, 80] width 15 height 15
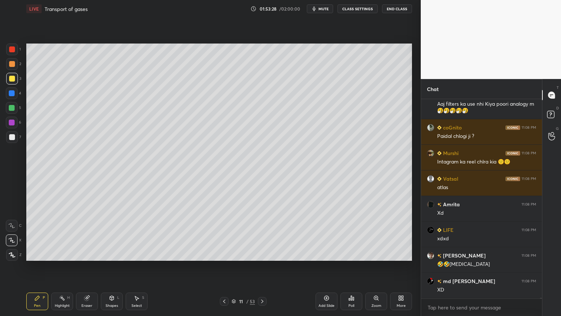
click at [12, 94] on div at bounding box center [12, 93] width 6 height 6
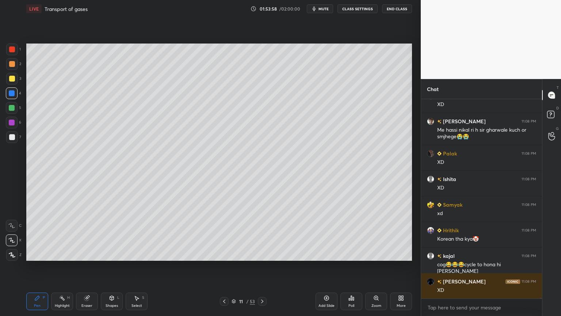
scroll to position [61146, 0]
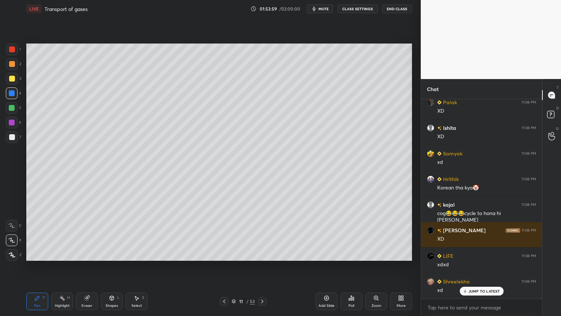
click at [224, 254] on icon at bounding box center [224, 301] width 6 height 6
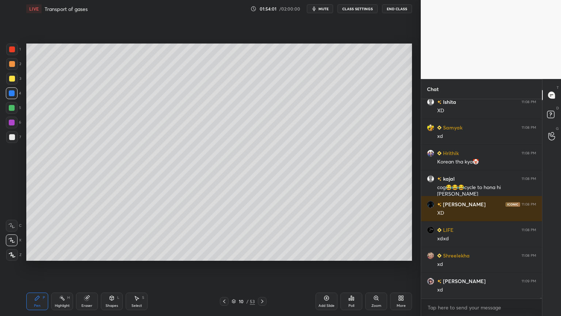
click at [225, 254] on icon at bounding box center [224, 301] width 6 height 6
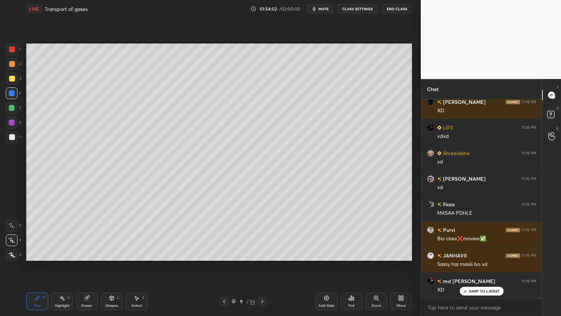
scroll to position [61325, 0]
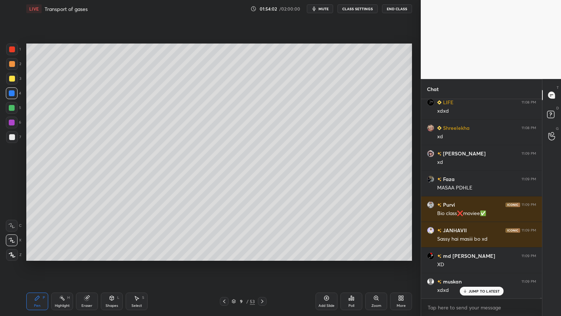
click at [262, 254] on icon at bounding box center [262, 301] width 6 height 6
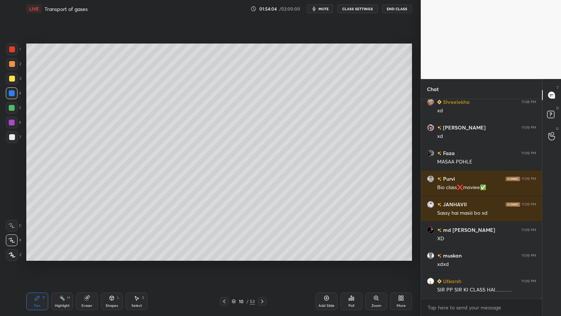
click at [59, 254] on icon at bounding box center [62, 298] width 6 height 6
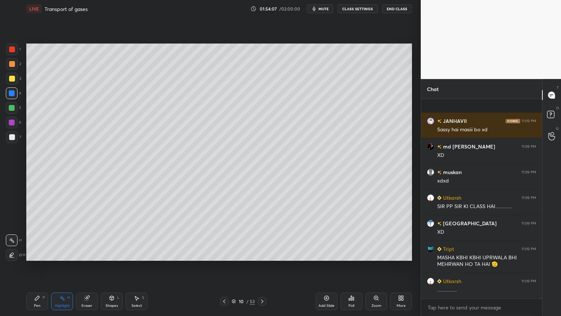
scroll to position [61485, 0]
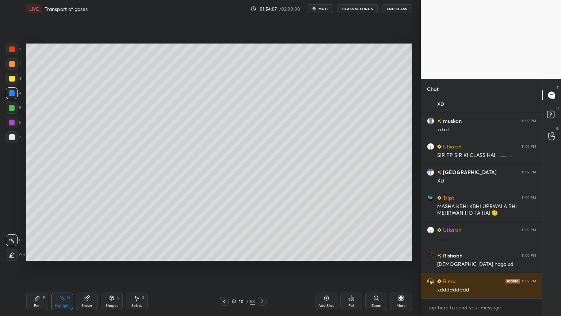
click at [45, 254] on div "Pen P" at bounding box center [37, 301] width 22 height 18
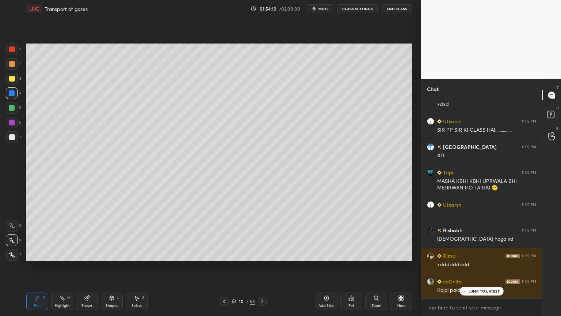
click at [86, 254] on div "Eraser" at bounding box center [87, 301] width 22 height 18
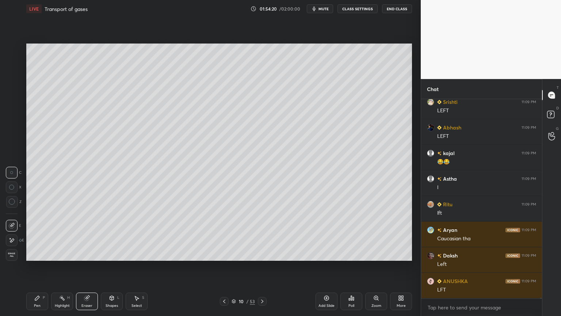
click at [38, 254] on icon at bounding box center [37, 298] width 6 height 6
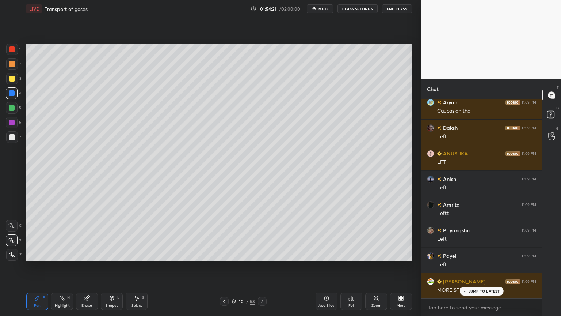
click at [10, 124] on div at bounding box center [12, 122] width 6 height 6
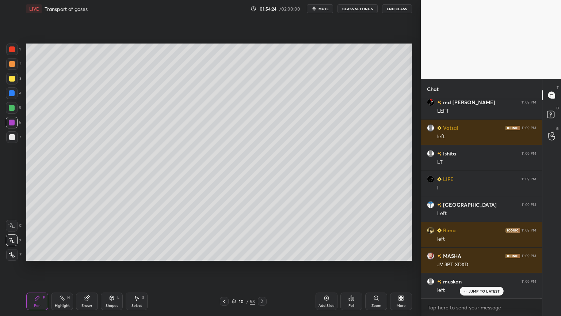
click at [66, 254] on div "Highlight H" at bounding box center [62, 301] width 22 height 18
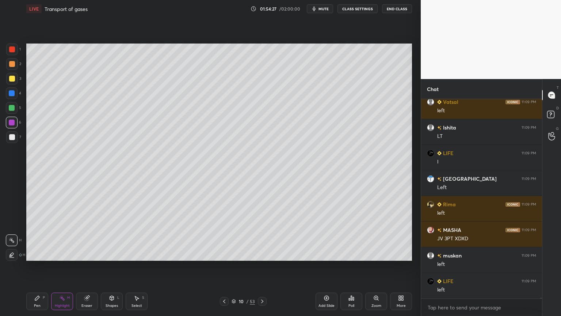
click at [11, 64] on div at bounding box center [12, 64] width 12 height 12
click at [15, 65] on div at bounding box center [12, 64] width 12 height 12
drag, startPoint x: 41, startPoint y: 300, endPoint x: 34, endPoint y: 270, distance: 30.4
click at [40, 254] on div "Pen P" at bounding box center [37, 301] width 22 height 18
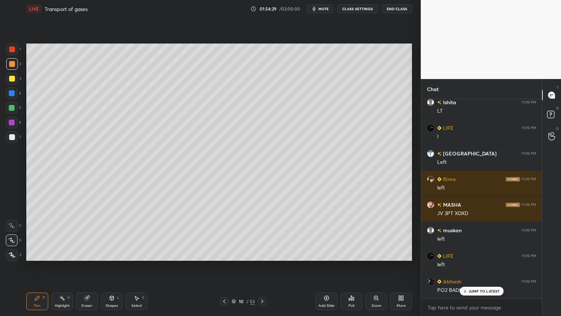
drag, startPoint x: 13, startPoint y: 225, endPoint x: 10, endPoint y: 215, distance: 10.7
click at [13, 225] on icon at bounding box center [11, 225] width 7 height 5
click at [10, 93] on div at bounding box center [12, 93] width 6 height 6
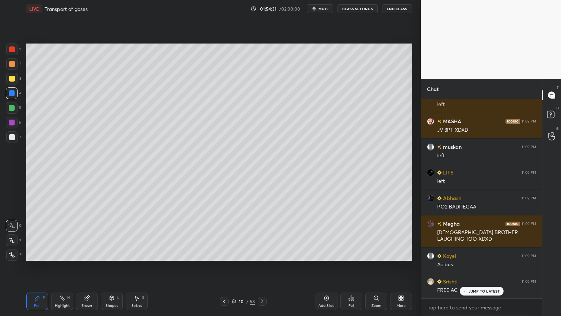
drag, startPoint x: 12, startPoint y: 240, endPoint x: 23, endPoint y: 218, distance: 24.5
click at [13, 238] on icon at bounding box center [11, 239] width 7 height 5
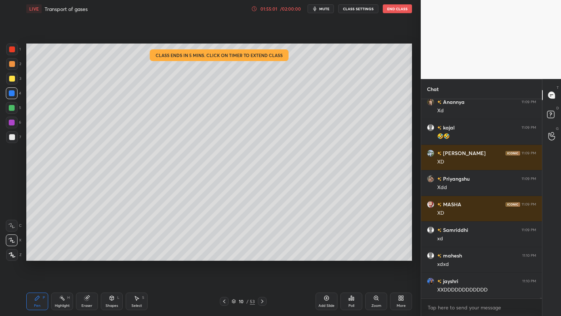
click at [280, 5] on div "01:55:01 / 02:00:00 mute CLASS SETTINGS End Class" at bounding box center [331, 8] width 161 height 9
click at [283, 8] on div "/ 02:00:00" at bounding box center [290, 9] width 23 height 4
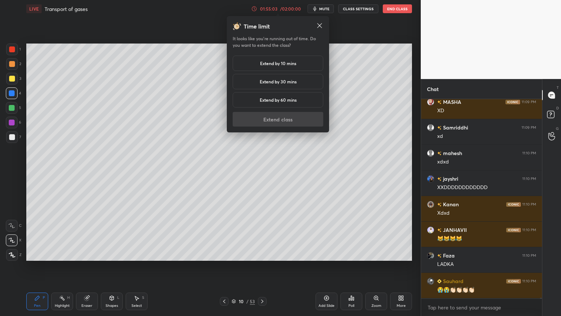
click at [280, 61] on h5 "Extend by 10 mins" at bounding box center [278, 63] width 36 height 7
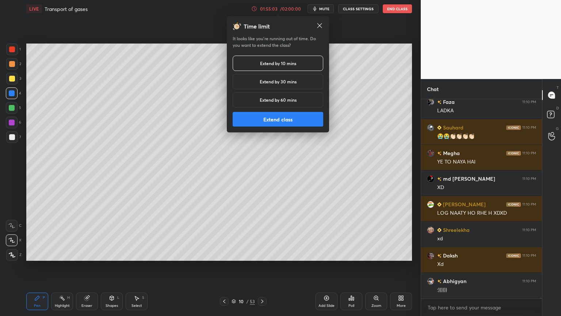
click at [284, 120] on button "Extend class" at bounding box center [278, 119] width 91 height 15
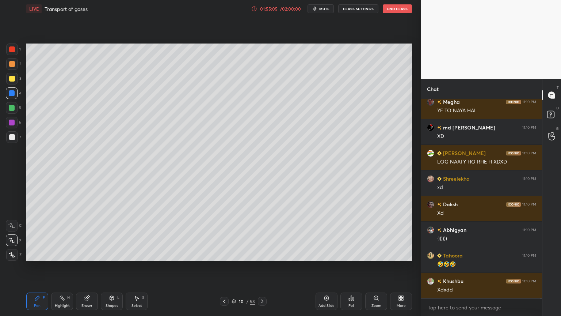
click at [70, 254] on div "Highlight H" at bounding box center [62, 301] width 22 height 18
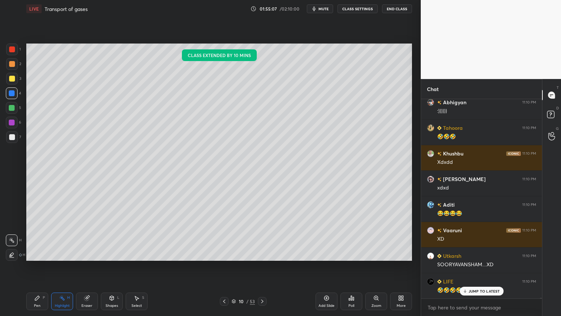
click at [40, 254] on div "Pen P" at bounding box center [37, 301] width 22 height 18
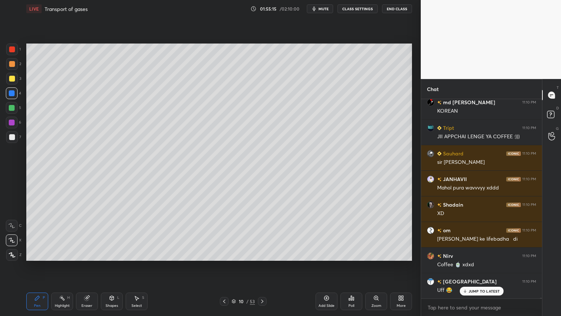
click at [12, 95] on div at bounding box center [12, 93] width 6 height 6
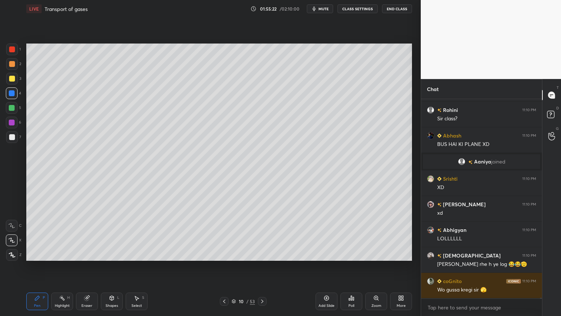
click at [13, 64] on div at bounding box center [12, 64] width 6 height 6
click at [13, 65] on div at bounding box center [12, 64] width 6 height 6
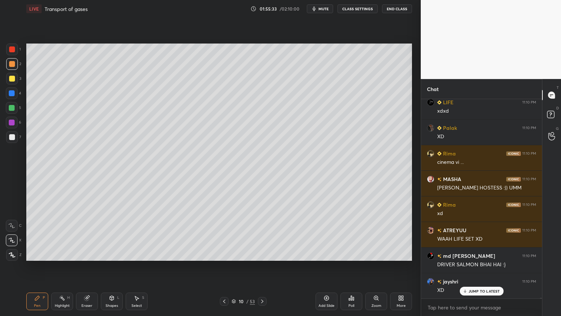
drag, startPoint x: 67, startPoint y: 304, endPoint x: 64, endPoint y: 298, distance: 5.7
click at [67, 254] on div "Highlight" at bounding box center [62, 306] width 15 height 4
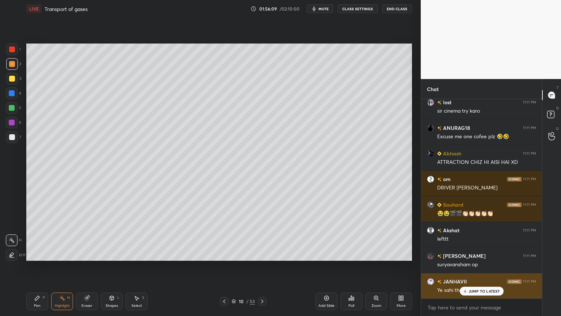
click at [468, 254] on div "JUMP TO LATEST" at bounding box center [482, 290] width 44 height 9
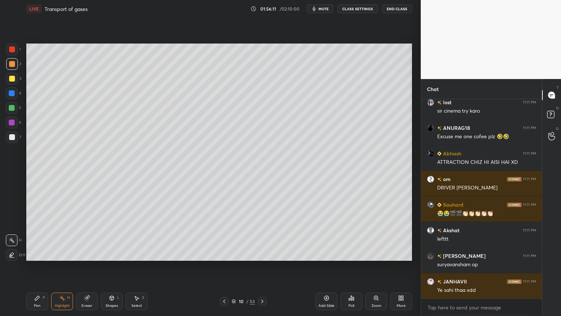
click at [264, 254] on icon at bounding box center [262, 301] width 6 height 6
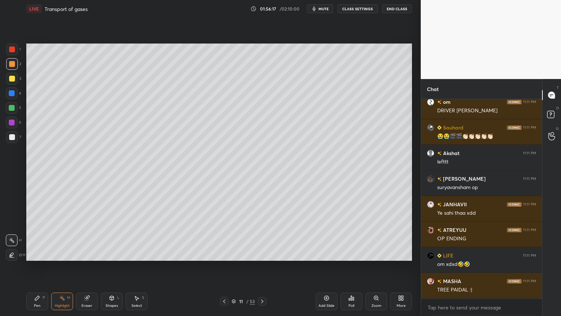
drag, startPoint x: 10, startPoint y: 91, endPoint x: 18, endPoint y: 92, distance: 7.9
click at [10, 91] on div at bounding box center [12, 93] width 12 height 12
click at [13, 93] on div at bounding box center [12, 93] width 6 height 6
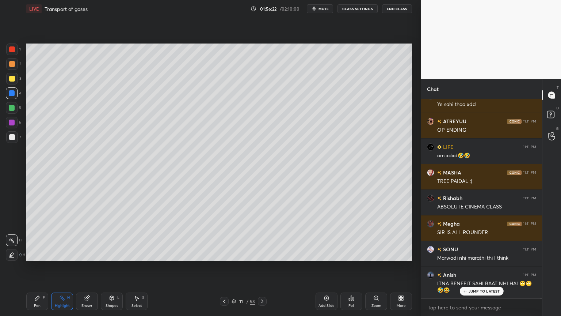
click at [37, 254] on div "Pen P" at bounding box center [37, 301] width 22 height 18
drag, startPoint x: 40, startPoint y: 294, endPoint x: 31, endPoint y: 281, distance: 16.2
click at [38, 254] on div "Pen P Highlight H Eraser Shapes L Select S 11 / 53 Add Slide Poll Zoom More" at bounding box center [219, 300] width 386 height 29
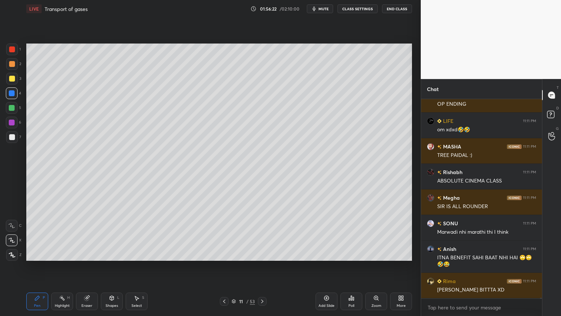
click at [12, 77] on div at bounding box center [12, 79] width 6 height 6
drag, startPoint x: 13, startPoint y: 77, endPoint x: 16, endPoint y: 95, distance: 18.1
click at [13, 77] on div at bounding box center [12, 79] width 6 height 6
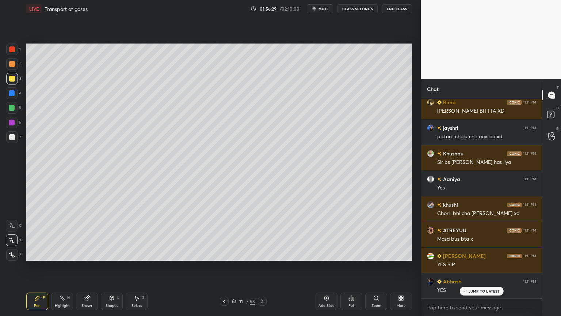
drag, startPoint x: 62, startPoint y: 302, endPoint x: 72, endPoint y: 287, distance: 17.2
click at [65, 254] on div "Highlight H" at bounding box center [62, 301] width 22 height 18
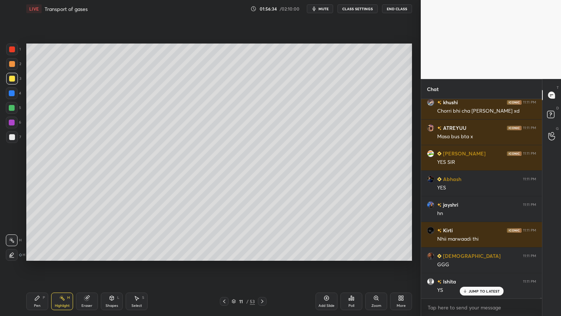
drag, startPoint x: 32, startPoint y: 300, endPoint x: 38, endPoint y: 300, distance: 6.2
click at [34, 254] on div "Pen P" at bounding box center [37, 301] width 22 height 18
click at [38, 254] on icon at bounding box center [37, 298] width 6 height 6
click at [14, 236] on div at bounding box center [12, 240] width 12 height 12
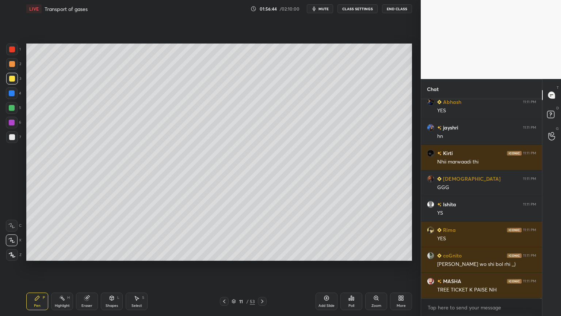
drag, startPoint x: 61, startPoint y: 300, endPoint x: 67, endPoint y: 293, distance: 9.6
click at [61, 254] on icon at bounding box center [62, 298] width 6 height 6
click at [65, 254] on icon at bounding box center [62, 298] width 6 height 6
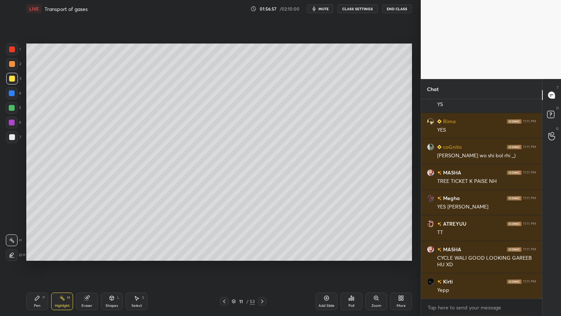
scroll to position [68261, 0]
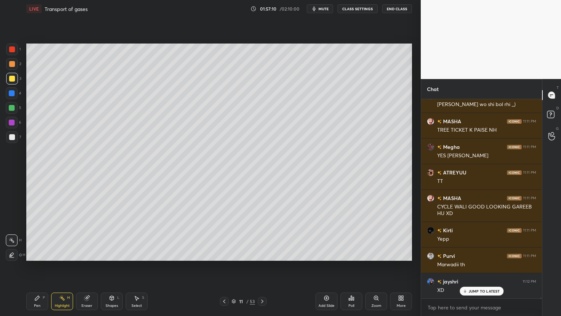
click at [43, 254] on div "Pen P" at bounding box center [37, 301] width 22 height 18
drag, startPoint x: 17, startPoint y: 90, endPoint x: 13, endPoint y: 95, distance: 6.8
click at [15, 94] on div at bounding box center [12, 93] width 12 height 12
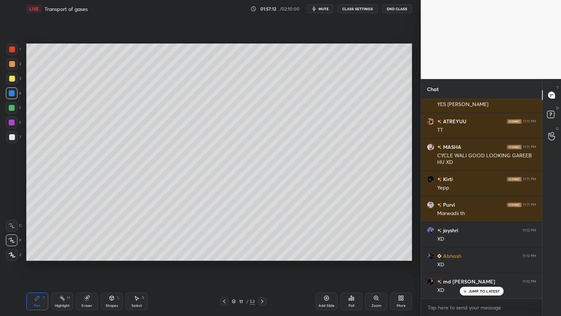
scroll to position [68415, 0]
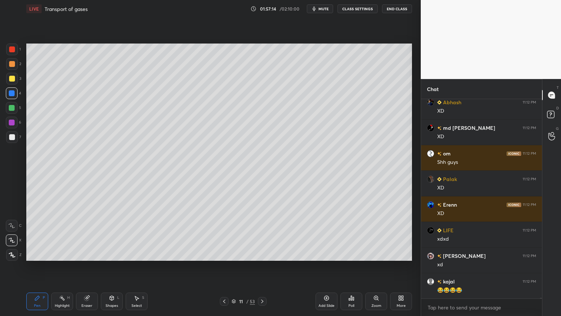
click at [66, 254] on div "Highlight H" at bounding box center [62, 301] width 22 height 18
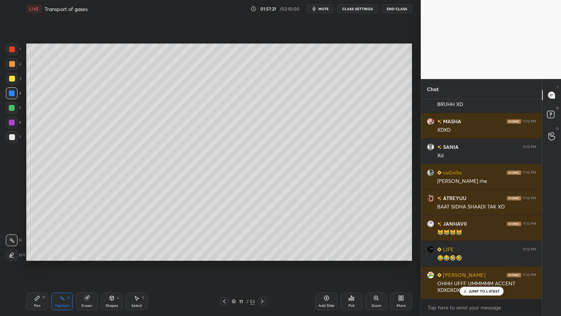
scroll to position [68933, 0]
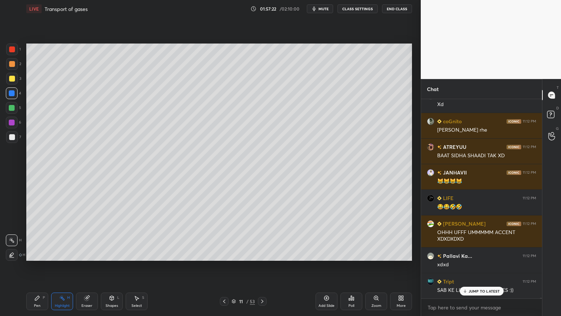
click at [40, 254] on div "Pen P" at bounding box center [37, 301] width 22 height 18
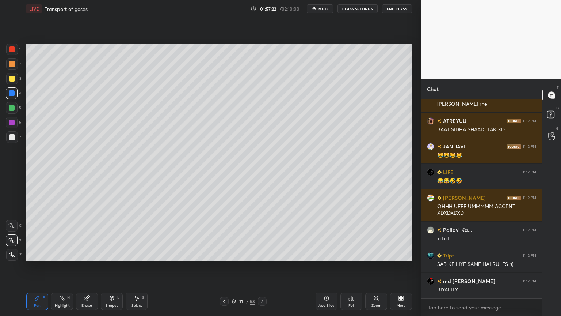
drag, startPoint x: 12, startPoint y: 76, endPoint x: 25, endPoint y: 83, distance: 14.7
click at [12, 78] on div at bounding box center [12, 79] width 6 height 6
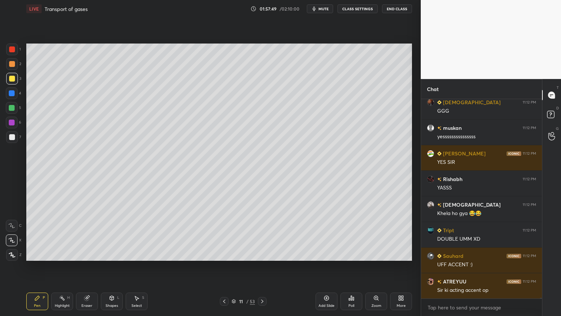
scroll to position [65893, 0]
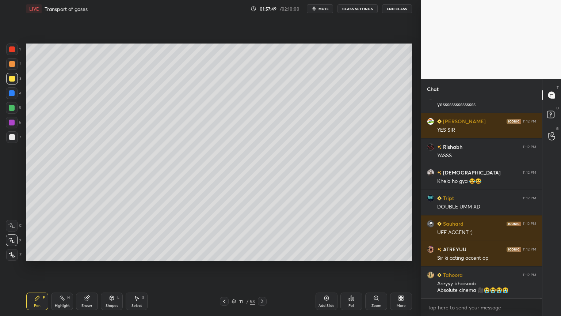
click at [224, 254] on icon at bounding box center [224, 301] width 2 height 4
click at [264, 254] on icon at bounding box center [262, 301] width 6 height 6
click at [263, 254] on icon at bounding box center [262, 301] width 6 height 6
click at [225, 254] on icon at bounding box center [224, 301] width 6 height 6
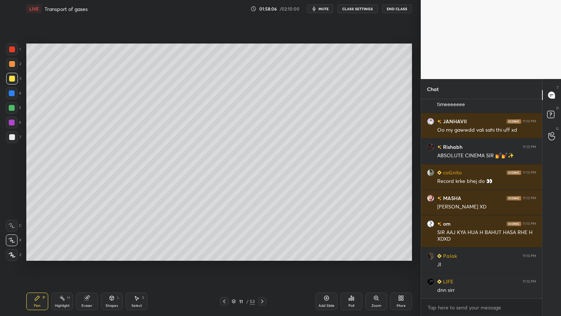
scroll to position [66271, 0]
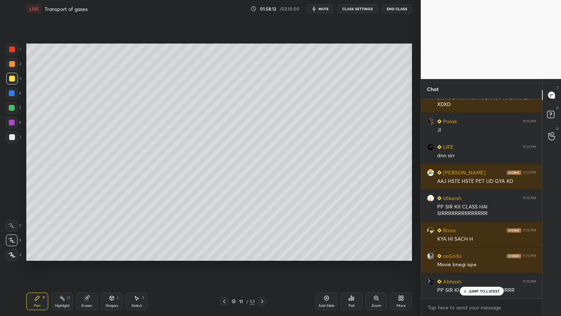
click at [328, 10] on span "mute" at bounding box center [324, 8] width 10 height 5
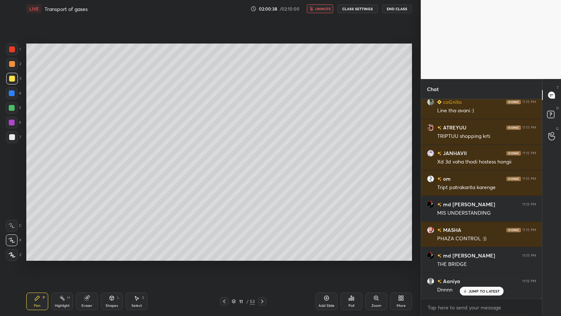
scroll to position [67405, 0]
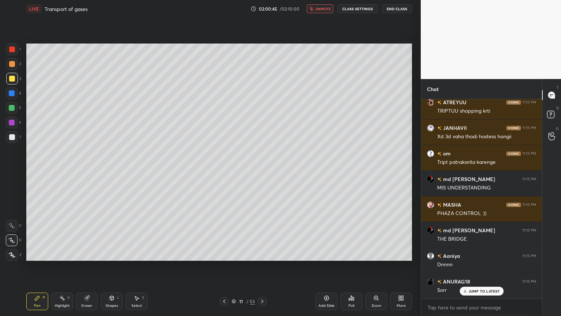
click at [329, 11] on span "unmute" at bounding box center [323, 8] width 16 height 5
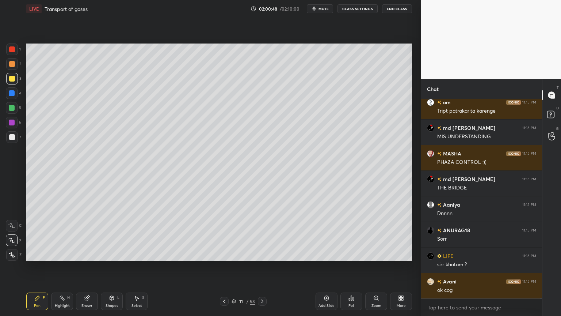
scroll to position [67483, 0]
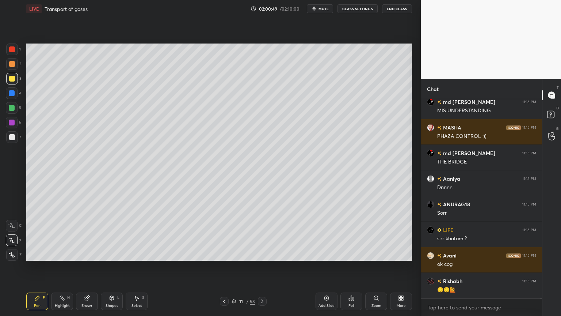
click at [326, 254] on icon at bounding box center [327, 298] width 6 height 6
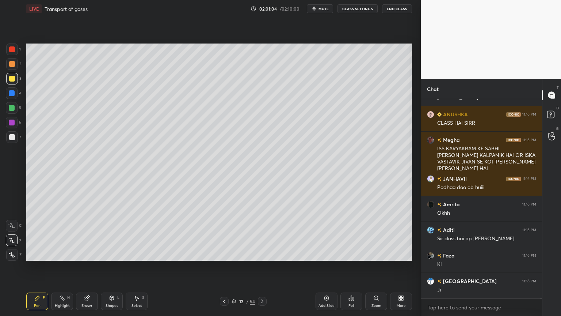
scroll to position [67943, 0]
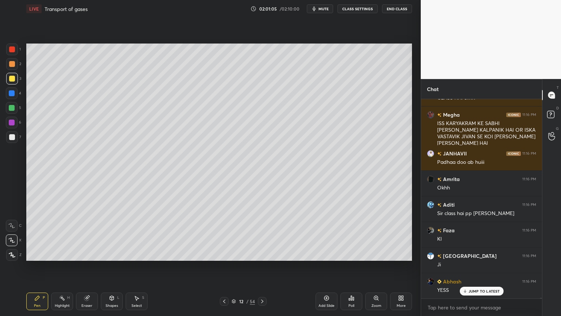
click at [367, 9] on button "CLASS SETTINGS" at bounding box center [358, 8] width 40 height 9
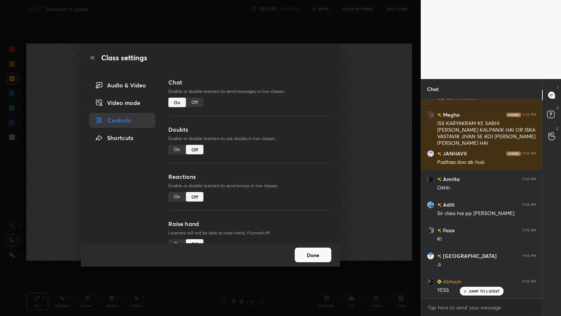
scroll to position [68046, 0]
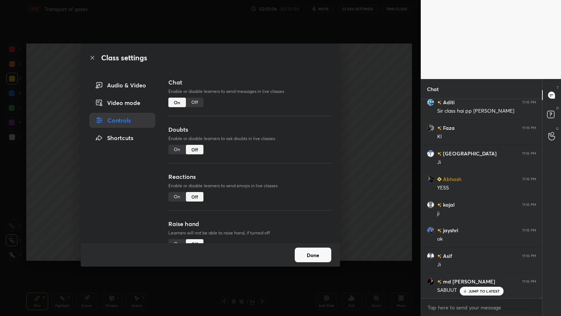
drag, startPoint x: 176, startPoint y: 149, endPoint x: 175, endPoint y: 156, distance: 6.7
click at [175, 151] on div "On" at bounding box center [177, 149] width 18 height 9
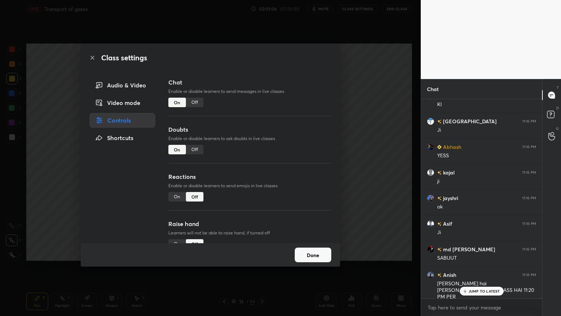
drag, startPoint x: 177, startPoint y: 193, endPoint x: 183, endPoint y: 196, distance: 7.2
click at [177, 194] on div "On" at bounding box center [177, 196] width 18 height 9
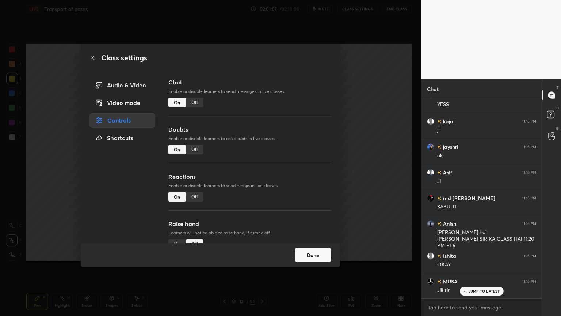
drag, startPoint x: 326, startPoint y: 176, endPoint x: 327, endPoint y: 172, distance: 3.9
click at [326, 177] on div "Chat Enable or disable learners to send messages in live classes On Off Doubts …" at bounding box center [249, 160] width 163 height 165
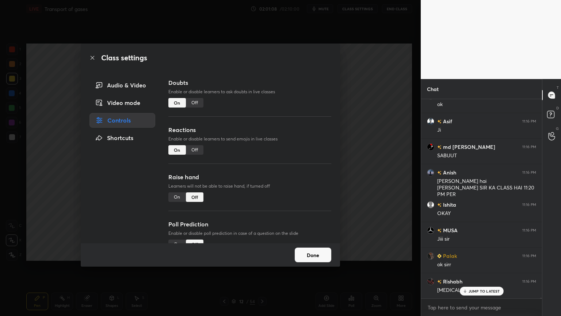
click at [179, 199] on div "On" at bounding box center [177, 196] width 18 height 9
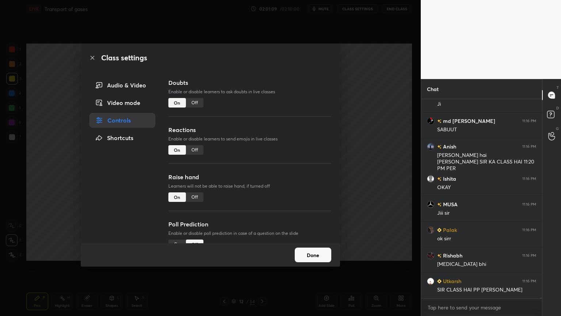
click at [311, 254] on button "Done" at bounding box center [313, 254] width 37 height 15
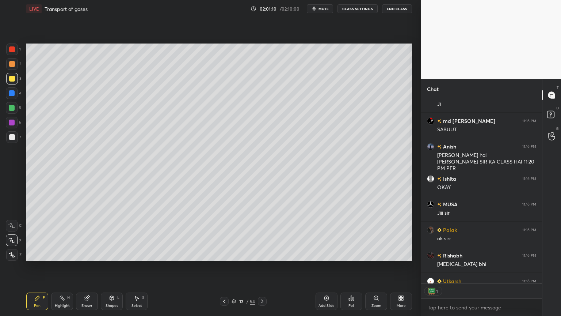
scroll to position [182, 119]
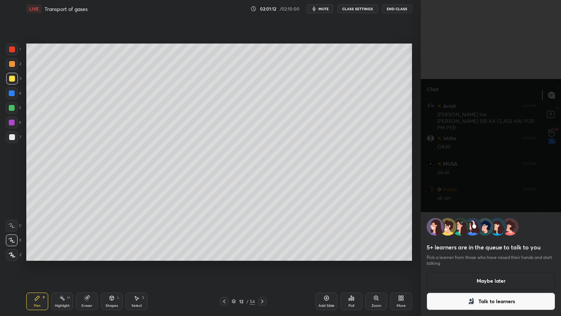
drag, startPoint x: 437, startPoint y: 301, endPoint x: 433, endPoint y: 303, distance: 4.1
click at [436, 254] on button "Talk to learners" at bounding box center [491, 301] width 129 height 18
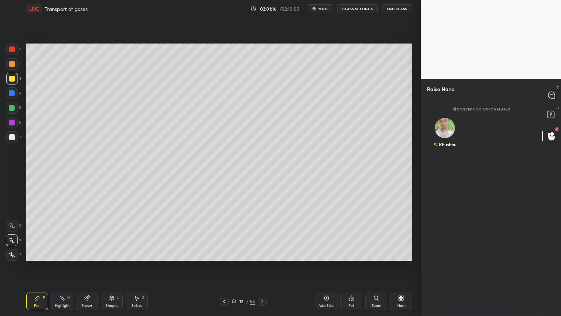
click at [226, 254] on icon at bounding box center [224, 301] width 6 height 6
click at [553, 96] on icon at bounding box center [551, 95] width 7 height 7
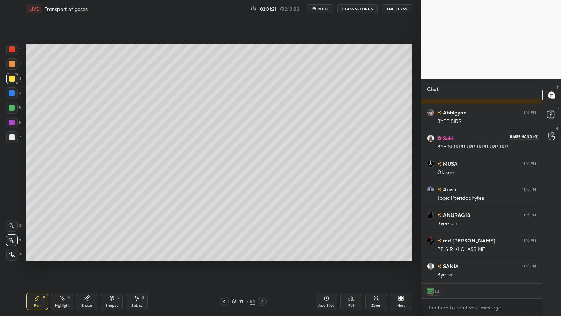
click at [552, 136] on icon at bounding box center [551, 136] width 7 height 8
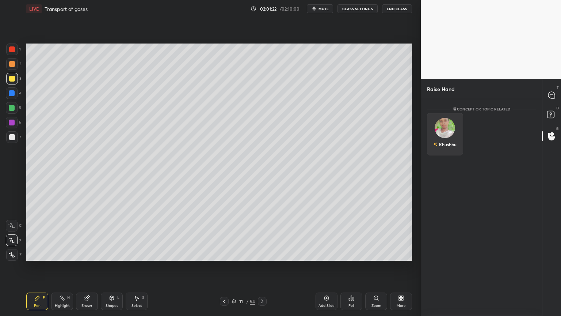
click at [452, 139] on div "Khushbu" at bounding box center [444, 144] width 23 height 12
click at [450, 149] on button "INVITE" at bounding box center [445, 149] width 30 height 9
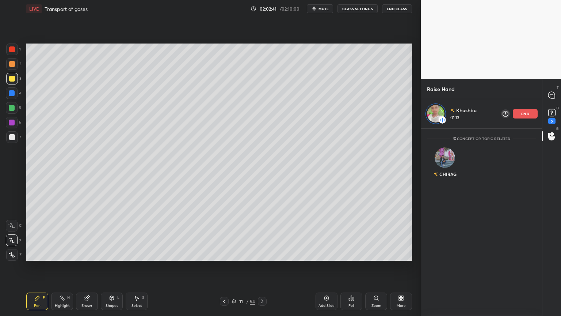
click at [548, 94] on div at bounding box center [552, 94] width 15 height 13
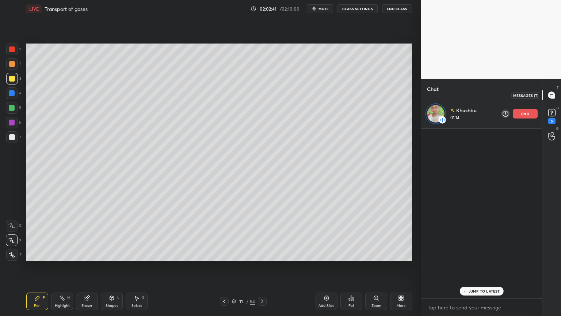
scroll to position [167, 119]
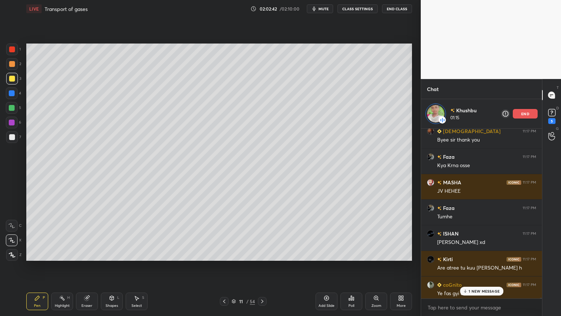
click at [471, 254] on p "1 NEW MESSAGE" at bounding box center [484, 291] width 31 height 4
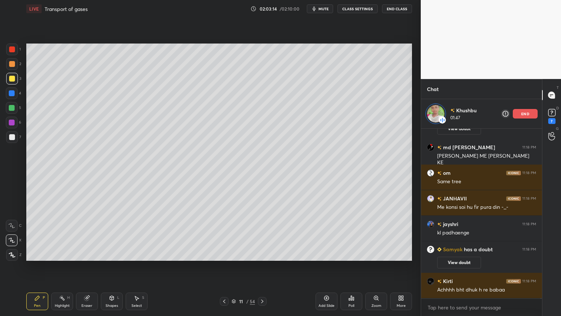
scroll to position [69119, 0]
click at [521, 114] on p "end" at bounding box center [525, 114] width 8 height 4
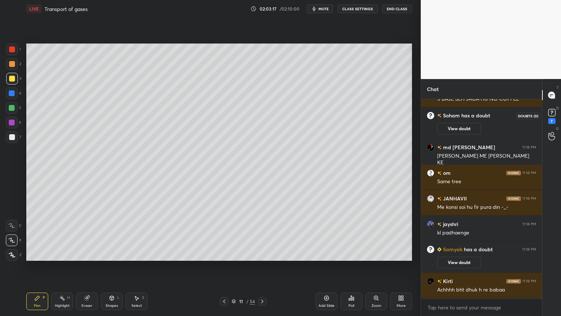
click at [551, 113] on rect at bounding box center [551, 112] width 7 height 7
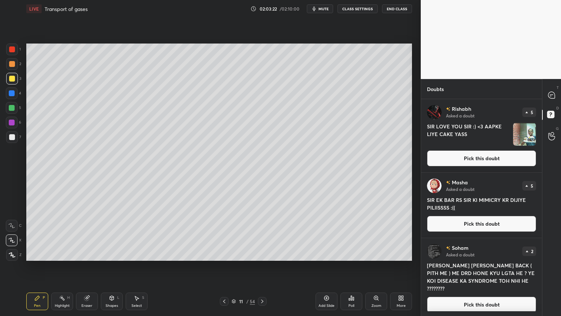
click at [479, 154] on button "Pick this doubt" at bounding box center [481, 158] width 109 height 16
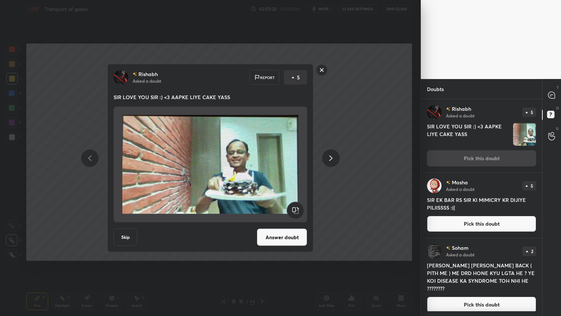
click at [289, 234] on button "Answer doubt" at bounding box center [282, 237] width 50 height 18
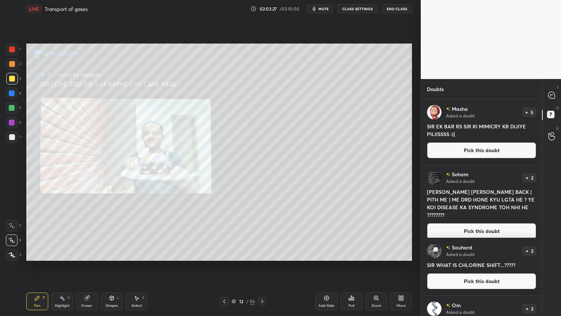
click at [496, 151] on button "Pick this doubt" at bounding box center [481, 150] width 109 height 16
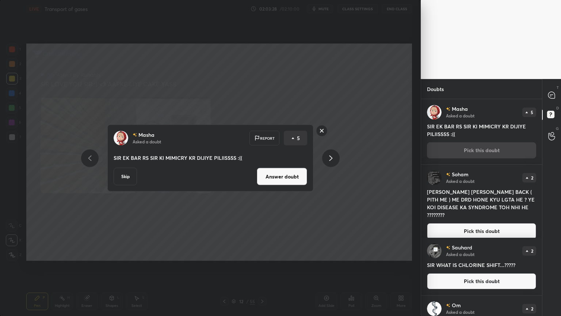
click at [308, 174] on div "Masha Asked a doubt Report 5 SIR EK BAR RS SIR KI MIMICRY KR DIJIYE PILIISSSS :…" at bounding box center [210, 158] width 206 height 67
click at [298, 177] on button "Answer doubt" at bounding box center [282, 177] width 50 height 18
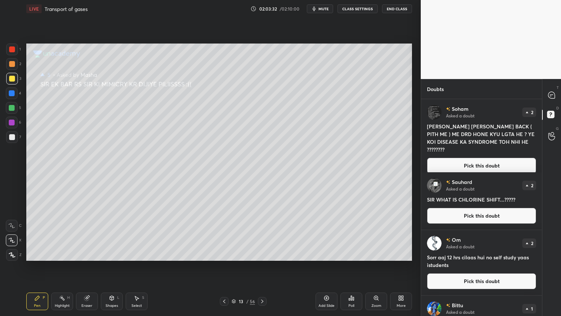
click at [463, 159] on button "Pick this doubt" at bounding box center [481, 165] width 109 height 16
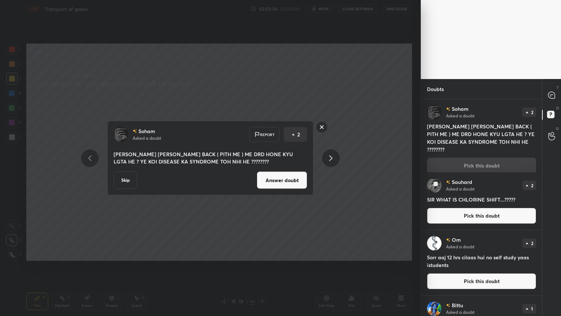
click at [288, 178] on button "Answer doubt" at bounding box center [282, 180] width 50 height 18
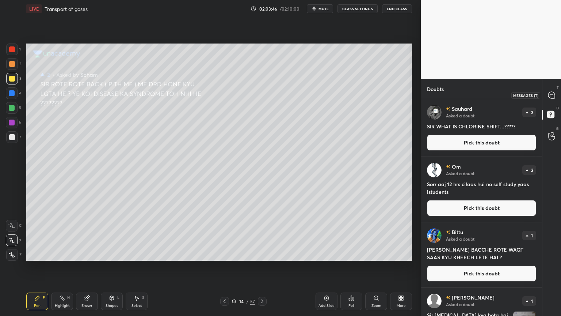
click at [553, 95] on icon at bounding box center [551, 95] width 7 height 7
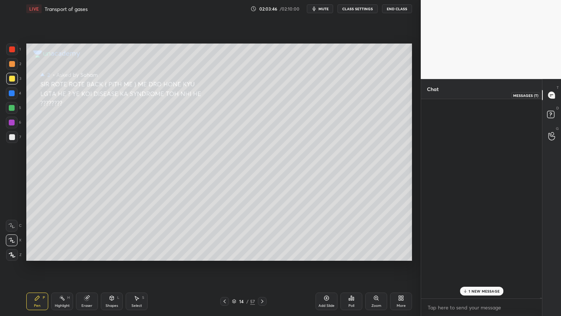
scroll to position [197, 119]
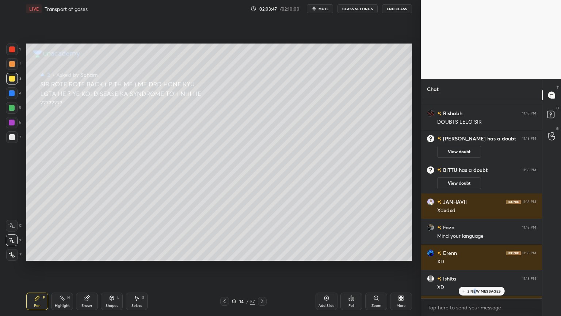
drag, startPoint x: 476, startPoint y: 289, endPoint x: 470, endPoint y: 290, distance: 5.9
click at [474, 254] on p "2 NEW MESSAGES" at bounding box center [485, 291] width 34 height 4
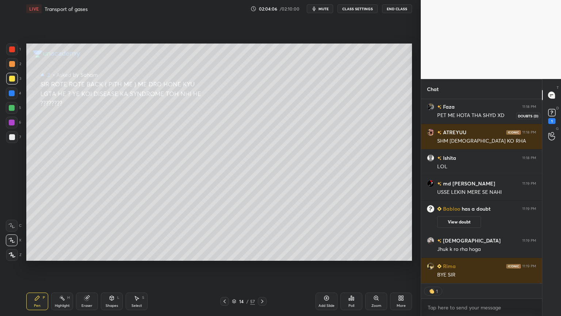
scroll to position [69614, 0]
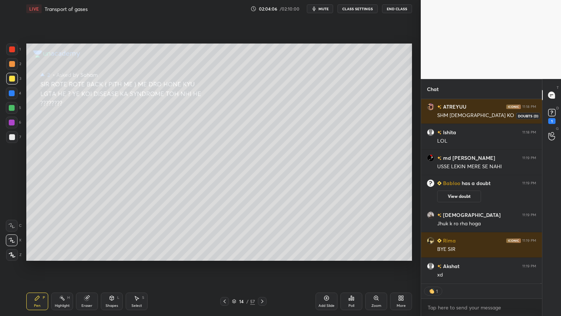
click at [552, 115] on rect at bounding box center [551, 112] width 7 height 7
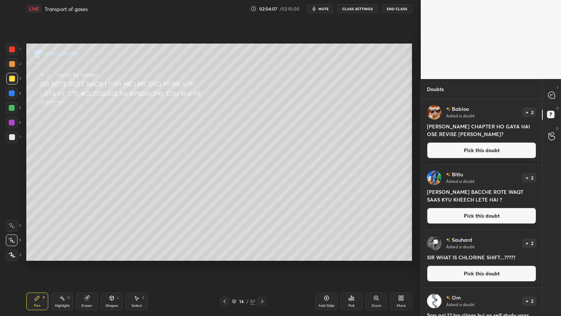
click at [500, 153] on button "Pick this doubt" at bounding box center [481, 150] width 109 height 16
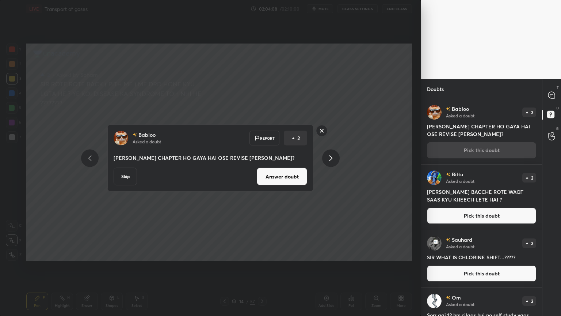
click at [290, 181] on button "Answer doubt" at bounding box center [282, 177] width 50 height 18
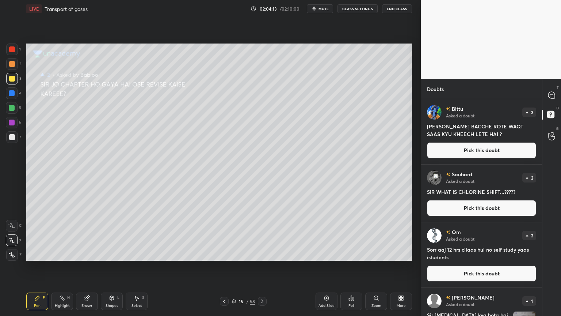
click at [476, 149] on button "Pick this doubt" at bounding box center [481, 150] width 109 height 16
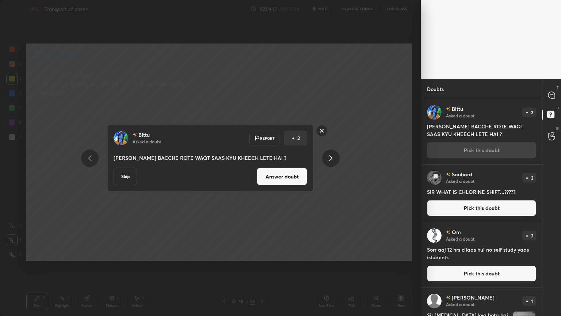
click at [282, 178] on button "Answer doubt" at bounding box center [282, 177] width 50 height 18
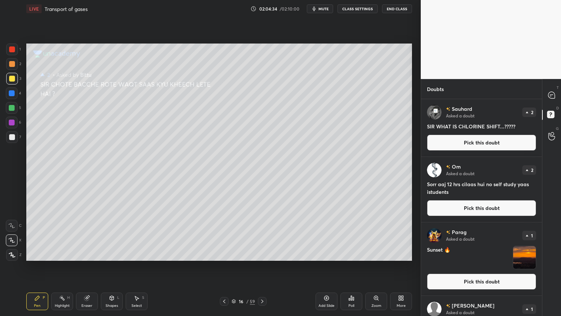
click at [482, 142] on button "Pick this doubt" at bounding box center [481, 142] width 109 height 16
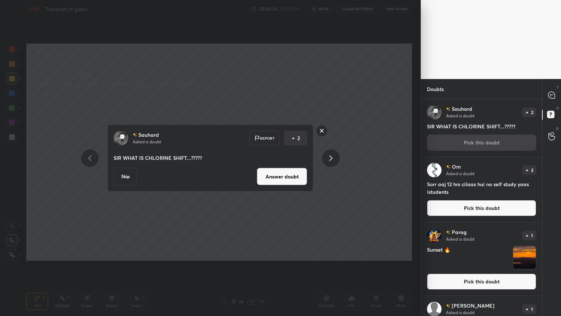
click at [292, 178] on button "Answer doubt" at bounding box center [282, 177] width 50 height 18
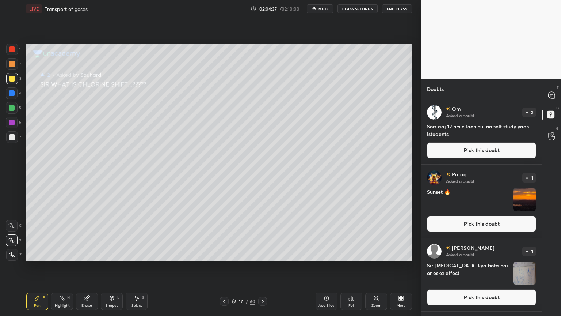
click at [453, 150] on button "Pick this doubt" at bounding box center [481, 150] width 109 height 16
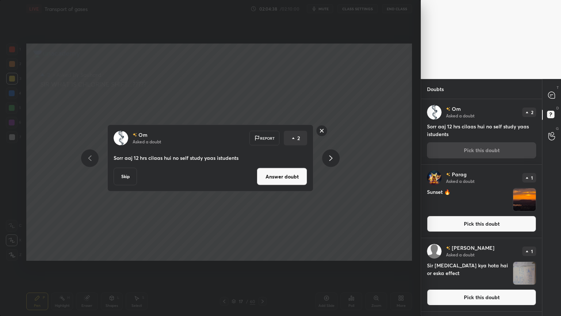
click at [286, 175] on button "Answer doubt" at bounding box center [282, 177] width 50 height 18
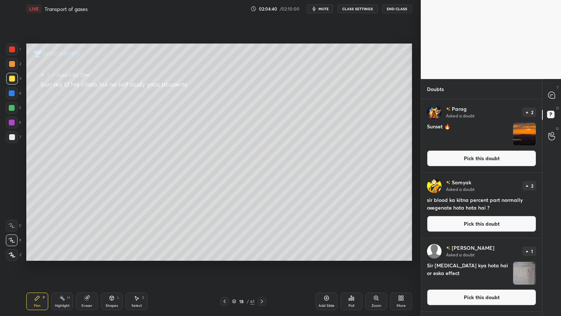
click at [460, 161] on button "Pick this doubt" at bounding box center [481, 158] width 109 height 16
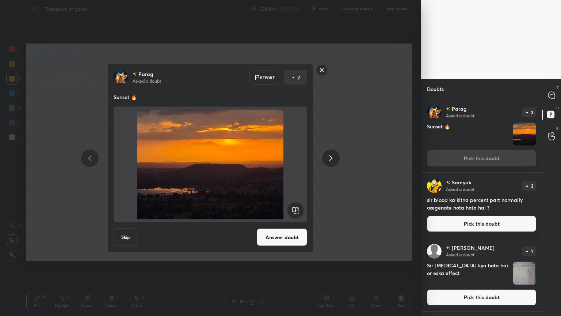
click at [288, 236] on button "Answer doubt" at bounding box center [282, 237] width 50 height 18
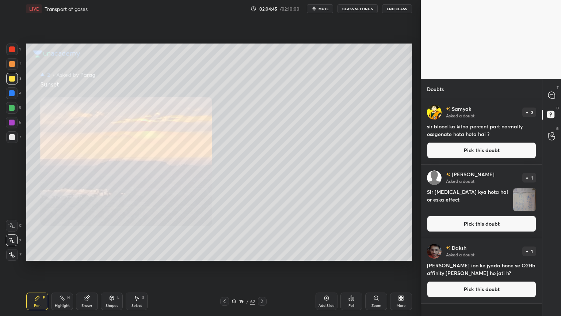
click at [376, 254] on icon at bounding box center [376, 298] width 4 height 4
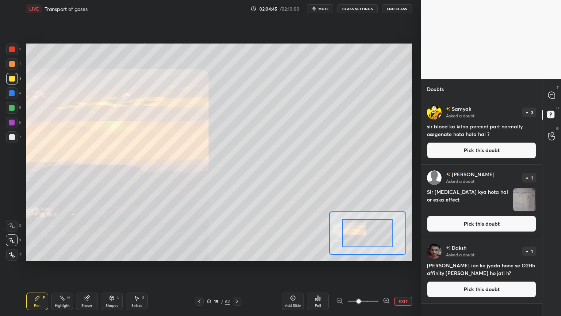
click at [379, 254] on div at bounding box center [363, 301] width 54 height 9
click at [381, 254] on div at bounding box center [363, 301] width 54 height 9
drag, startPoint x: 366, startPoint y: 232, endPoint x: 350, endPoint y: 238, distance: 16.9
click at [346, 244] on div at bounding box center [366, 233] width 50 height 28
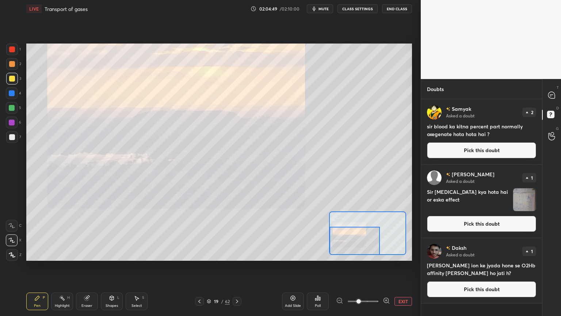
drag, startPoint x: 352, startPoint y: 238, endPoint x: 347, endPoint y: 245, distance: 8.6
click at [348, 240] on div at bounding box center [355, 241] width 50 height 28
click at [384, 254] on icon at bounding box center [386, 300] width 7 height 7
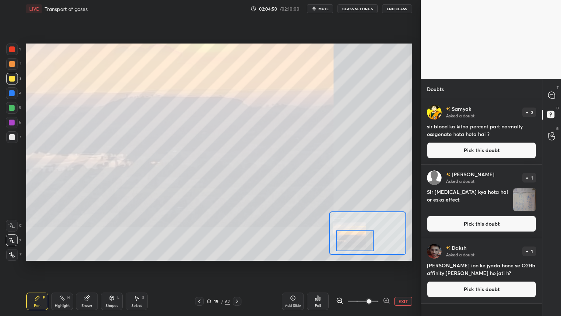
click at [385, 254] on icon at bounding box center [386, 300] width 7 height 7
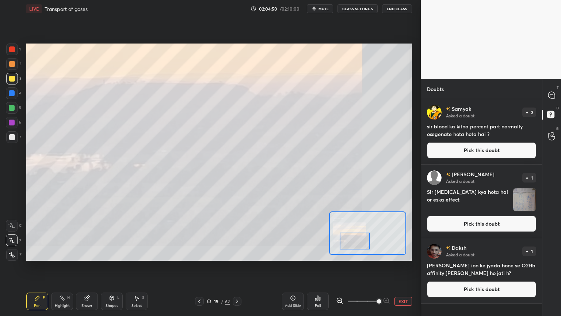
click at [381, 254] on span at bounding box center [379, 301] width 4 height 4
click at [461, 148] on button "Pick this doubt" at bounding box center [481, 150] width 109 height 16
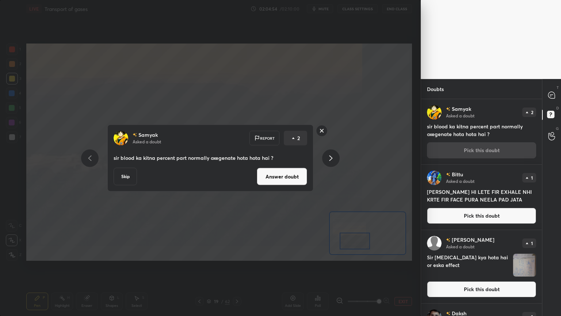
click at [287, 176] on button "Answer doubt" at bounding box center [282, 177] width 50 height 18
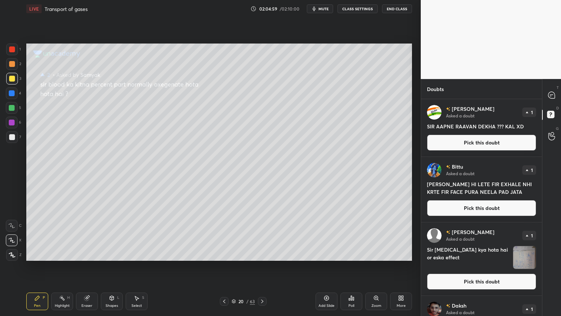
click at [462, 144] on button "Pick this doubt" at bounding box center [481, 142] width 109 height 16
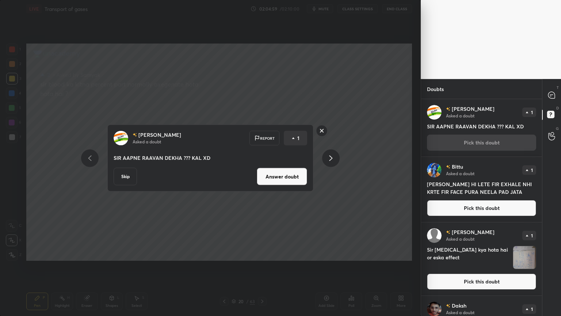
click at [293, 173] on button "Answer doubt" at bounding box center [282, 177] width 50 height 18
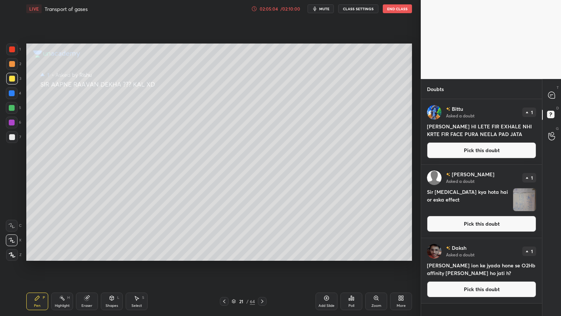
click at [469, 150] on button "Pick this doubt" at bounding box center [481, 150] width 109 height 16
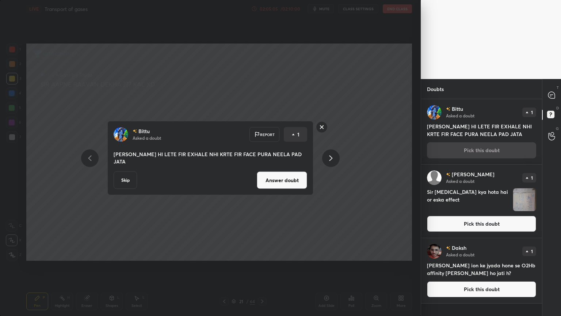
click at [290, 183] on button "Answer doubt" at bounding box center [282, 180] width 50 height 18
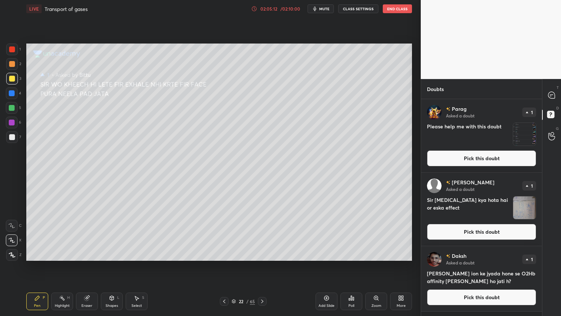
click at [475, 161] on button "Pick this doubt" at bounding box center [481, 158] width 109 height 16
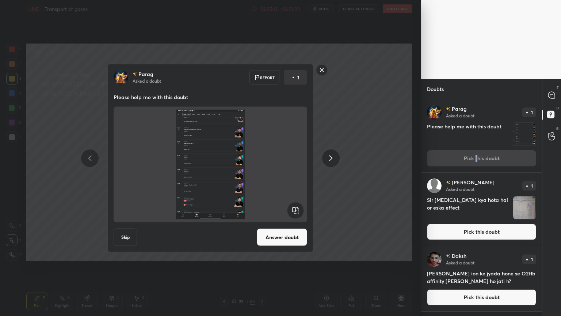
click at [287, 235] on button "Answer doubt" at bounding box center [282, 237] width 50 height 18
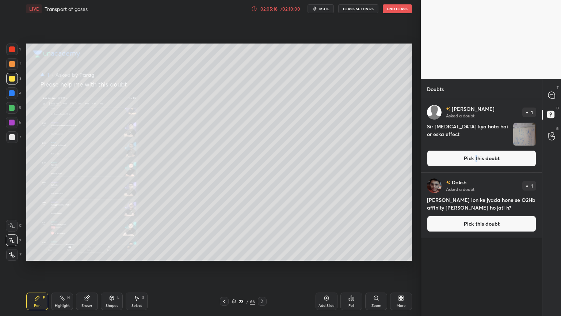
click at [380, 254] on div "Zoom" at bounding box center [376, 301] width 22 height 18
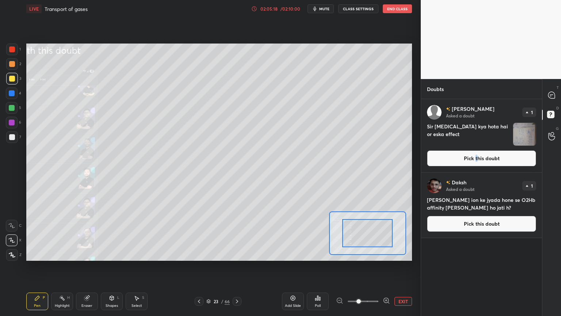
click at [380, 254] on div at bounding box center [363, 301] width 54 height 9
click at [381, 254] on div at bounding box center [363, 301] width 54 height 9
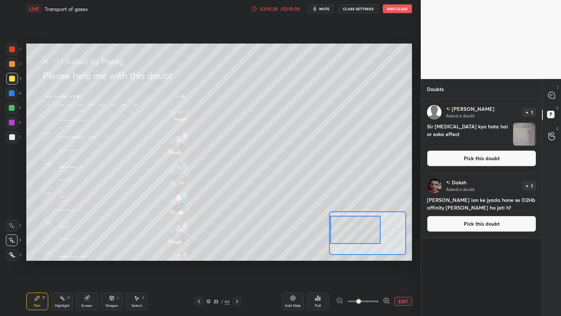
drag, startPoint x: 364, startPoint y: 229, endPoint x: 353, endPoint y: 225, distance: 11.5
click at [353, 225] on div at bounding box center [355, 230] width 50 height 28
drag, startPoint x: 371, startPoint y: 231, endPoint x: 361, endPoint y: 237, distance: 11.5
click at [358, 228] on div at bounding box center [355, 226] width 50 height 28
click at [385, 254] on icon at bounding box center [386, 300] width 7 height 7
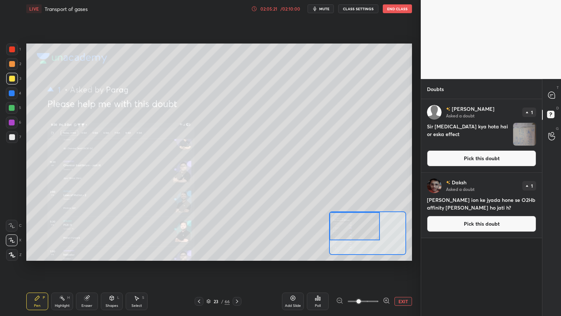
click at [385, 254] on icon at bounding box center [386, 300] width 7 height 7
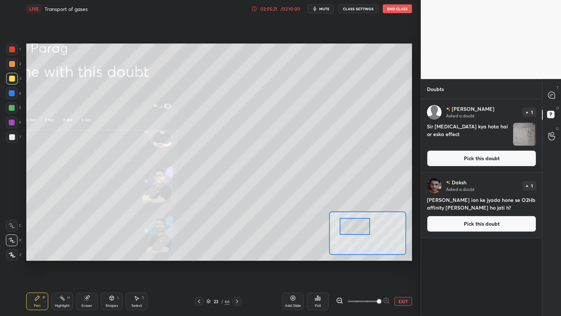
drag, startPoint x: 385, startPoint y: 300, endPoint x: 372, endPoint y: 264, distance: 37.7
click at [381, 254] on span at bounding box center [379, 301] width 4 height 4
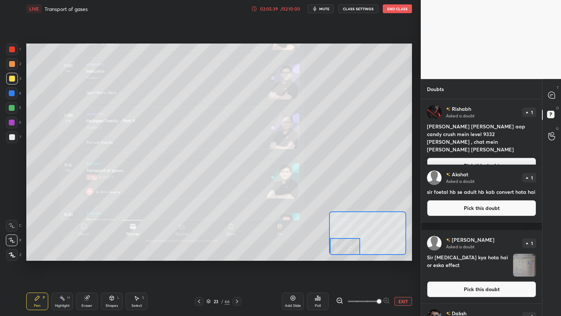
drag, startPoint x: 357, startPoint y: 227, endPoint x: 364, endPoint y: 273, distance: 46.6
click at [346, 252] on div at bounding box center [345, 246] width 30 height 17
click at [399, 254] on button "EXIT" at bounding box center [404, 301] width 18 height 9
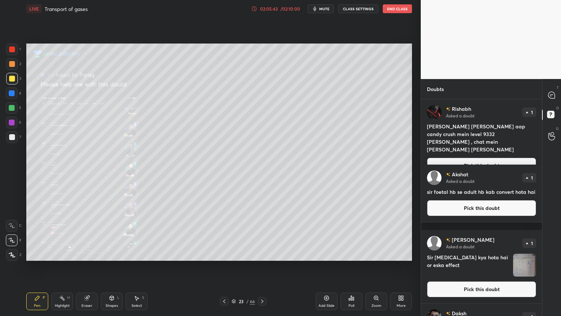
click at [465, 157] on button "Pick this doubt" at bounding box center [481, 165] width 109 height 16
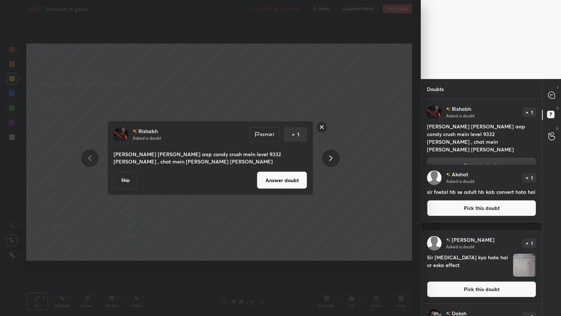
click at [323, 126] on rect at bounding box center [321, 126] width 11 height 11
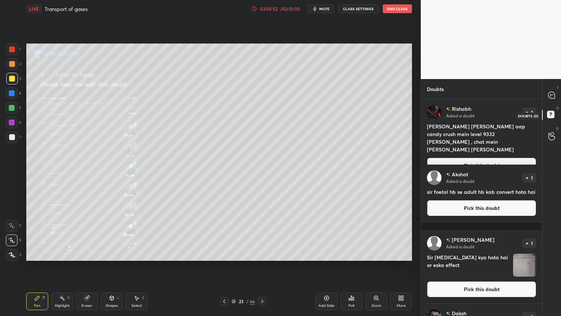
click at [550, 115] on icon at bounding box center [551, 115] width 13 height 13
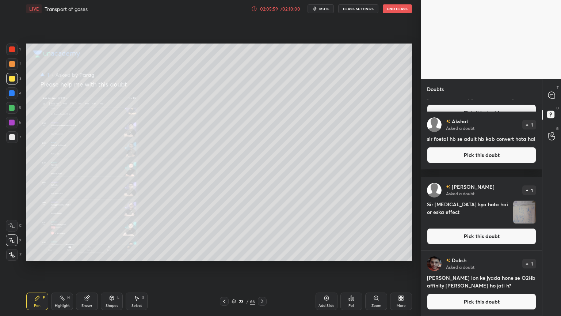
click at [488, 254] on button "Pick this doubt" at bounding box center [481, 301] width 109 height 16
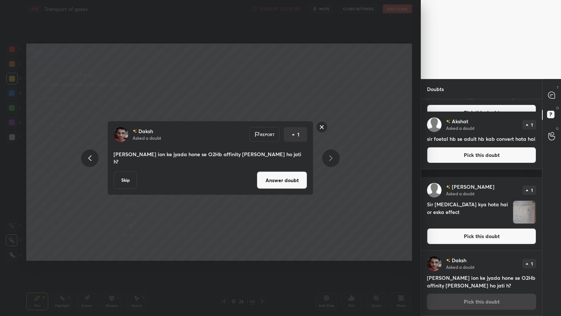
scroll to position [53, 0]
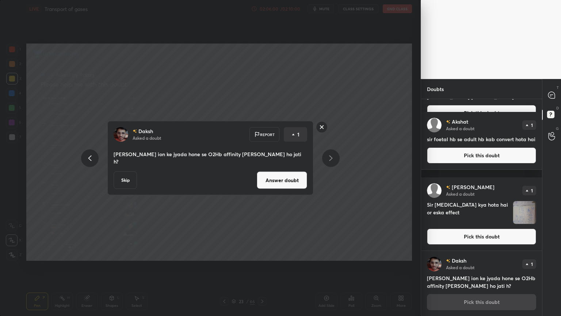
click at [269, 185] on div "Answer doubt" at bounding box center [282, 180] width 50 height 18
click at [276, 178] on button "Answer doubt" at bounding box center [282, 180] width 50 height 18
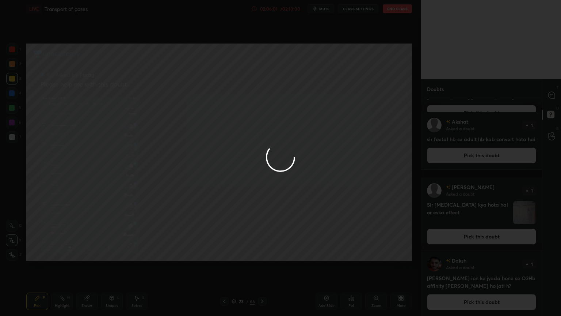
scroll to position [0, 0]
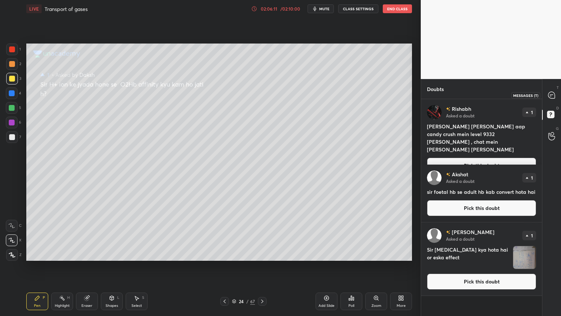
click at [552, 95] on icon at bounding box center [551, 95] width 3 height 0
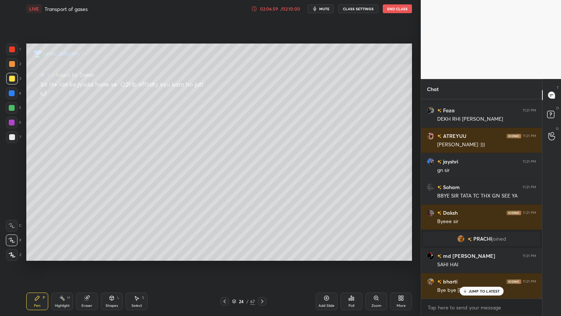
scroll to position [71637, 0]
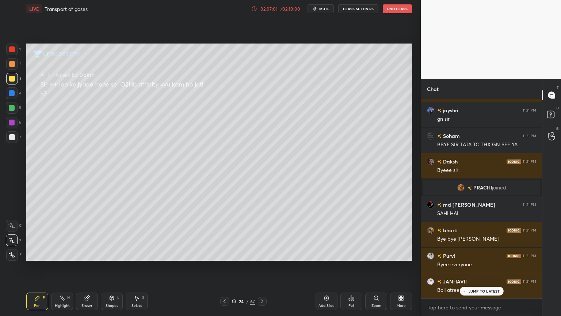
click at [400, 8] on button "End Class" at bounding box center [397, 8] width 29 height 9
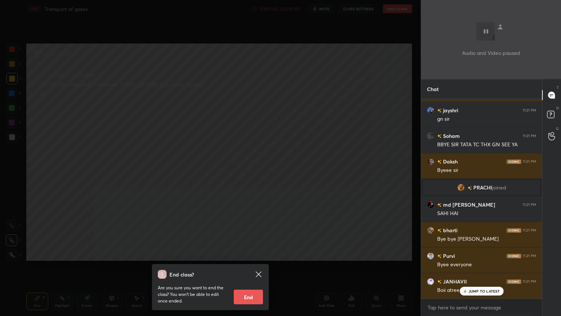
click at [250, 254] on button "End" at bounding box center [248, 296] width 29 height 15
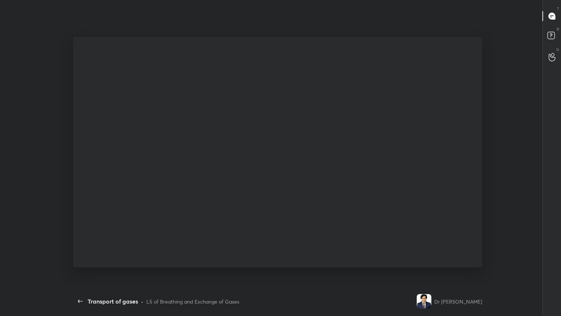
scroll to position [269, 415]
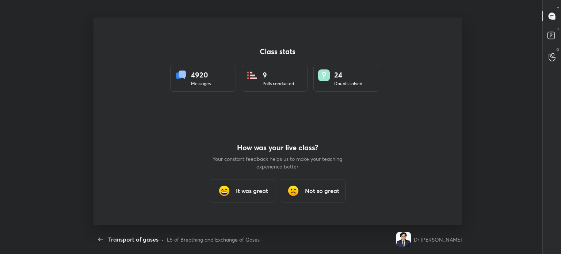
type textarea "x"
